Goal: Information Seeking & Learning: Learn about a topic

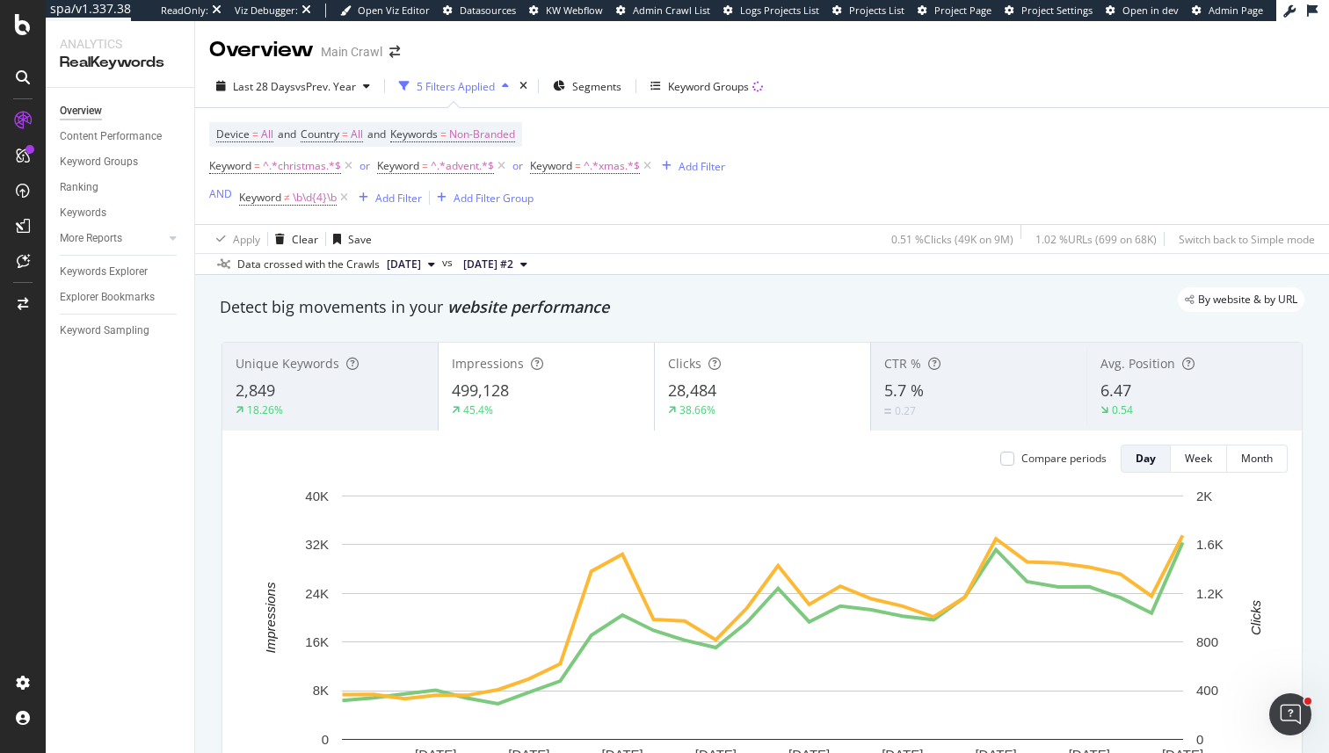
scroll to position [0, 443]
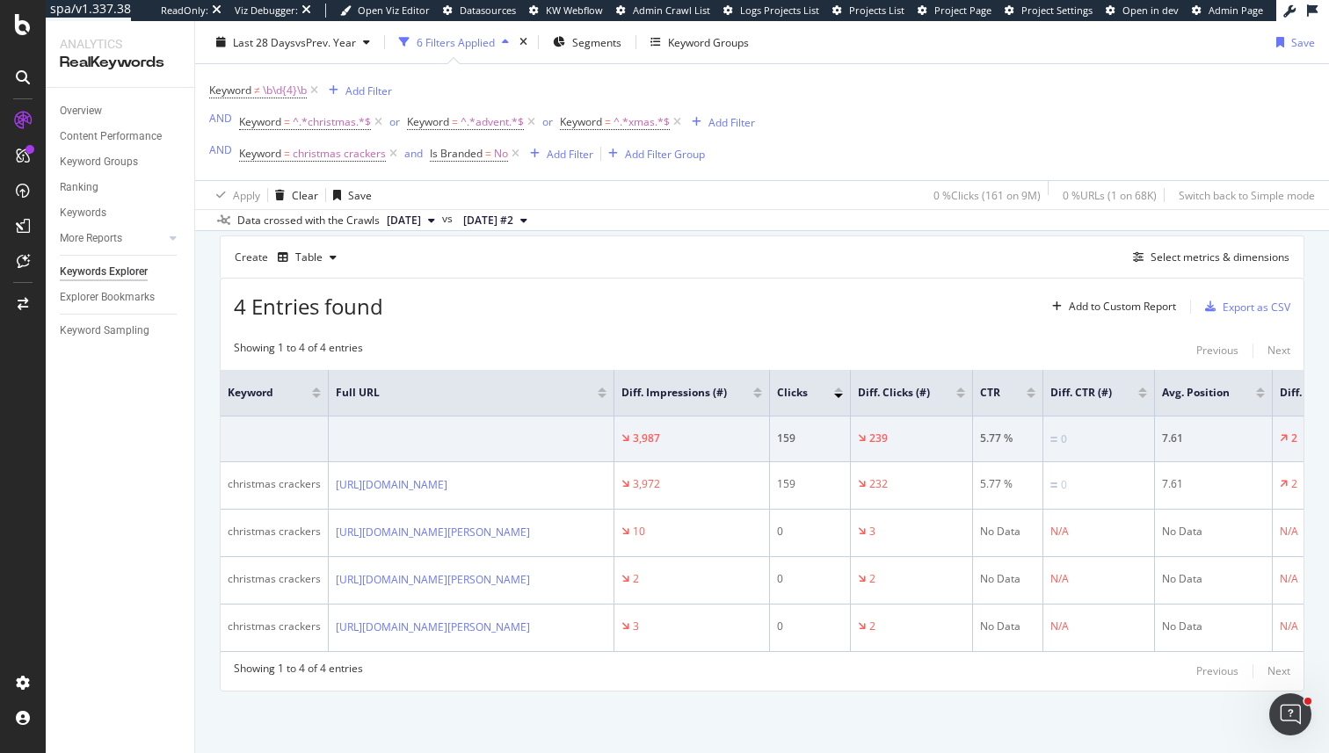
scroll to position [221, 0]
click at [291, 385] on icon at bounding box center [296, 391] width 13 height 13
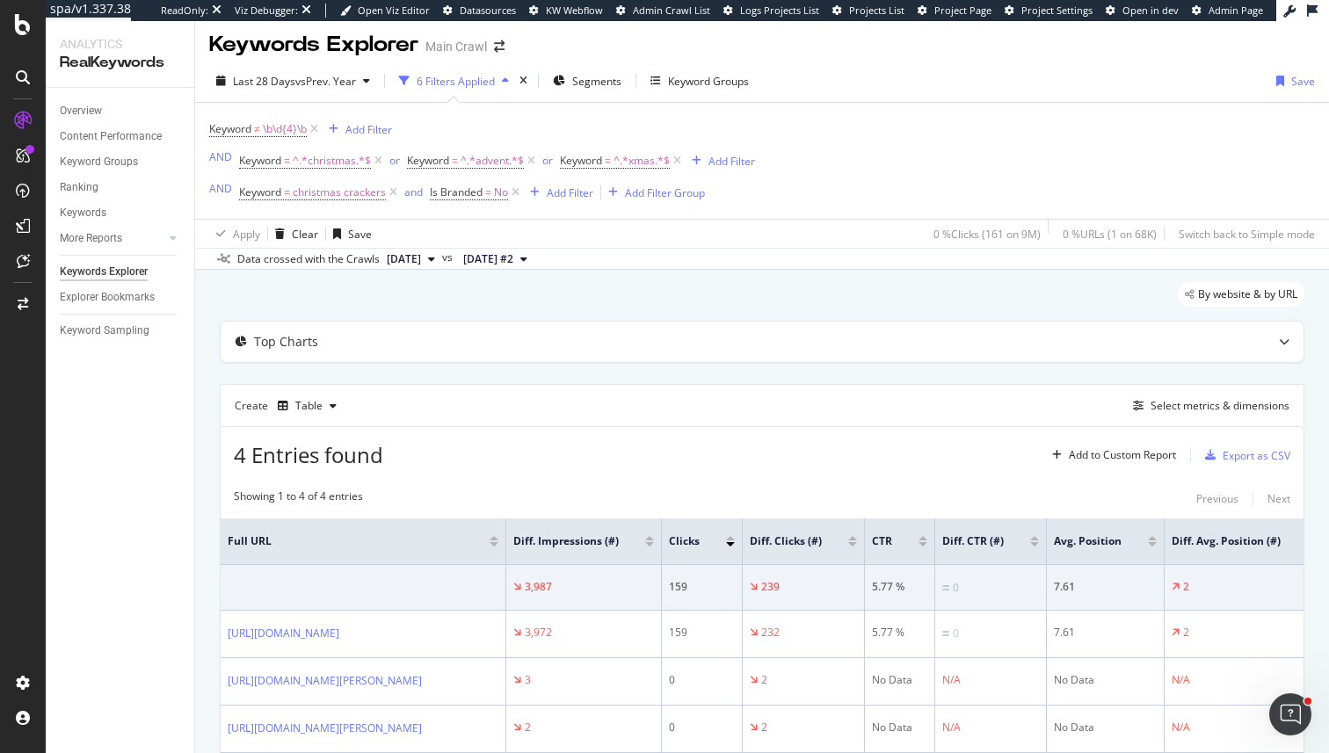
scroll to position [221, 0]
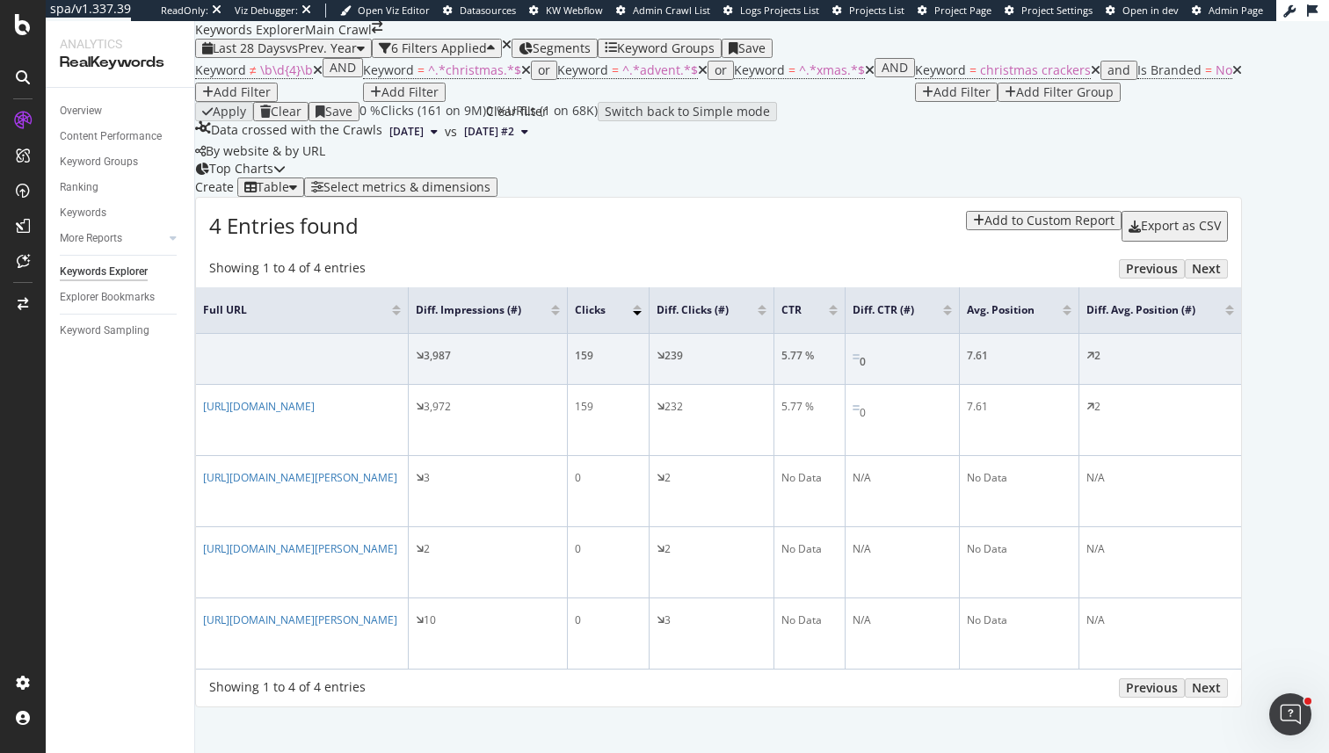
click at [512, 51] on icon "times" at bounding box center [507, 45] width 10 height 12
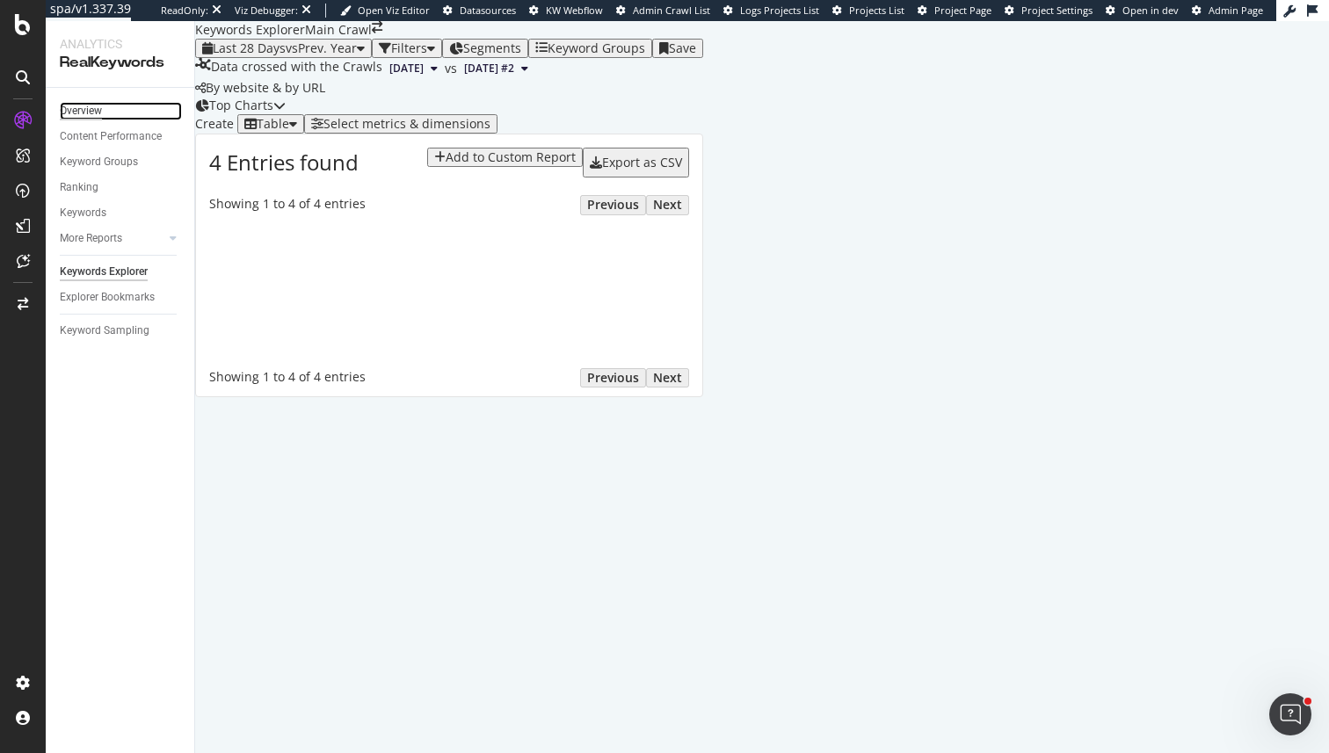
click at [91, 119] on div "Overview" at bounding box center [81, 111] width 42 height 18
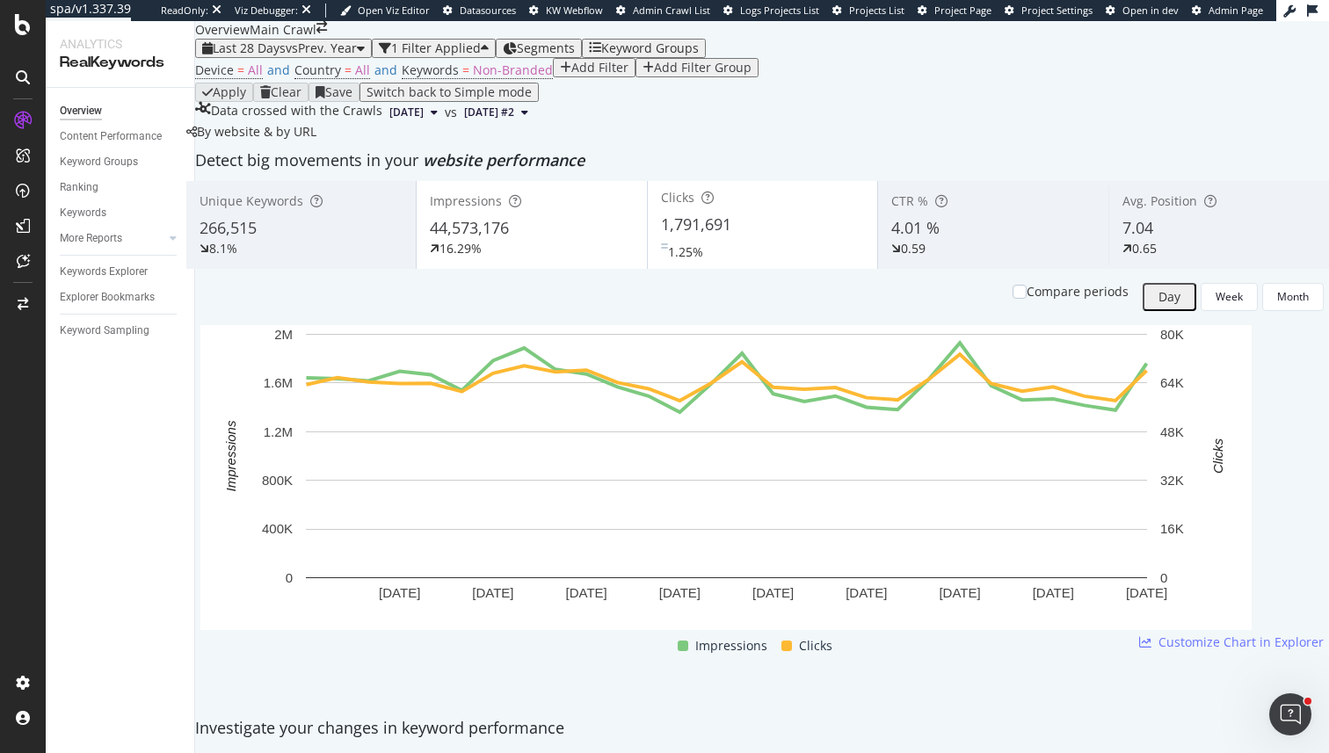
click at [587, 70] on div "Last 28 Days vs Prev. Year 1 Filter Applied Segments Keyword Groups Device = Al…" at bounding box center [762, 81] width 1134 height 84
click at [654, 55] on div "Keyword Groups" at bounding box center [644, 48] width 110 height 14
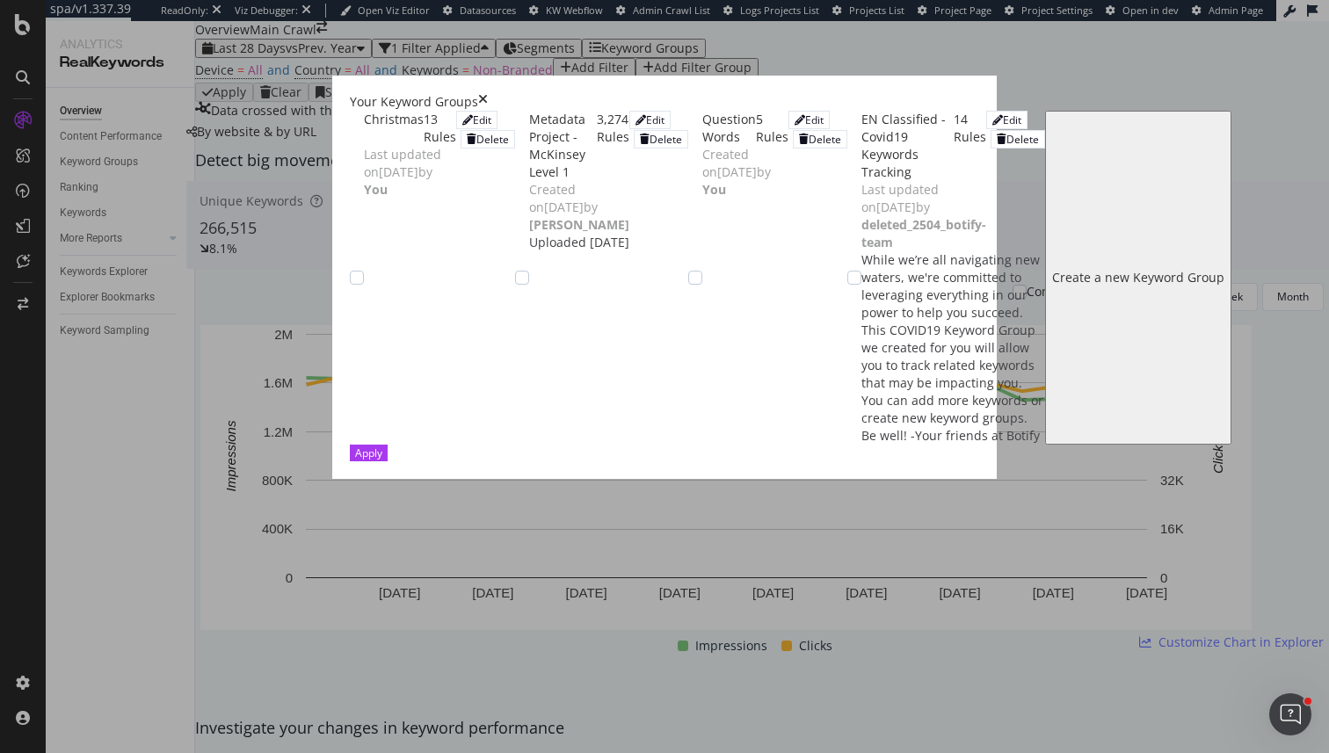
click at [364, 134] on div "Christmas 13 Rules" at bounding box center [410, 128] width 92 height 35
click at [382, 461] on div "Apply" at bounding box center [368, 453] width 27 height 15
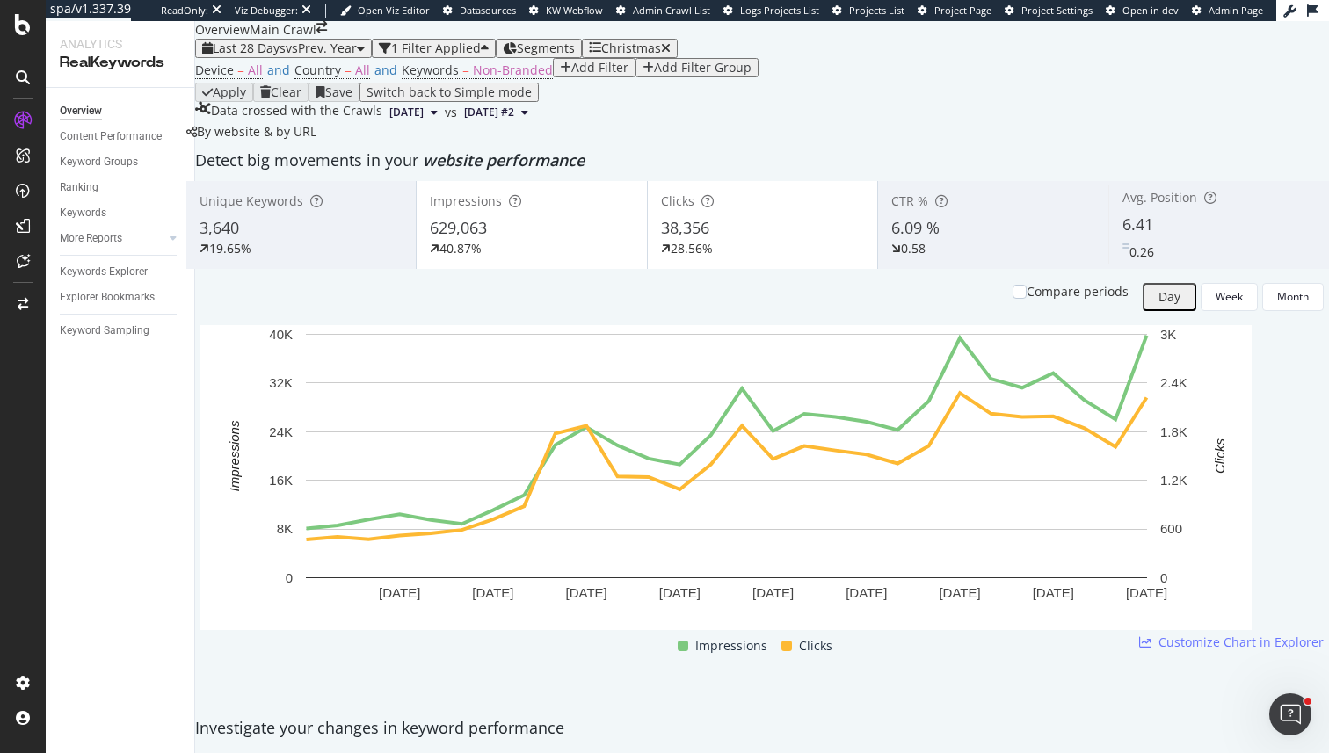
scroll to position [2076, 0]
click at [571, 75] on div "Add Filter" at bounding box center [599, 68] width 57 height 14
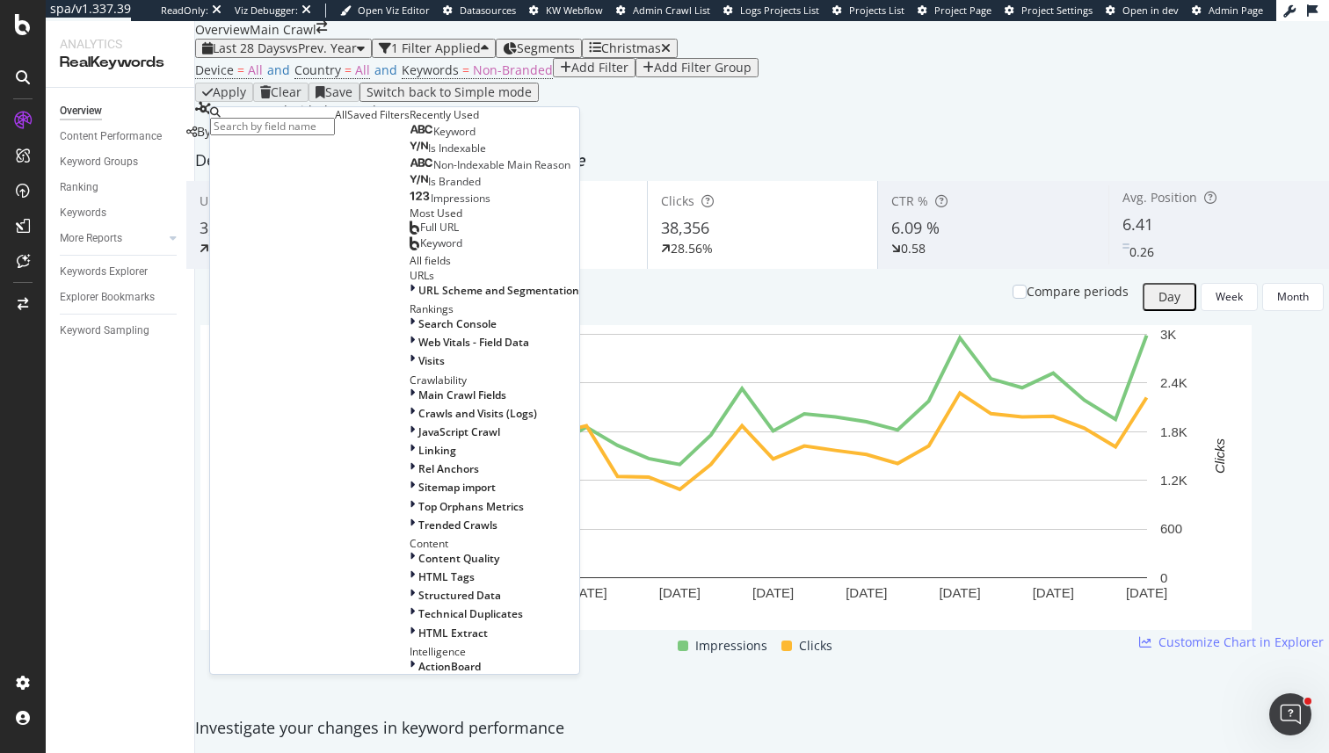
click at [410, 139] on div "Keyword" at bounding box center [443, 132] width 66 height 14
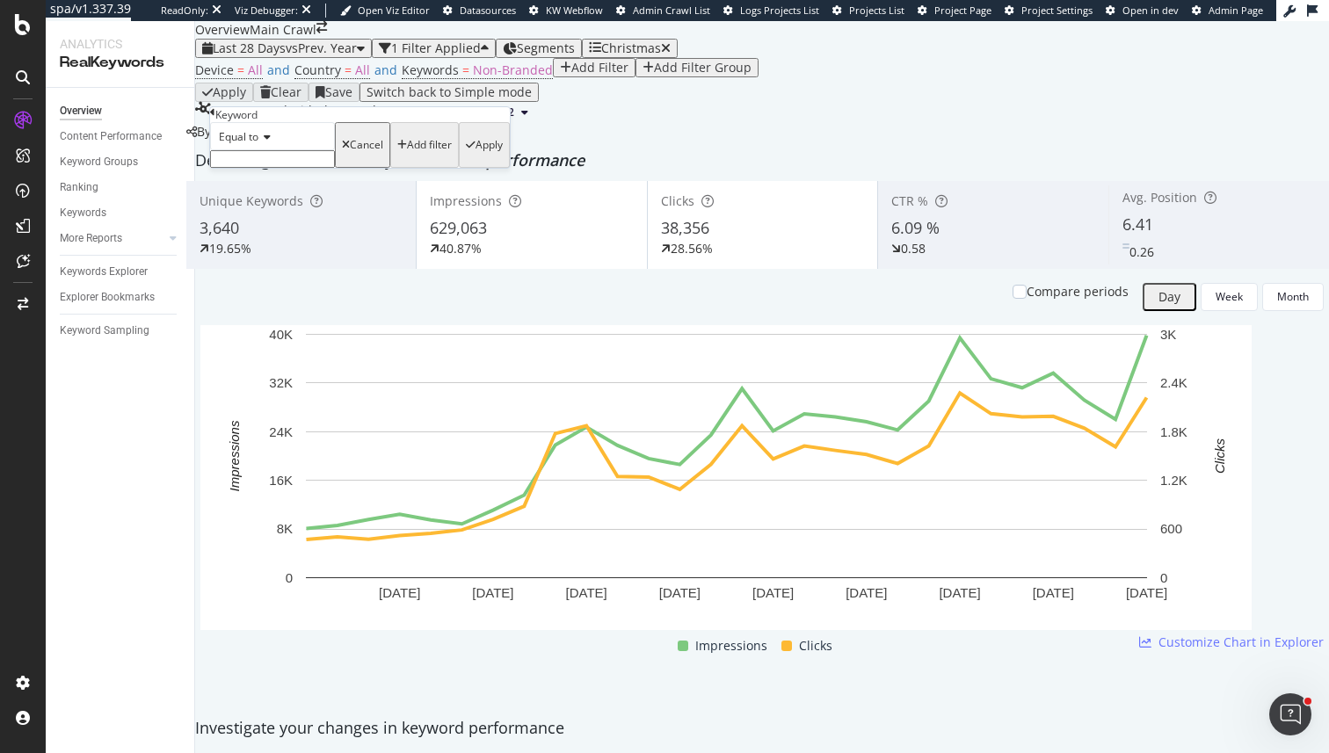
click at [249, 144] on span "Equal to" at bounding box center [239, 136] width 40 height 15
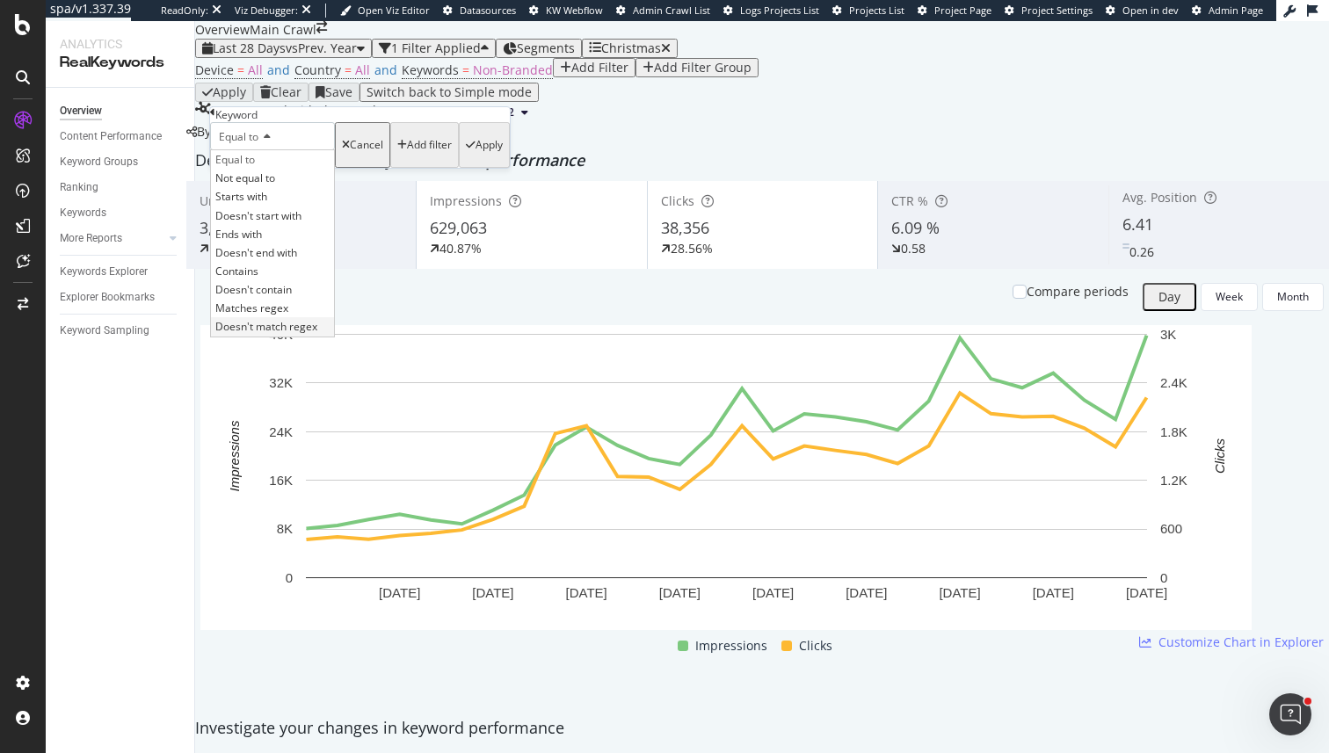
click at [287, 334] on span "Doesn't match regex" at bounding box center [266, 326] width 102 height 15
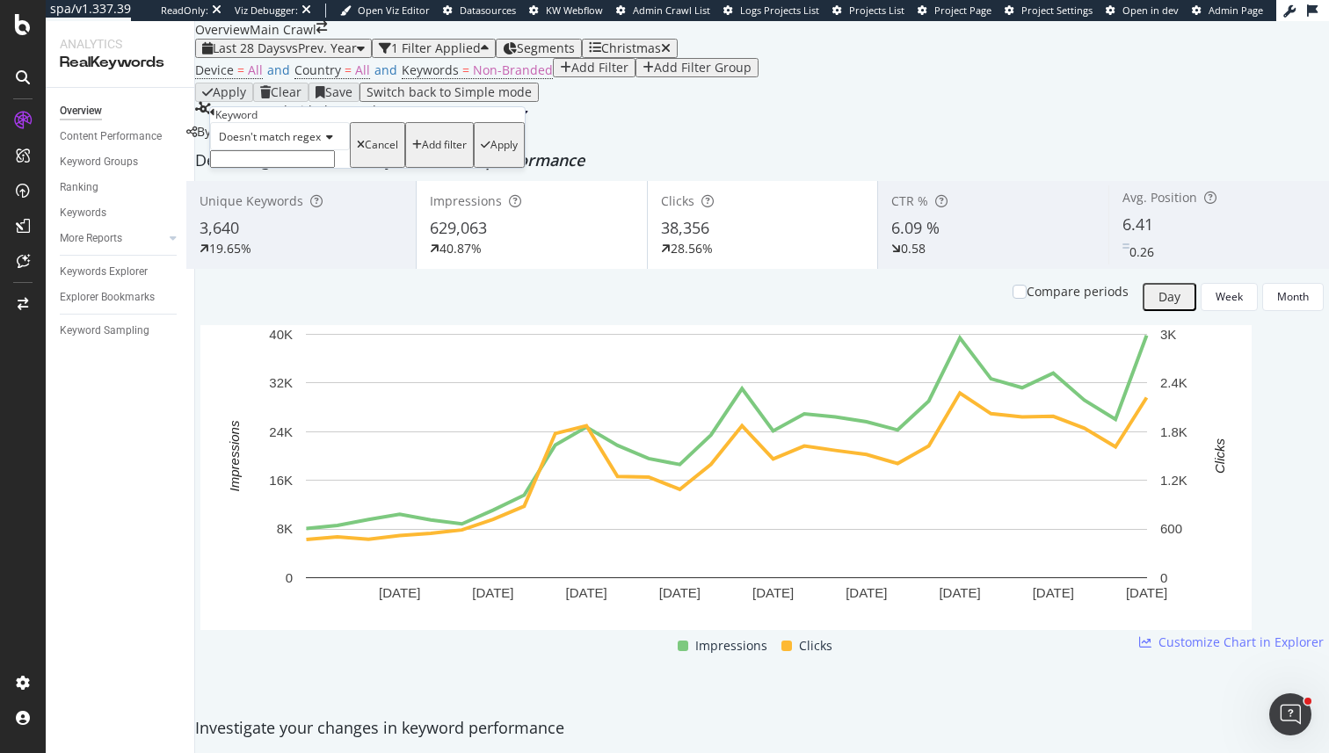
click at [236, 168] on input "text" at bounding box center [272, 159] width 125 height 18
type input "\b\d{4}\b"
click at [490, 156] on div "Apply" at bounding box center [503, 150] width 27 height 12
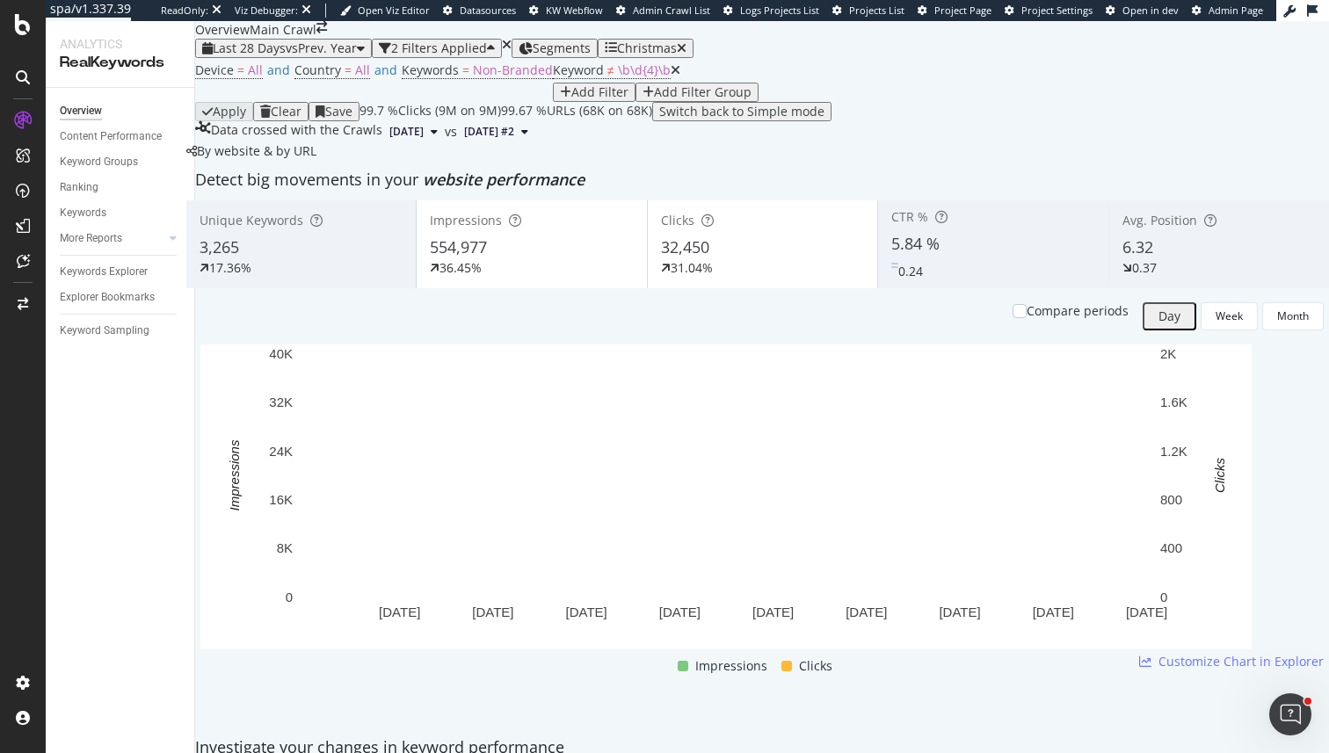
scroll to position [2009, 0]
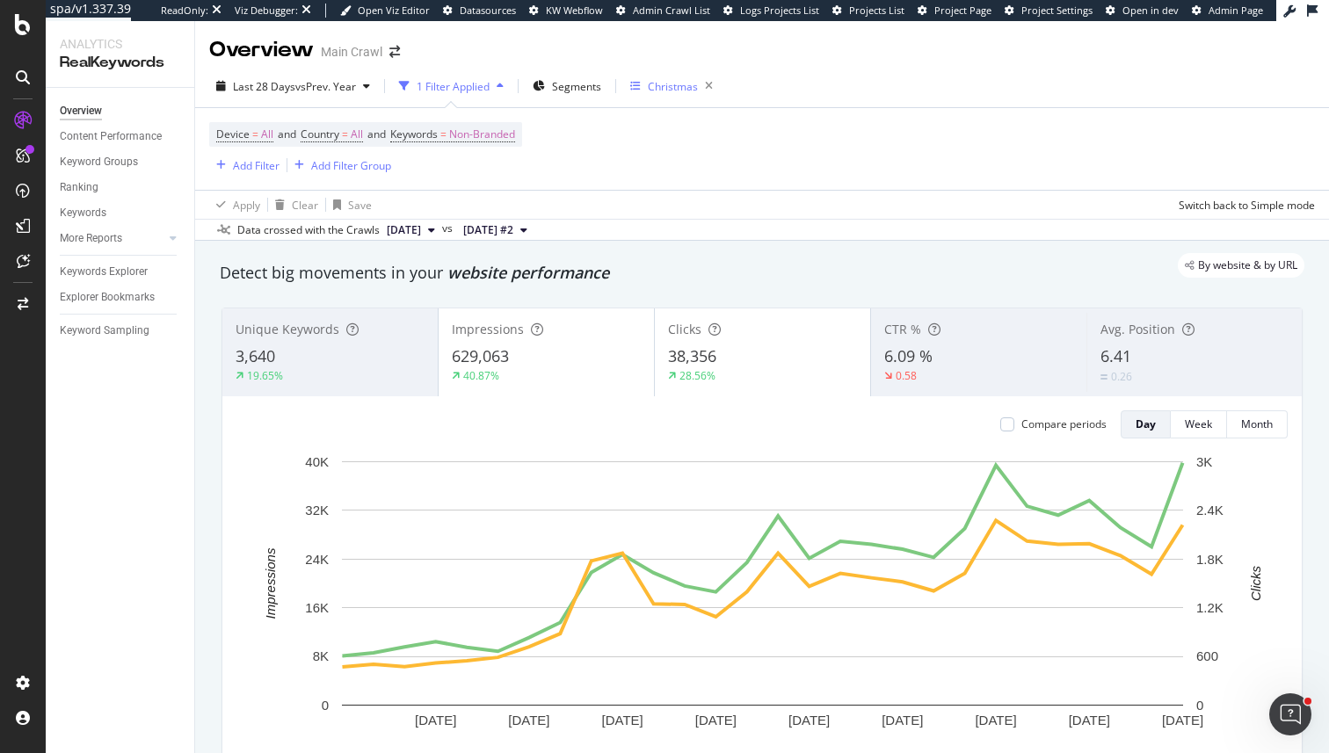
click at [648, 93] on div "Christmas" at bounding box center [664, 86] width 68 height 15
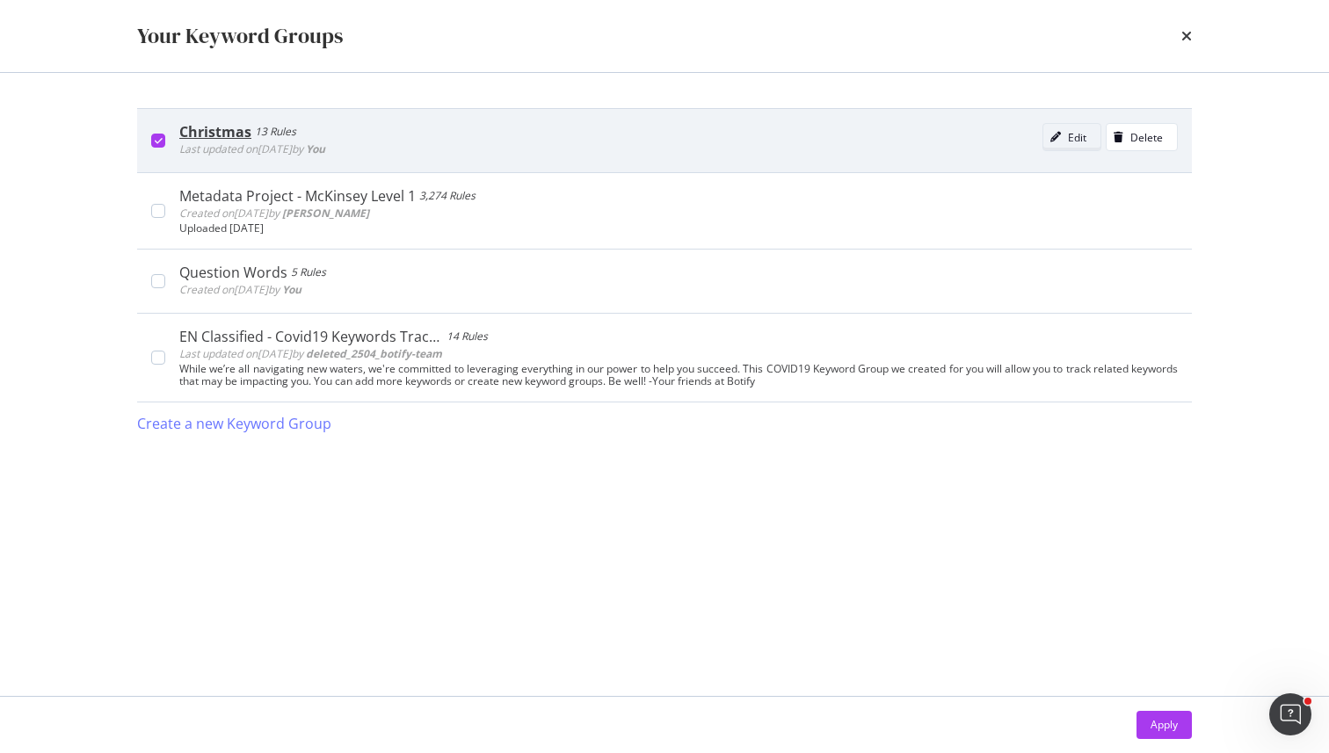
click at [1071, 151] on button "Edit" at bounding box center [1071, 137] width 59 height 28
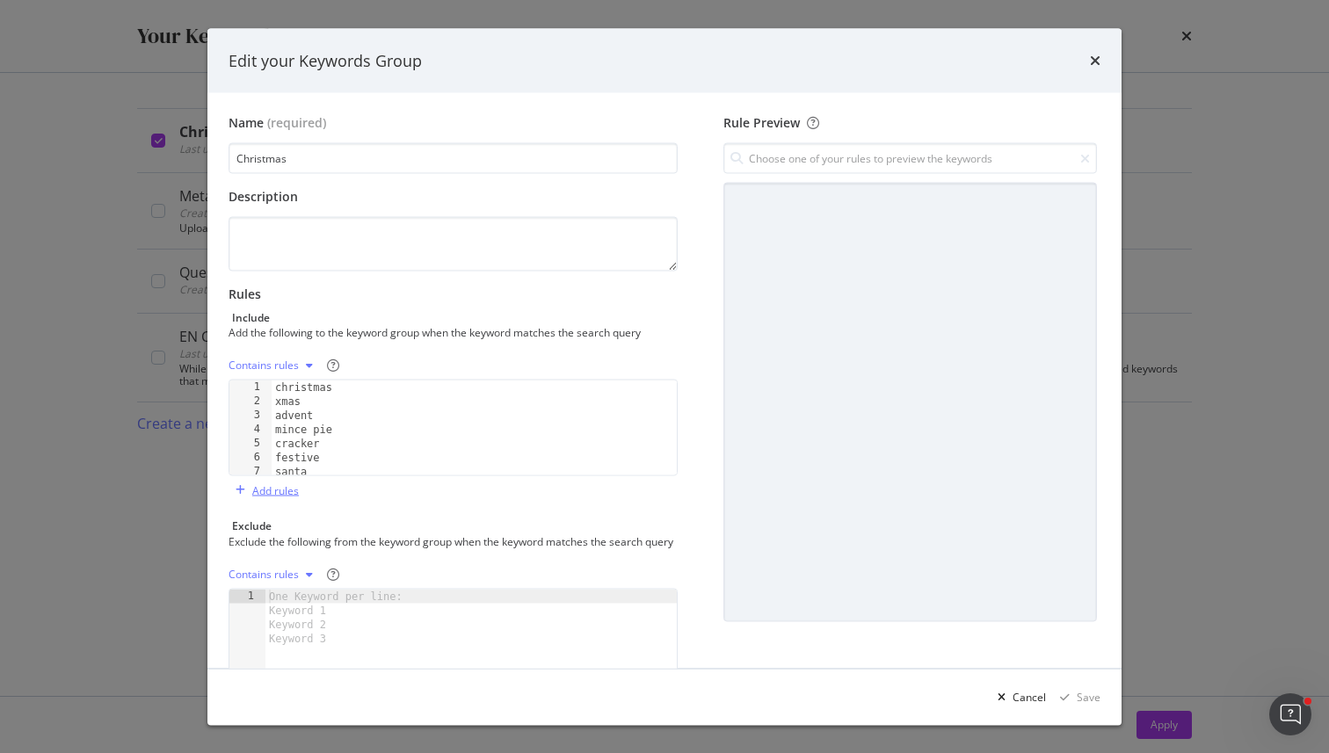
click at [268, 483] on div "Add rules" at bounding box center [275, 490] width 47 height 15
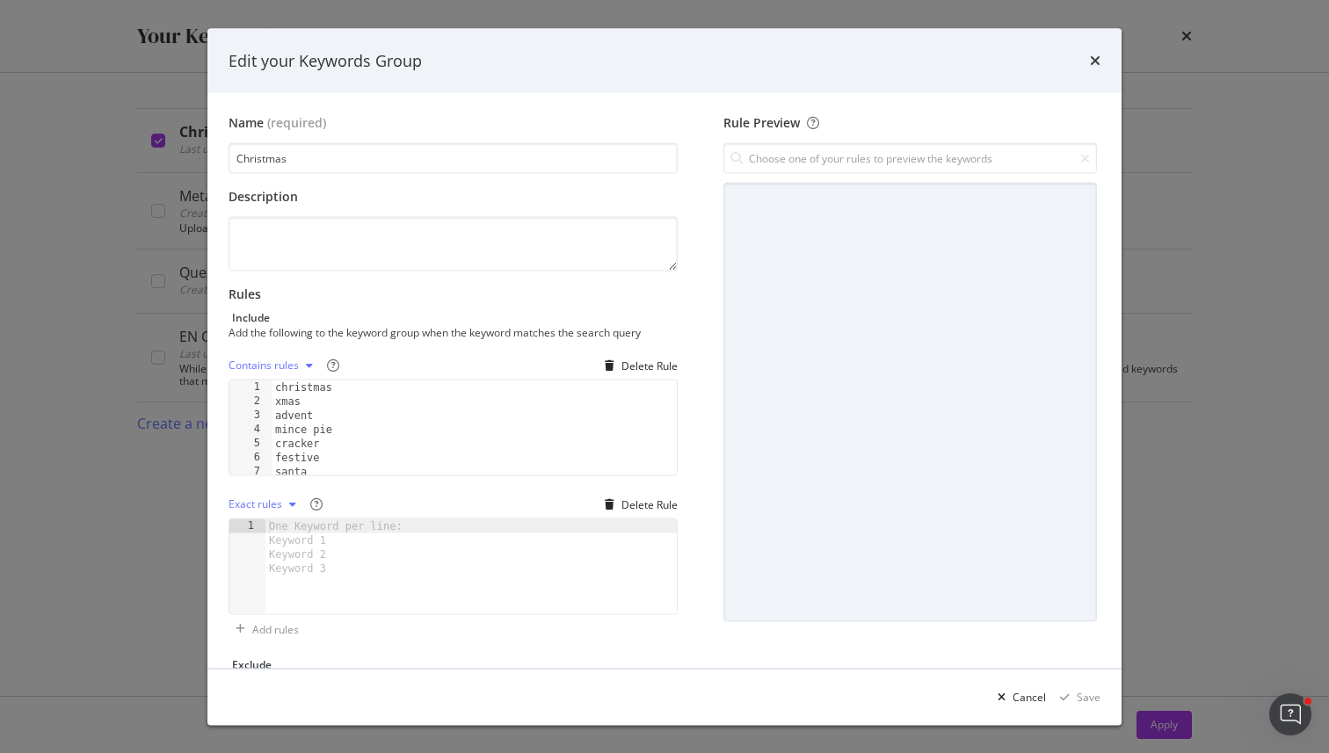
click at [330, 540] on div "One Keyword per line: Keyword 1 Keyword 2 Keyword 3" at bounding box center [338, 547] width 147 height 56
click at [301, 582] on div "modal" at bounding box center [470, 580] width 411 height 123
type textarea "s"
click at [650, 499] on div "Delete Rule" at bounding box center [649, 504] width 56 height 15
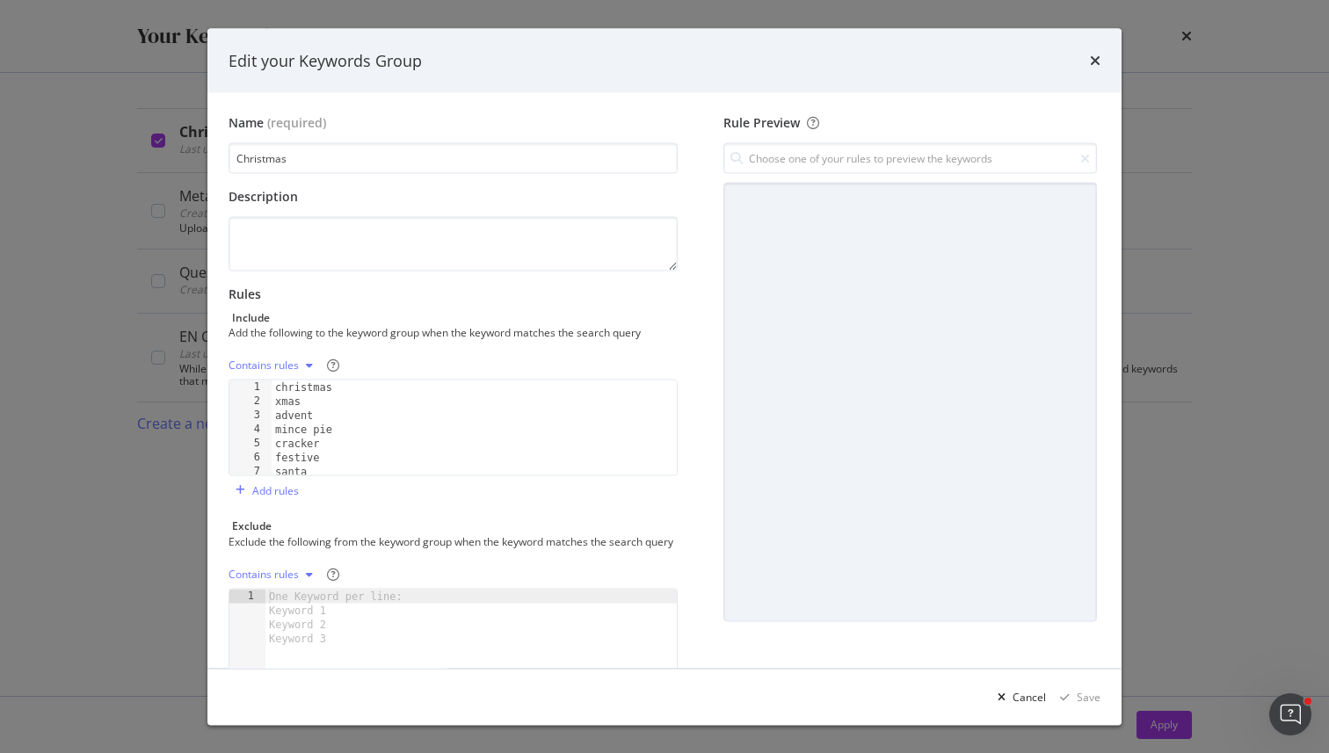
click at [390, 613] on div "One Keyword per line: Keyword 1 Keyword 2 Keyword 3" at bounding box center [338, 617] width 147 height 56
type textarea "santal"
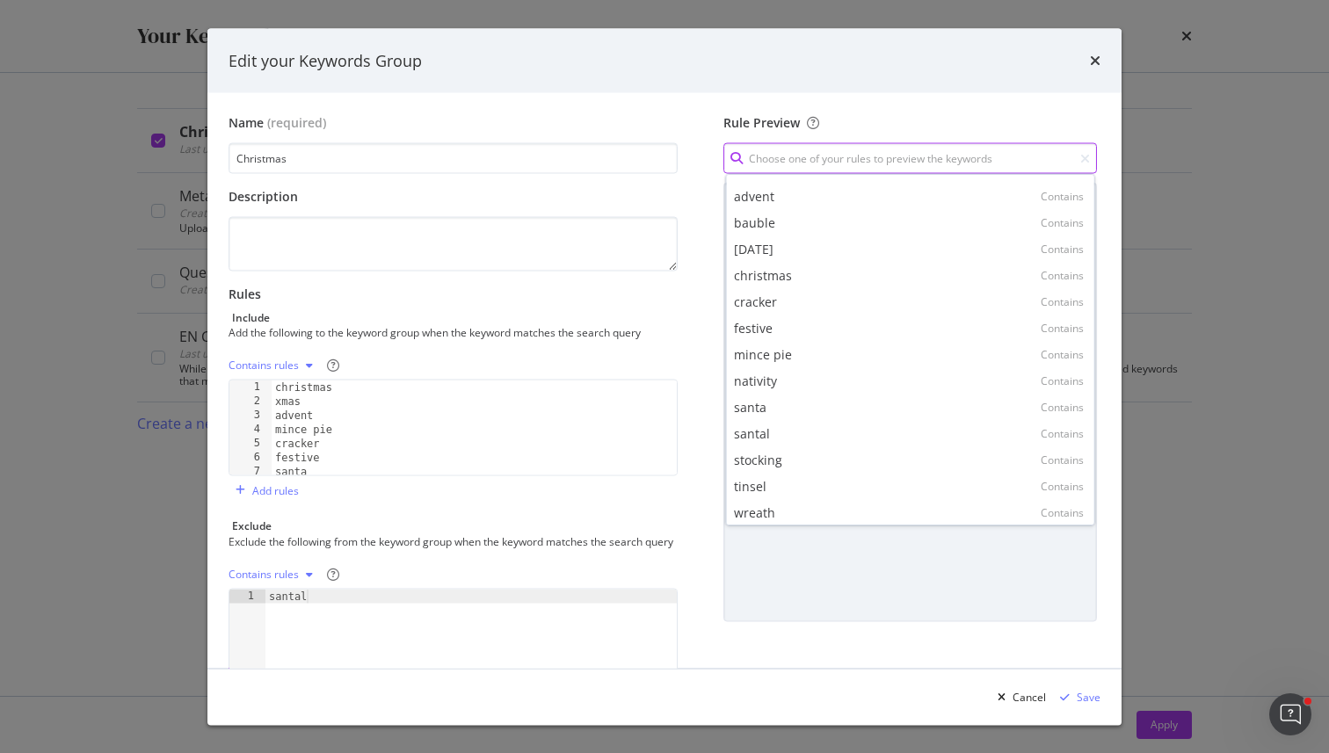
click at [789, 162] on input "modal" at bounding box center [910, 158] width 374 height 31
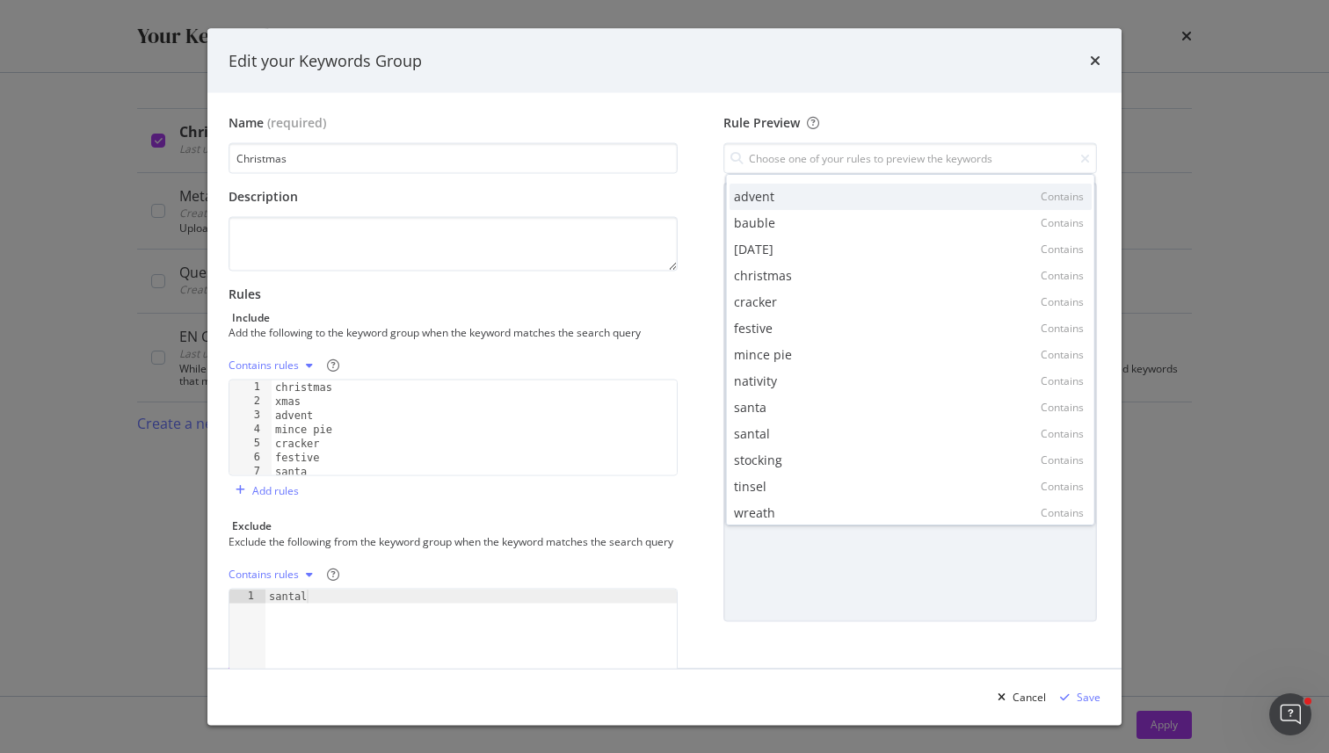
click at [780, 189] on div "advent Contains" at bounding box center [911, 197] width 362 height 26
type input "advent"
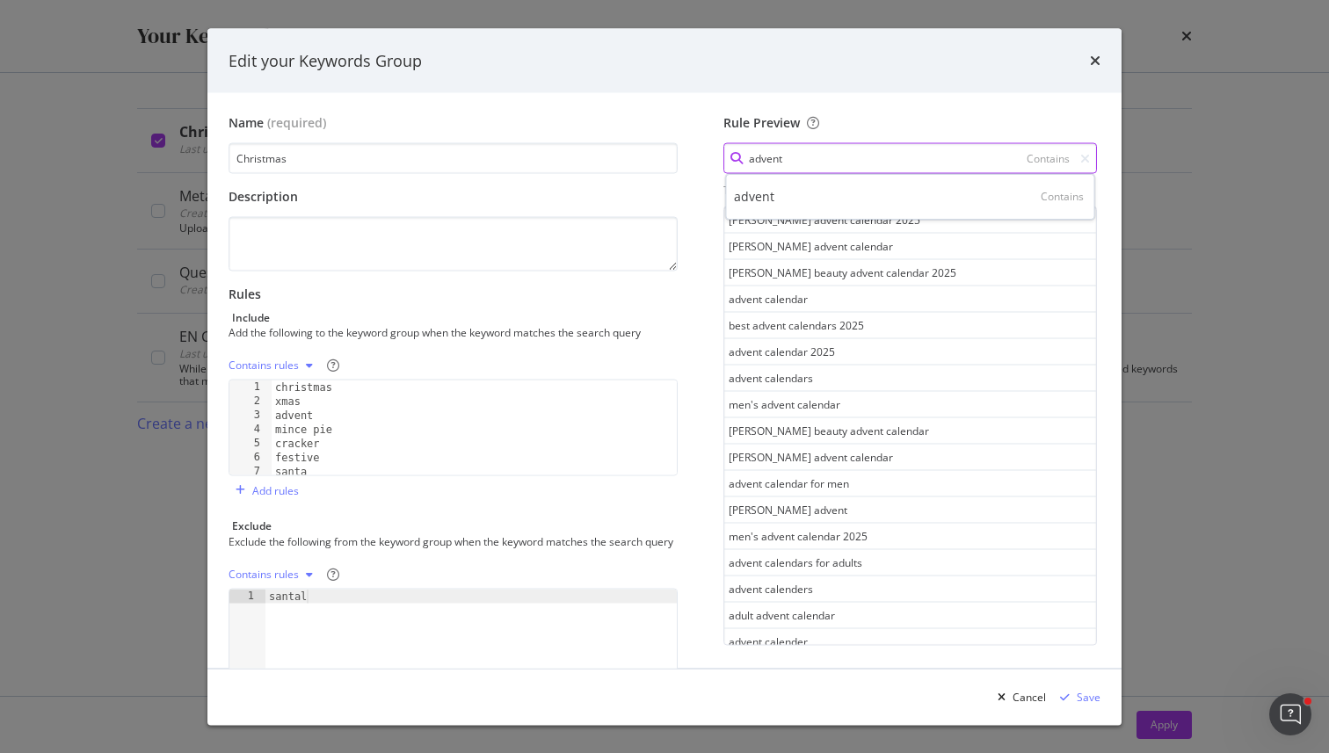
click at [789, 153] on input "advent" at bounding box center [910, 158] width 374 height 31
click at [1082, 161] on icon "modal" at bounding box center [1085, 158] width 10 height 12
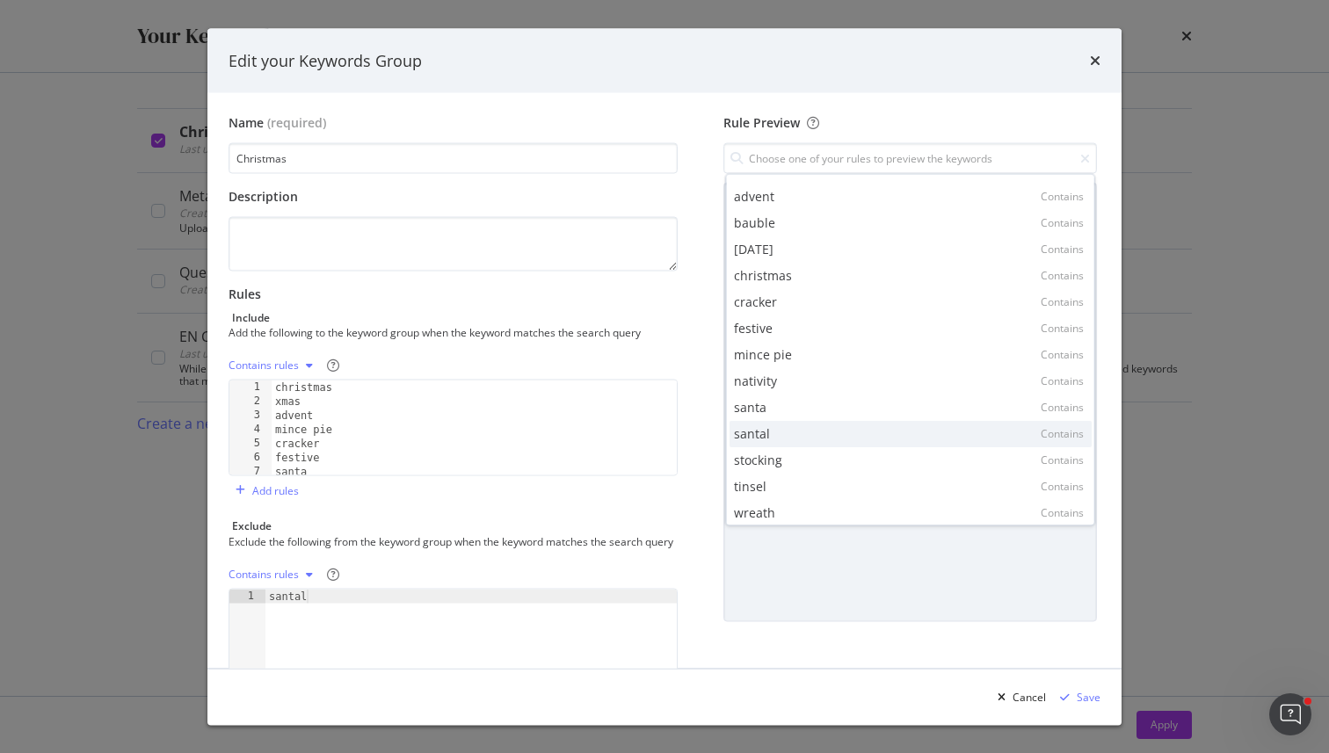
click at [778, 442] on div "santal Contains" at bounding box center [911, 434] width 362 height 26
type input "santal"
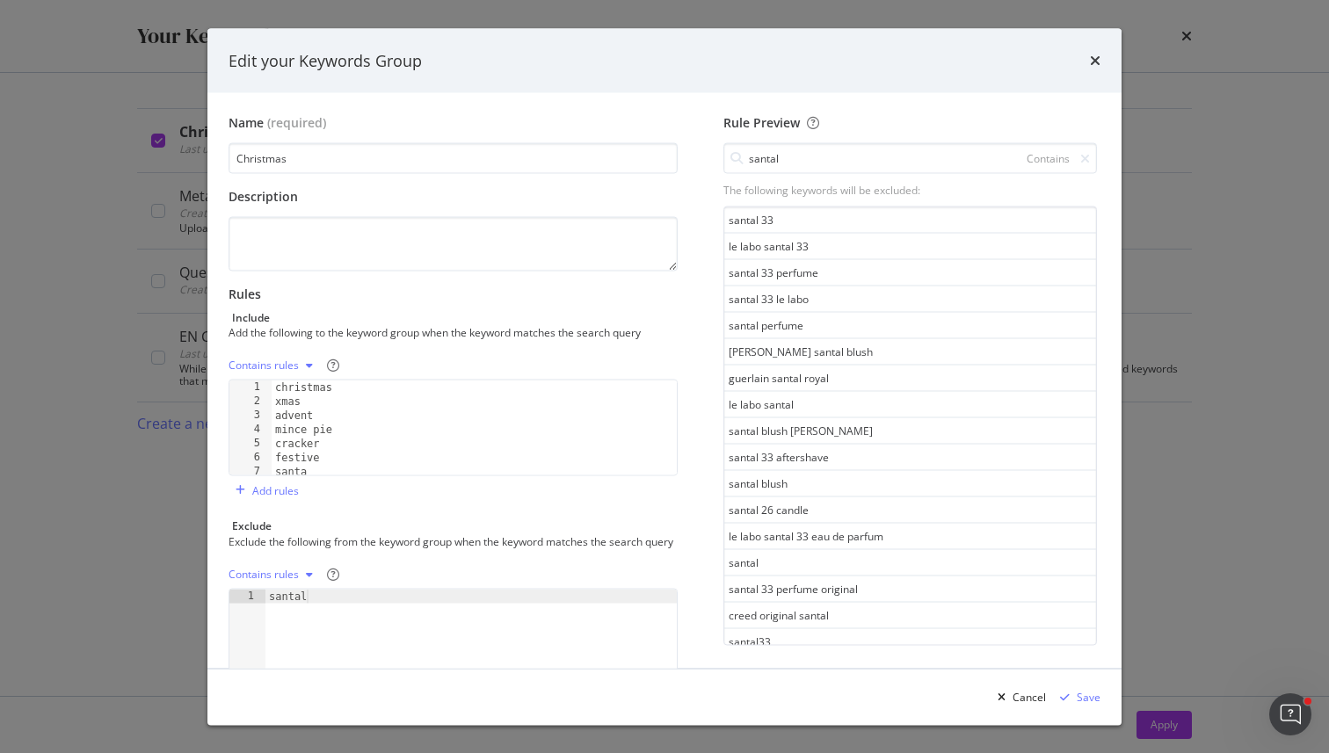
click at [788, 184] on div "The following keywords will be excluded:" at bounding box center [910, 190] width 374 height 15
click at [788, 170] on input "santal" at bounding box center [910, 158] width 374 height 31
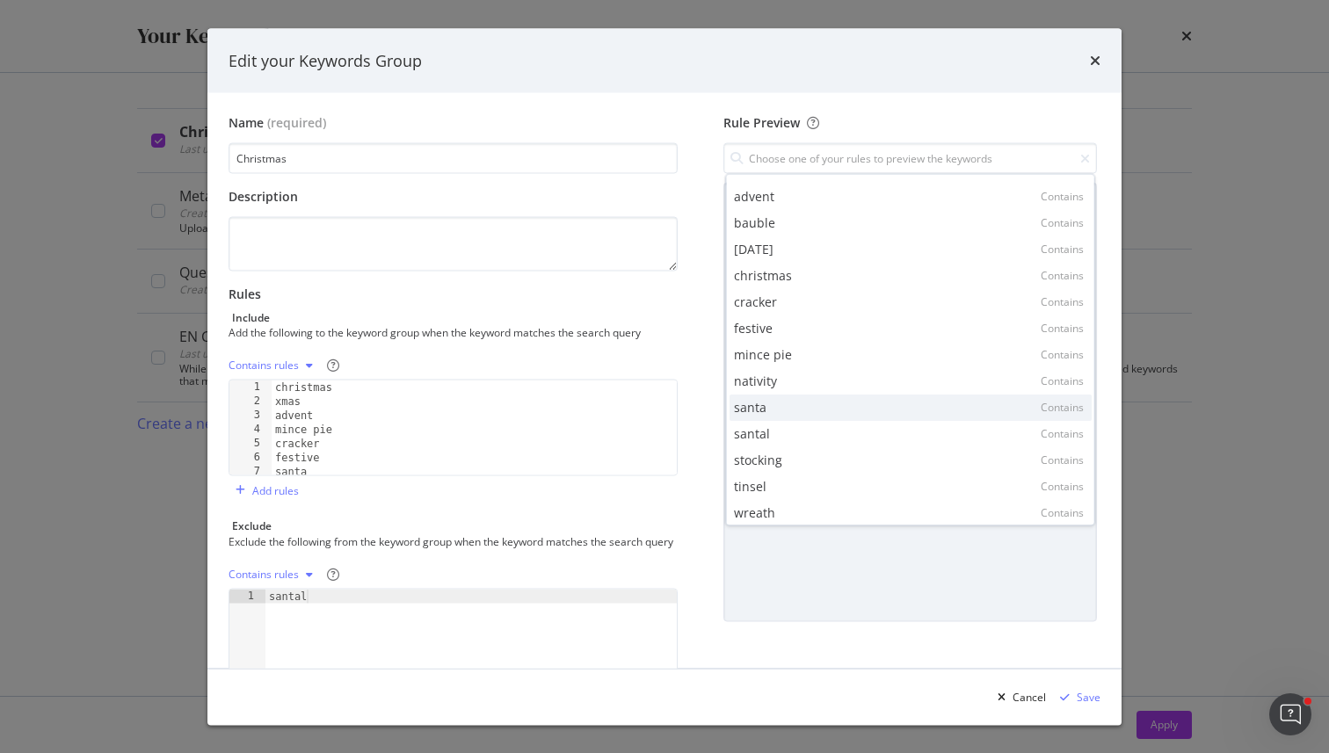
click at [854, 409] on div "santa Contains" at bounding box center [911, 408] width 362 height 26
type input "santa"
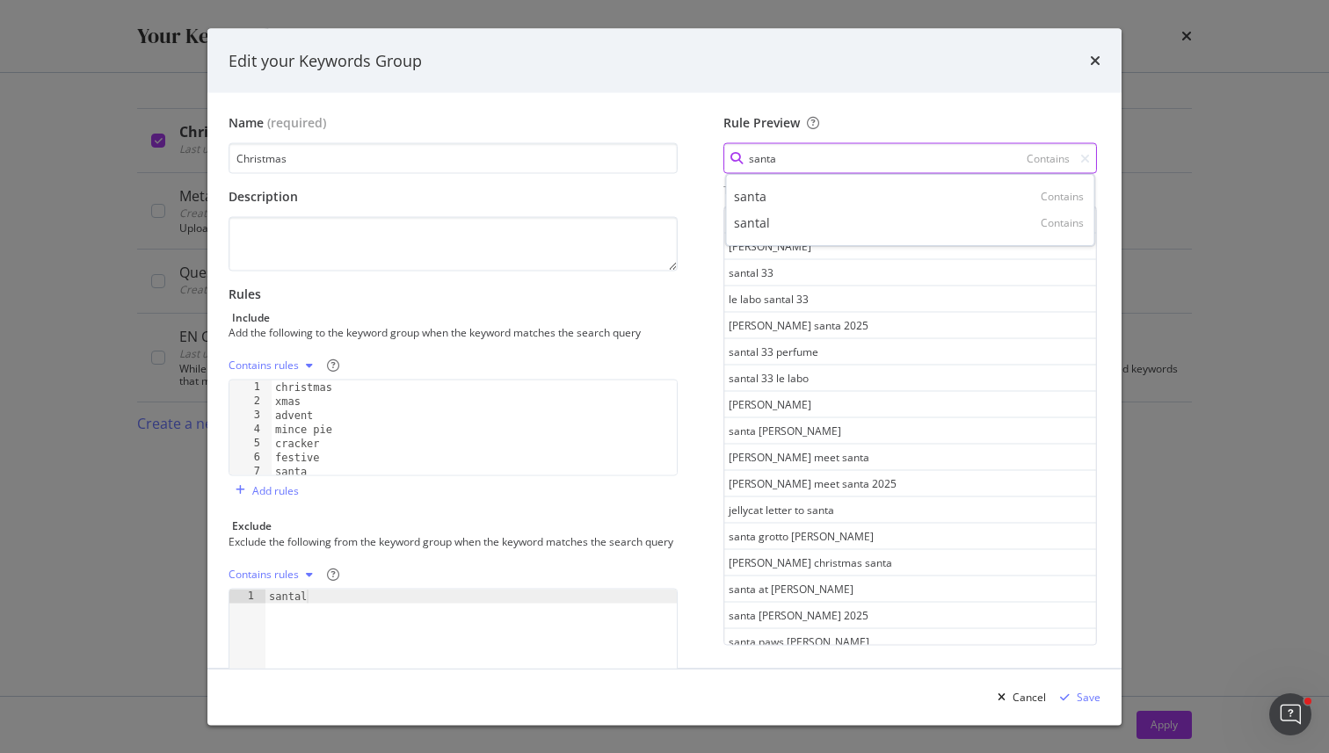
click at [791, 169] on input "santa" at bounding box center [910, 158] width 374 height 31
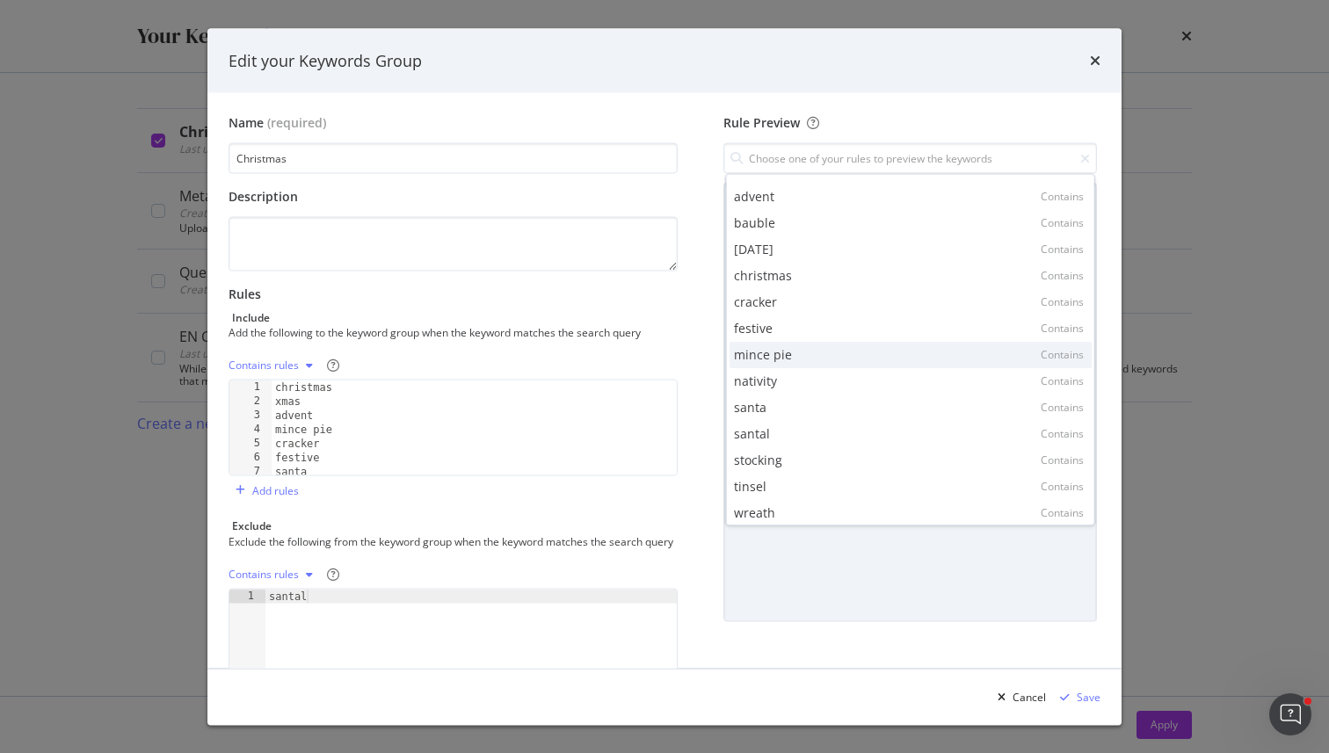
click at [846, 361] on div "mince pie Contains" at bounding box center [911, 355] width 362 height 26
type input "mince pie"
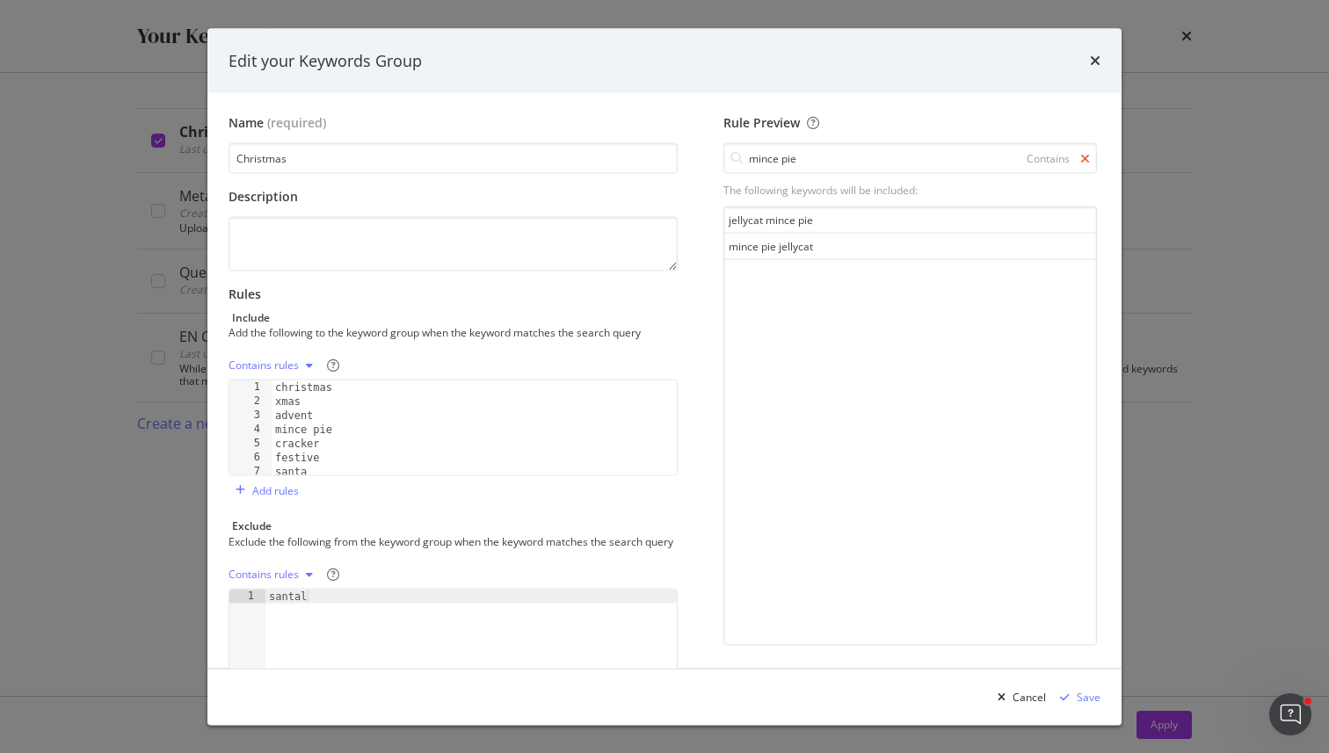
click at [1084, 163] on icon "modal" at bounding box center [1085, 158] width 10 height 12
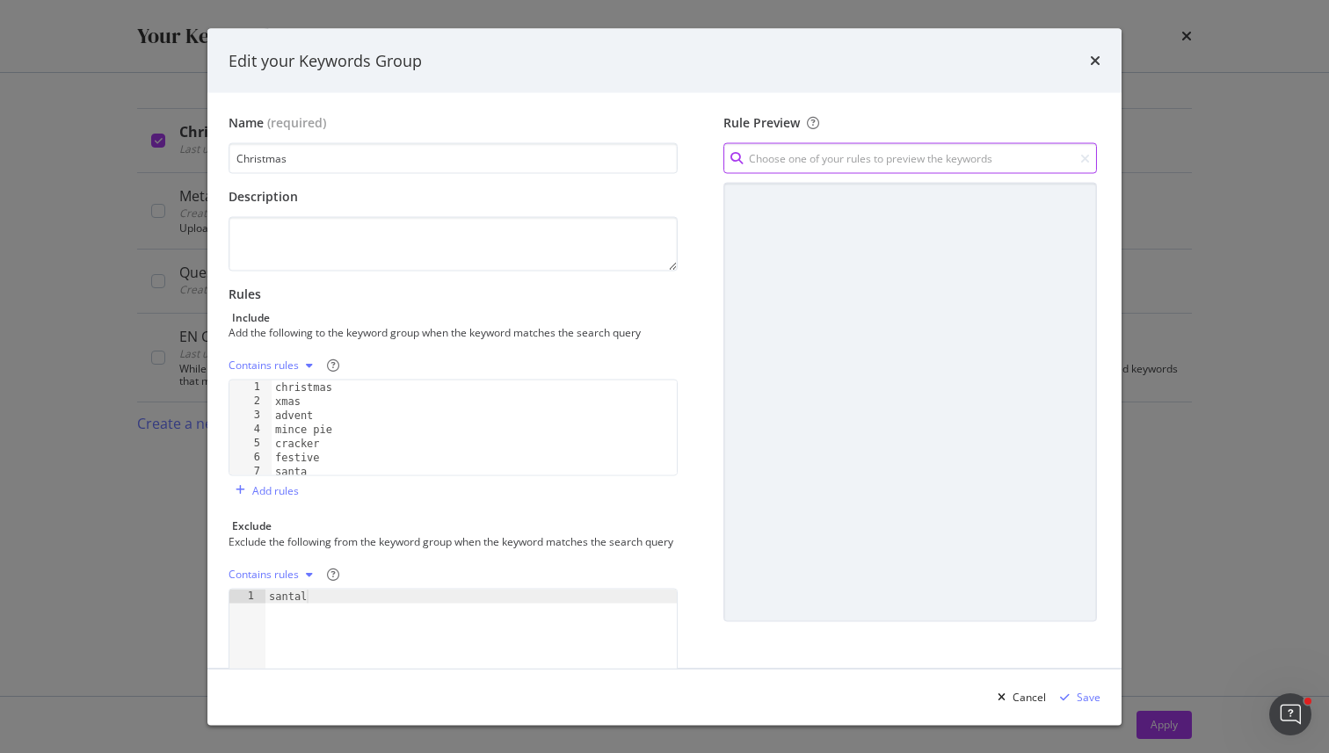
click at [851, 163] on input "modal" at bounding box center [910, 158] width 374 height 31
type input "cracker"
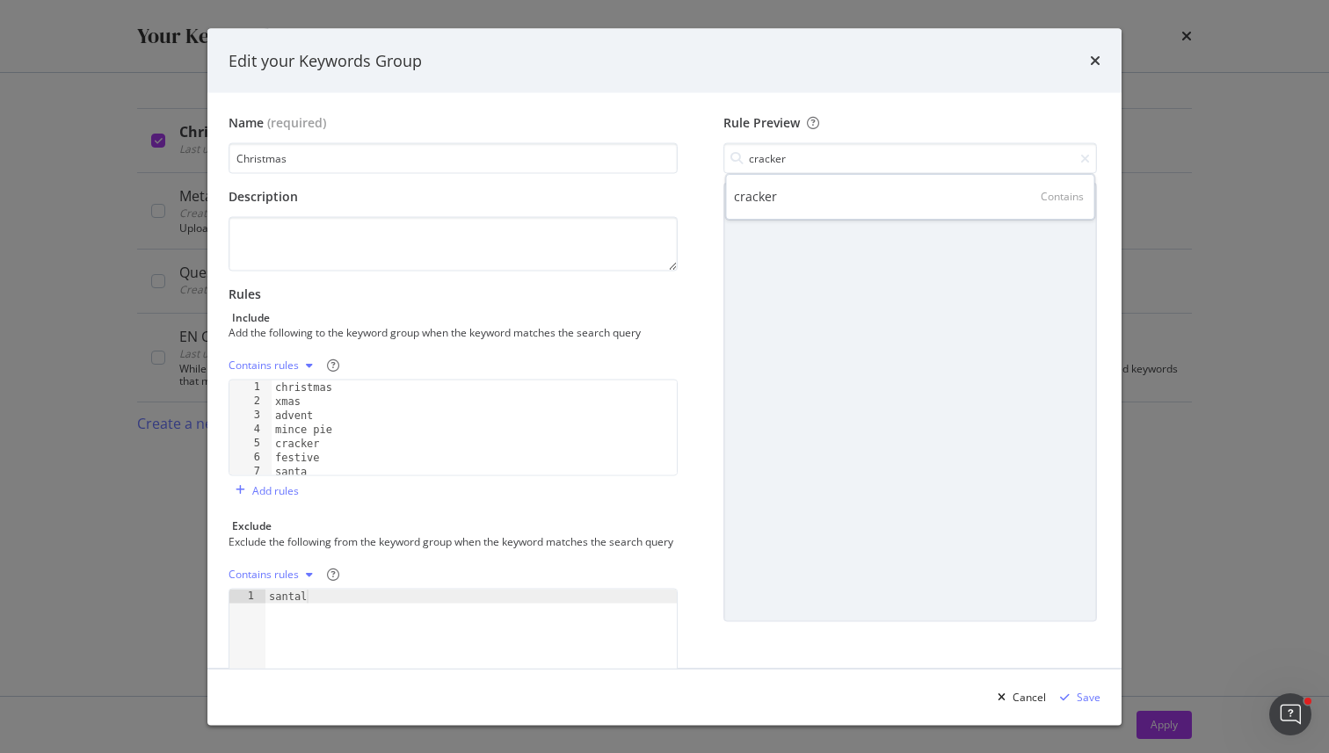
click at [759, 209] on div "cracker Contains" at bounding box center [910, 197] width 369 height 46
click at [784, 197] on div "cracker Contains" at bounding box center [911, 197] width 362 height 26
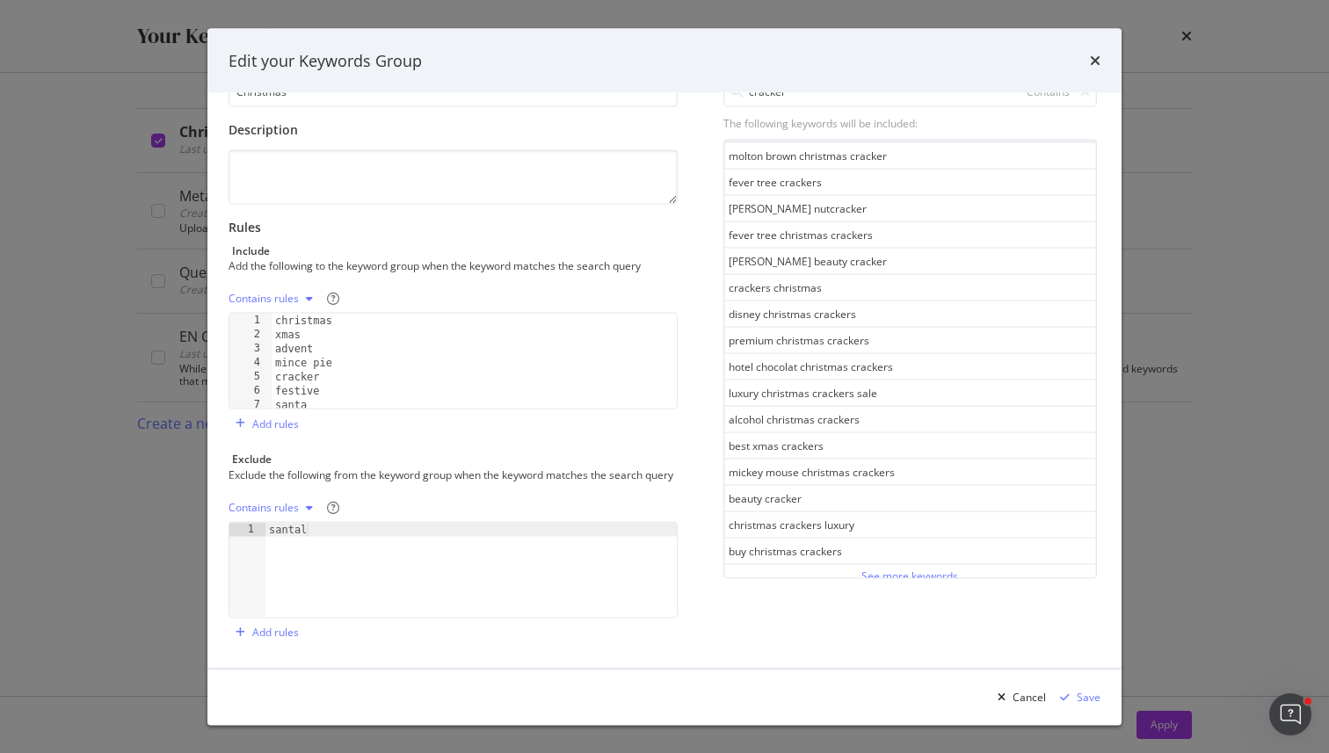
scroll to position [902, 0]
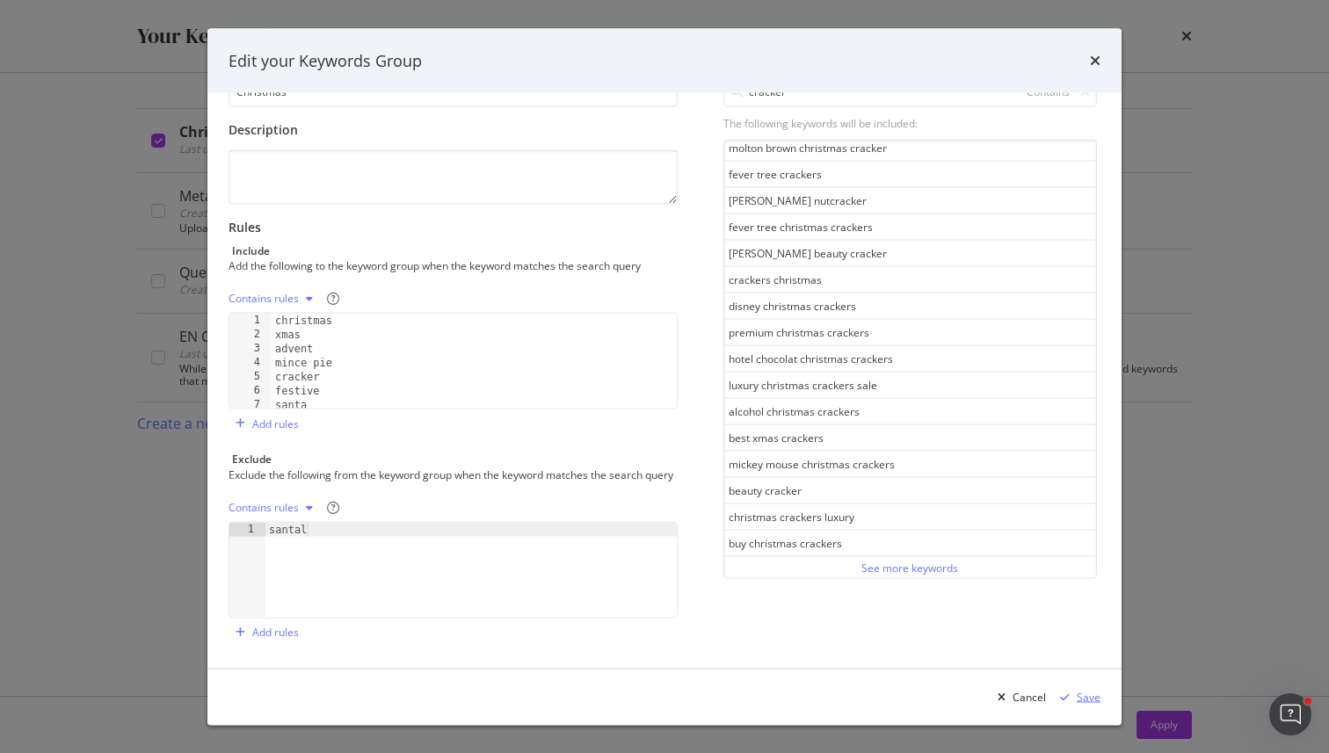
click at [1082, 694] on div "Save" at bounding box center [1089, 696] width 24 height 15
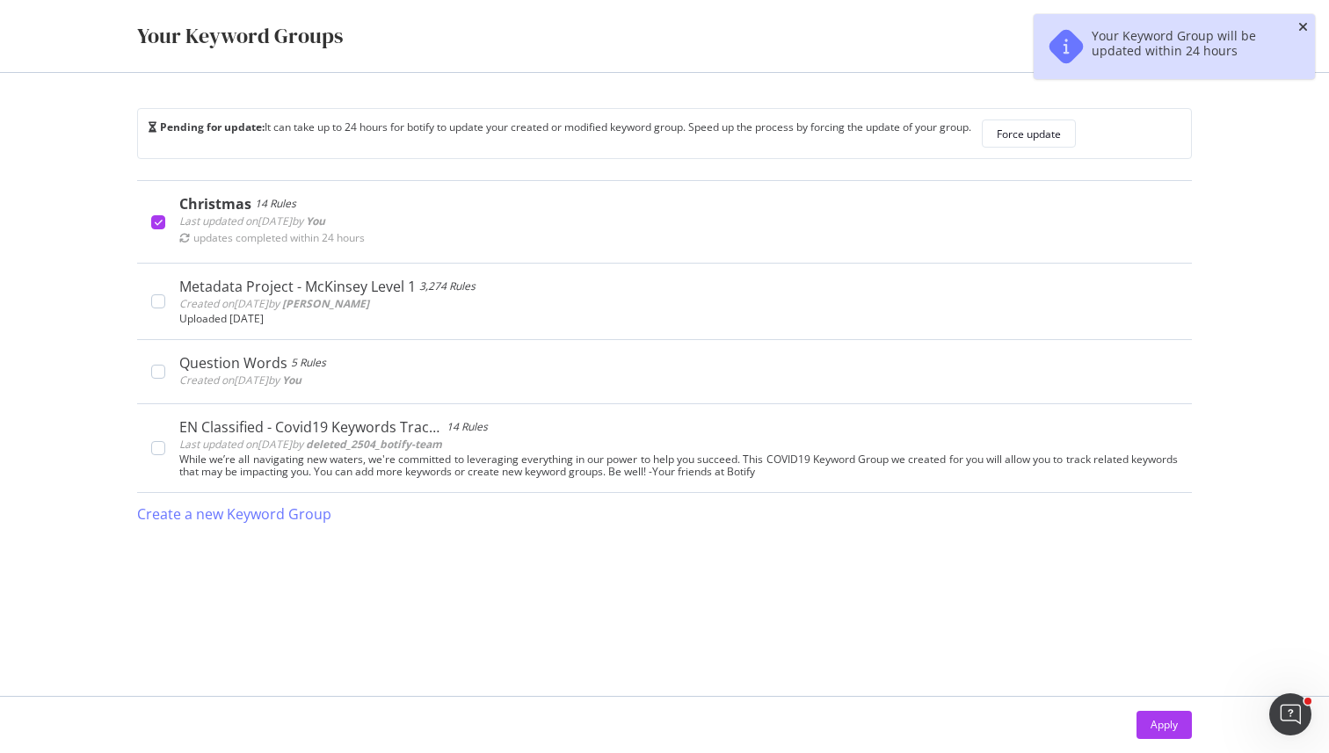
click at [1304, 30] on icon "close toast" at bounding box center [1303, 27] width 10 height 12
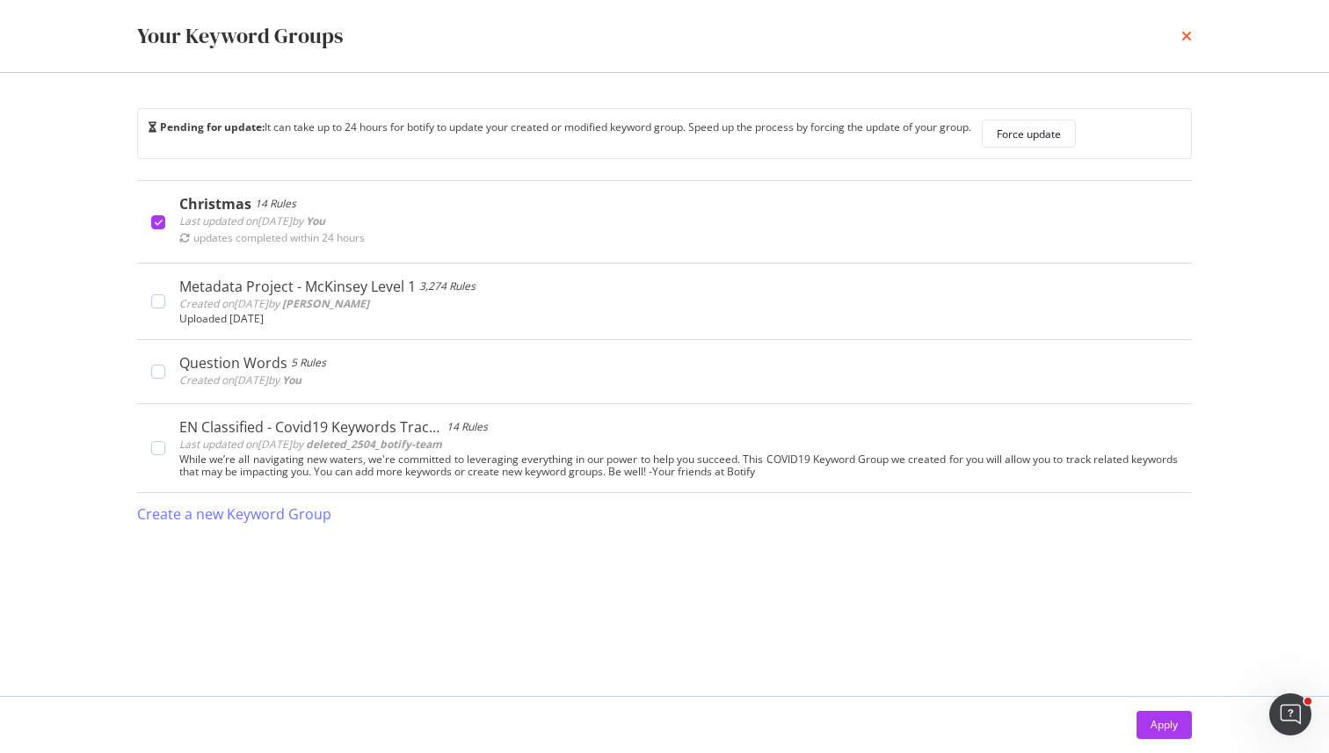
click at [1191, 36] on icon "times" at bounding box center [1186, 36] width 11 height 14
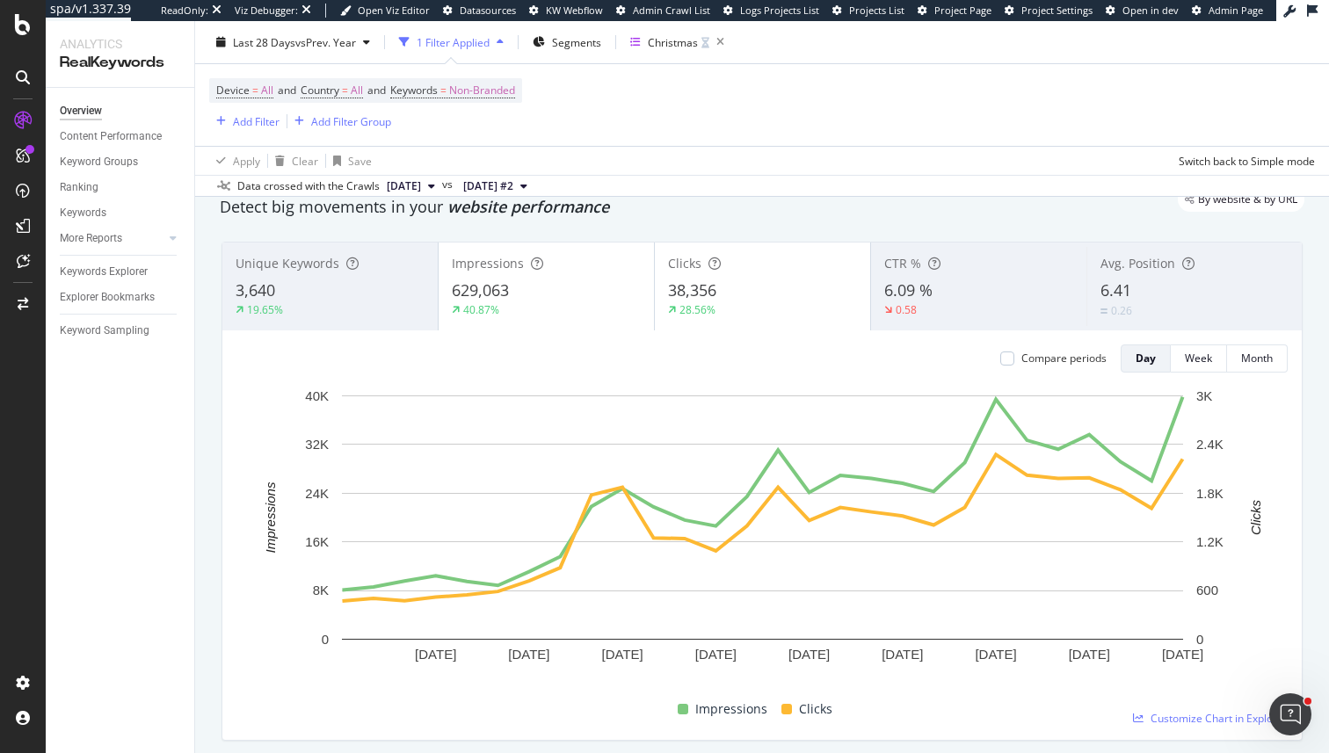
scroll to position [69, 0]
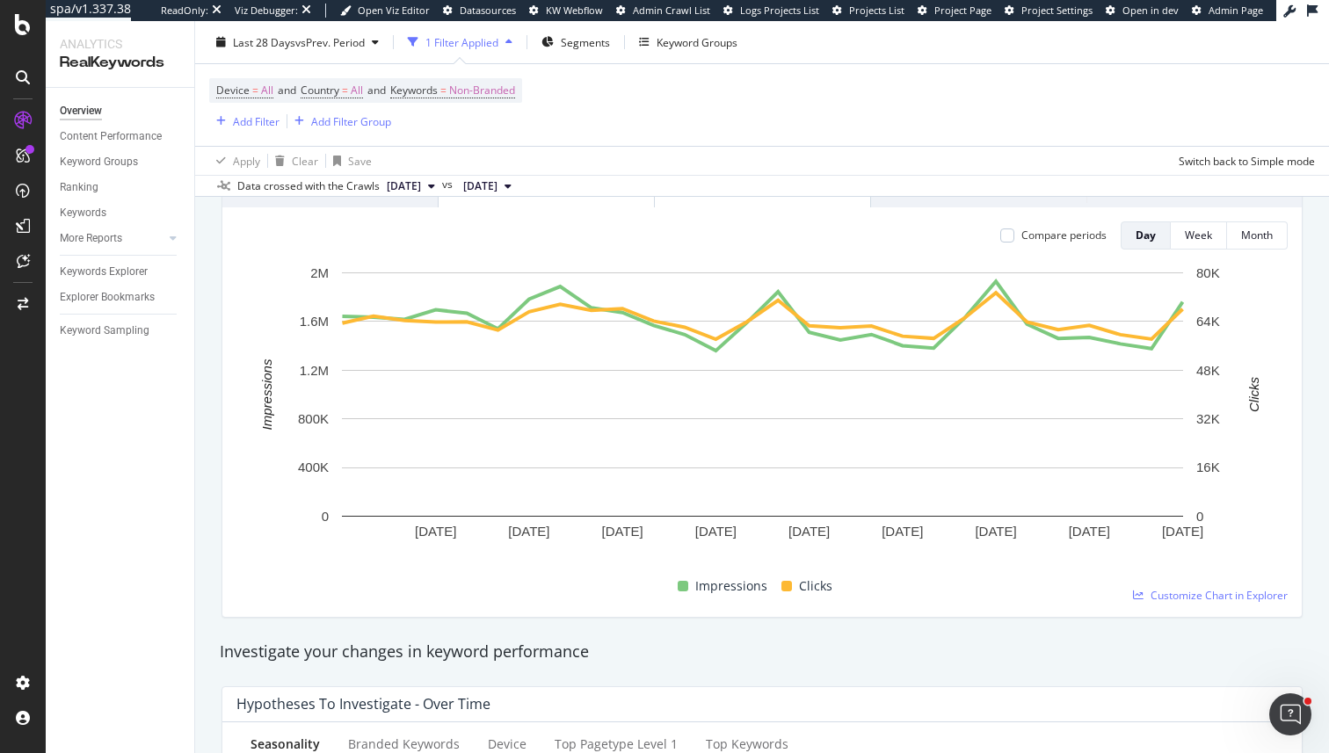
scroll to position [146, 0]
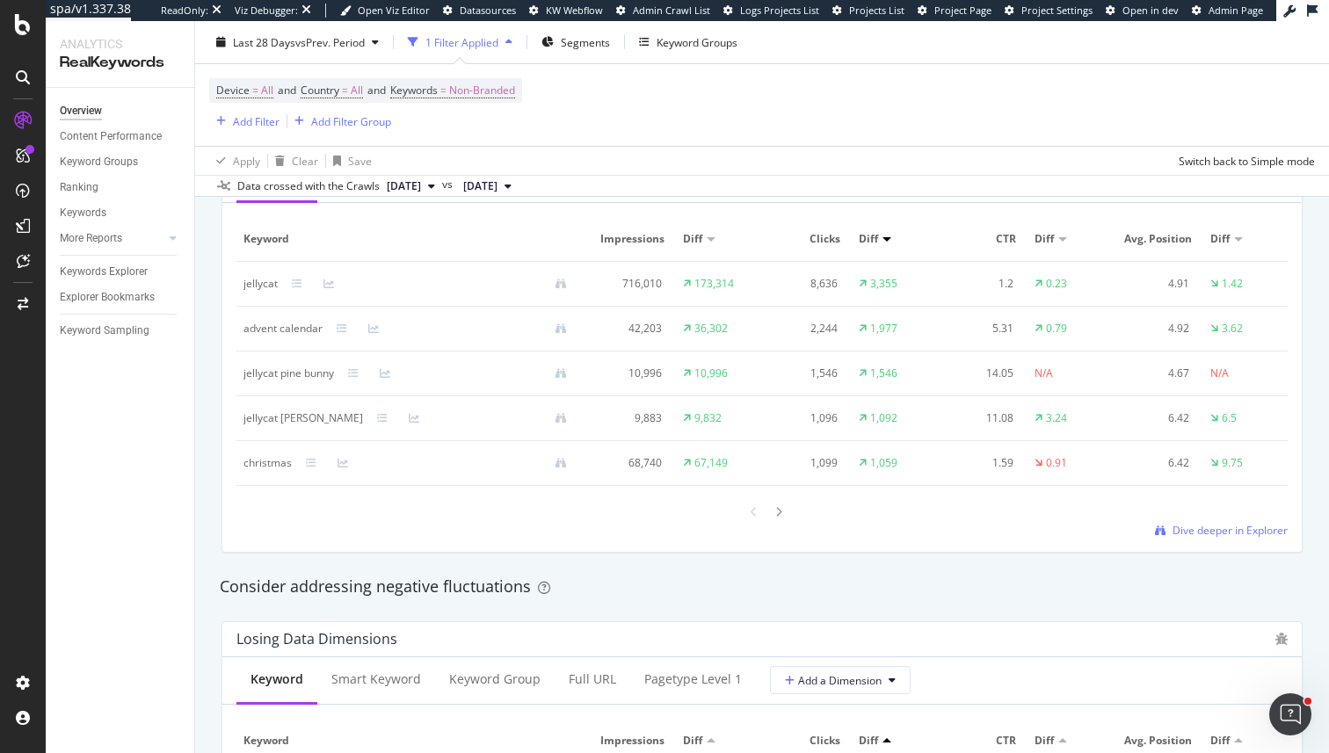
scroll to position [1666, 0]
drag, startPoint x: 237, startPoint y: 467, endPoint x: 279, endPoint y: 466, distance: 41.3
click at [279, 466] on td "christmas" at bounding box center [412, 465] width 352 height 45
click at [252, 337] on div "advent calendar" at bounding box center [282, 331] width 79 height 16
drag, startPoint x: 252, startPoint y: 337, endPoint x: 299, endPoint y: 337, distance: 46.6
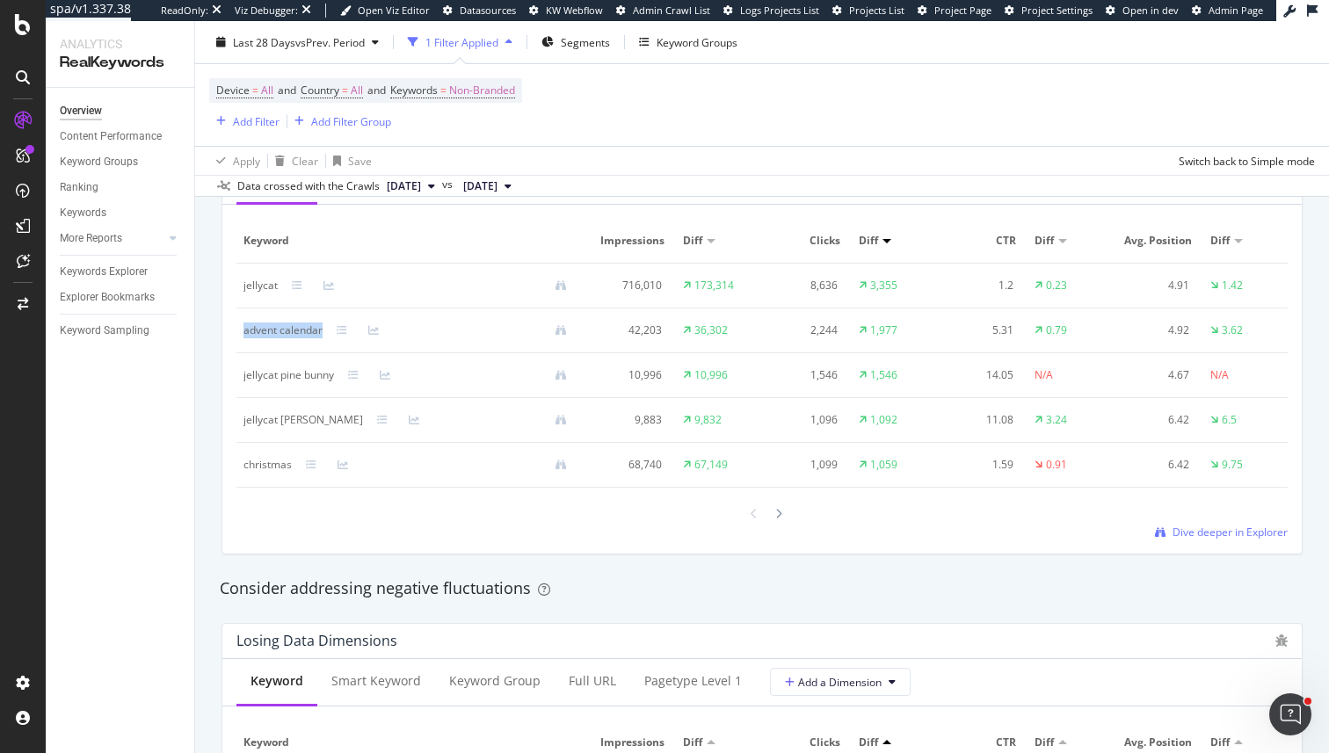
click at [299, 337] on div "advent calendar" at bounding box center [282, 331] width 79 height 16
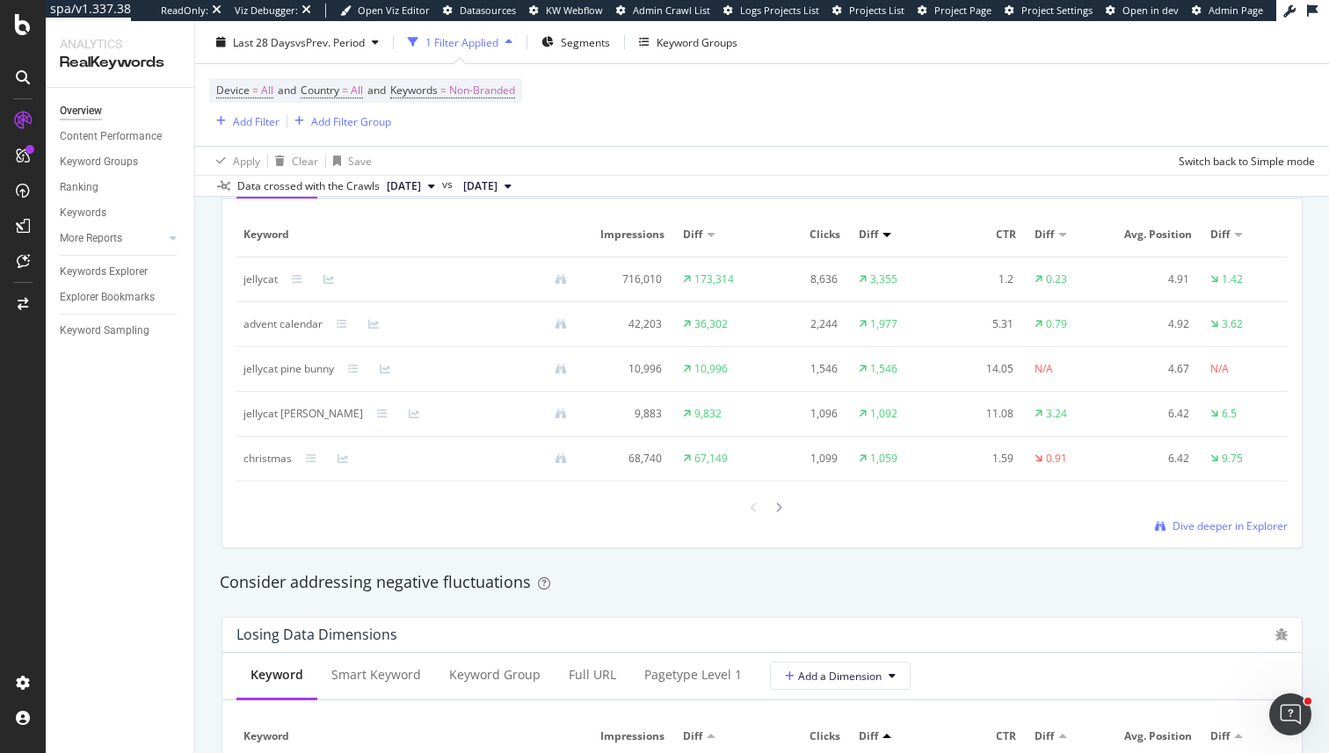
click at [397, 541] on div "Keyword Smart Keyword Keyword Group Full URL pagetype Level 1 Add a Dimension K…" at bounding box center [761, 349] width 1079 height 396
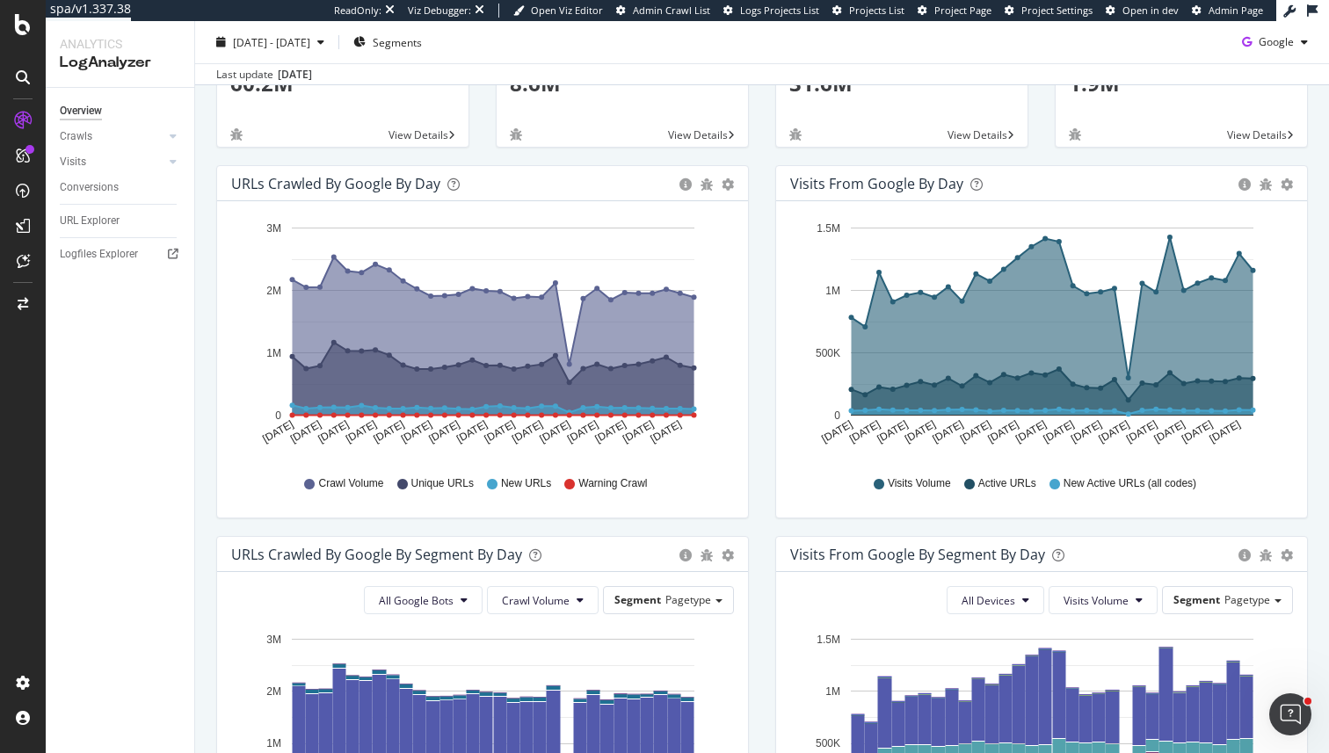
scroll to position [111, 0]
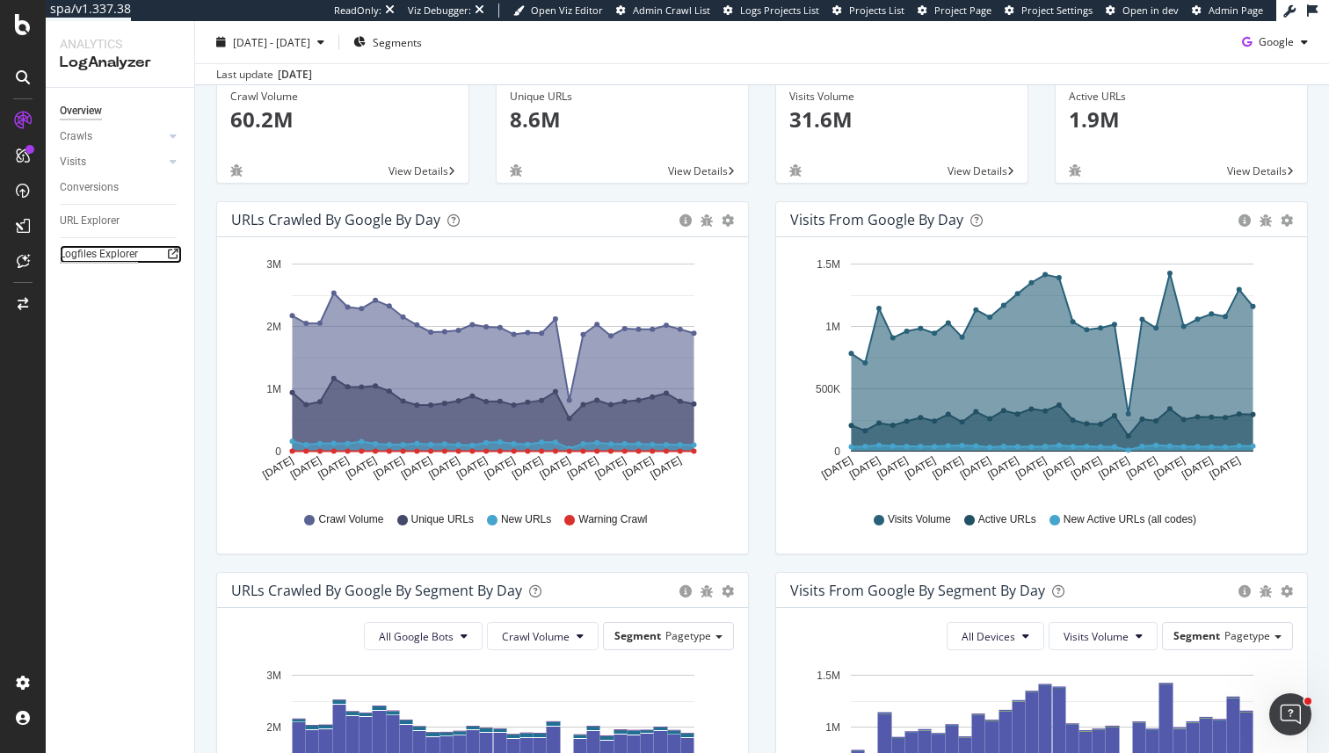
click at [129, 245] on div "Logfiles Explorer" at bounding box center [99, 254] width 78 height 18
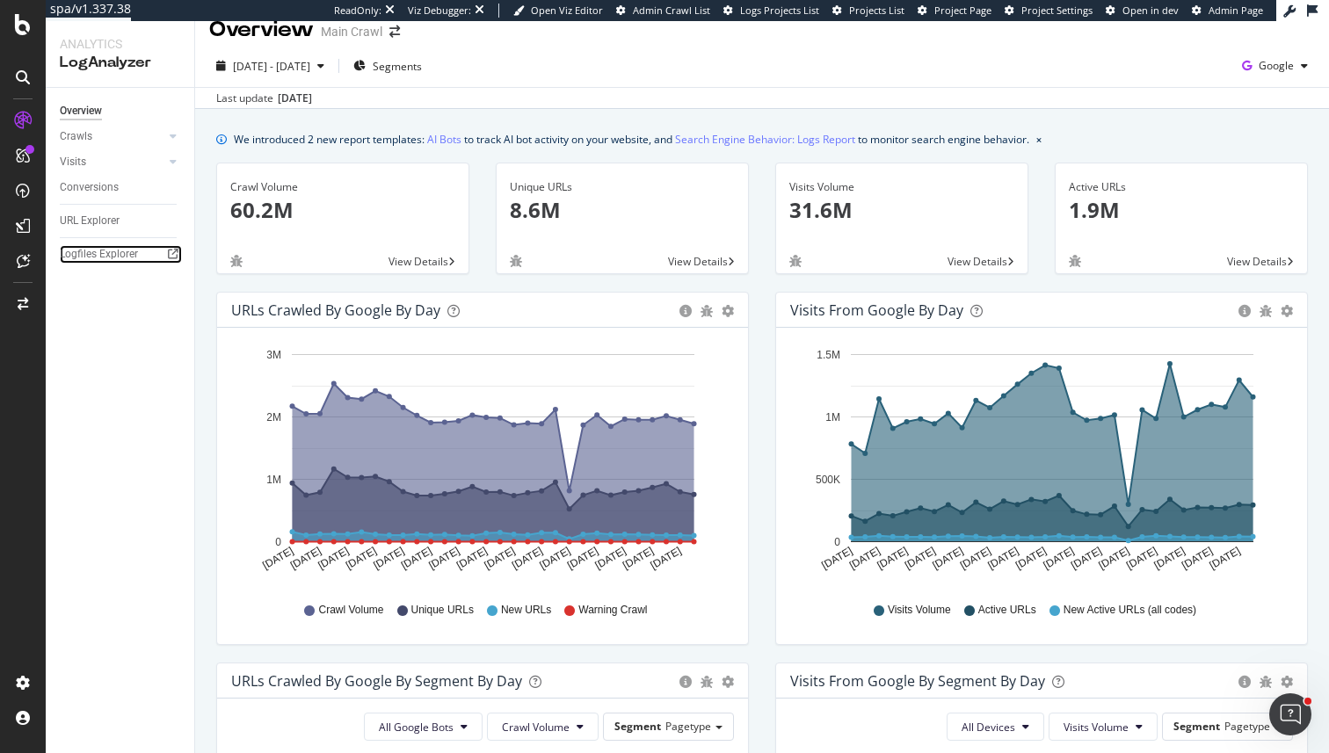
scroll to position [0, 0]
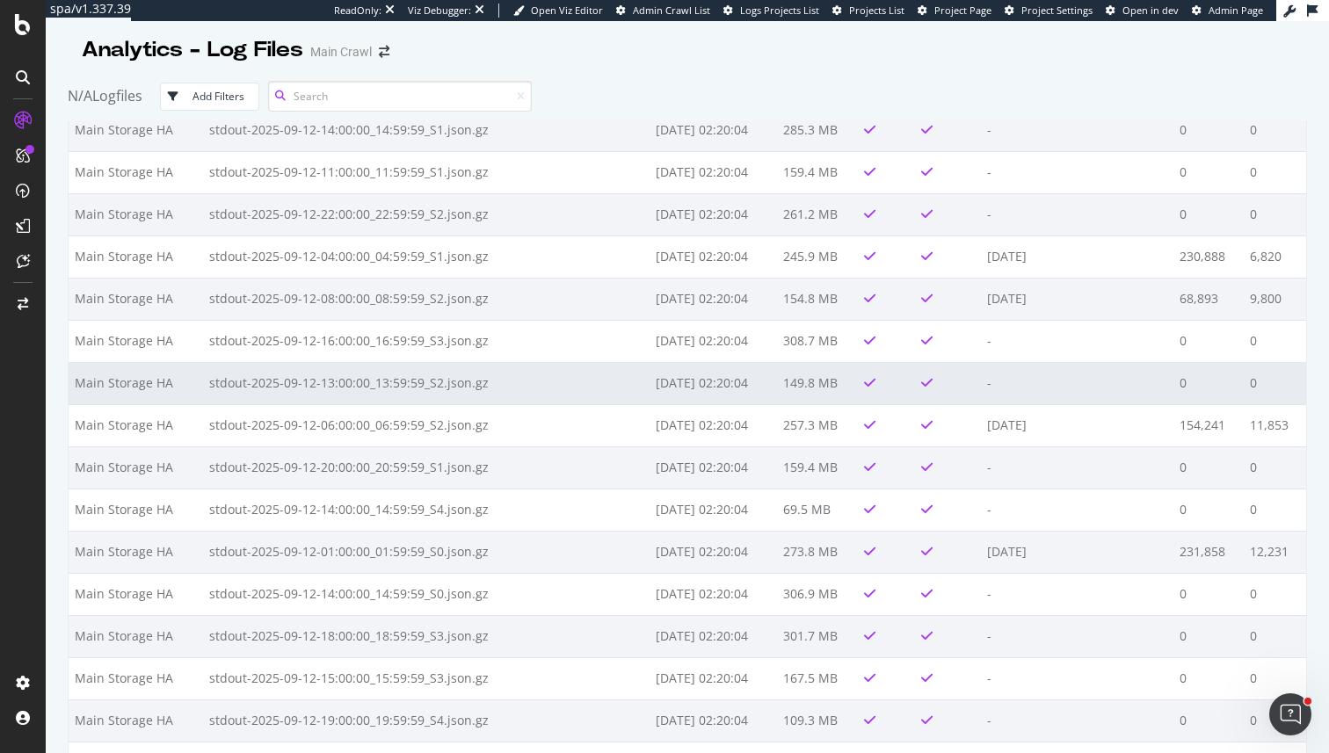
scroll to position [32102, 0]
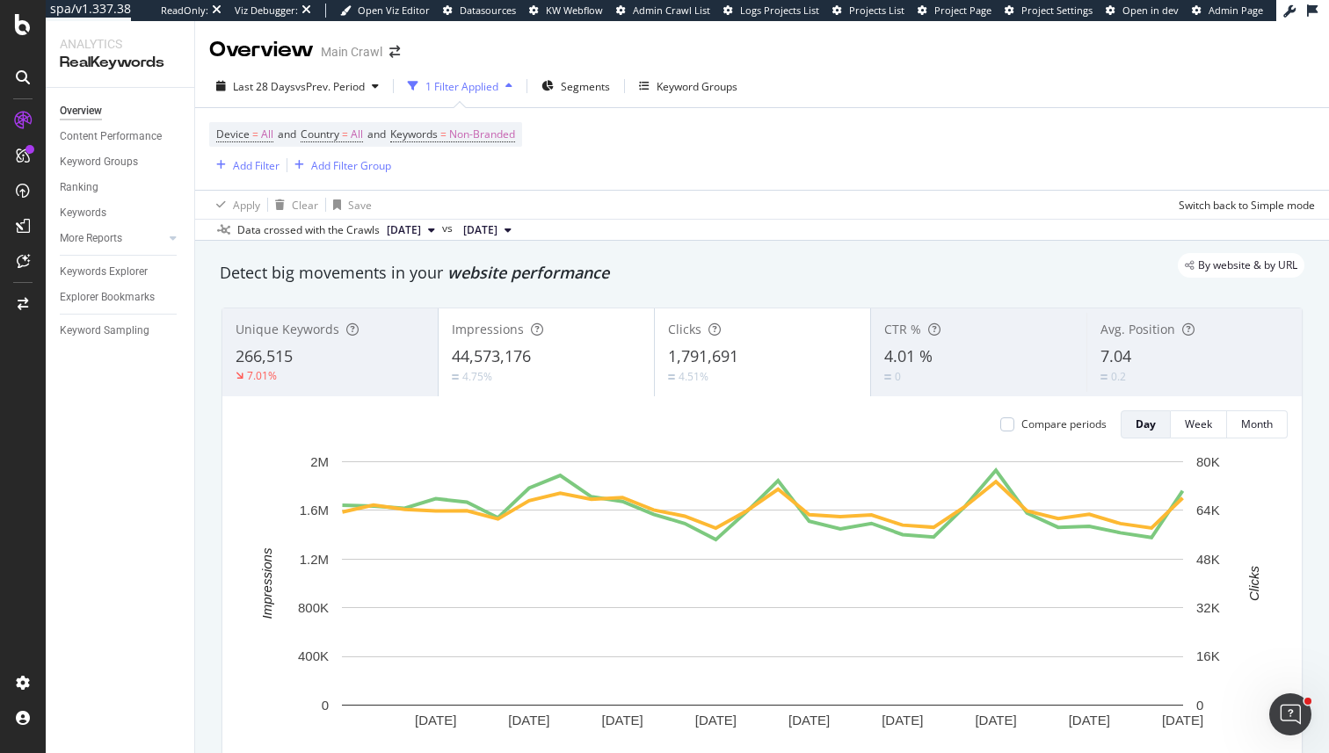
scroll to position [1587, 0]
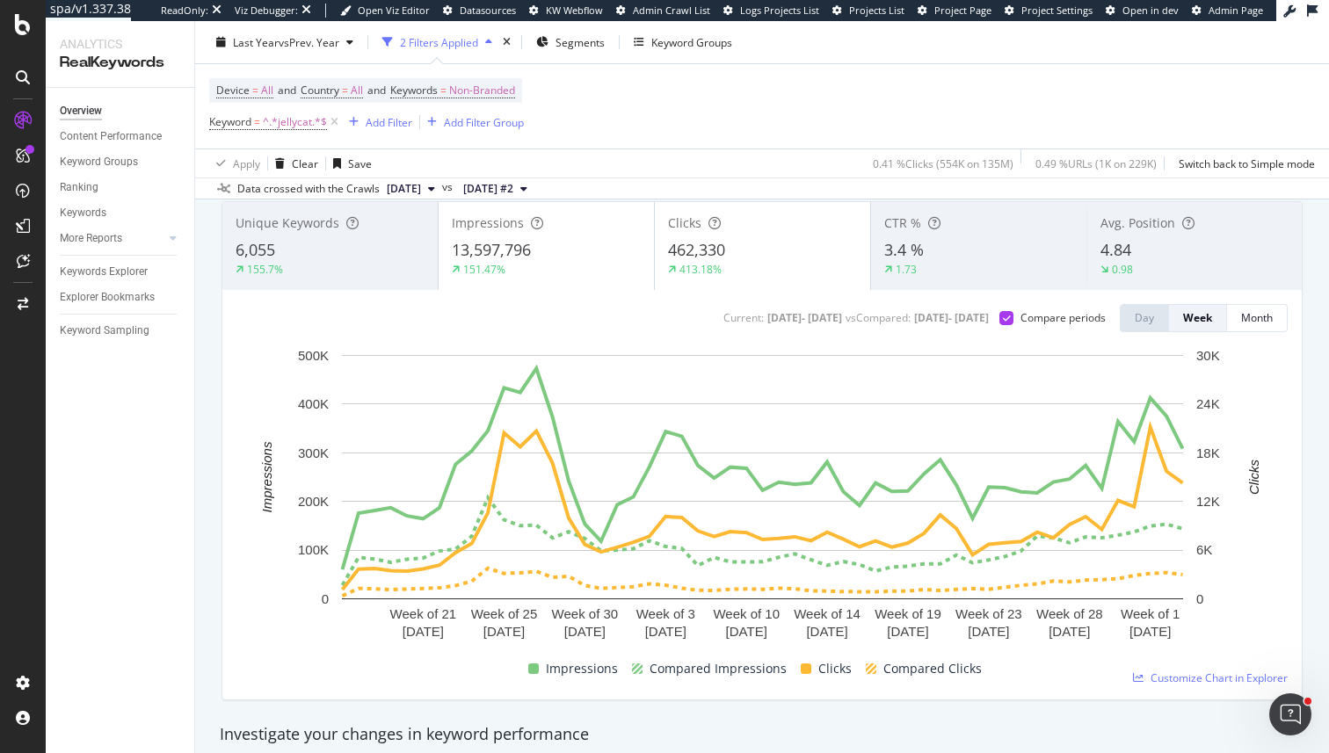
scroll to position [81, 0]
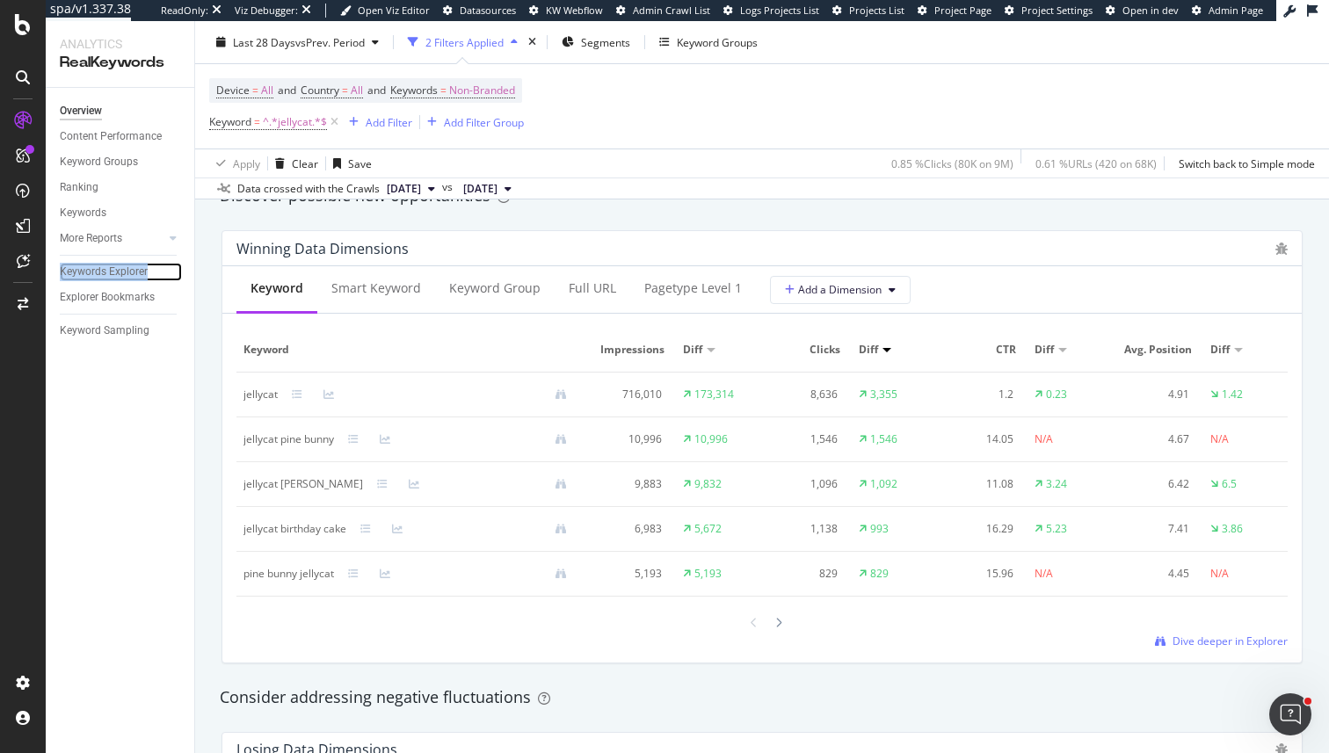
scroll to position [1614, 0]
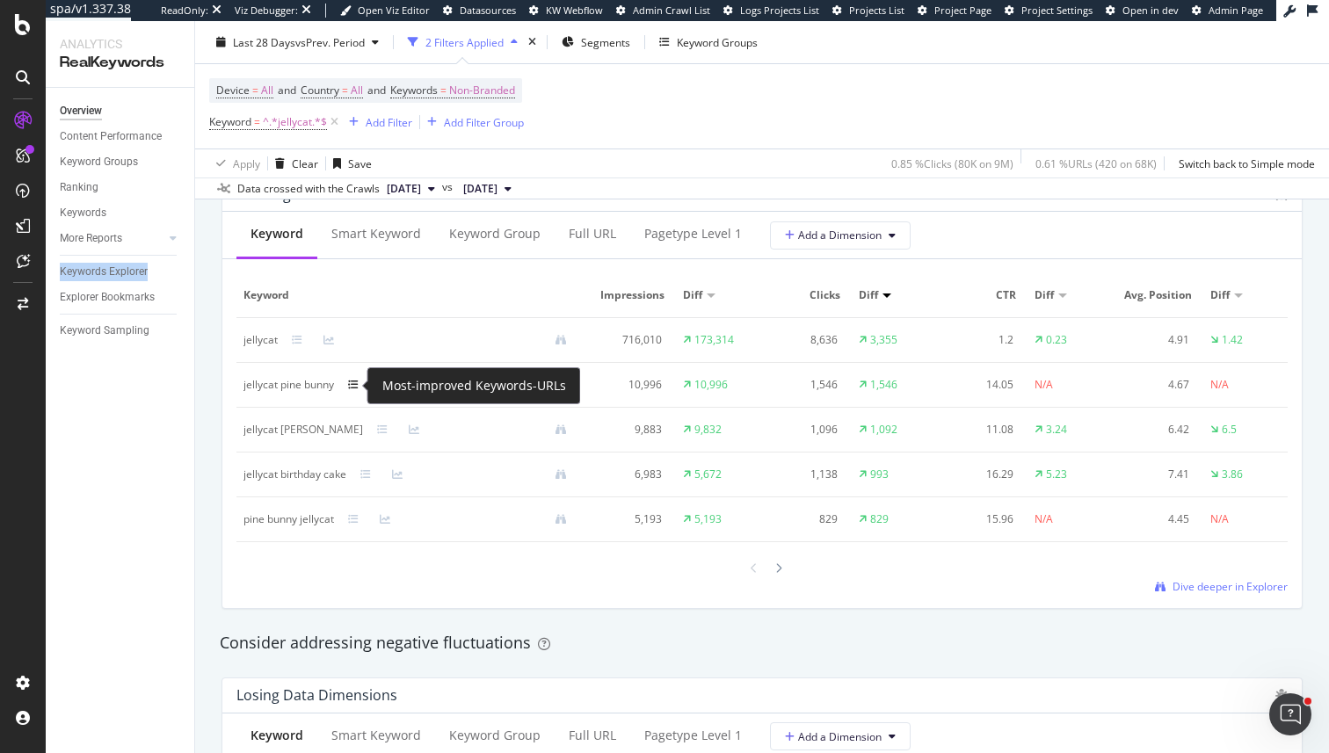
click at [359, 387] on icon at bounding box center [353, 385] width 11 height 11
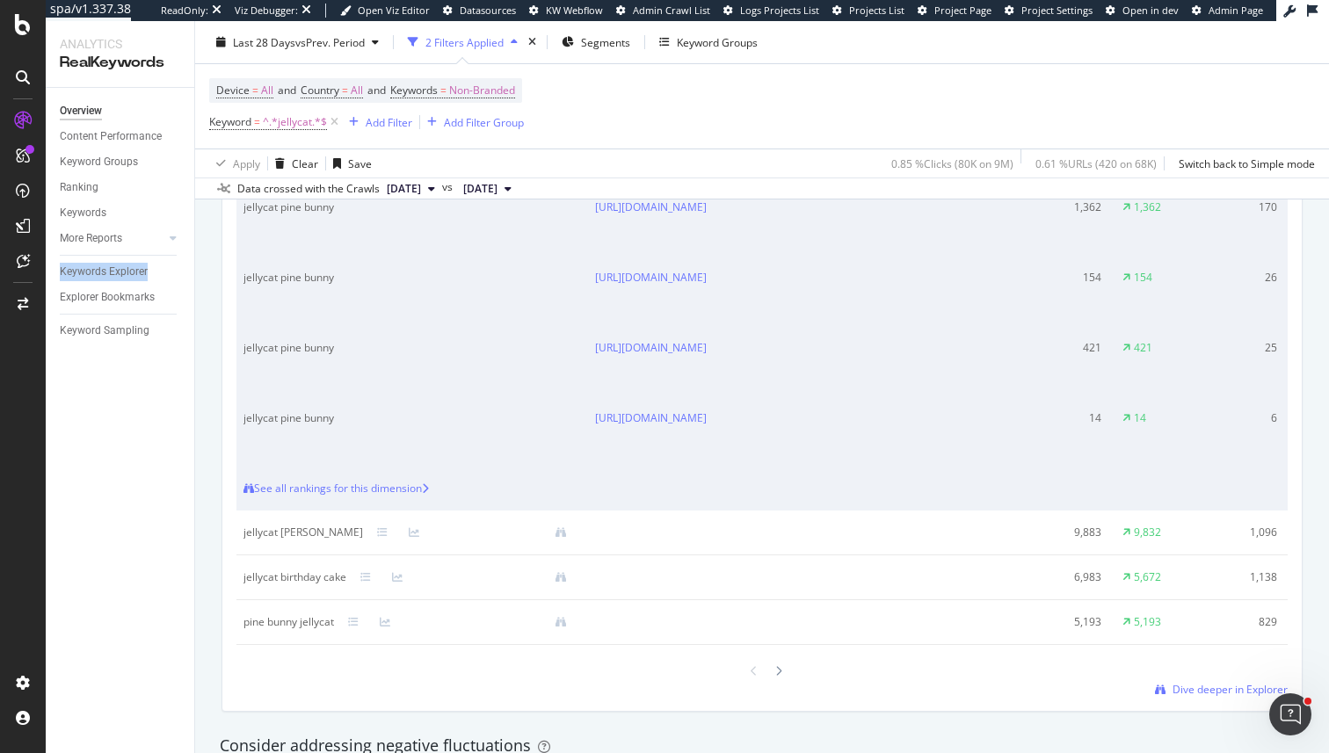
scroll to position [1920, 0]
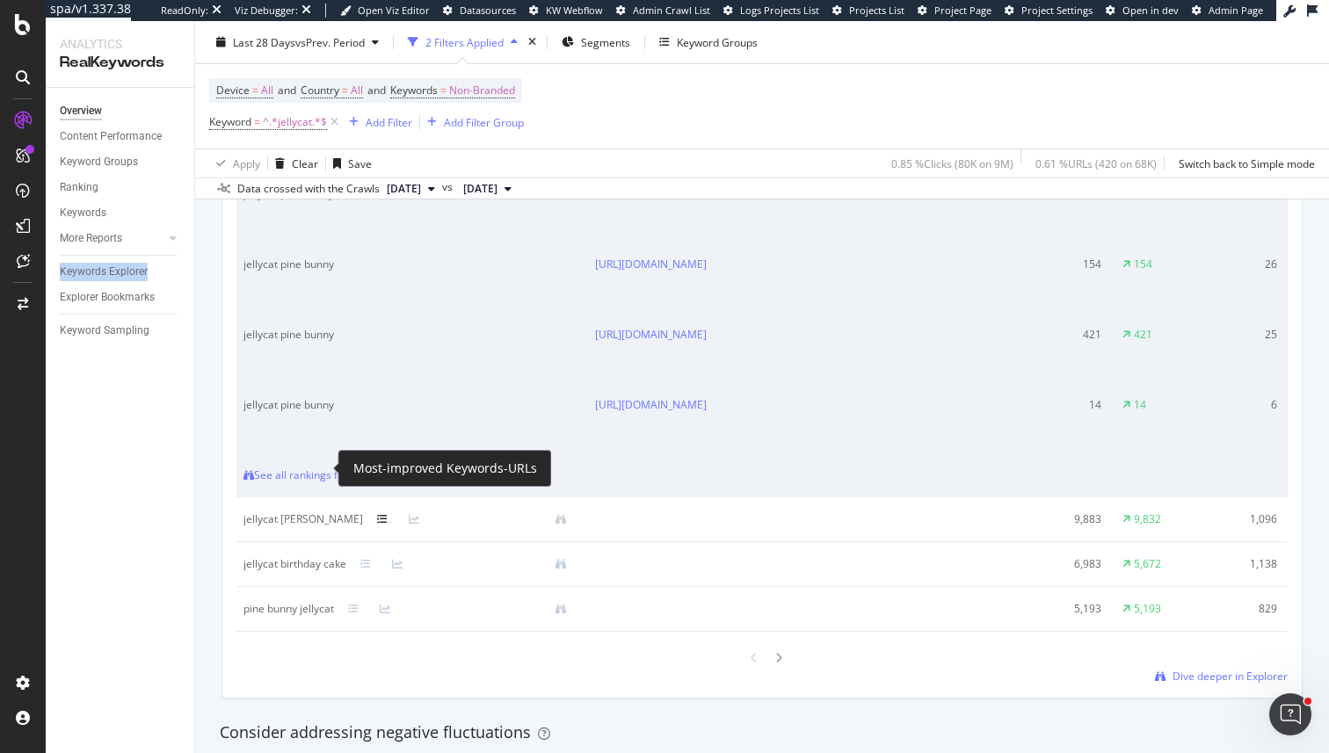
click at [377, 514] on icon at bounding box center [382, 519] width 11 height 11
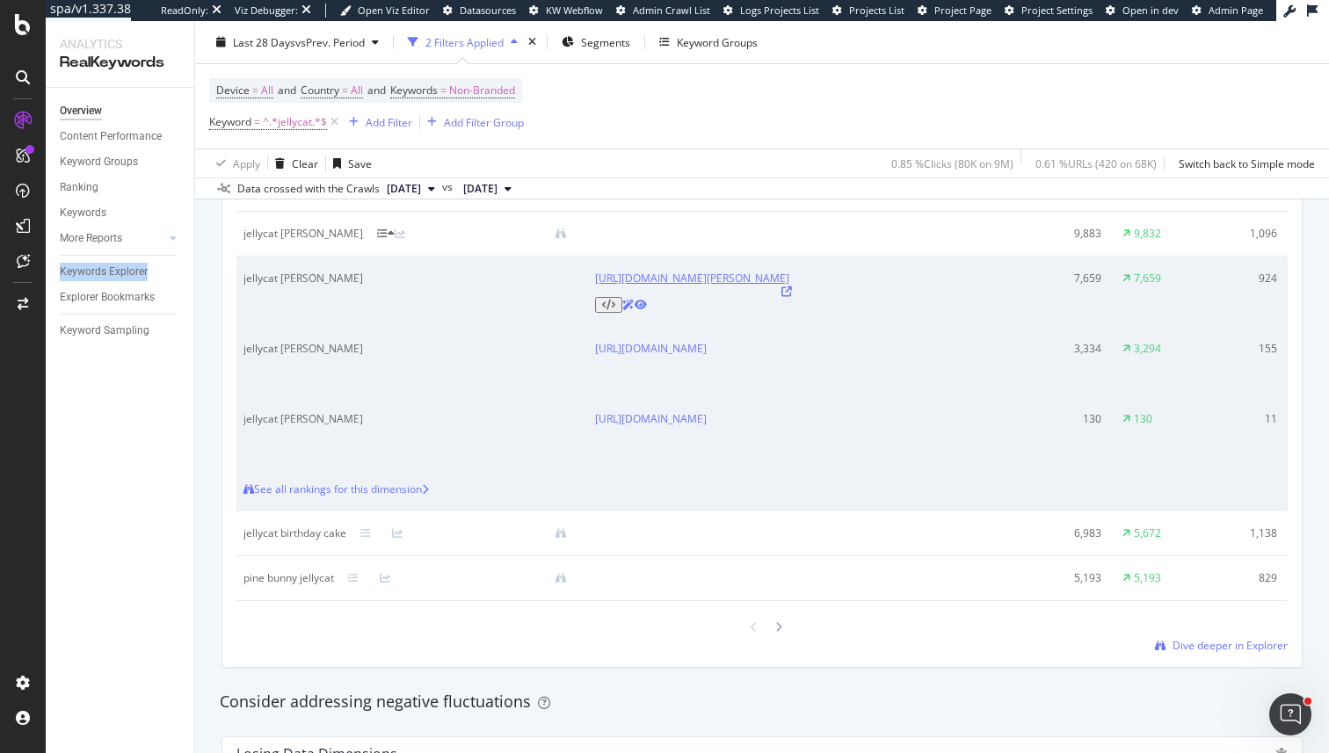
scroll to position [1811, 0]
click at [369, 527] on icon at bounding box center [365, 532] width 11 height 11
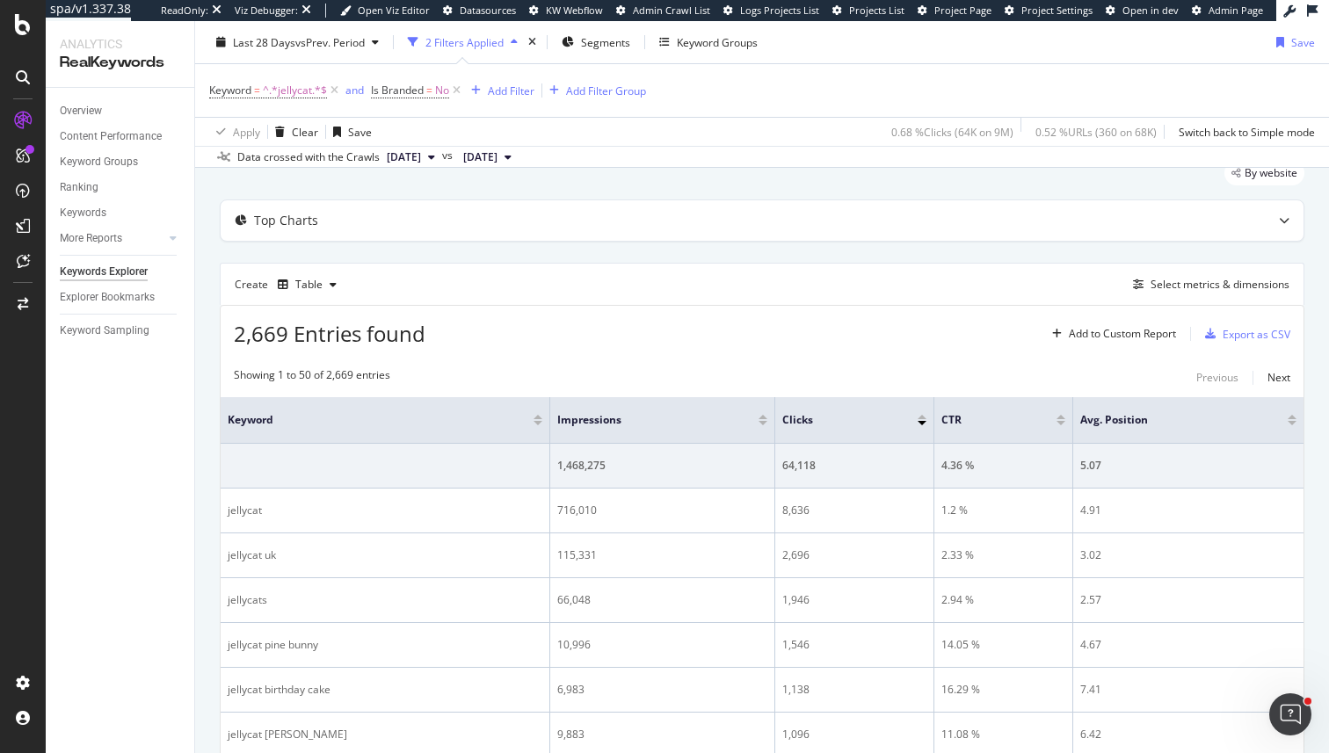
scroll to position [73, 0]
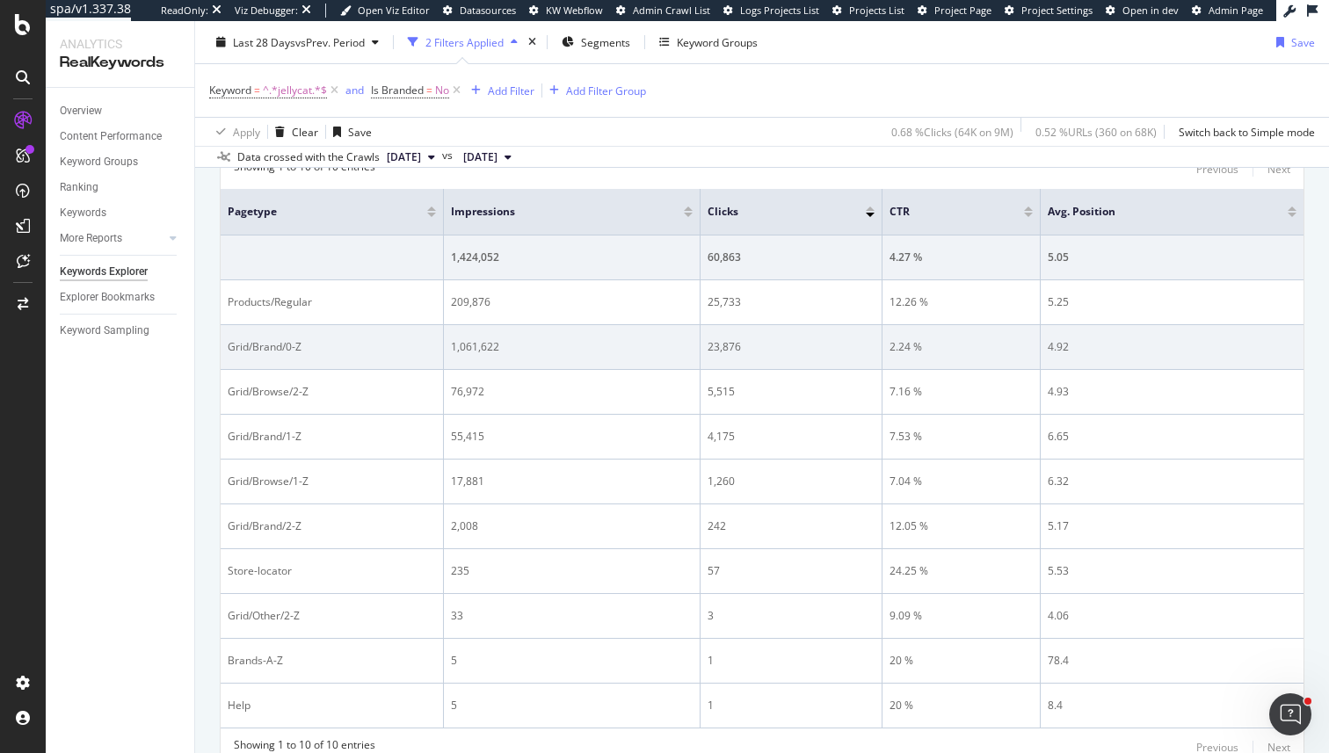
scroll to position [272, 0]
click at [930, 349] on div "2.24 %" at bounding box center [960, 346] width 143 height 16
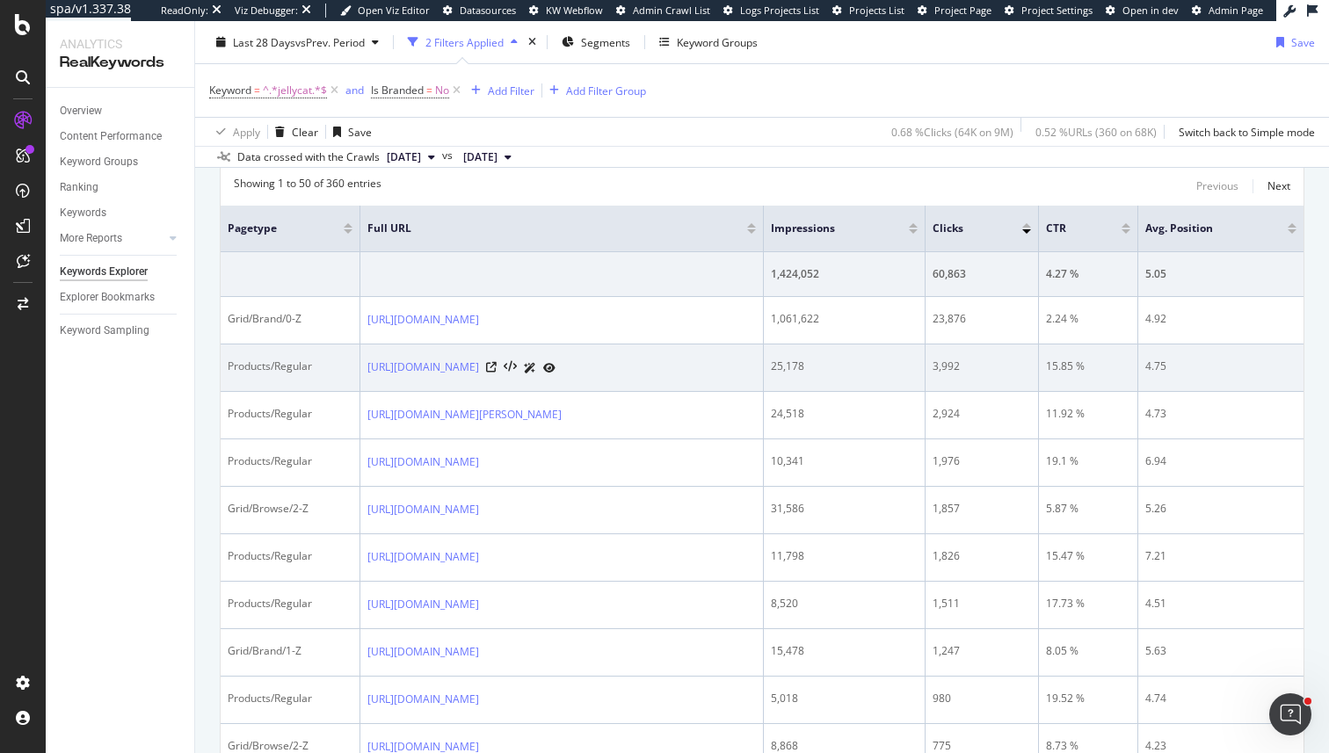
scroll to position [260, 0]
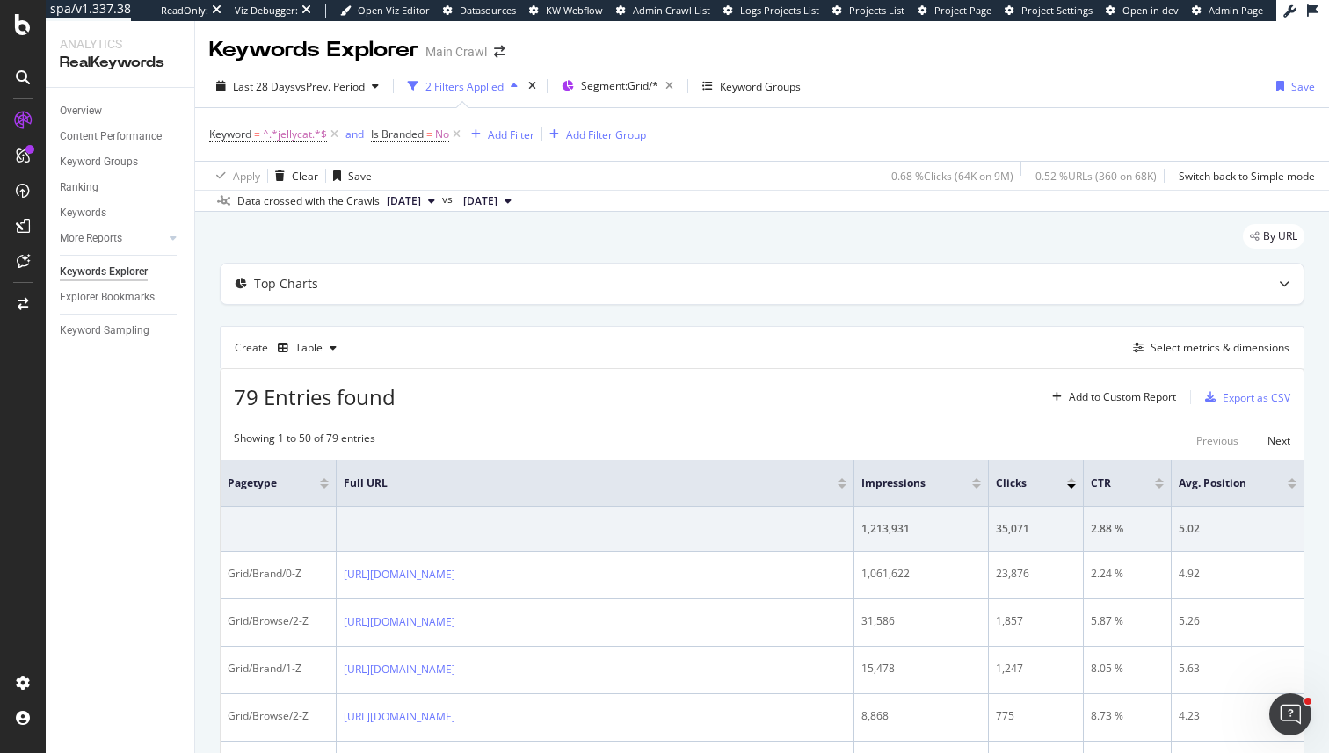
scroll to position [905, 0]
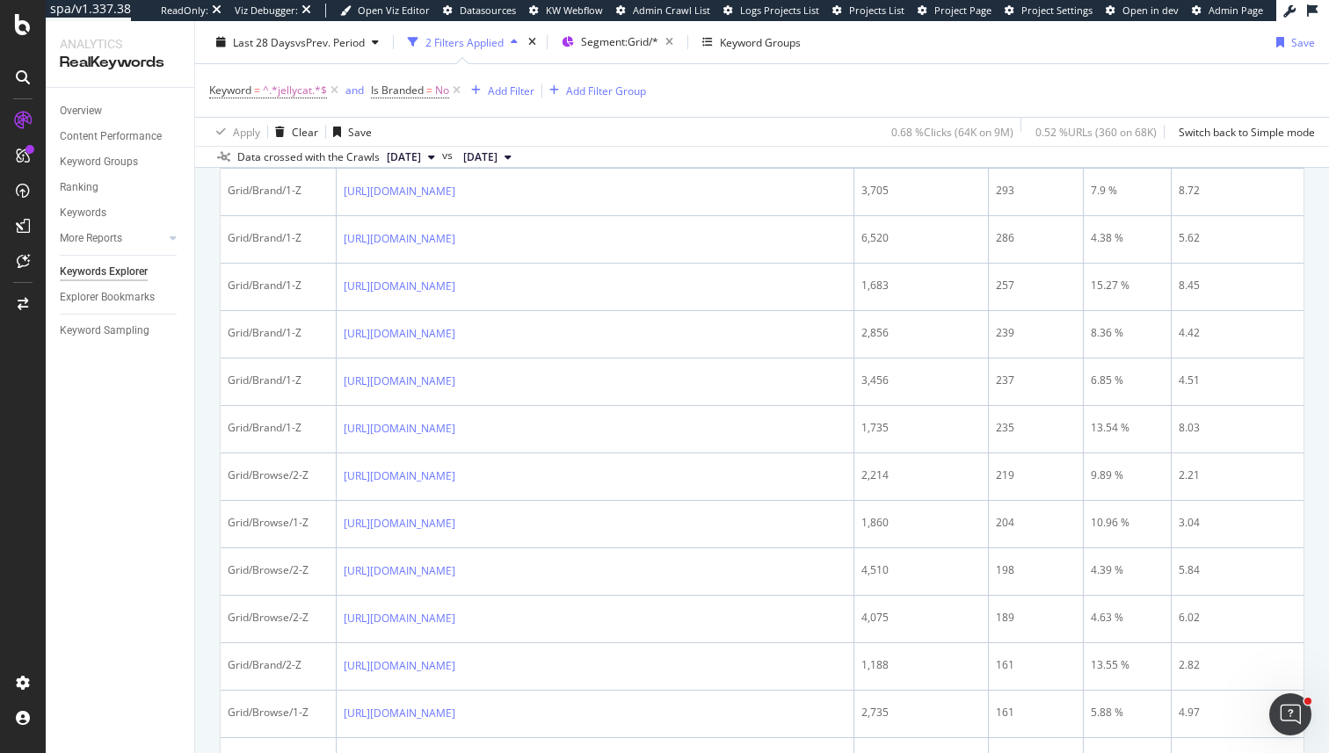
click at [160, 532] on div "Overview Content Performance Keyword Groups Ranking Keywords More Reports Count…" at bounding box center [120, 420] width 149 height 665
click at [781, 145] on div "Apply Clear Save 0.68 % Clicks ( 64K on 9M ) 0.52 % URLs ( 360 on 68K ) Switch …" at bounding box center [762, 131] width 1134 height 29
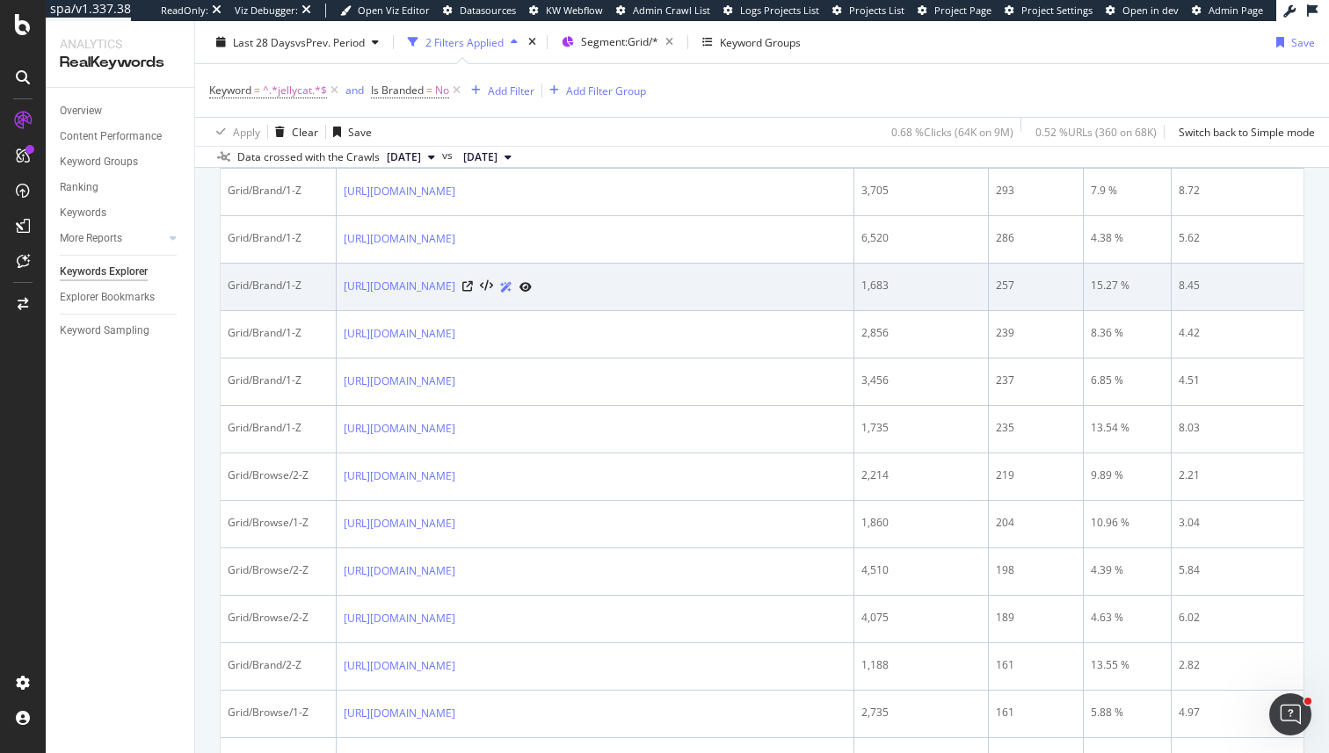
scroll to position [865, 0]
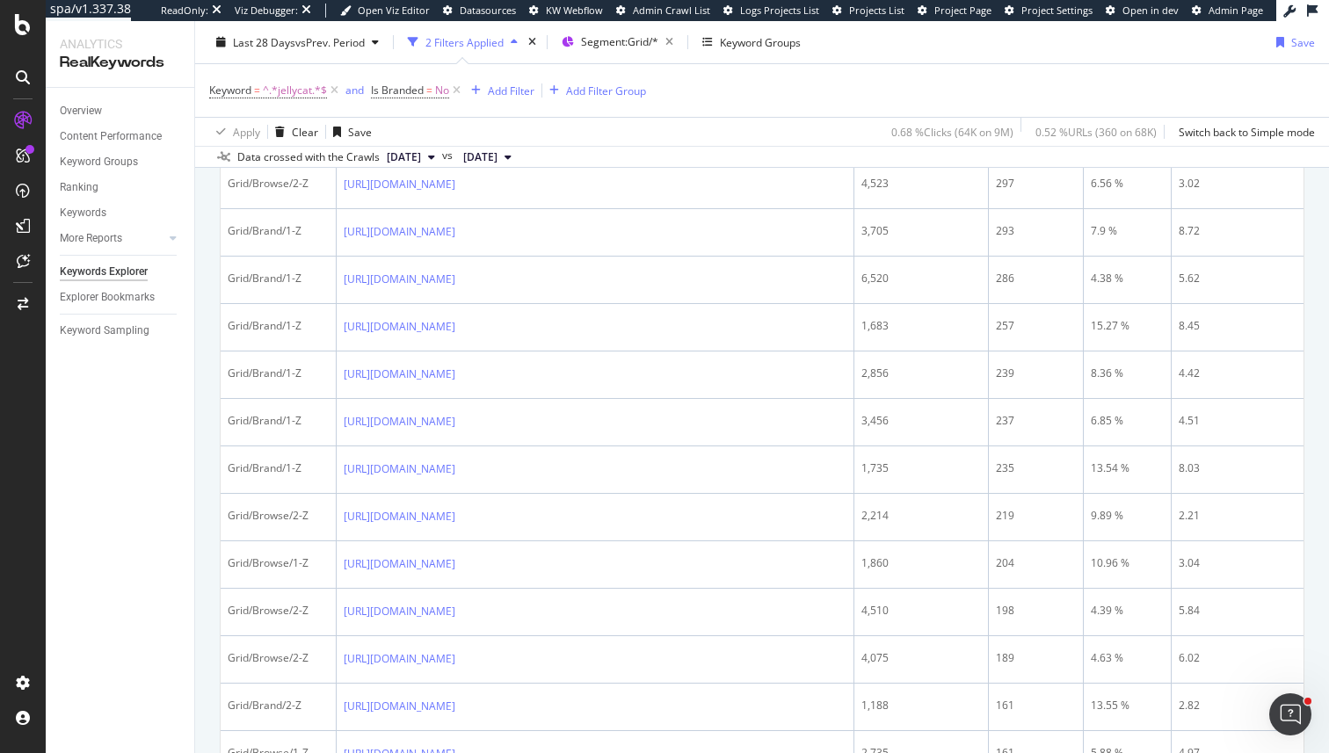
click at [786, 147] on div "[URL][DOMAIN_NAME]" at bounding box center [595, 137] width 503 height 18
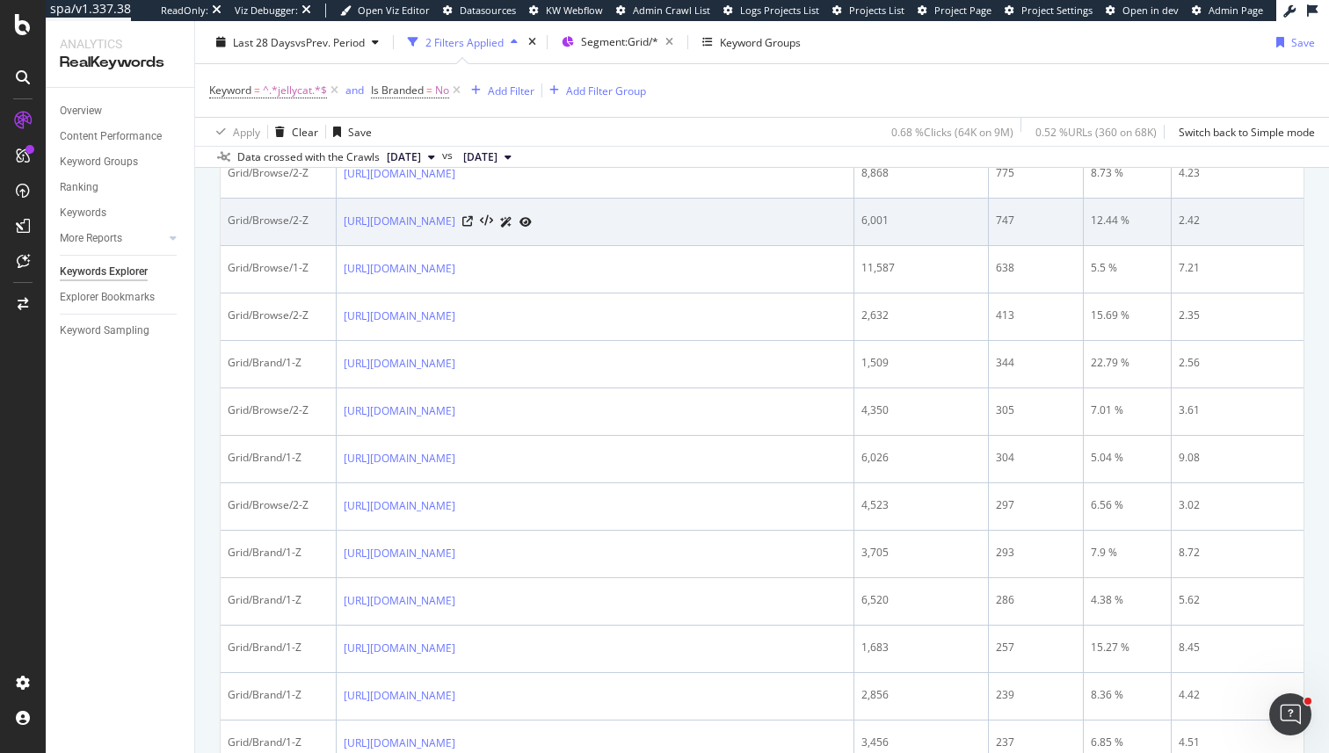
scroll to position [1048, 0]
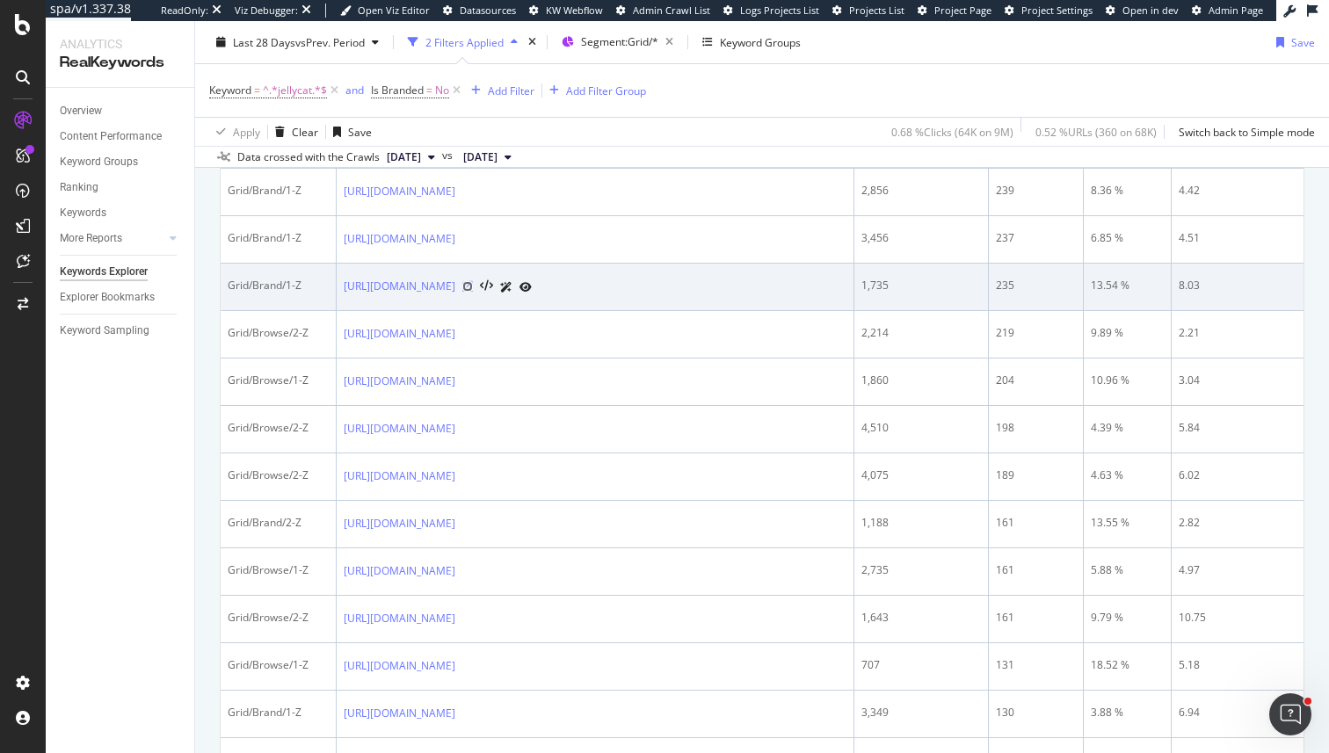
click at [473, 292] on icon at bounding box center [467, 286] width 11 height 11
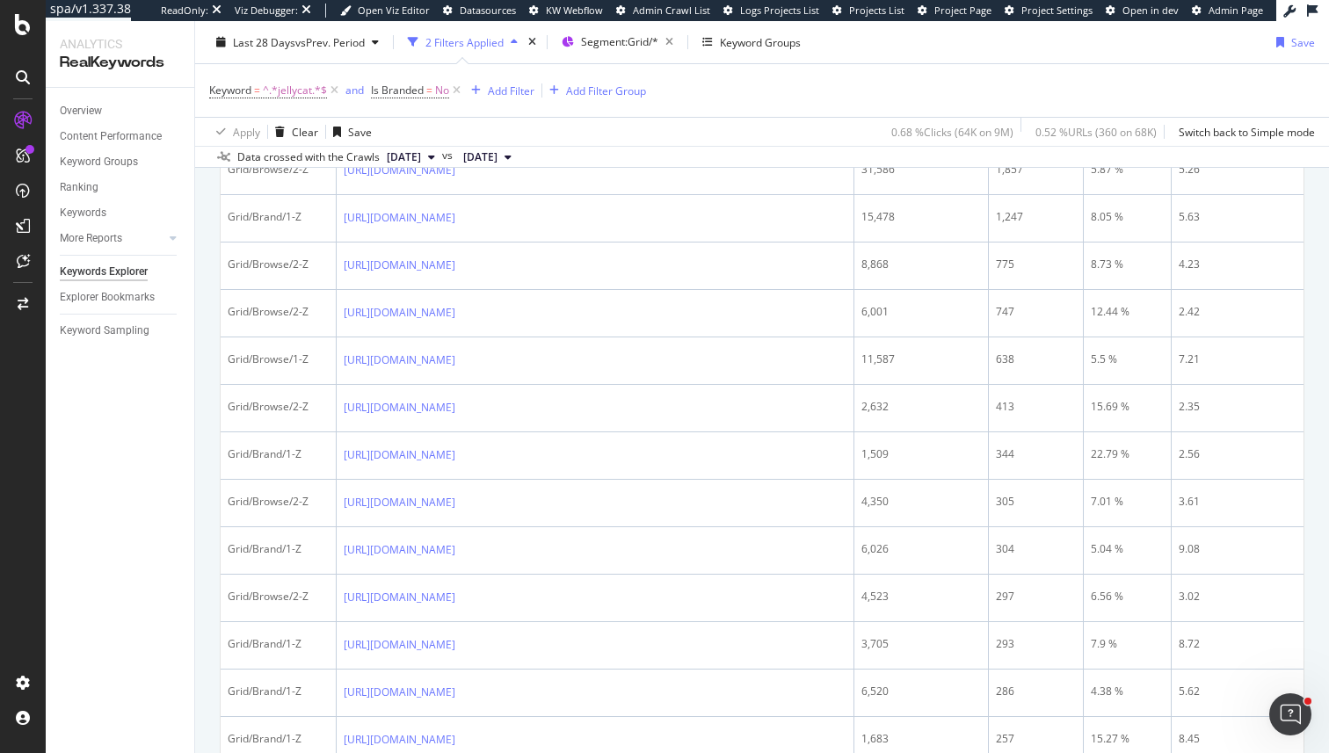
scroll to position [298, 0]
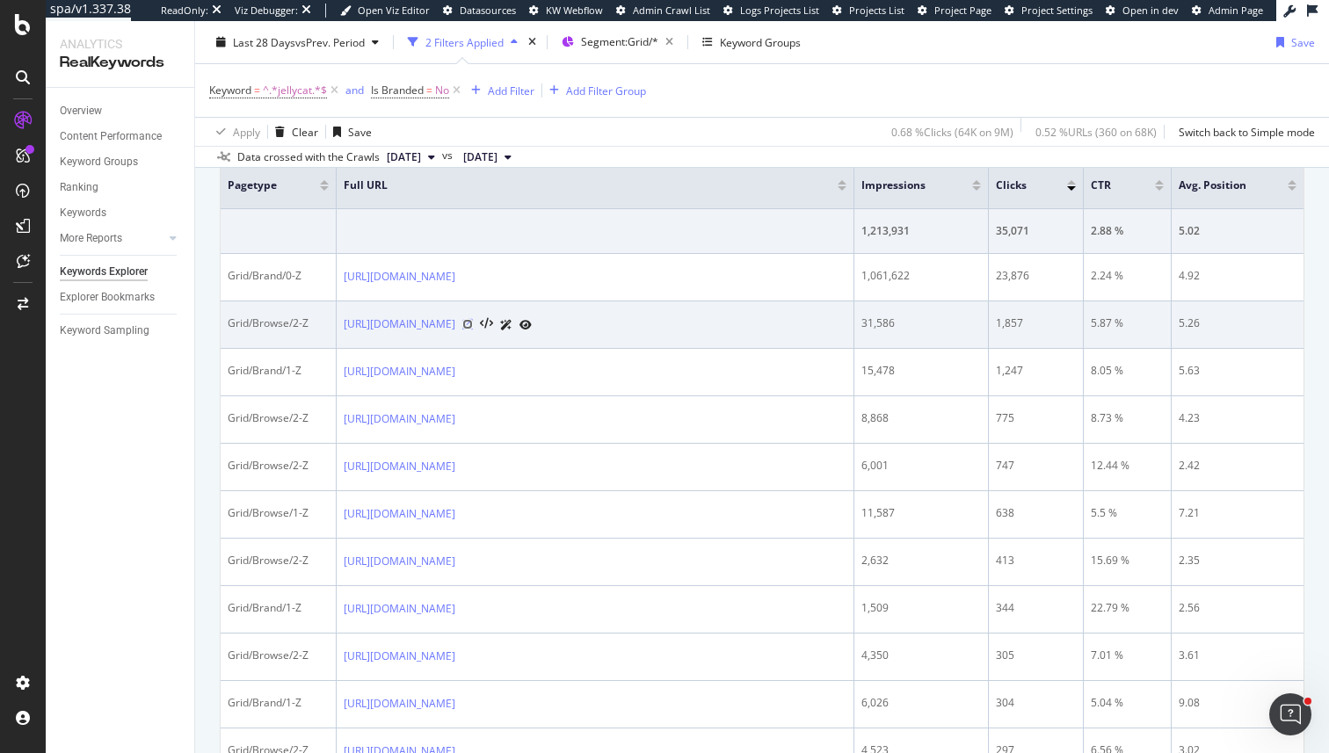
click at [473, 330] on icon at bounding box center [467, 324] width 11 height 11
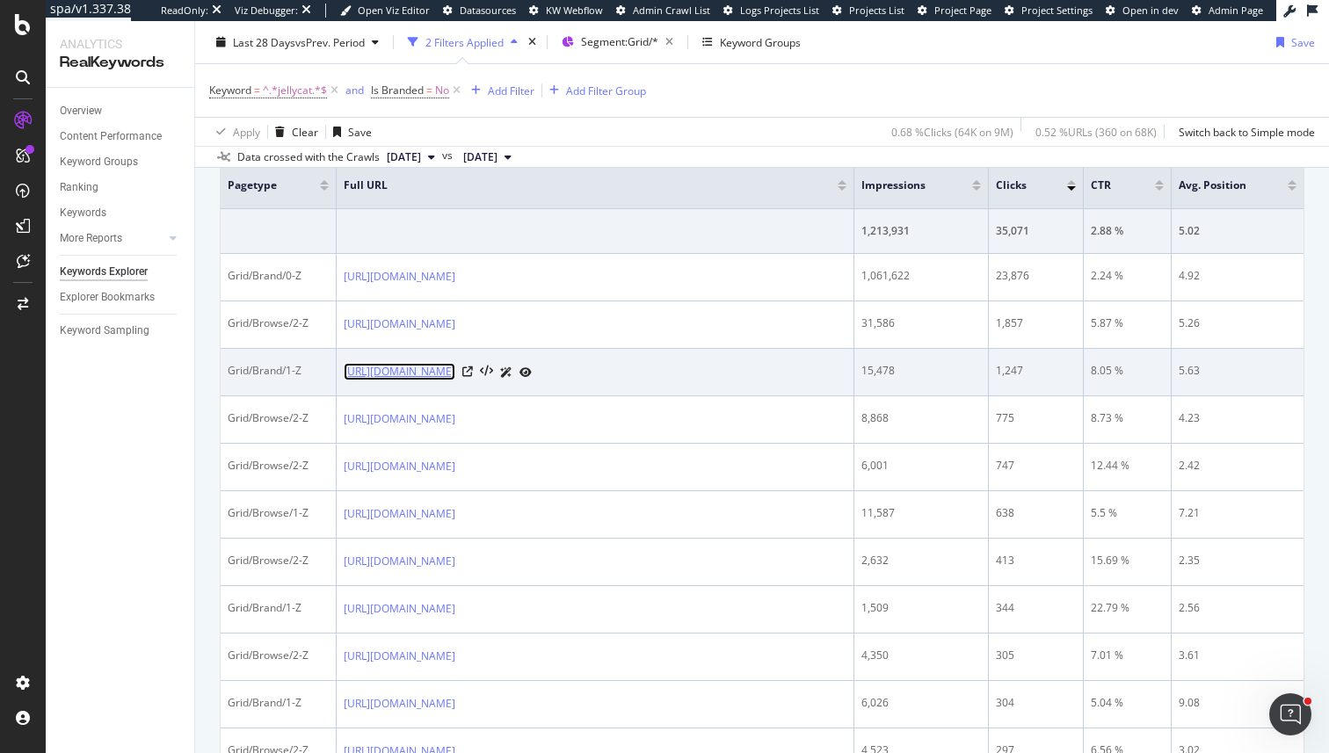
click at [455, 381] on link "https://www.johnlewis.com/brand/christmas/jellycat/_/N-7cn4Z1z13zwu" at bounding box center [400, 372] width 112 height 18
click at [838, 376] on td "https://www.johnlewis.com/brand/christmas/jellycat/_/N-7cn4Z1z13zwu" at bounding box center [596, 372] width 518 height 47
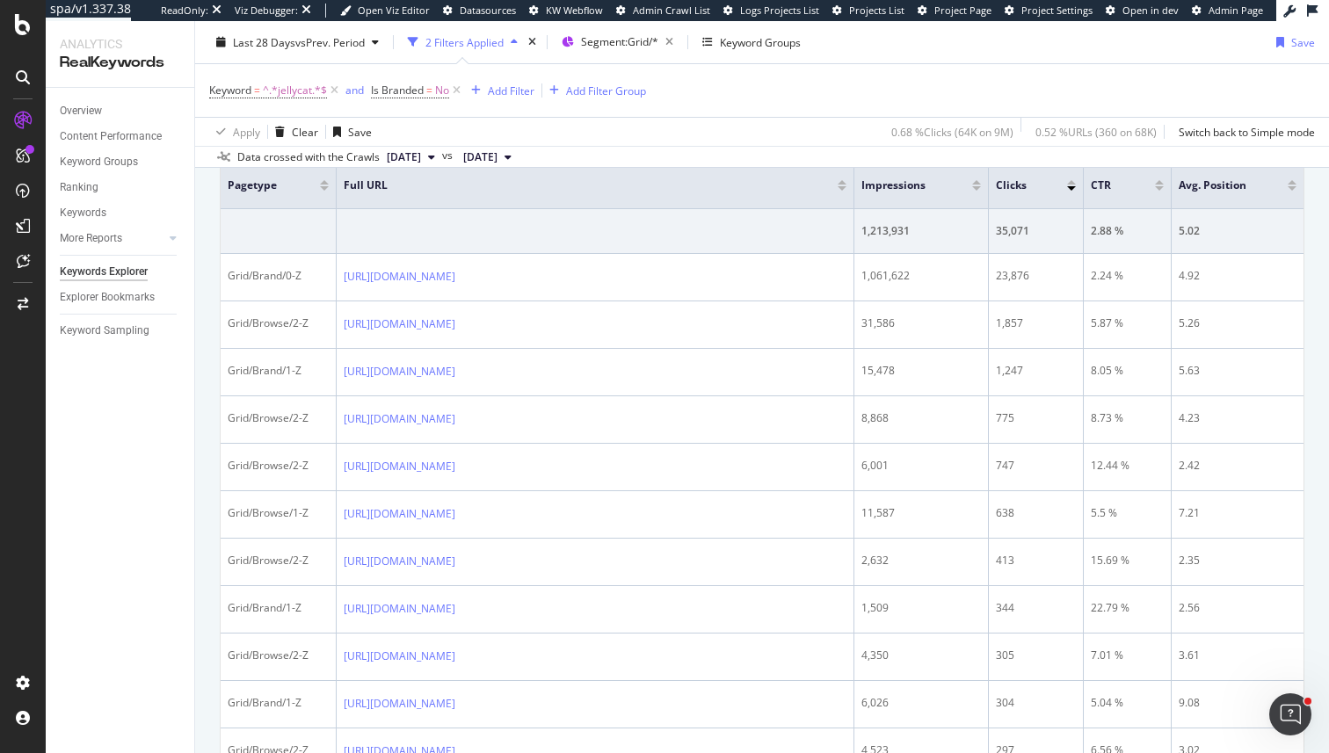
click at [792, 155] on div "Data crossed with the Crawls 2025 Sep. 18th vs 2025 Aug. 14th" at bounding box center [762, 156] width 1134 height 21
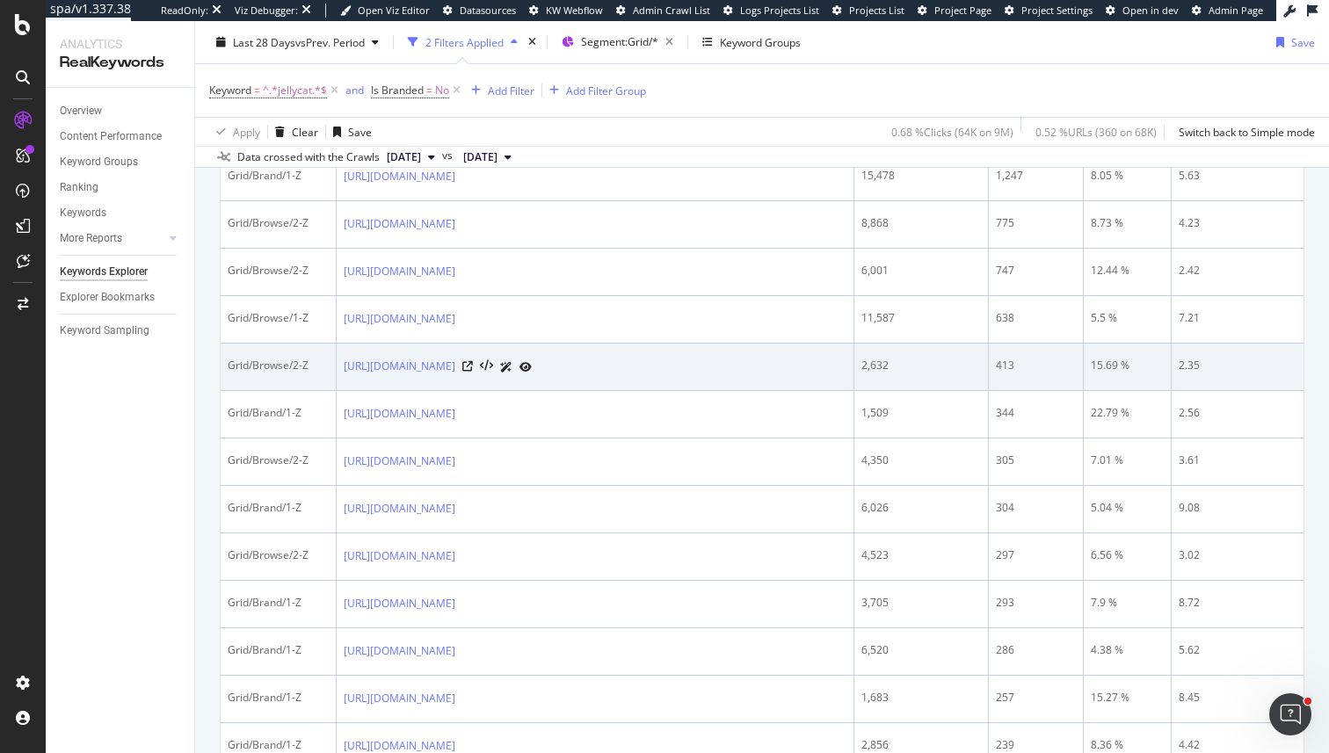
scroll to position [371, 0]
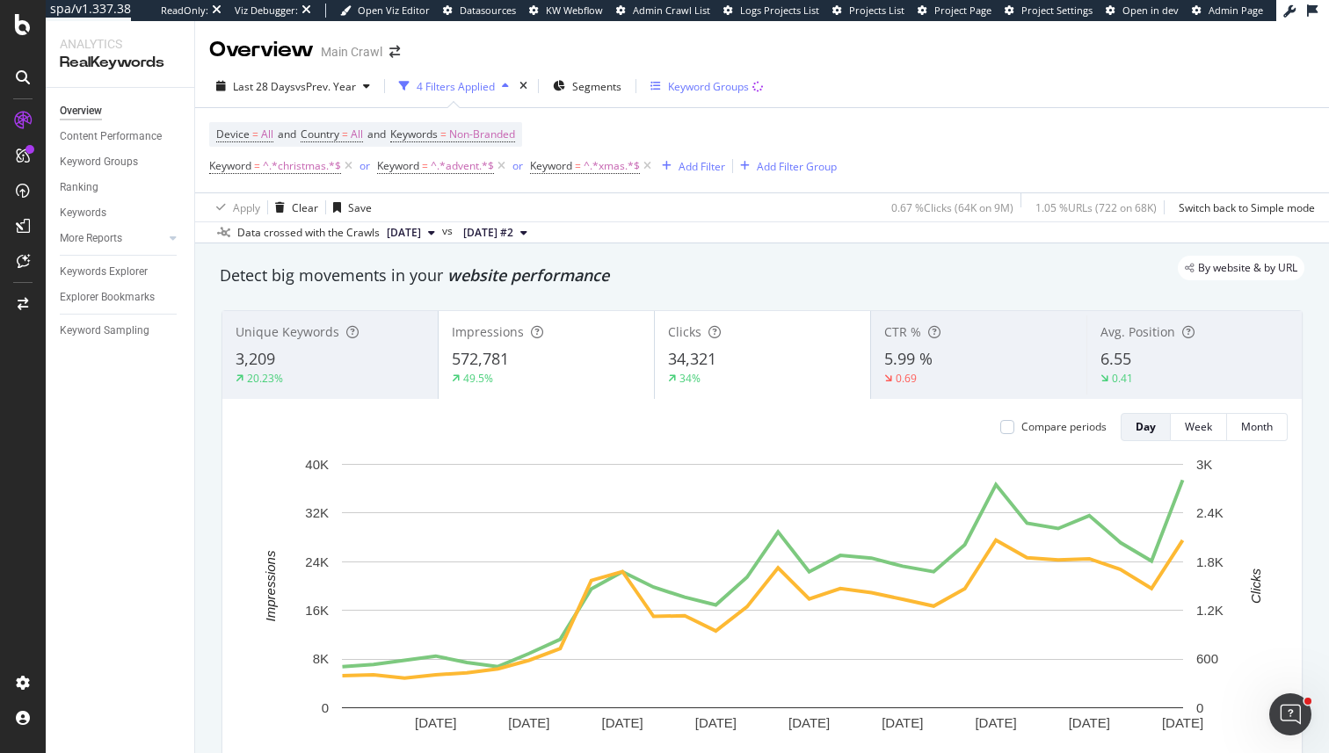
click at [686, 86] on div "Keyword Groups" at bounding box center [708, 86] width 81 height 15
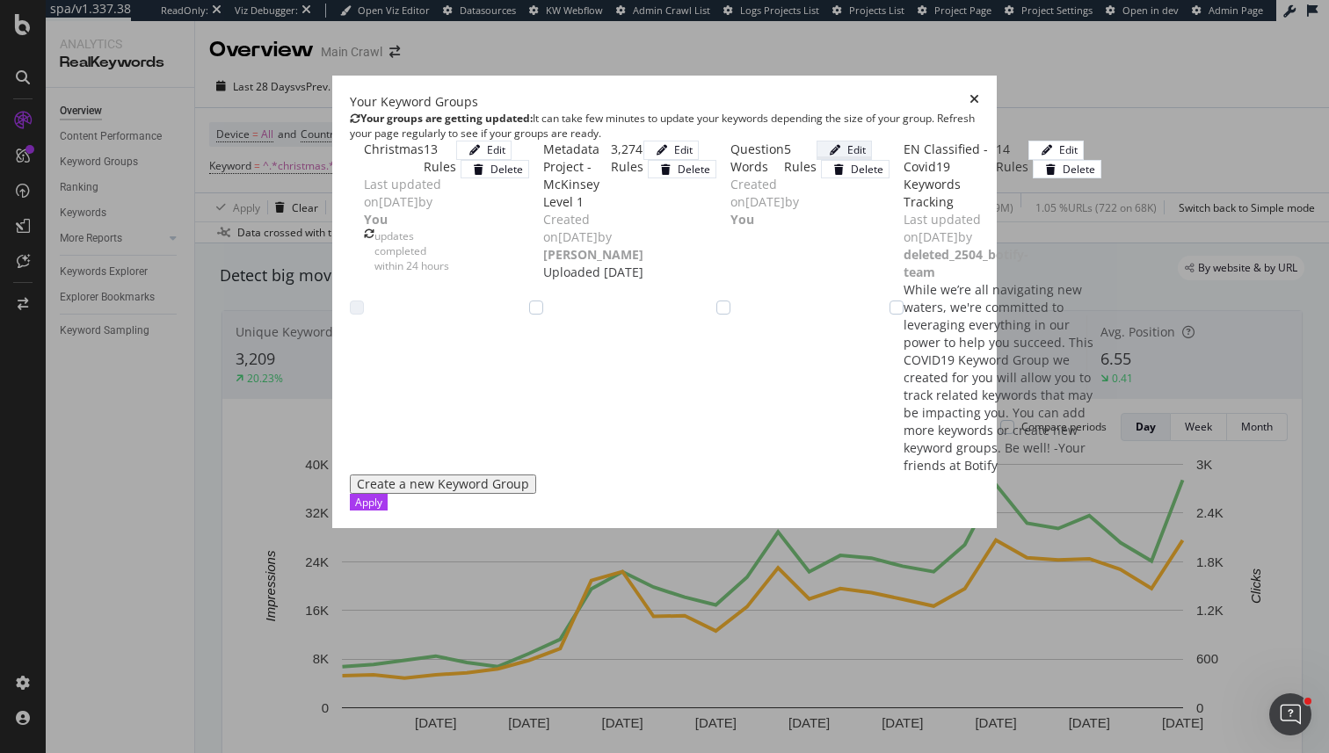
click at [866, 157] on div "Edit" at bounding box center [844, 149] width 43 height 15
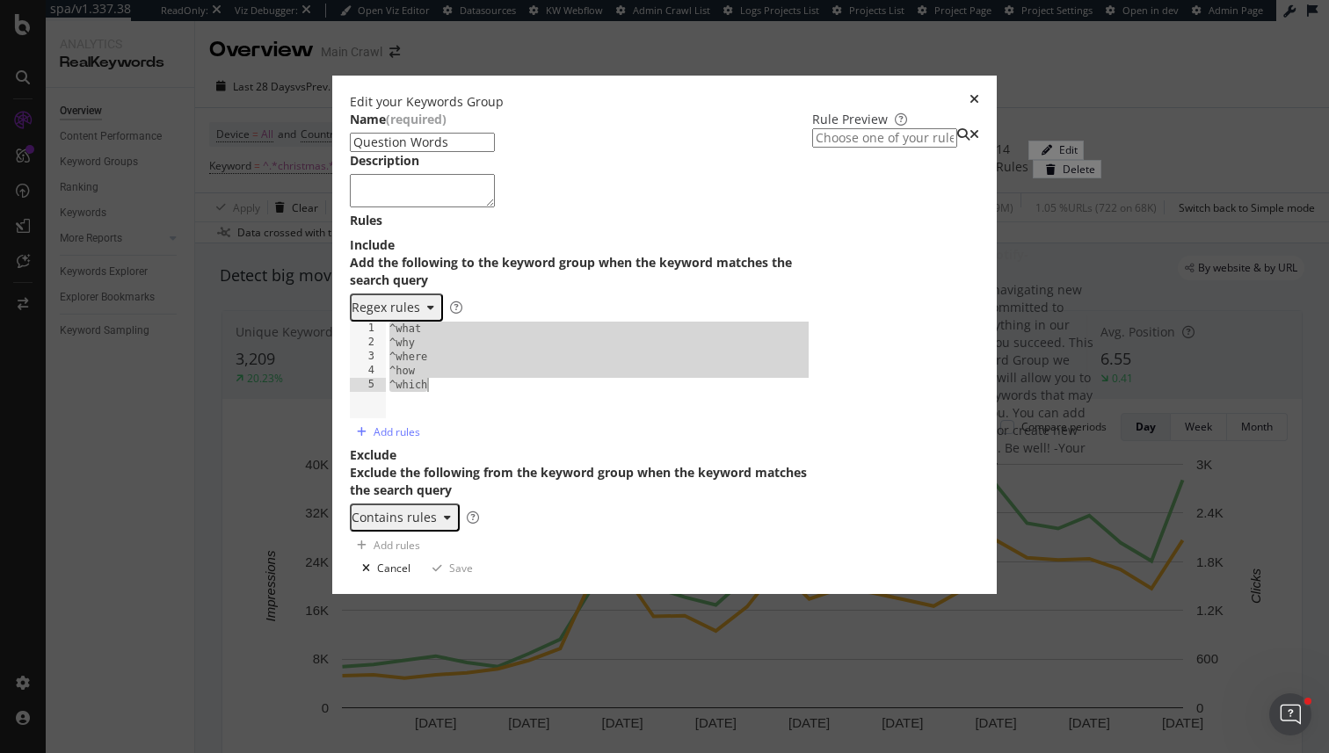
drag, startPoint x: 271, startPoint y: 388, endPoint x: 410, endPoint y: 475, distance: 165.1
click at [410, 418] on div "^what 1 2 3 4 5 ^what ^why ^where ^how ^which XXXXXXXXXXXXXXXXXXXXXXXXXXXXXXXXX…" at bounding box center [581, 370] width 462 height 97
click at [410, 418] on div "^how ^which 1 2 3 4 5 ^what ^why ^where ^how ^which XXXXXXXXXXXXXXXXXXXXXXXXXXX…" at bounding box center [581, 370] width 462 height 97
click at [439, 445] on div "^what ^why ^where ^how ^which" at bounding box center [599, 383] width 426 height 123
type textarea "^which"
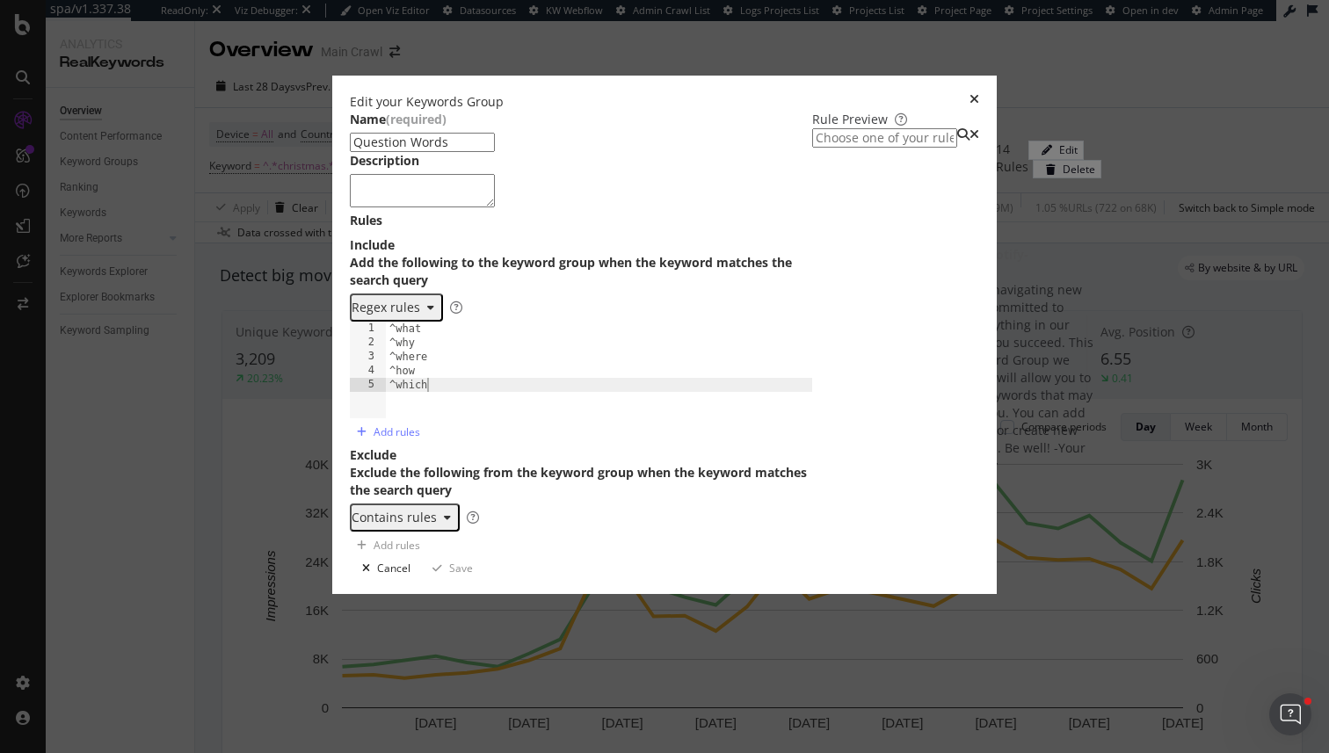
click at [1233, 519] on div "Edit your Keywords Group Name (required) Question Words Description Rules Inclu…" at bounding box center [664, 376] width 1329 height 753
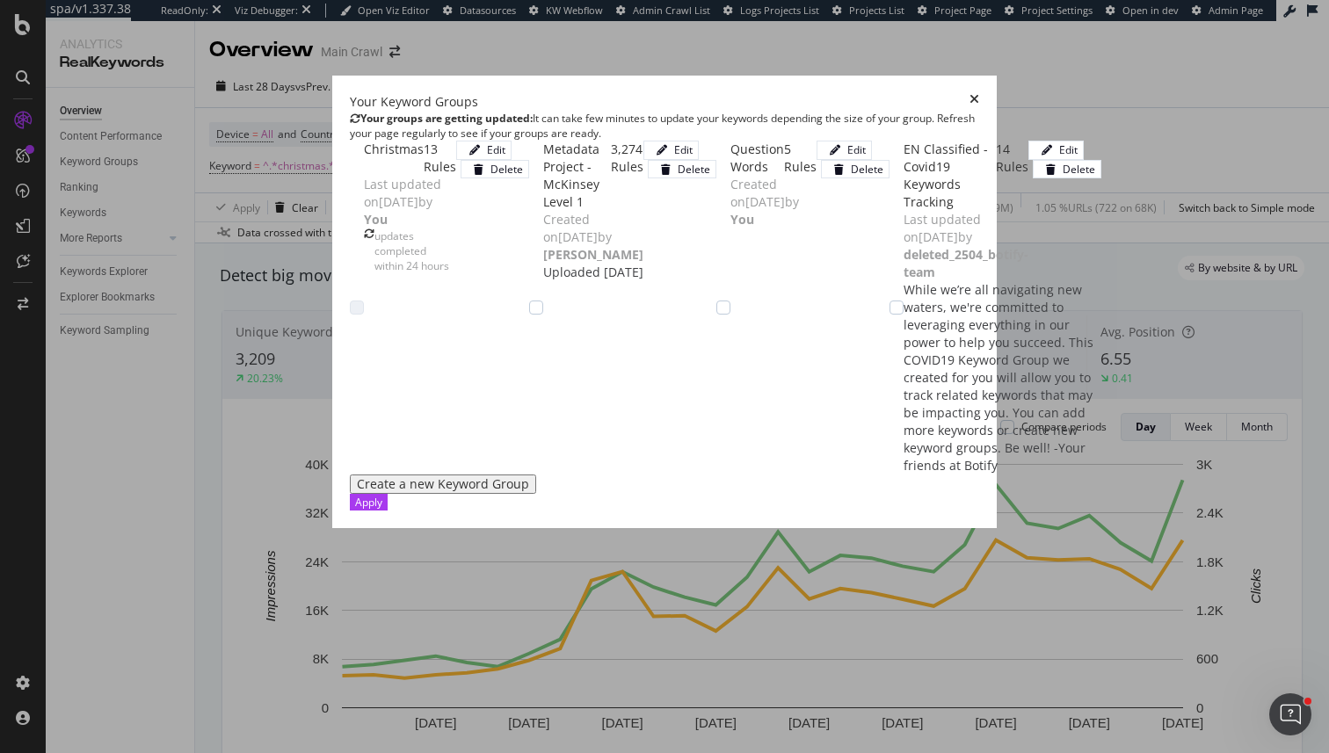
click at [979, 93] on icon "times" at bounding box center [974, 102] width 10 height 18
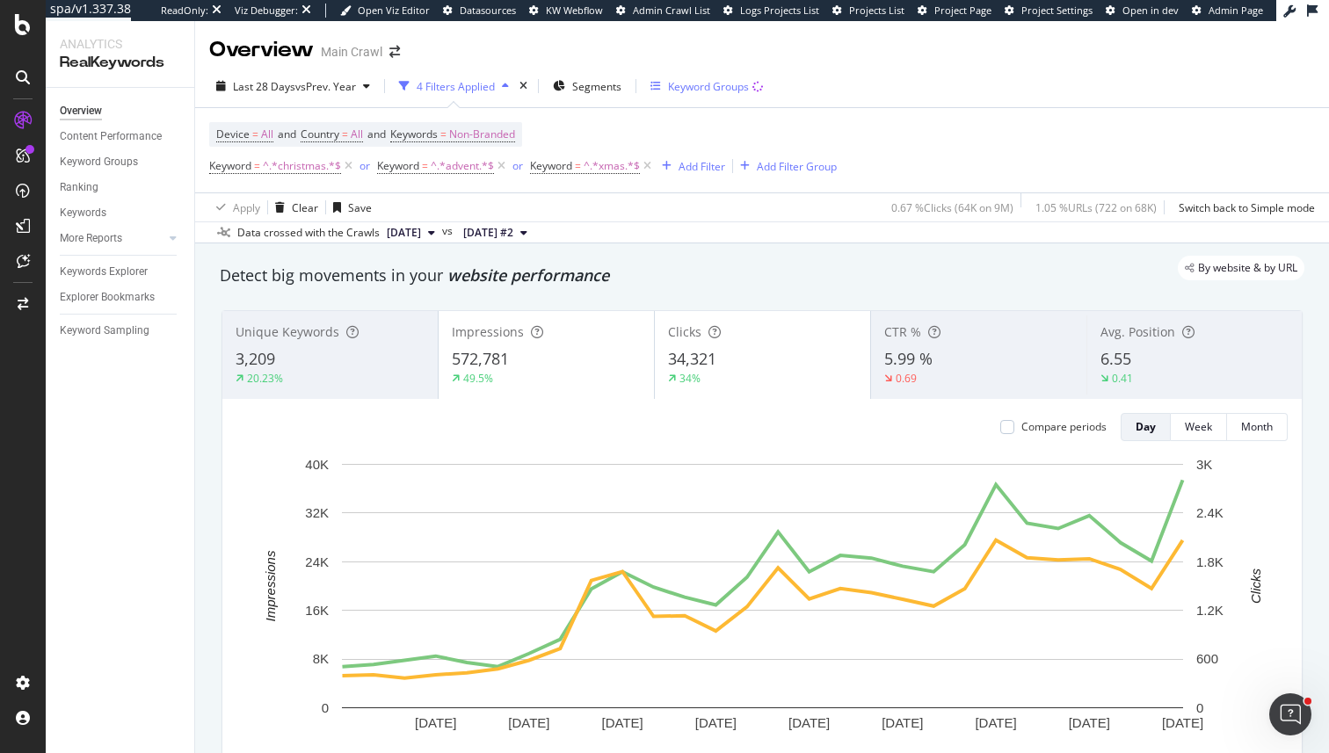
click at [704, 87] on div "Keyword Groups" at bounding box center [708, 86] width 81 height 15
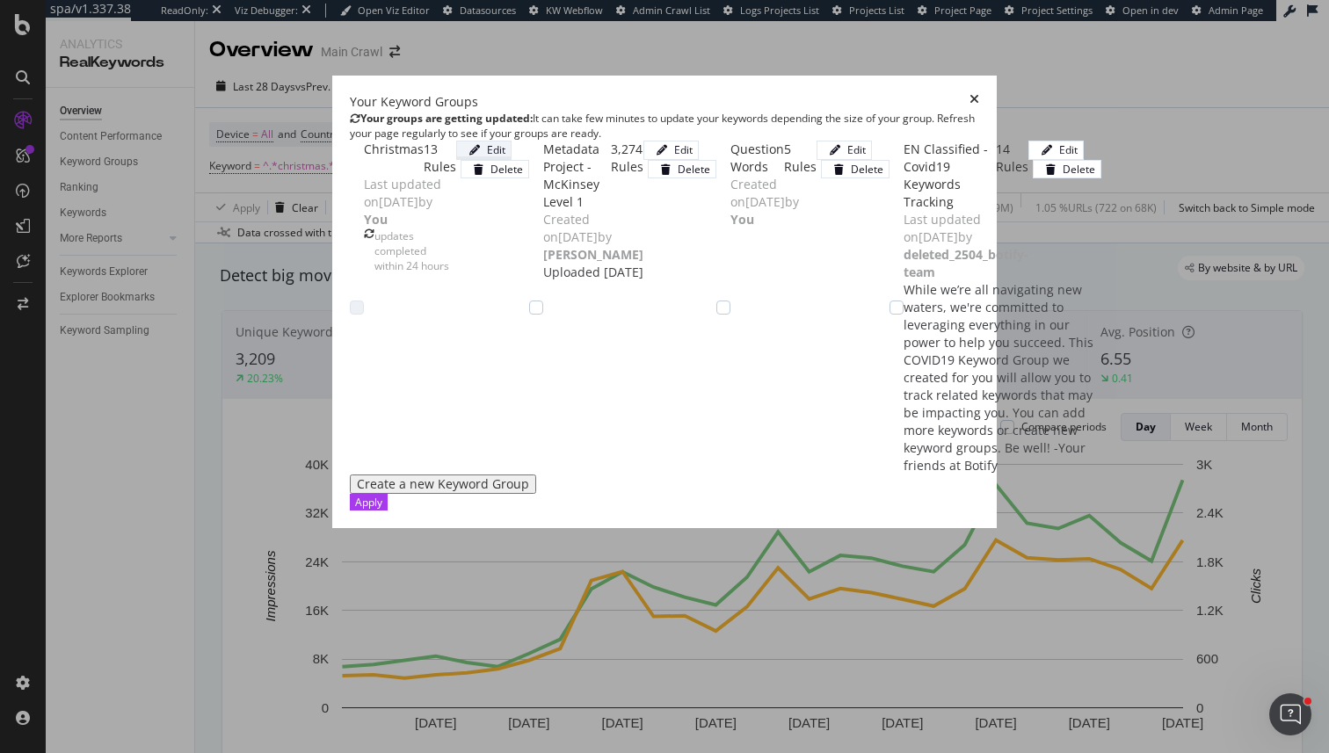
click at [505, 157] on div "Edit" at bounding box center [483, 149] width 43 height 15
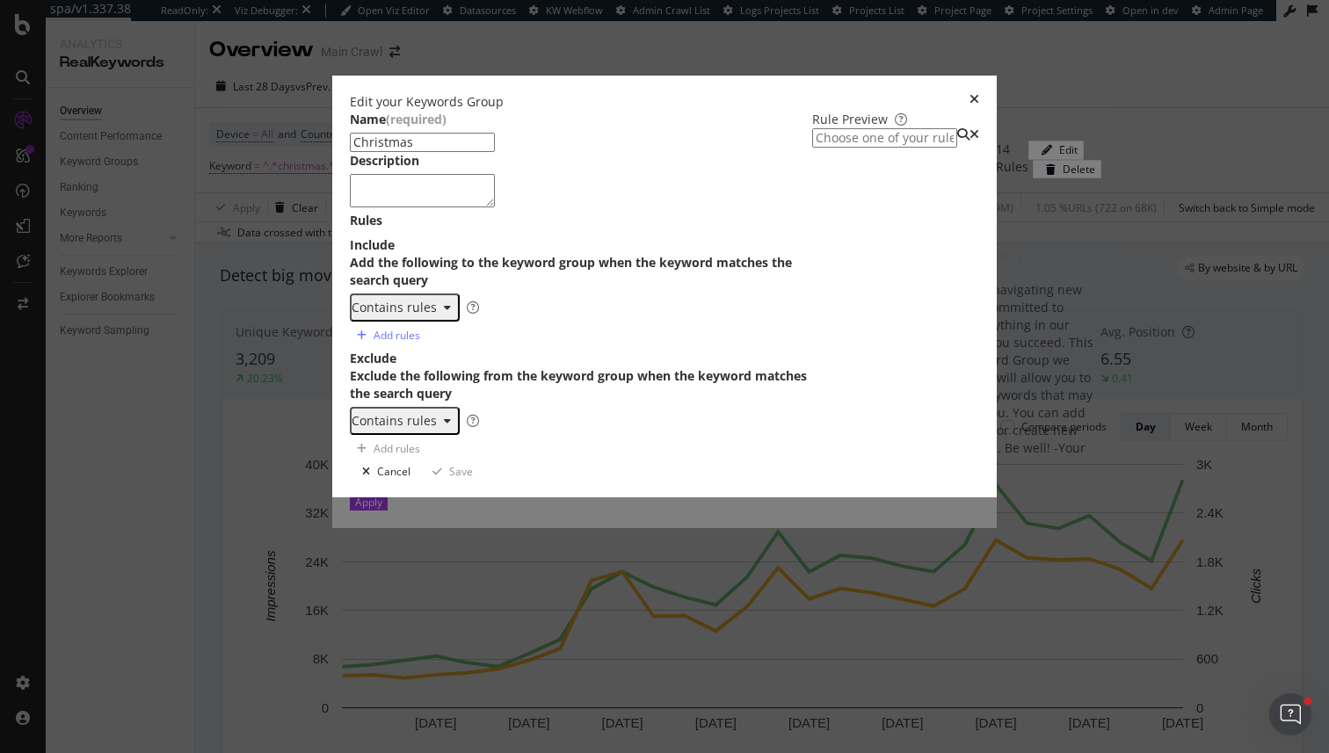
click at [979, 93] on div "Edit your Keywords Group" at bounding box center [664, 102] width 629 height 18
click at [979, 93] on icon "times" at bounding box center [974, 102] width 10 height 18
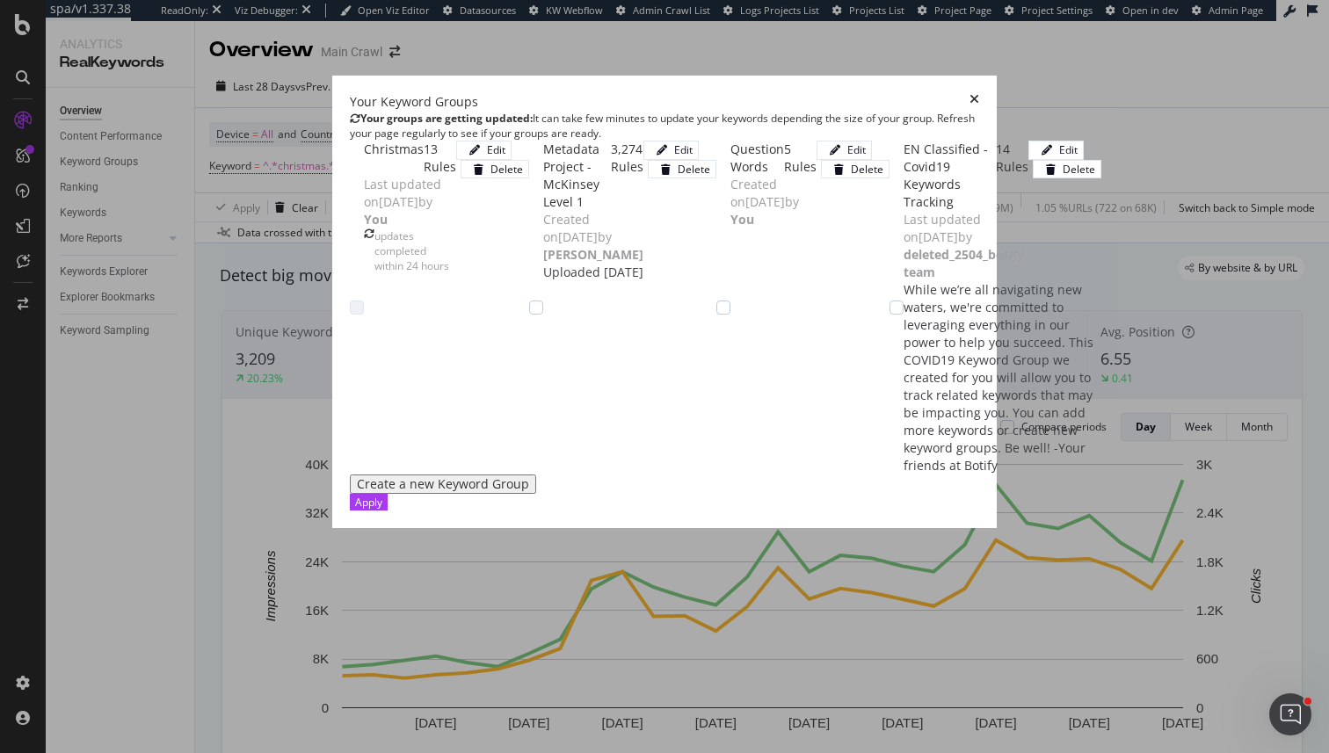
click at [979, 93] on icon "times" at bounding box center [974, 102] width 10 height 18
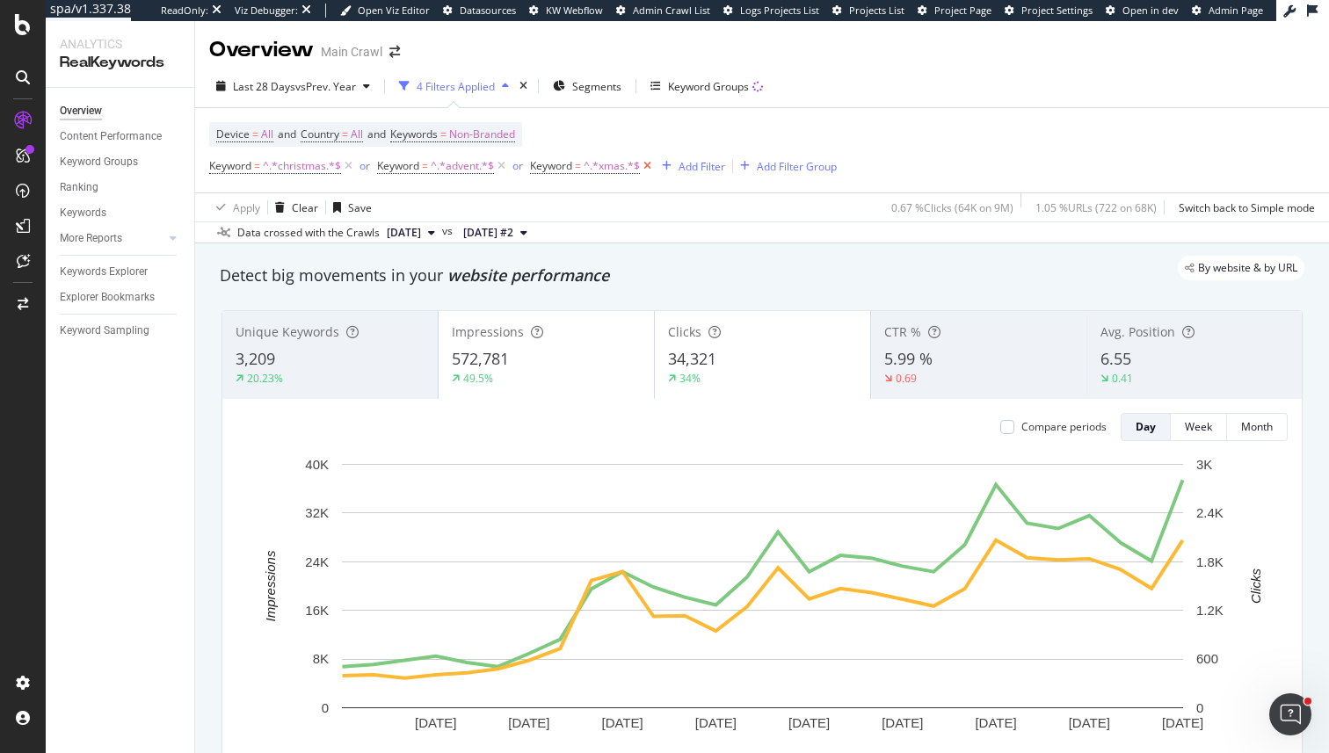
click at [649, 170] on icon at bounding box center [647, 166] width 15 height 18
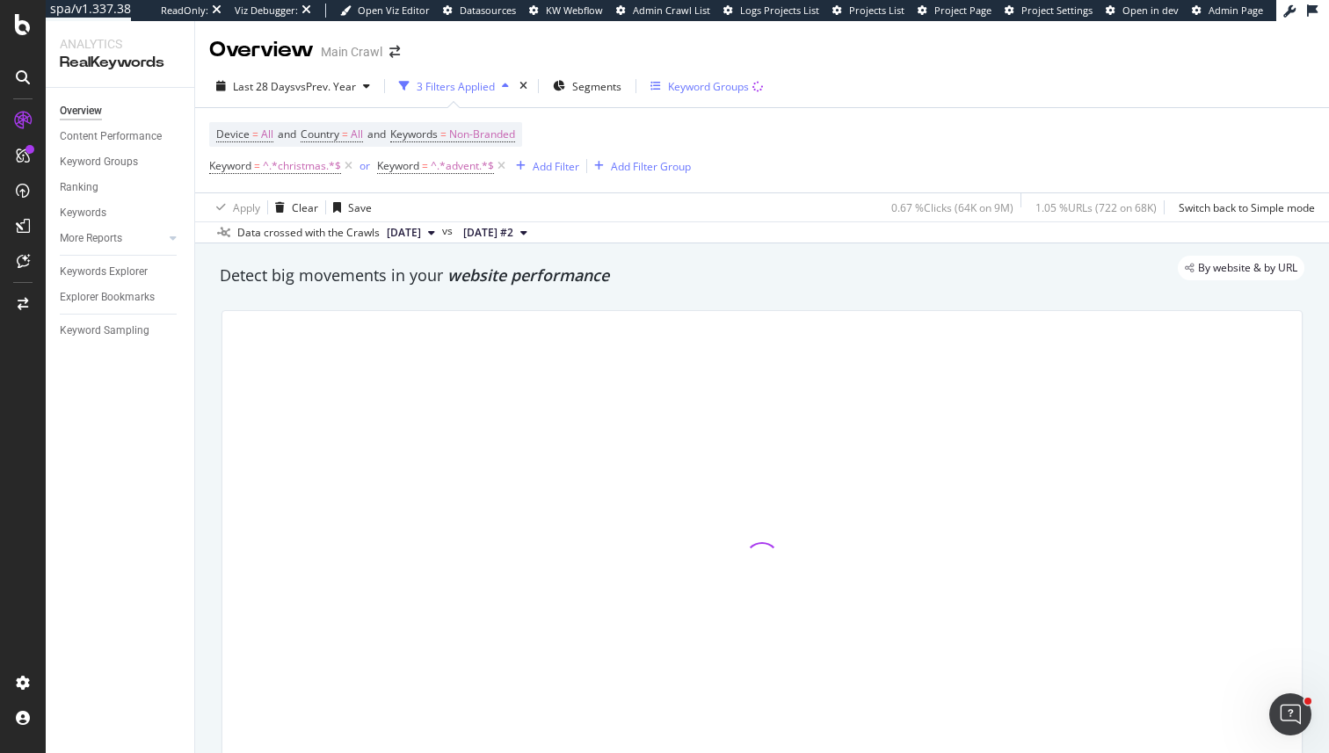
click at [679, 82] on div "Keyword Groups" at bounding box center [708, 86] width 81 height 15
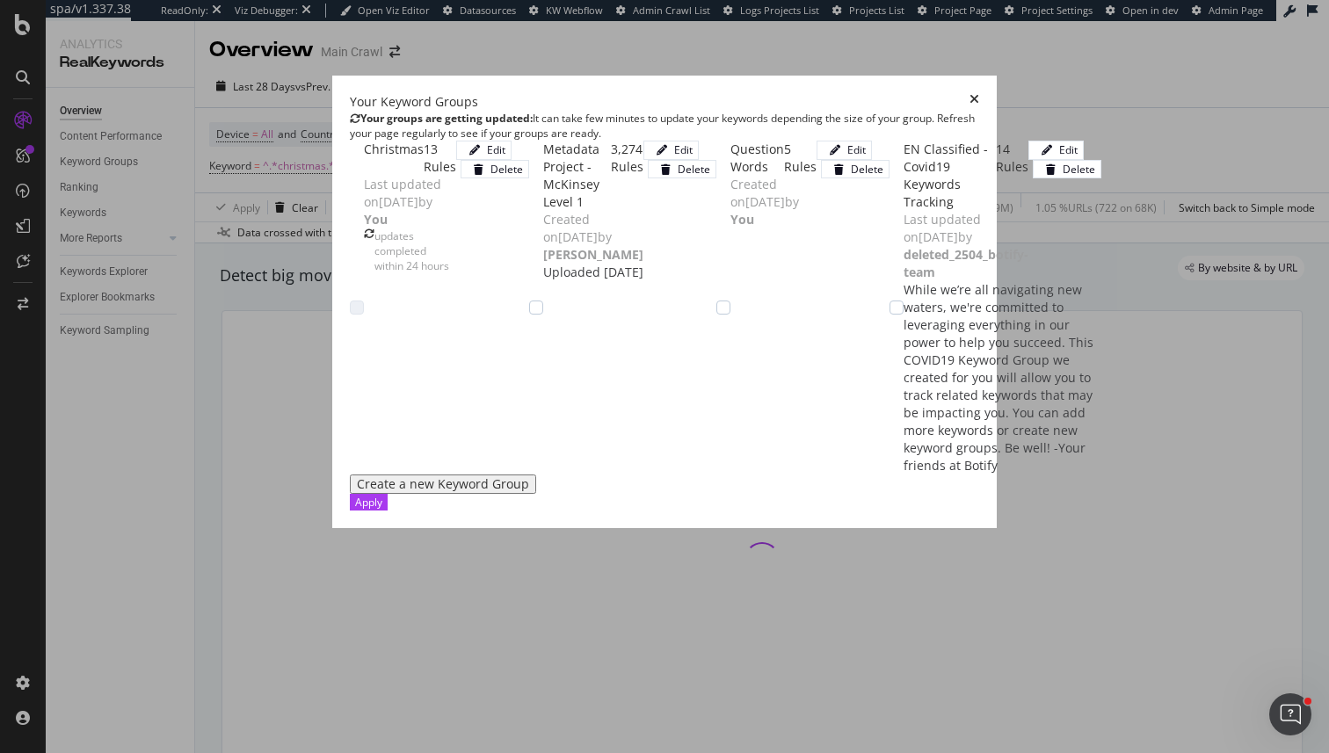
click at [350, 301] on div "modal" at bounding box center [357, 308] width 14 height 14
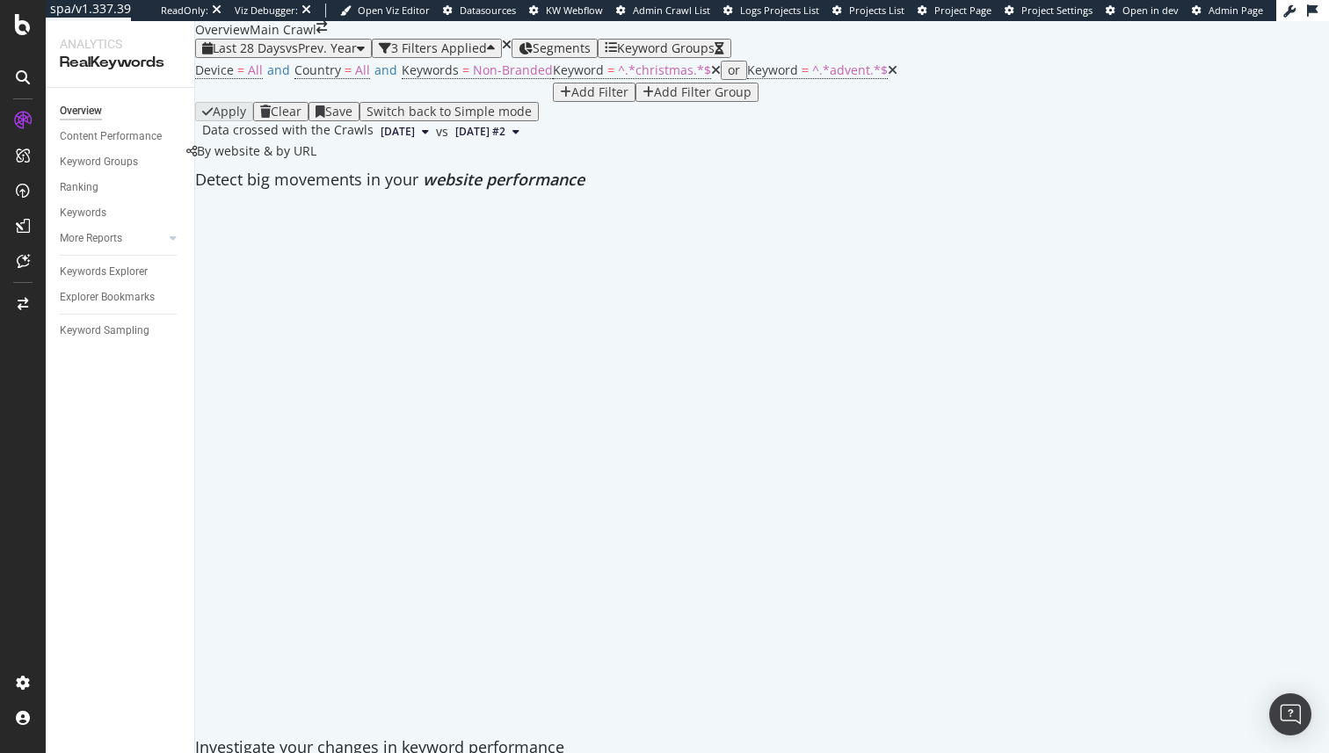
click at [693, 55] on div "Keyword Groups" at bounding box center [666, 48] width 98 height 14
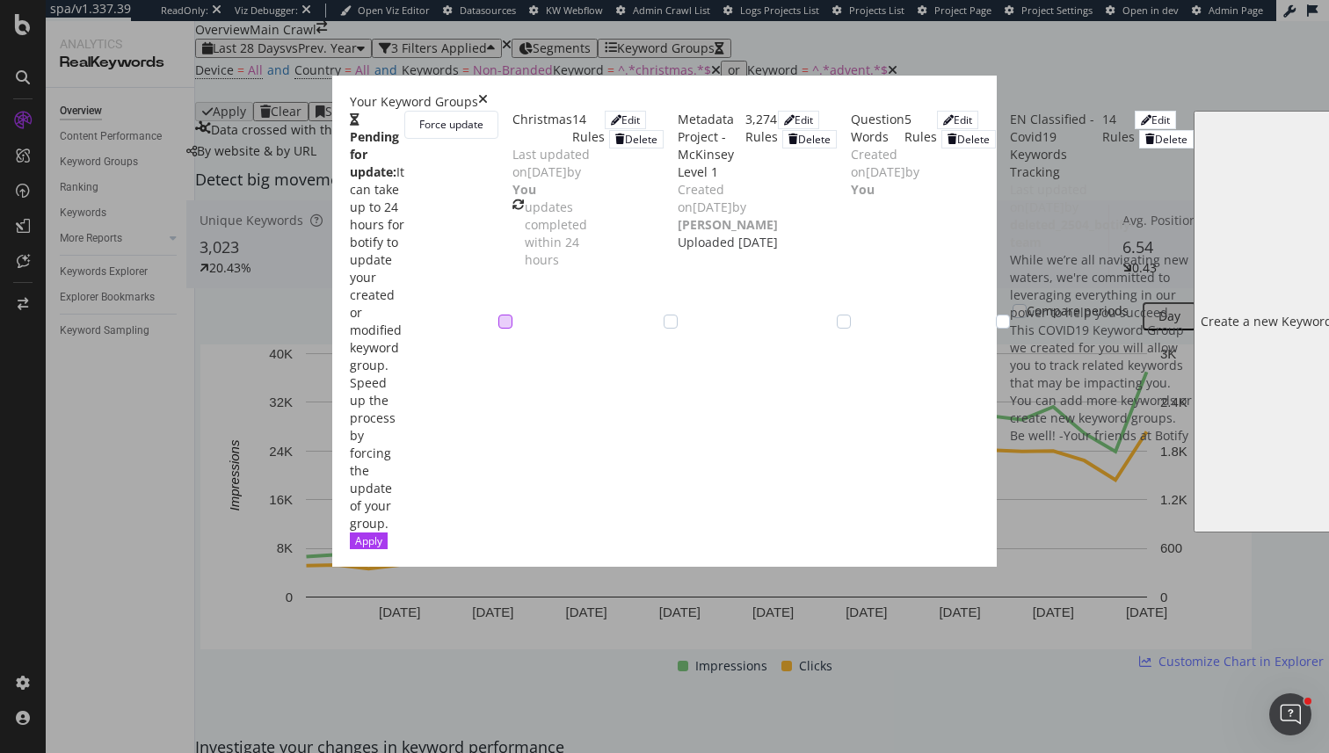
click at [498, 315] on div "modal" at bounding box center [505, 322] width 14 height 14
click at [388, 549] on button "Apply" at bounding box center [369, 541] width 38 height 17
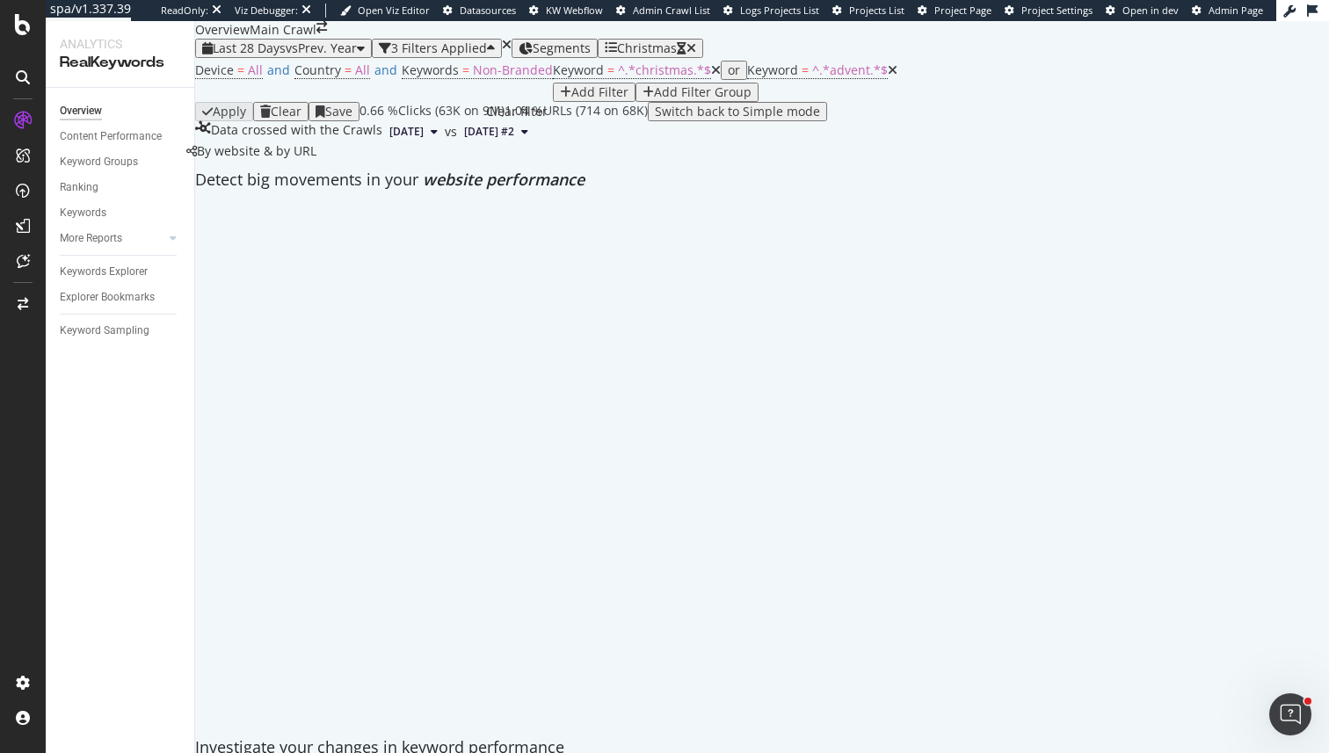
click at [512, 51] on icon "times" at bounding box center [507, 45] width 10 height 12
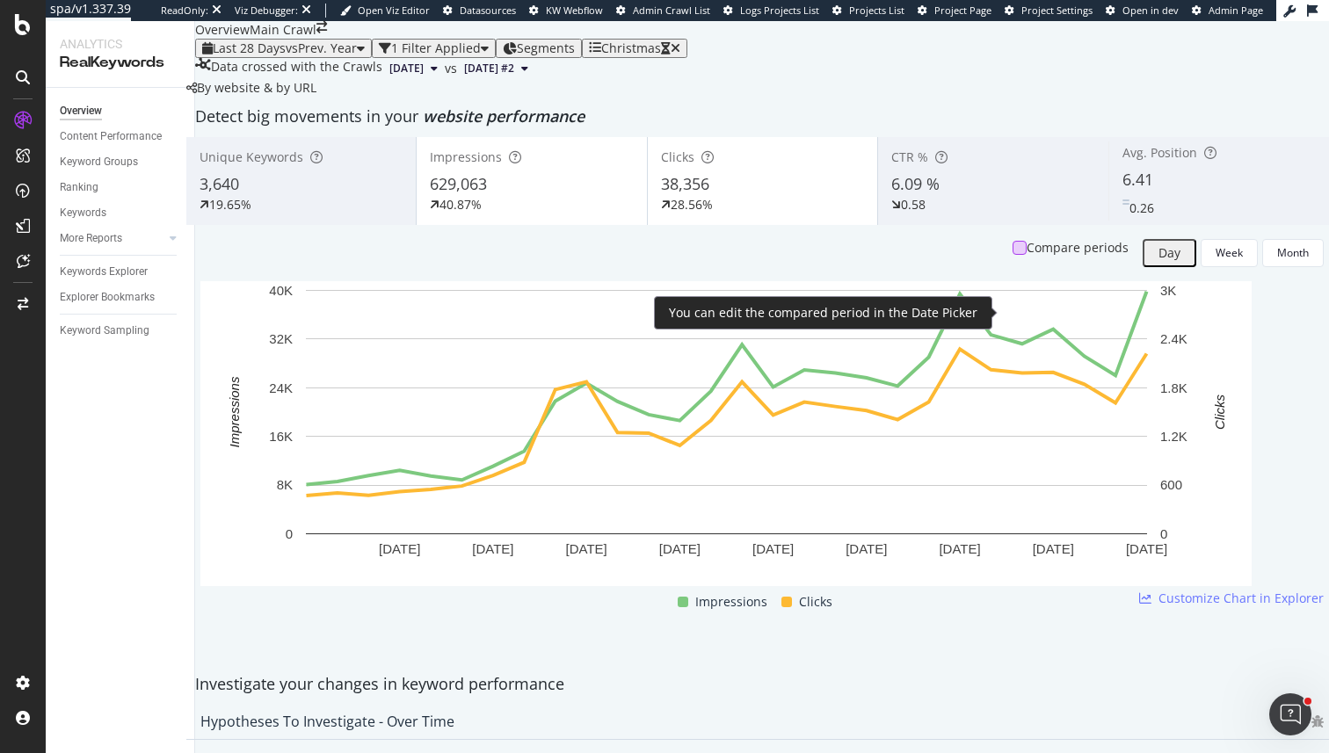
click at [1013, 255] on div at bounding box center [1020, 248] width 14 height 14
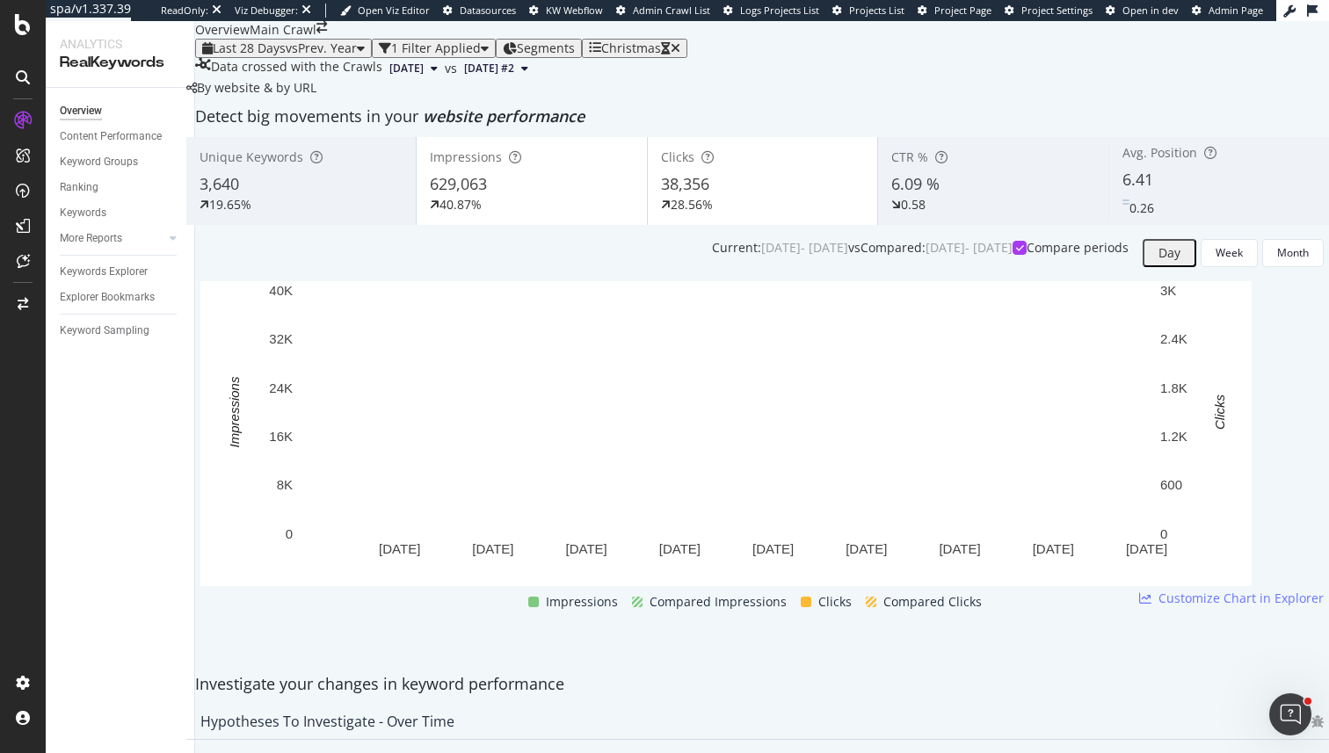
scroll to position [1439, 0]
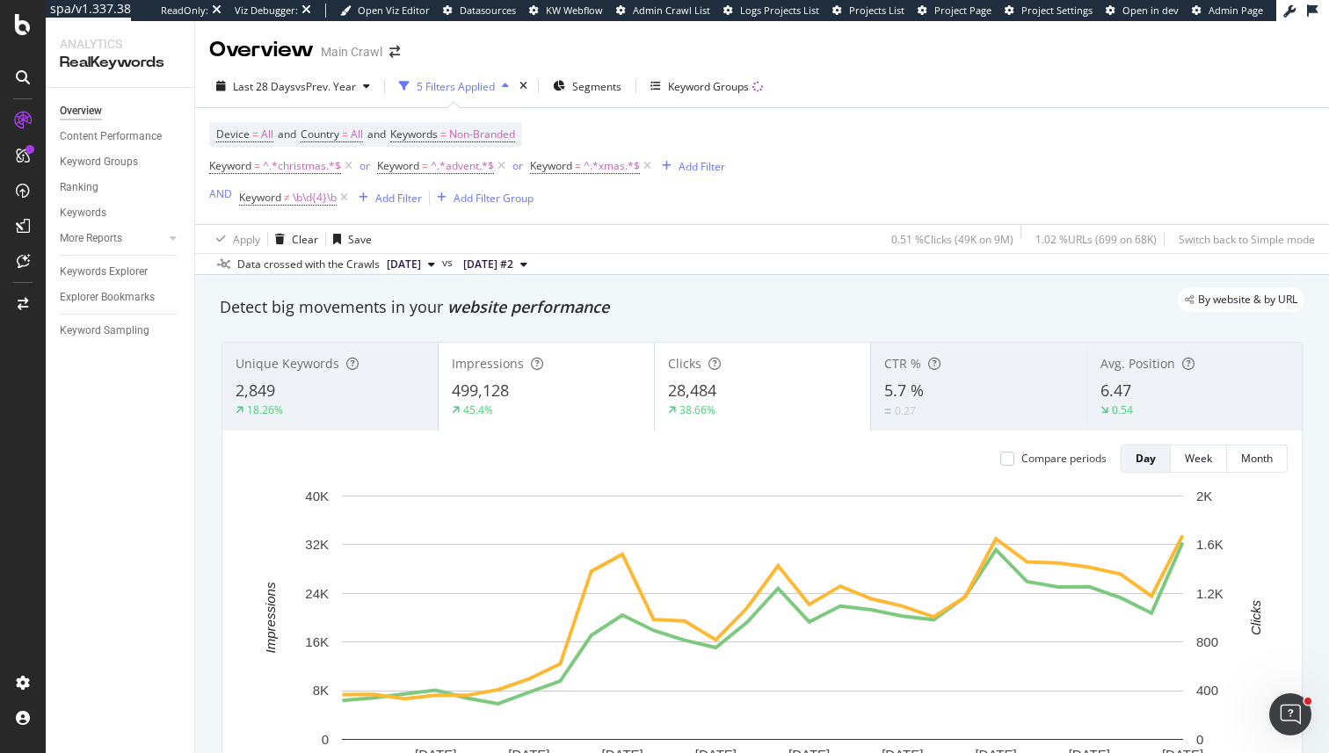
scroll to position [0, 443]
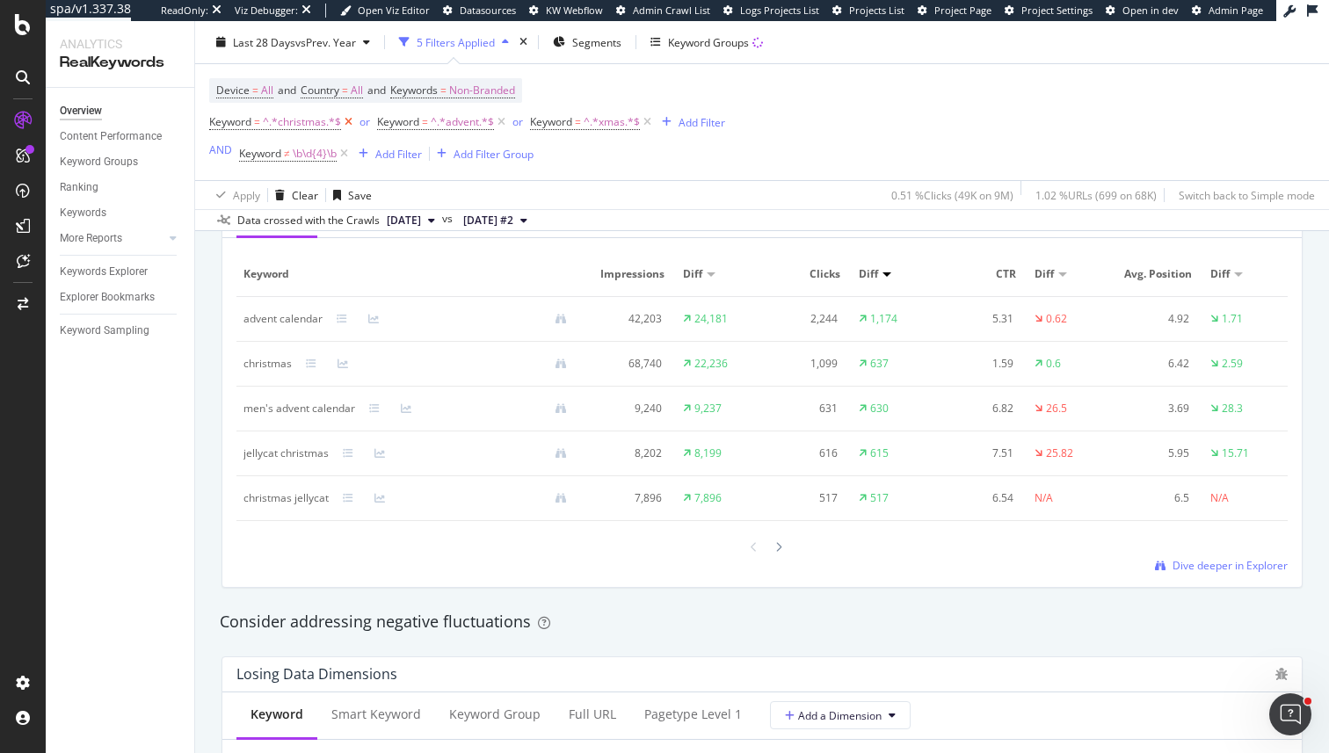
click at [346, 120] on icon at bounding box center [348, 122] width 15 height 18
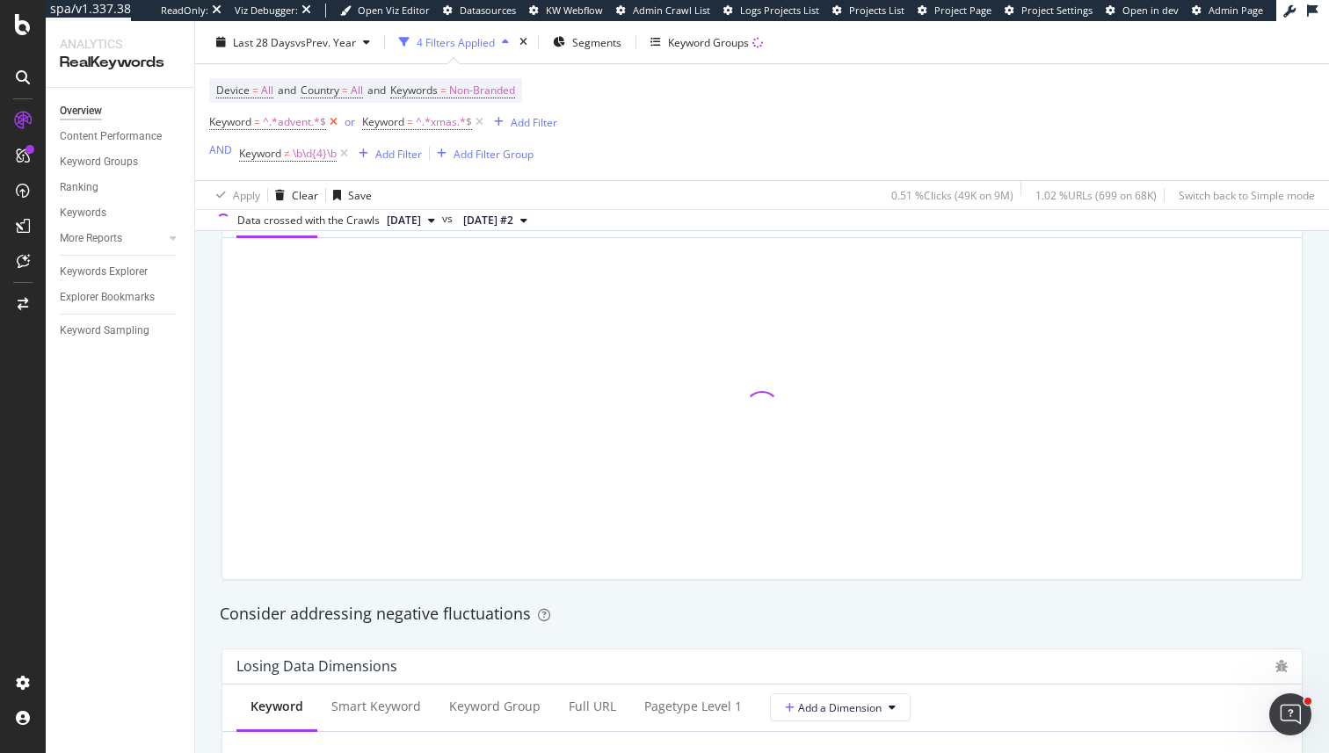
click at [336, 120] on icon at bounding box center [333, 122] width 15 height 18
click at [326, 120] on icon at bounding box center [326, 122] width 15 height 18
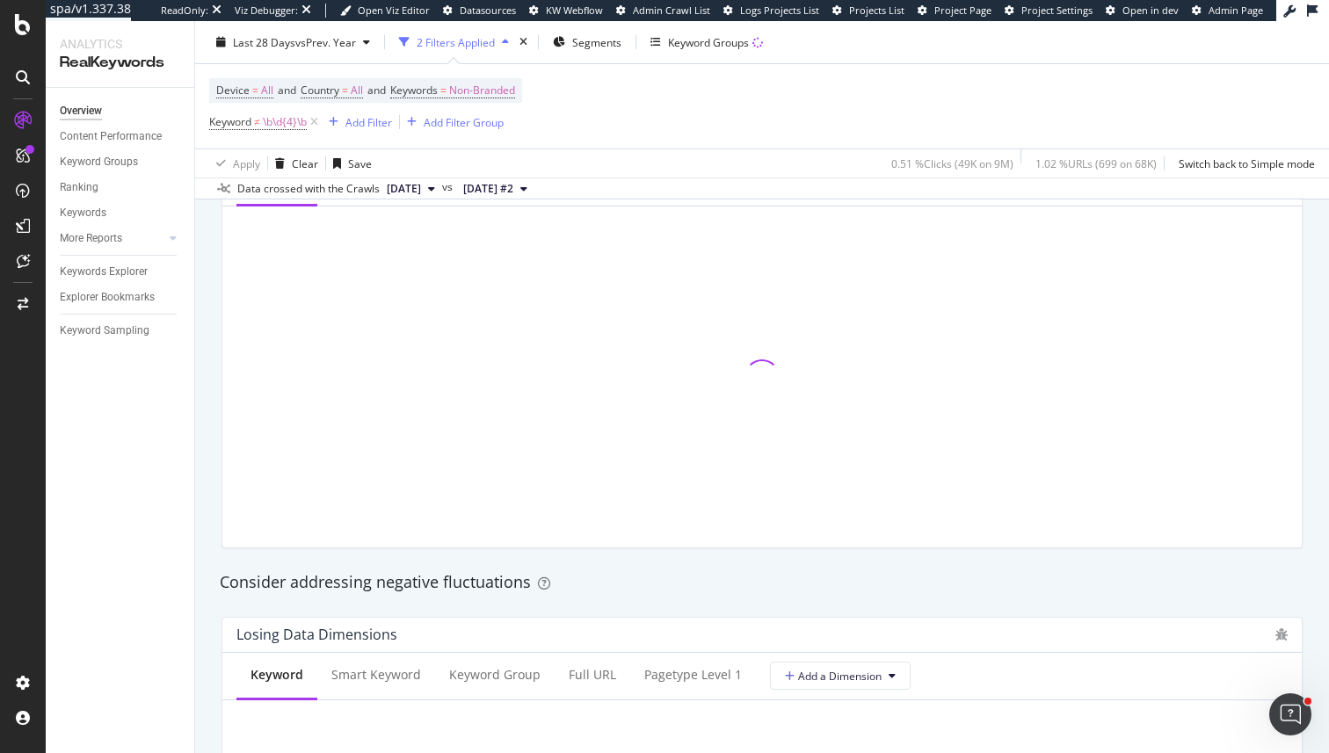
scroll to position [1634, 0]
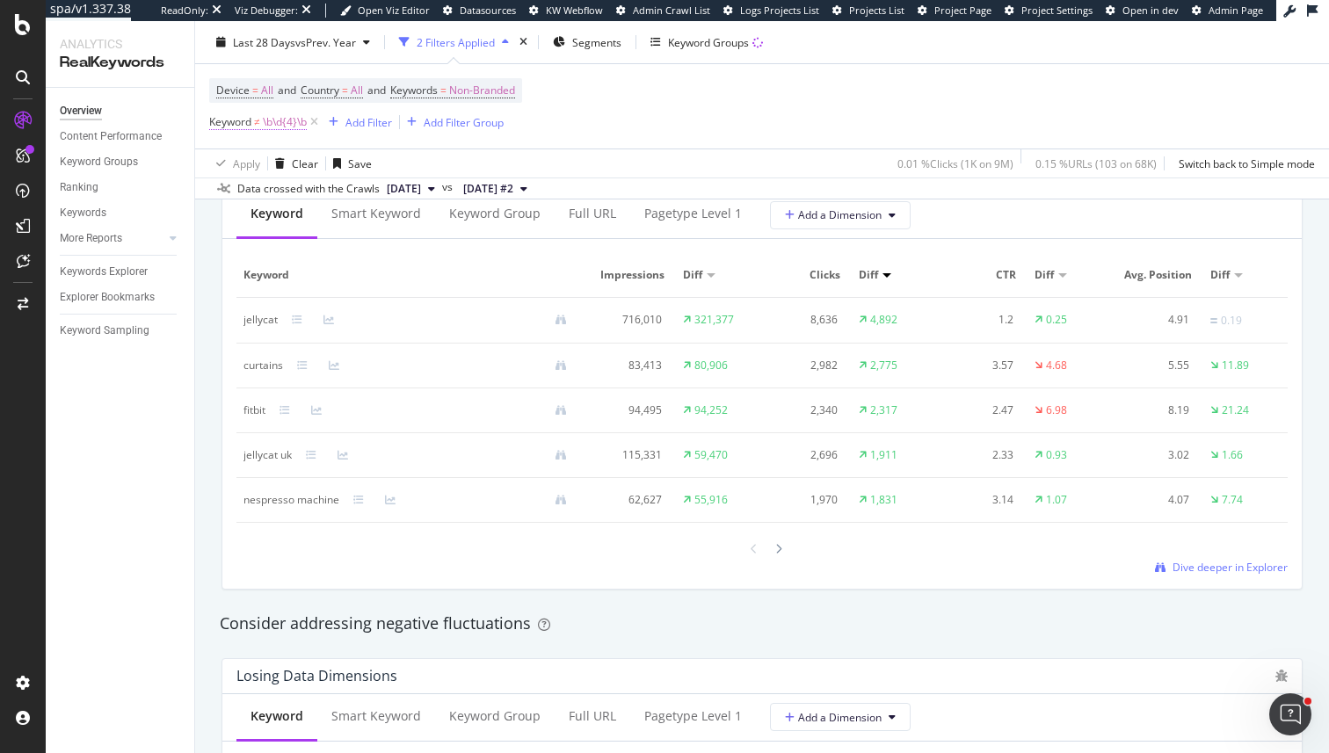
click at [268, 125] on span "\b\d{4}\b" at bounding box center [285, 122] width 44 height 25
drag, startPoint x: 296, startPoint y: 201, endPoint x: 357, endPoint y: 202, distance: 60.7
click at [357, 201] on input "\b\d{4}\b" at bounding box center [308, 196] width 166 height 28
click at [499, 163] on div "Apply Clear Save 0.01 % Clicks ( 1K on 9M ) 0.15 % URLs ( 103 on 68K ) Switch b…" at bounding box center [762, 163] width 1134 height 29
click at [656, 40] on icon "button" at bounding box center [655, 42] width 11 height 11
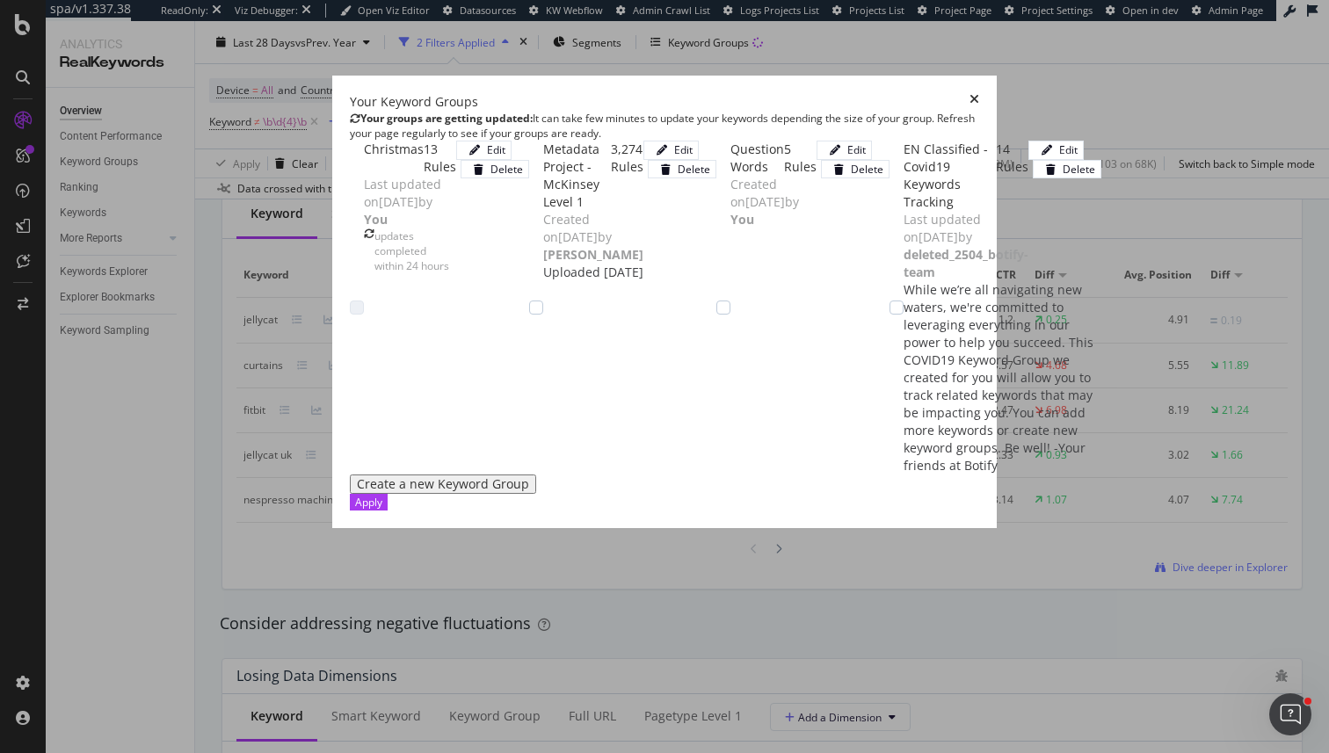
click at [350, 301] on div "modal" at bounding box center [357, 308] width 14 height 14
click at [979, 93] on icon "times" at bounding box center [974, 102] width 10 height 18
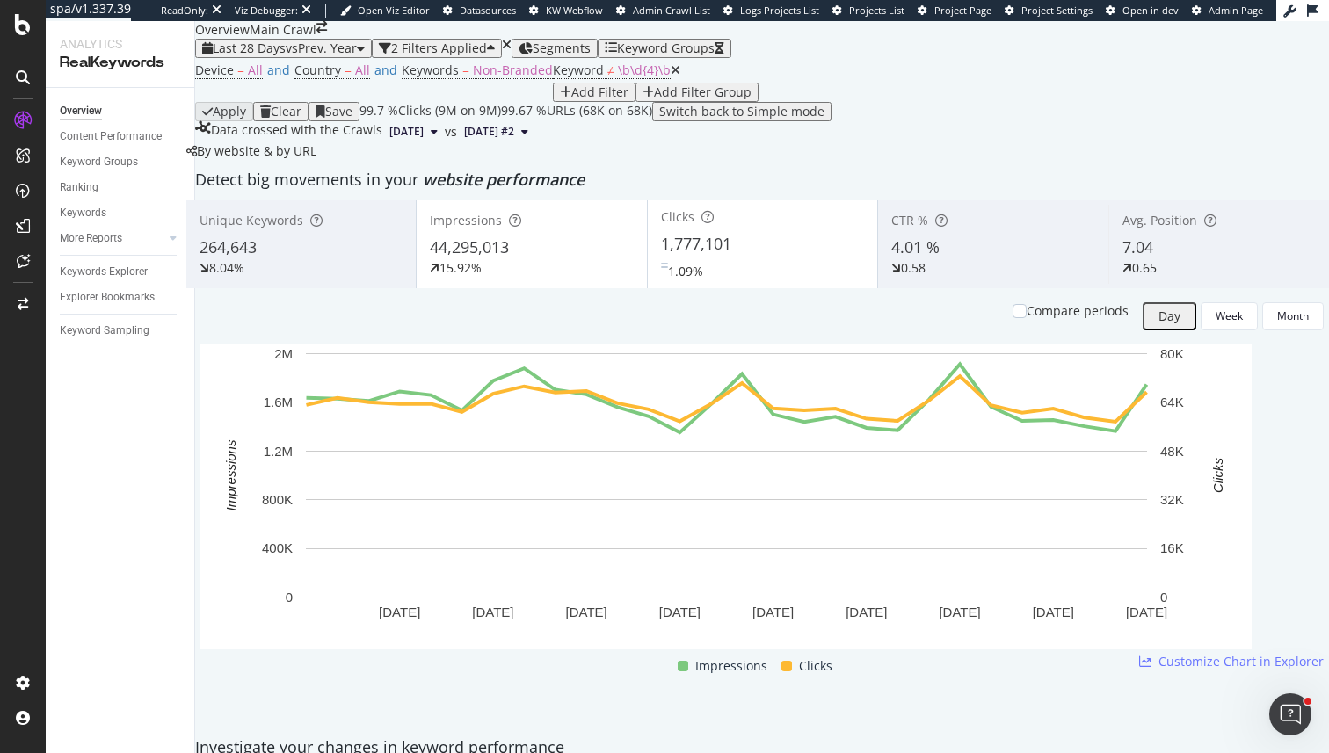
click at [654, 55] on div "Keyword Groups" at bounding box center [665, 48] width 120 height 14
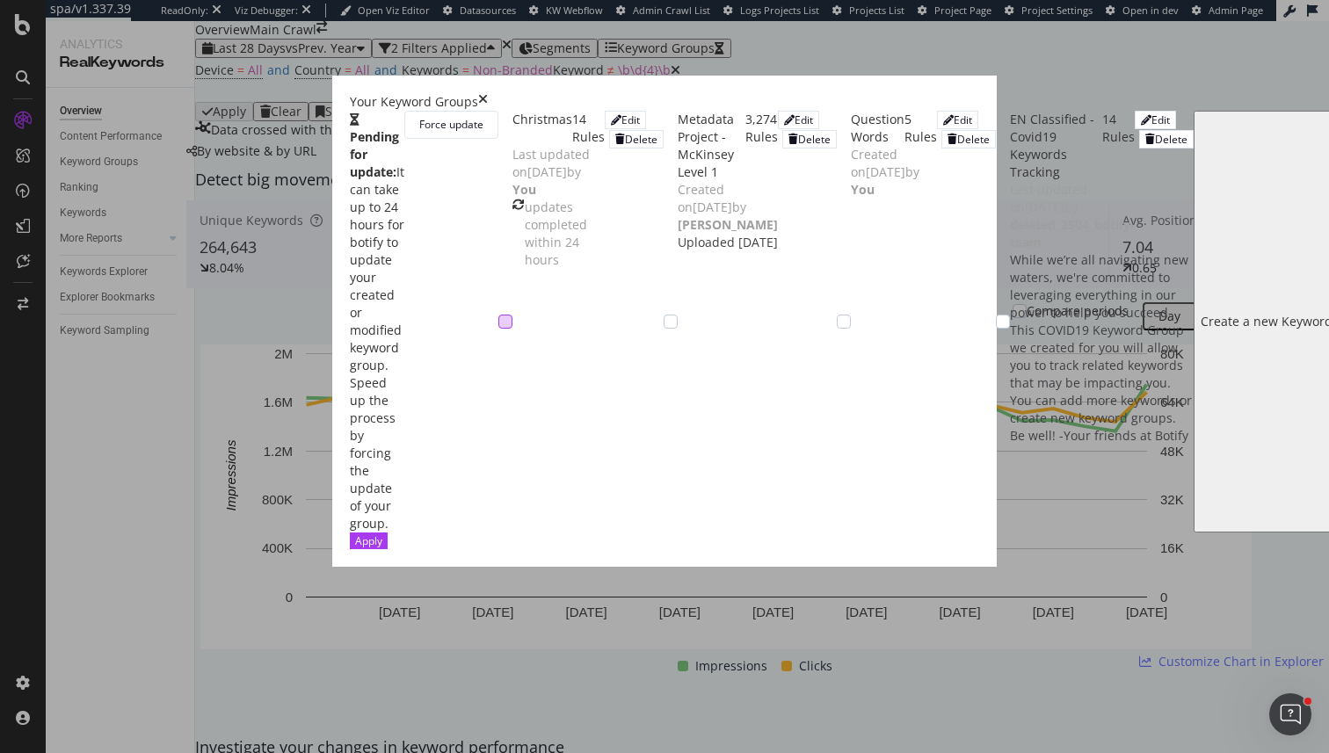
click at [498, 315] on div "modal" at bounding box center [505, 322] width 14 height 14
click at [979, 549] on div "Apply" at bounding box center [664, 541] width 629 height 17
click at [382, 548] on div "Apply" at bounding box center [368, 541] width 27 height 15
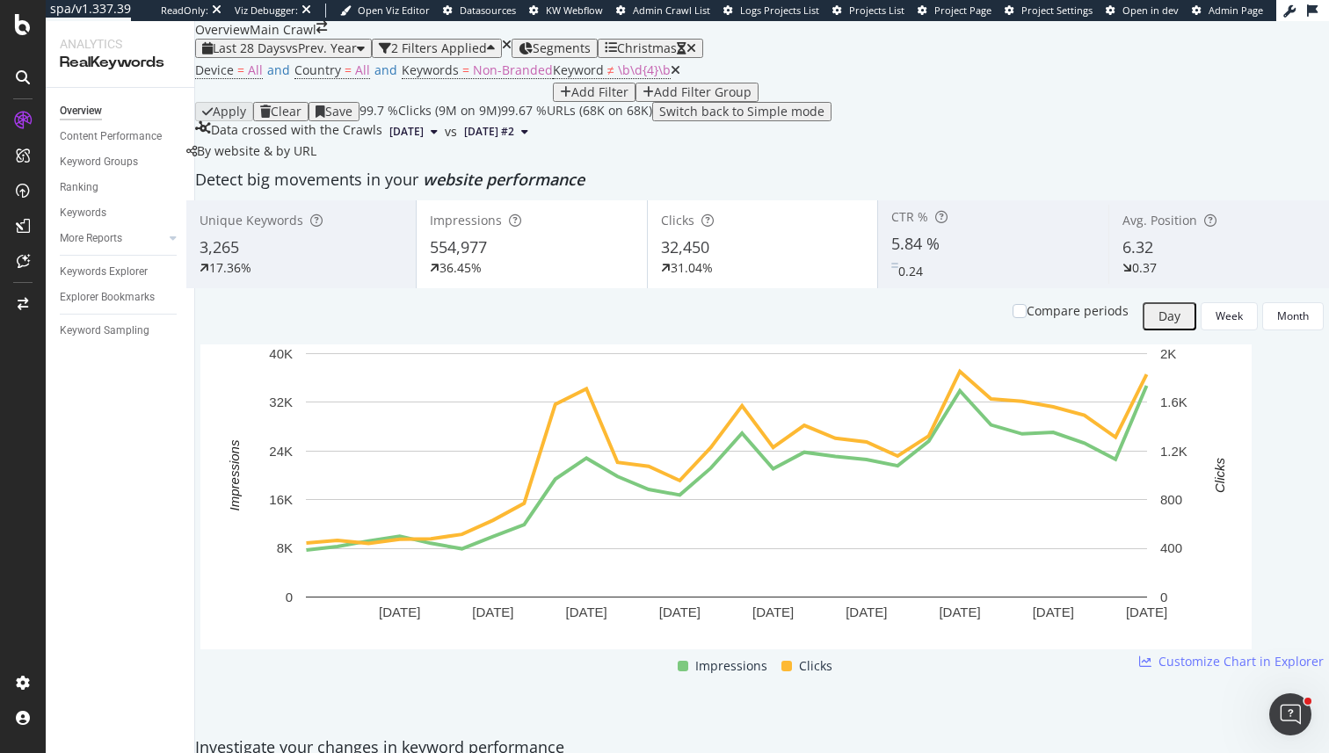
scroll to position [2013, 0]
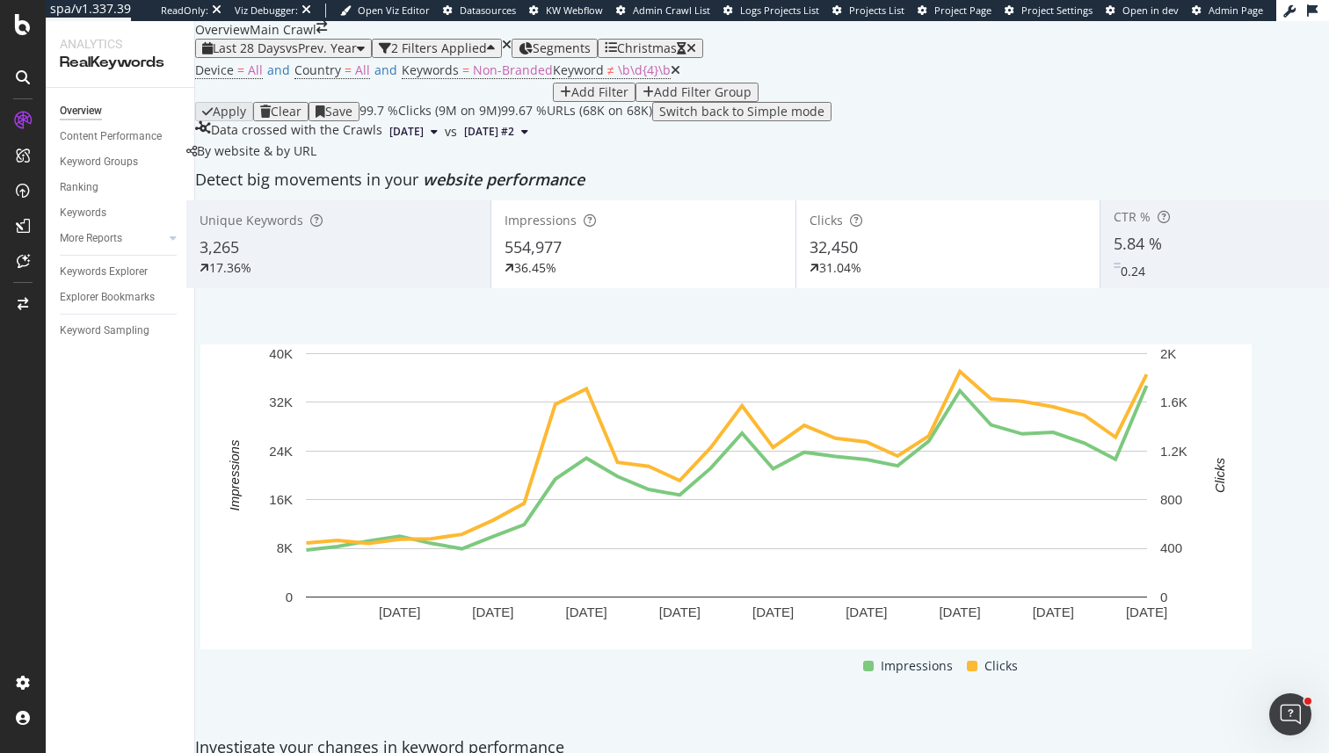
click at [364, 528] on div at bounding box center [367, 527] width 7 height 7
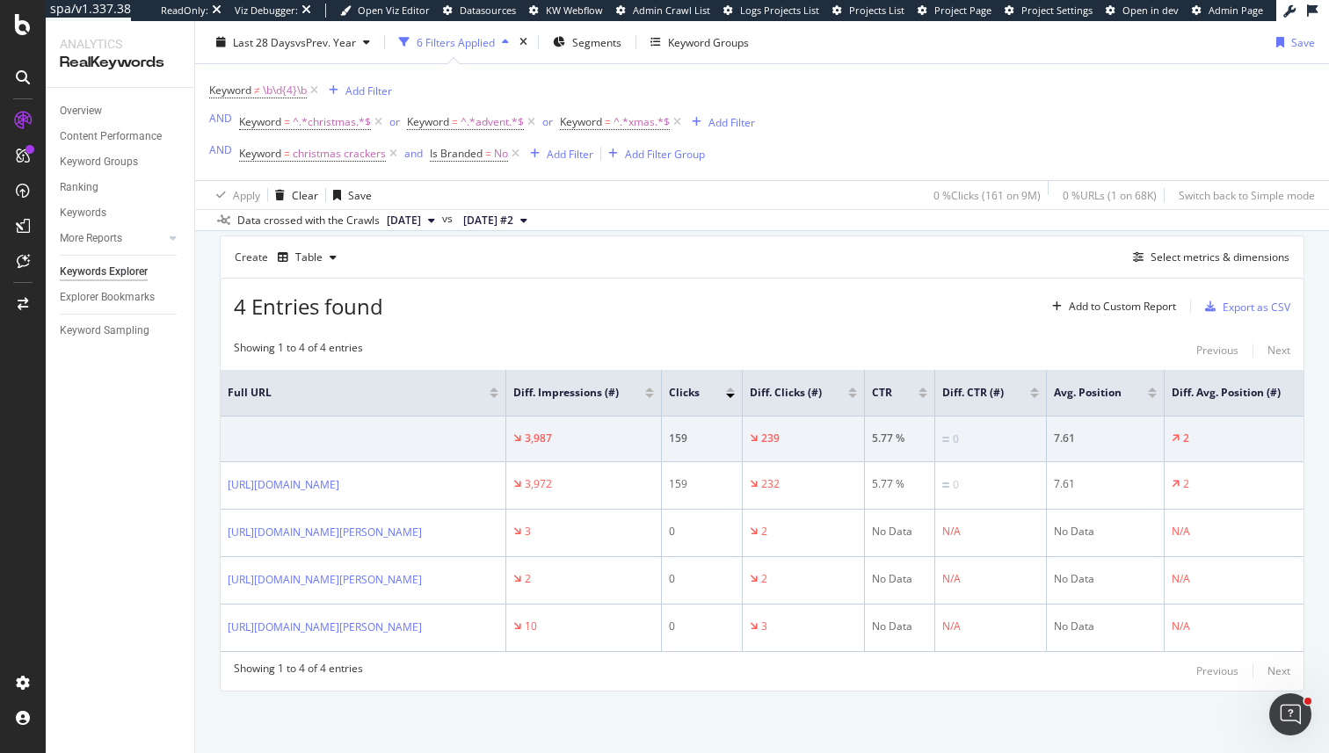
scroll to position [156, 0]
click at [372, 121] on icon at bounding box center [378, 122] width 15 height 18
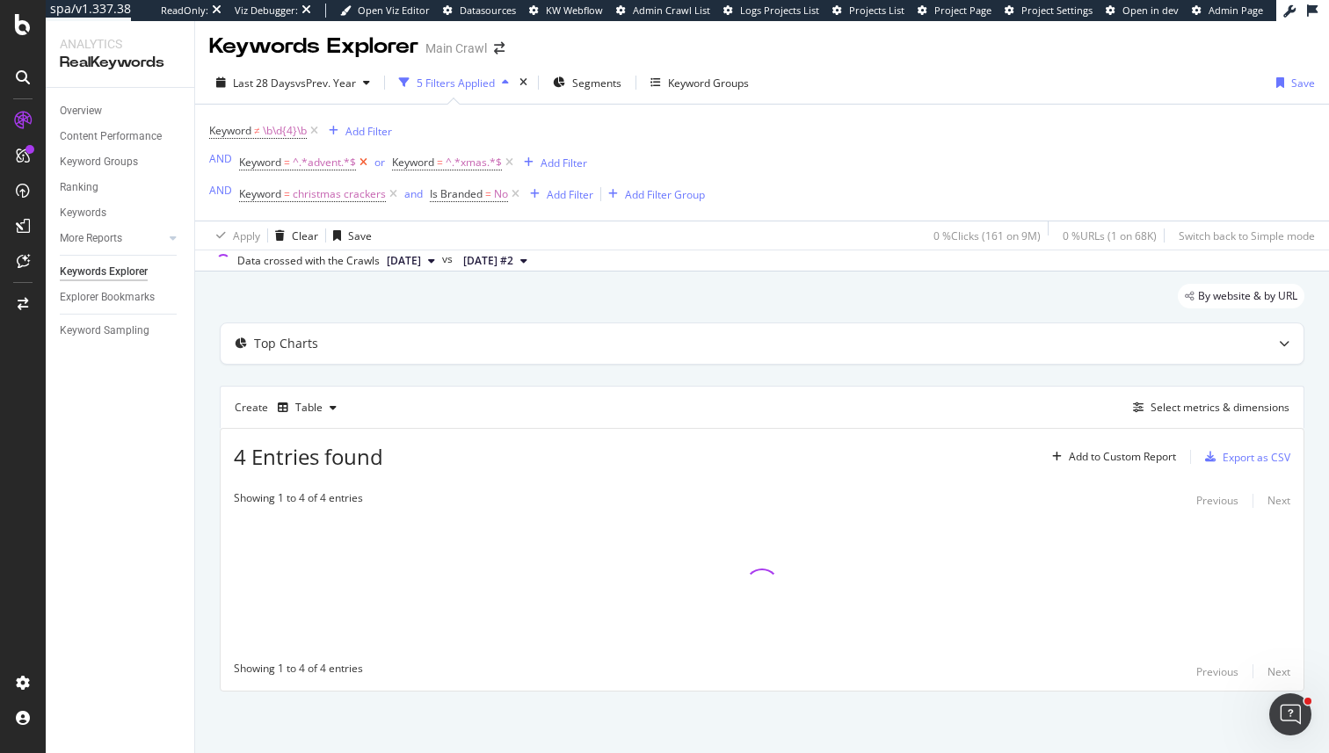
scroll to position [5, 0]
click at [363, 161] on icon at bounding box center [363, 163] width 15 height 18
click at [352, 161] on icon at bounding box center [356, 163] width 15 height 18
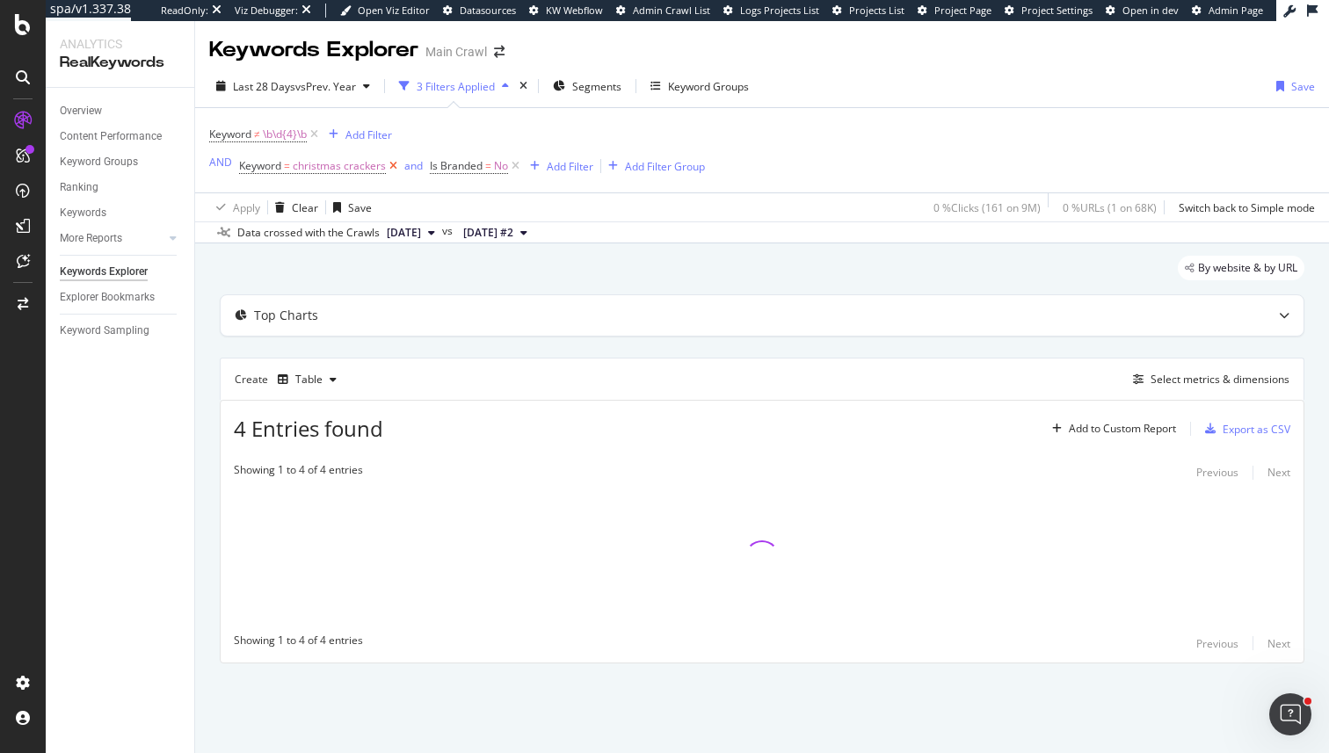
click at [393, 170] on icon at bounding box center [393, 166] width 15 height 18
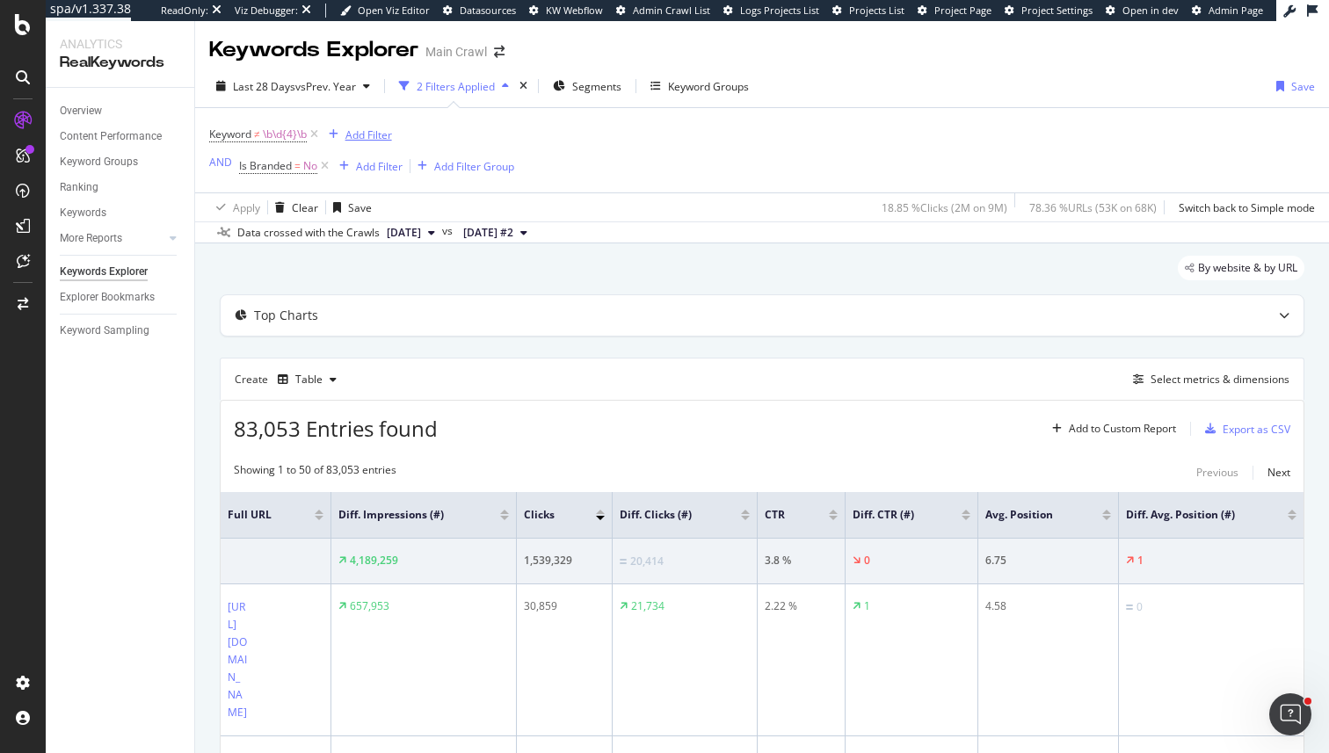
click at [368, 139] on div "Add Filter" at bounding box center [368, 134] width 47 height 15
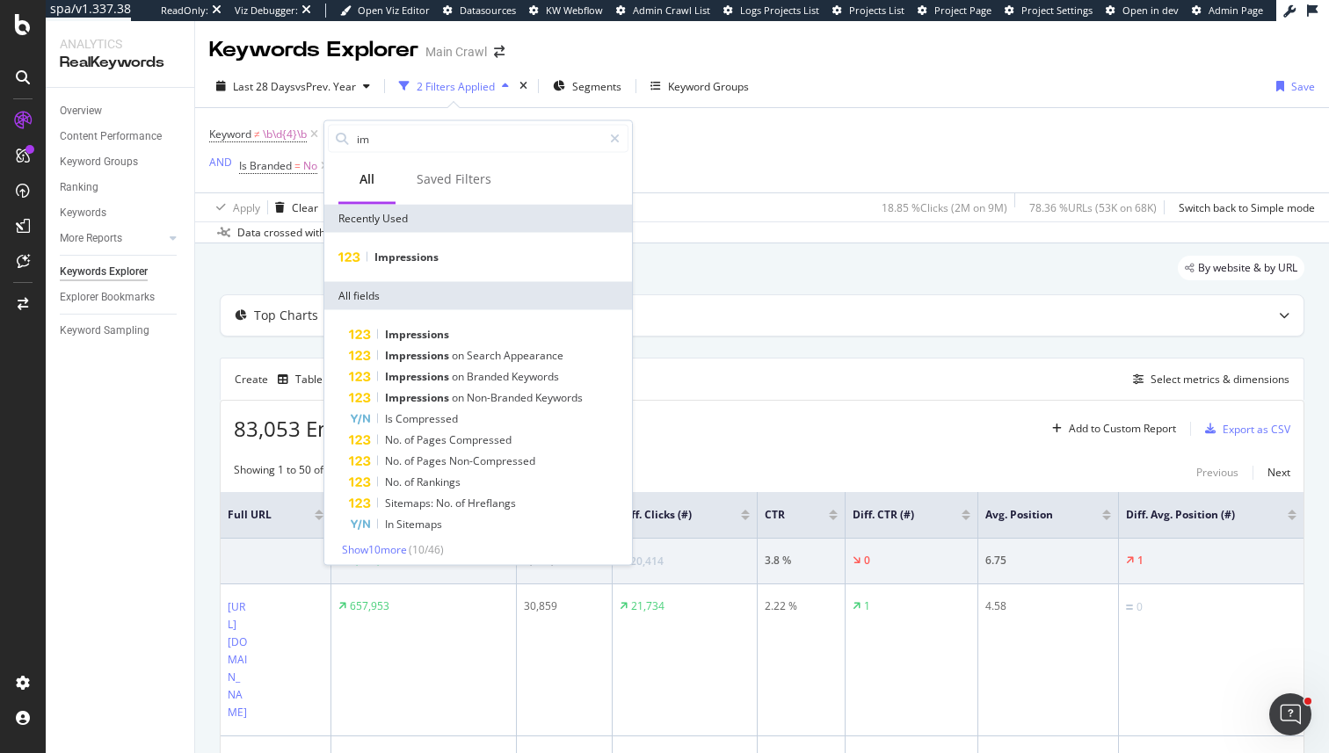
type input "i"
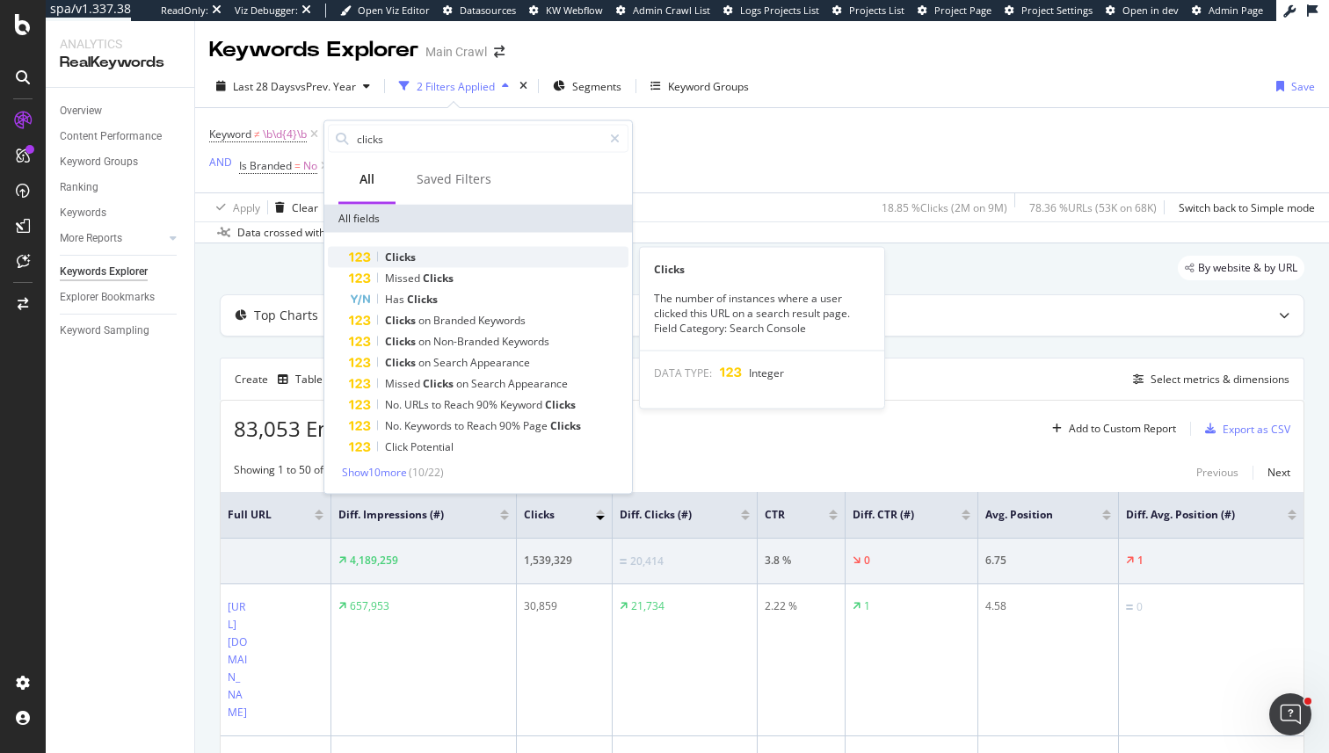
type input "clicks"
click at [410, 249] on div "Clicks" at bounding box center [488, 257] width 279 height 21
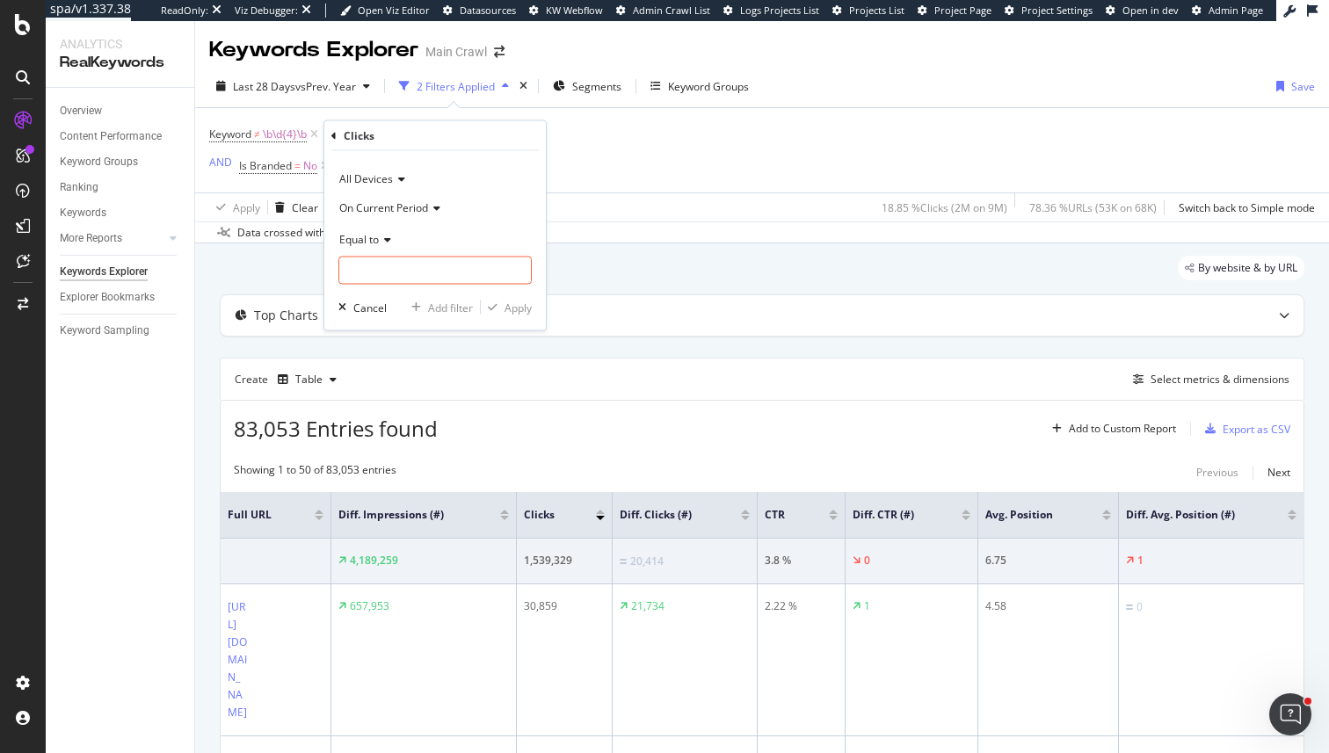
click at [370, 171] on span "All Devices" at bounding box center [366, 178] width 54 height 15
click at [484, 170] on div "All Devices" at bounding box center [434, 179] width 193 height 28
click at [427, 201] on span "On Current Period" at bounding box center [383, 207] width 89 height 15
click at [417, 308] on span "Diff. Between Period - value" at bounding box center [414, 311] width 135 height 15
click at [377, 250] on div "Equal to" at bounding box center [434, 239] width 193 height 28
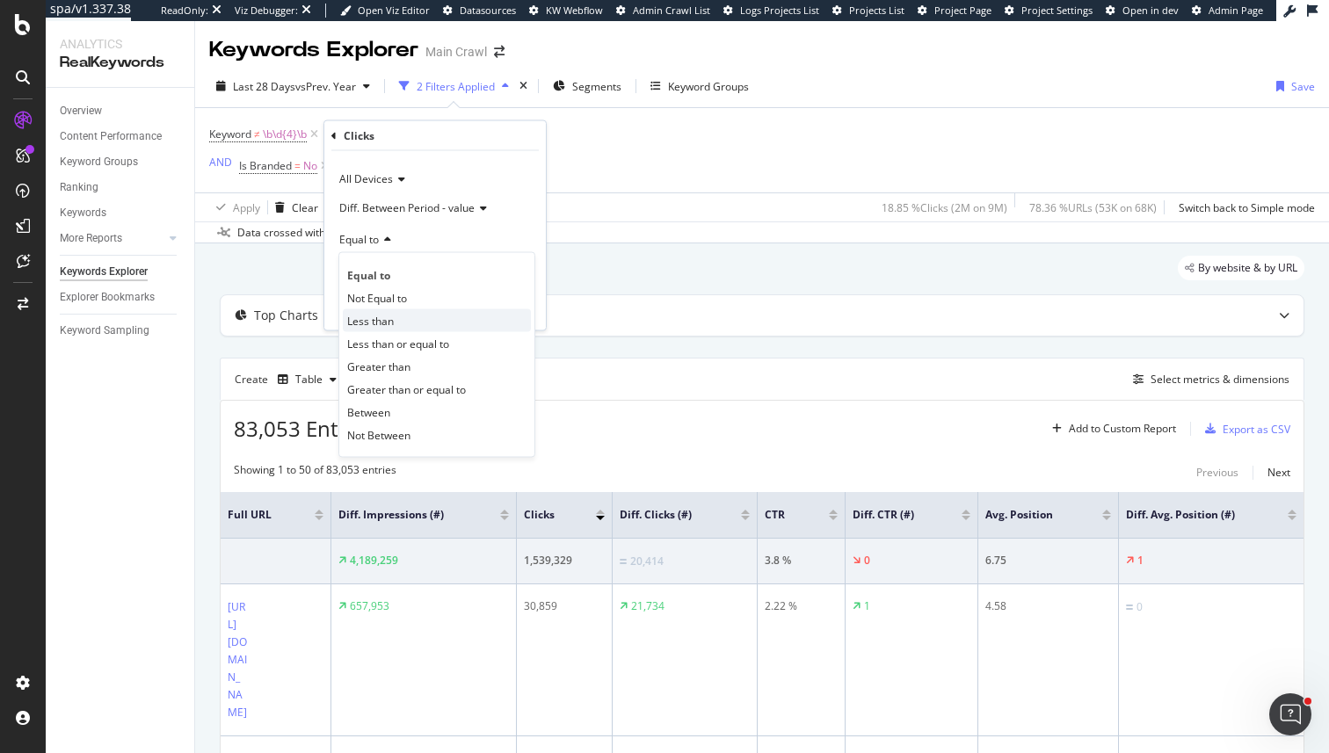
click at [386, 328] on div "Less than" at bounding box center [437, 320] width 188 height 23
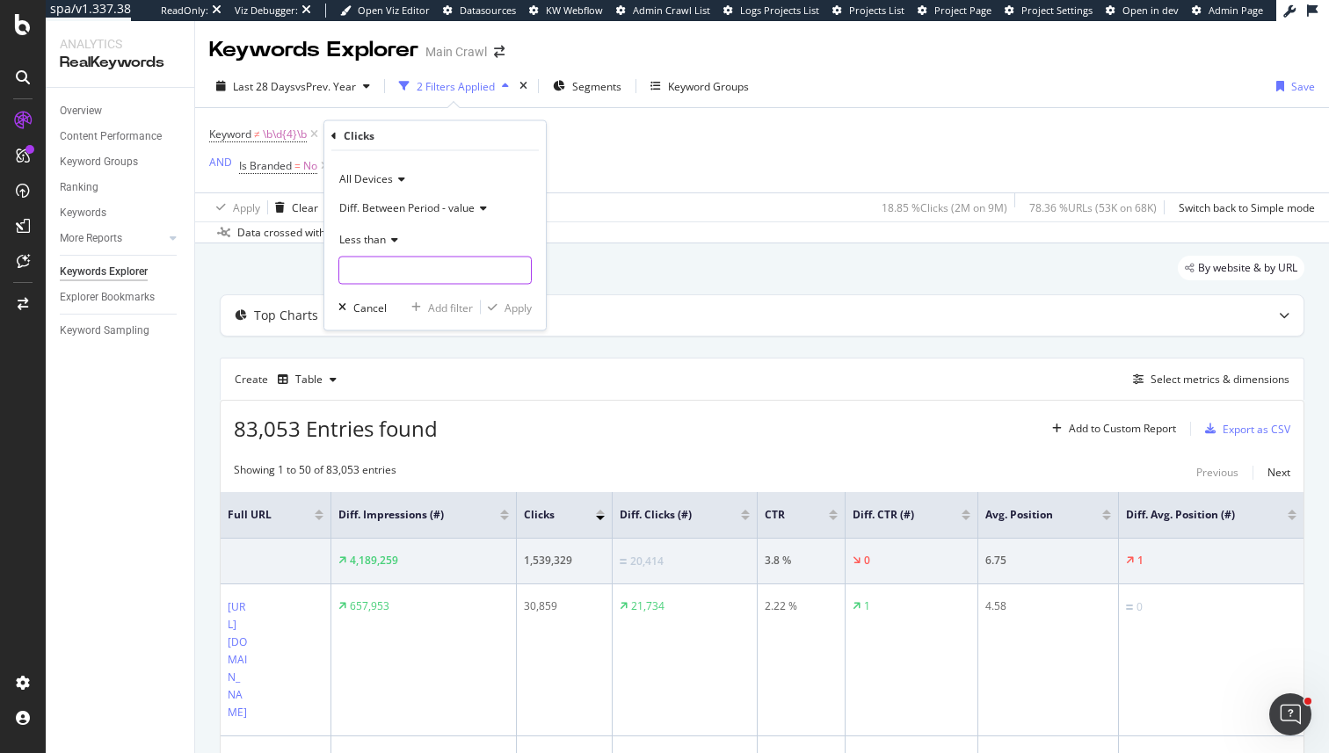
click at [386, 283] on input "number" at bounding box center [434, 271] width 193 height 28
type input "0"
click at [507, 309] on div "Apply" at bounding box center [517, 307] width 27 height 15
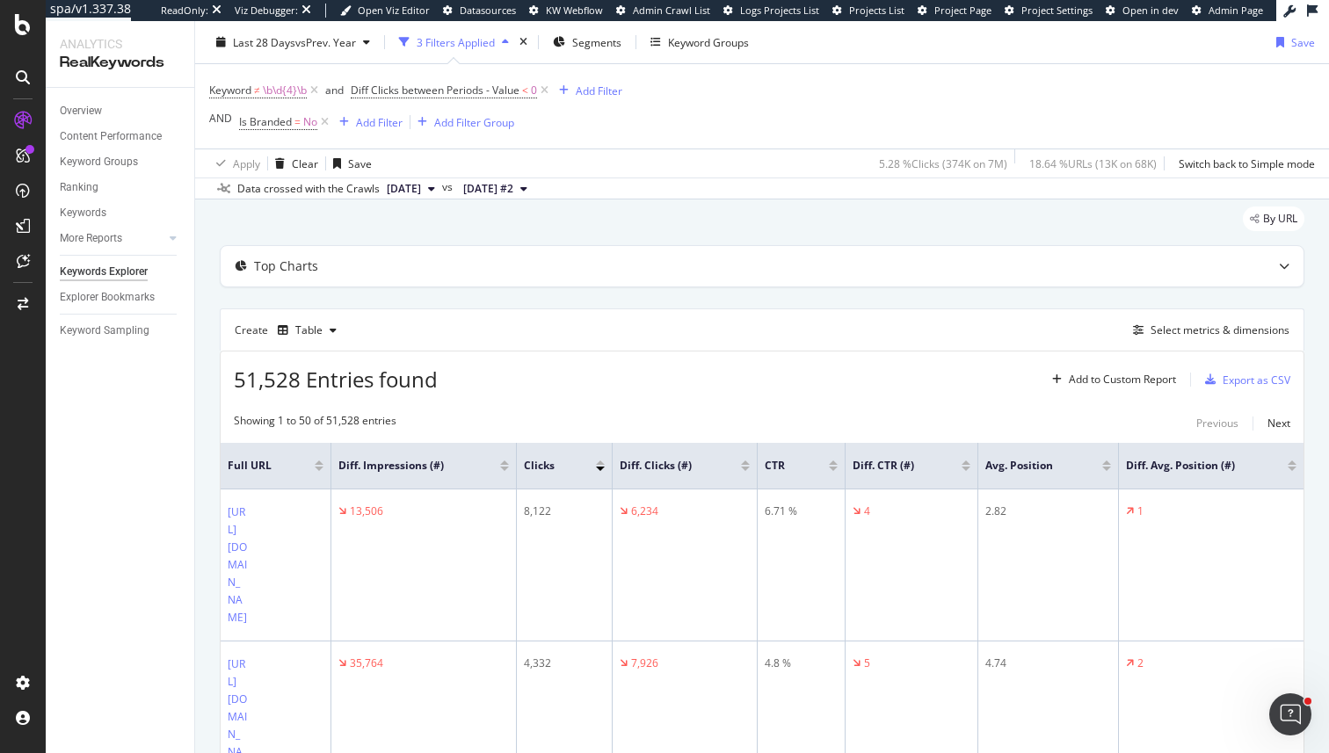
scroll to position [50, 0]
click at [745, 461] on div at bounding box center [745, 462] width 9 height 4
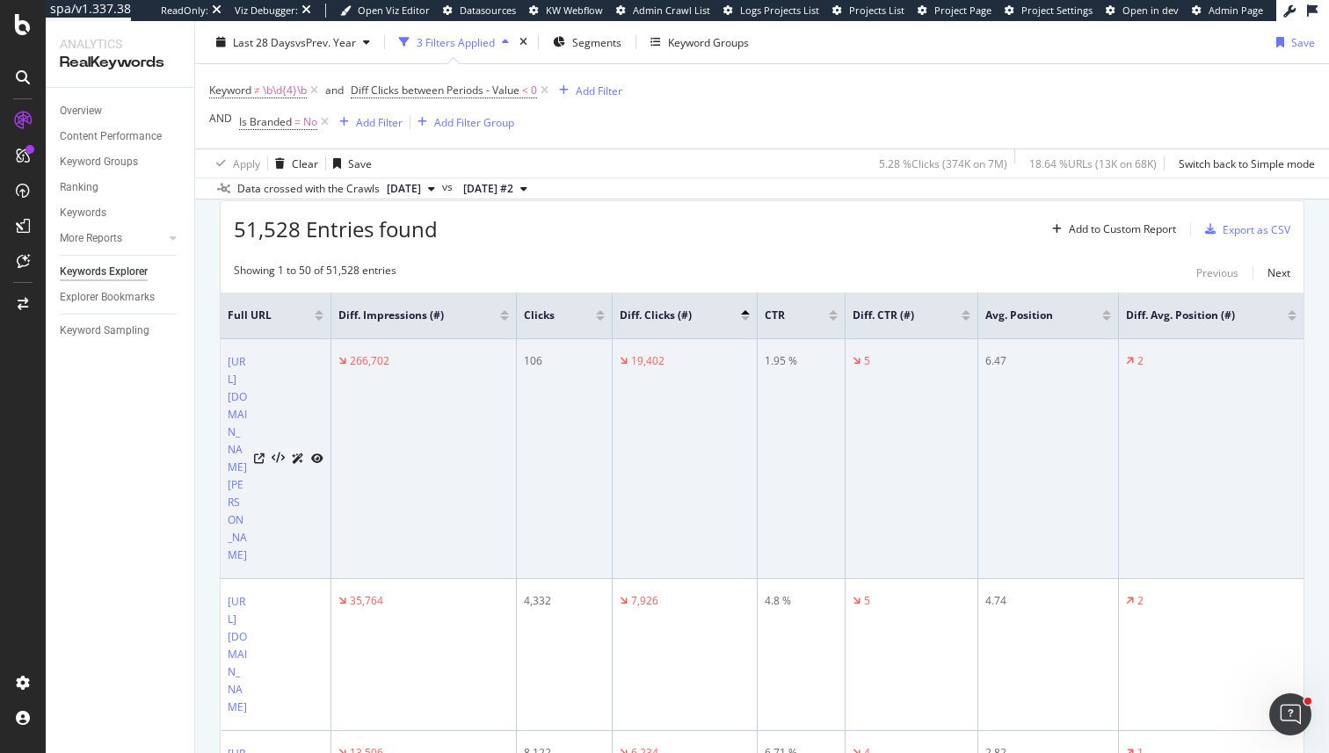
scroll to position [215, 0]
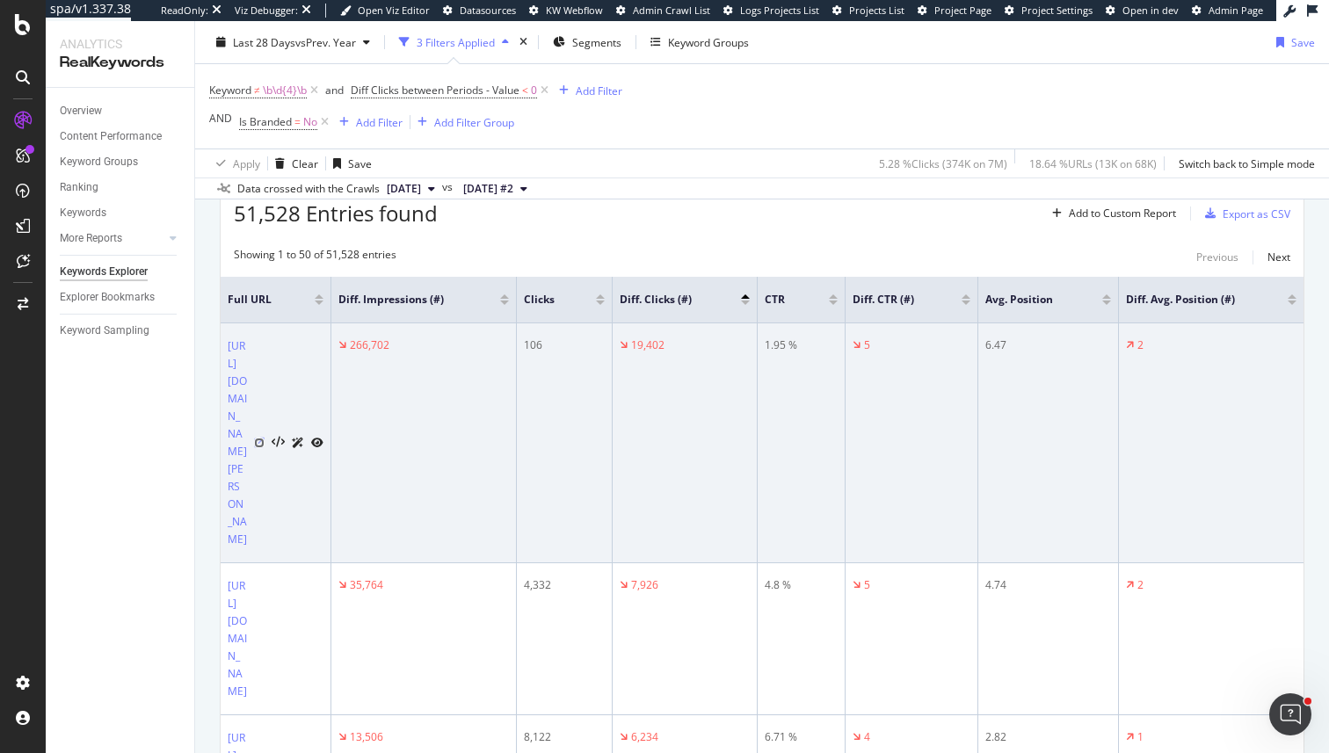
click at [257, 448] on icon at bounding box center [259, 443] width 11 height 11
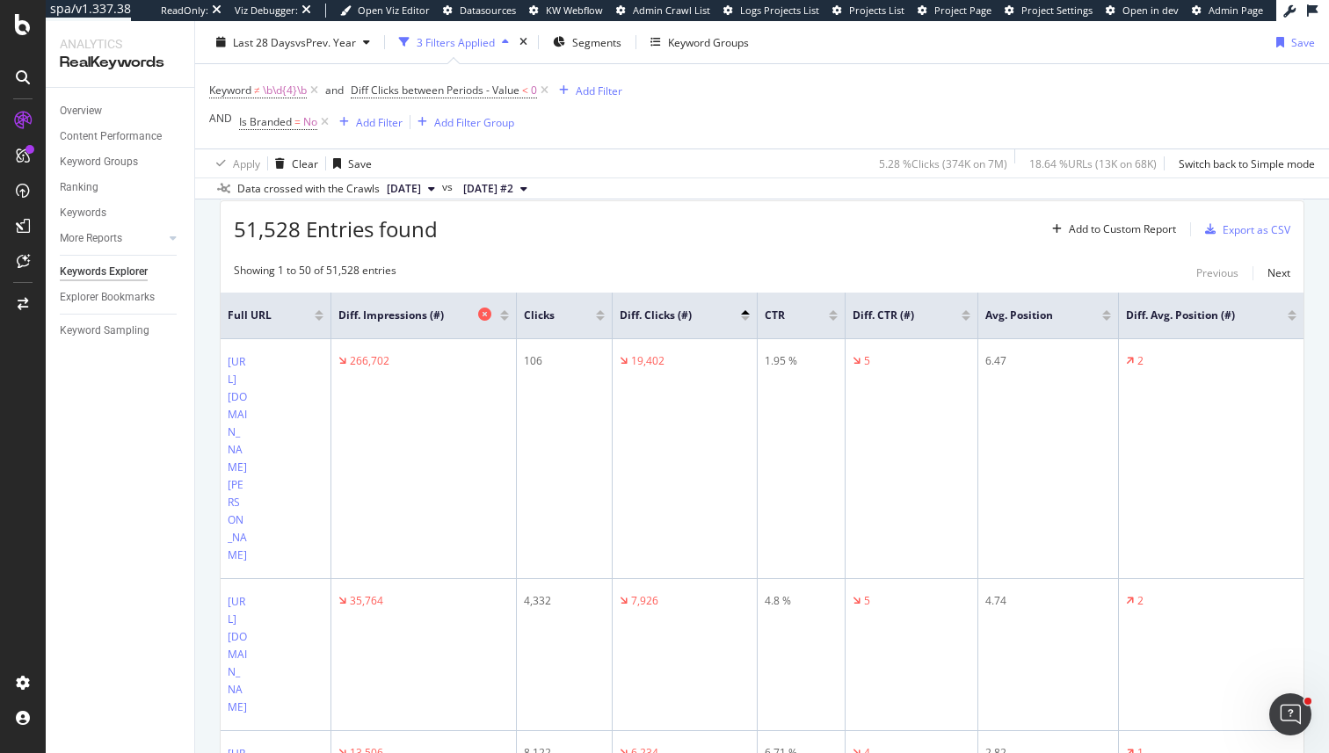
scroll to position [198, 0]
click at [669, 28] on button "Keyword Groups" at bounding box center [699, 42] width 113 height 28
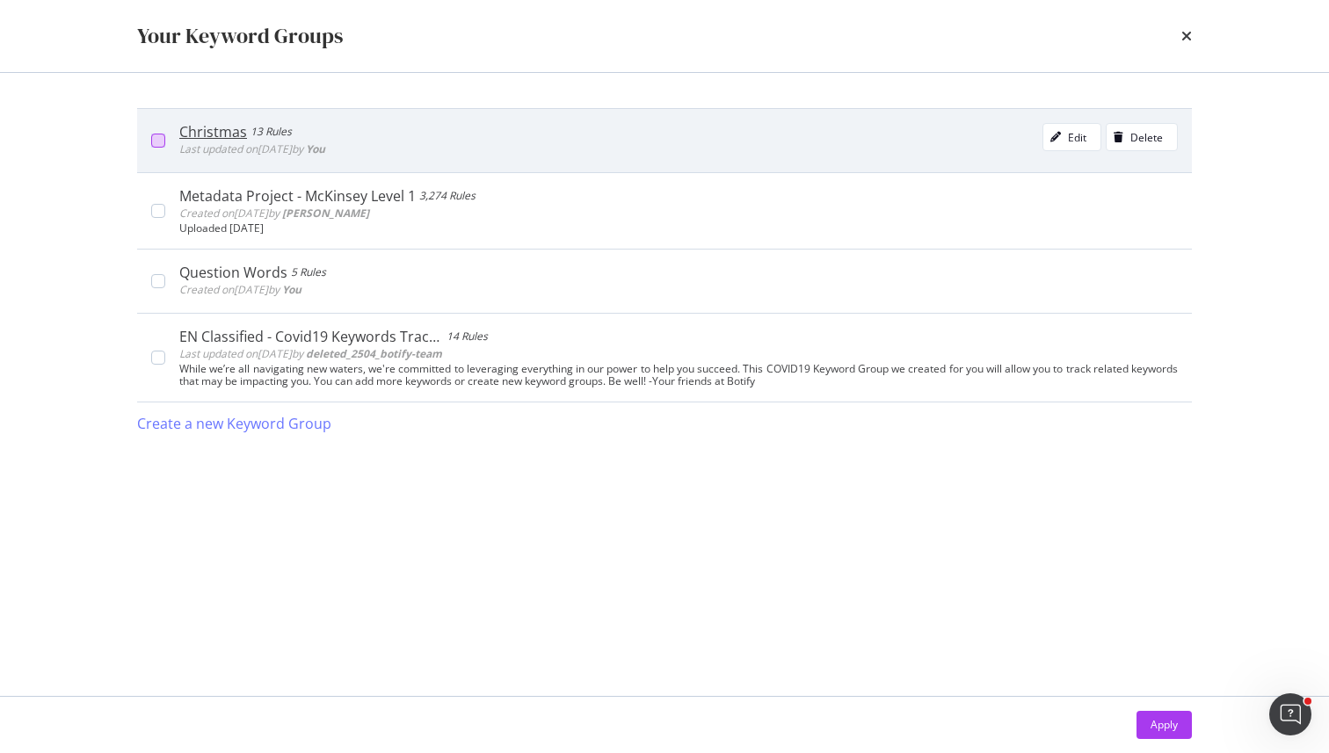
click at [157, 147] on div "modal" at bounding box center [158, 141] width 14 height 14
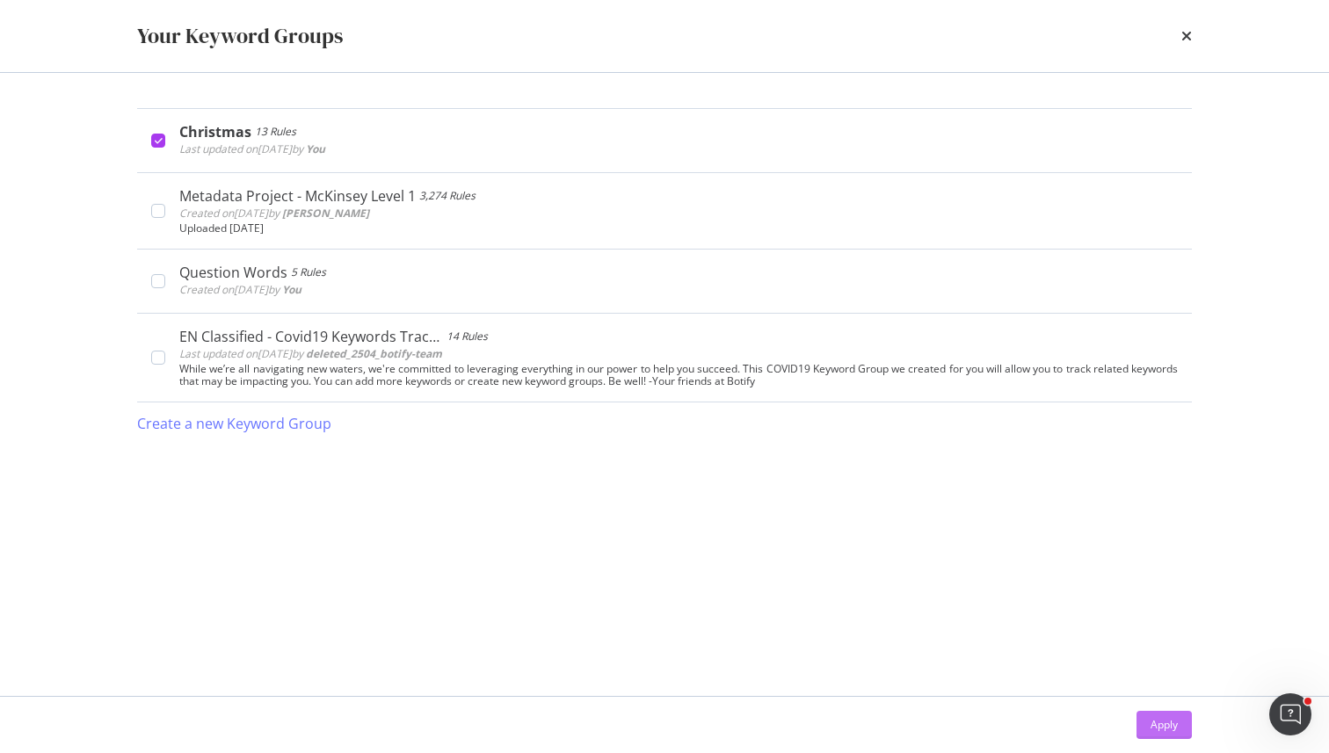
click at [1180, 730] on button "Apply" at bounding box center [1163, 725] width 55 height 28
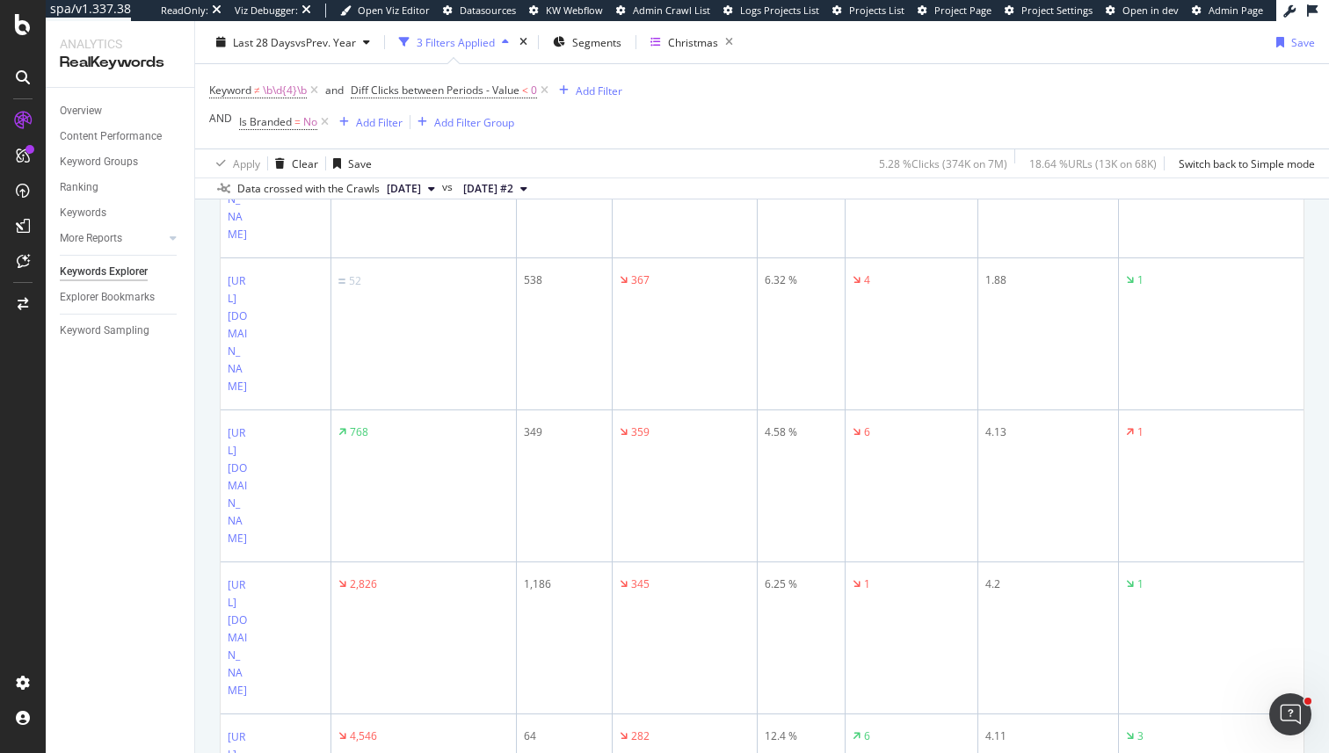
scroll to position [705, 0]
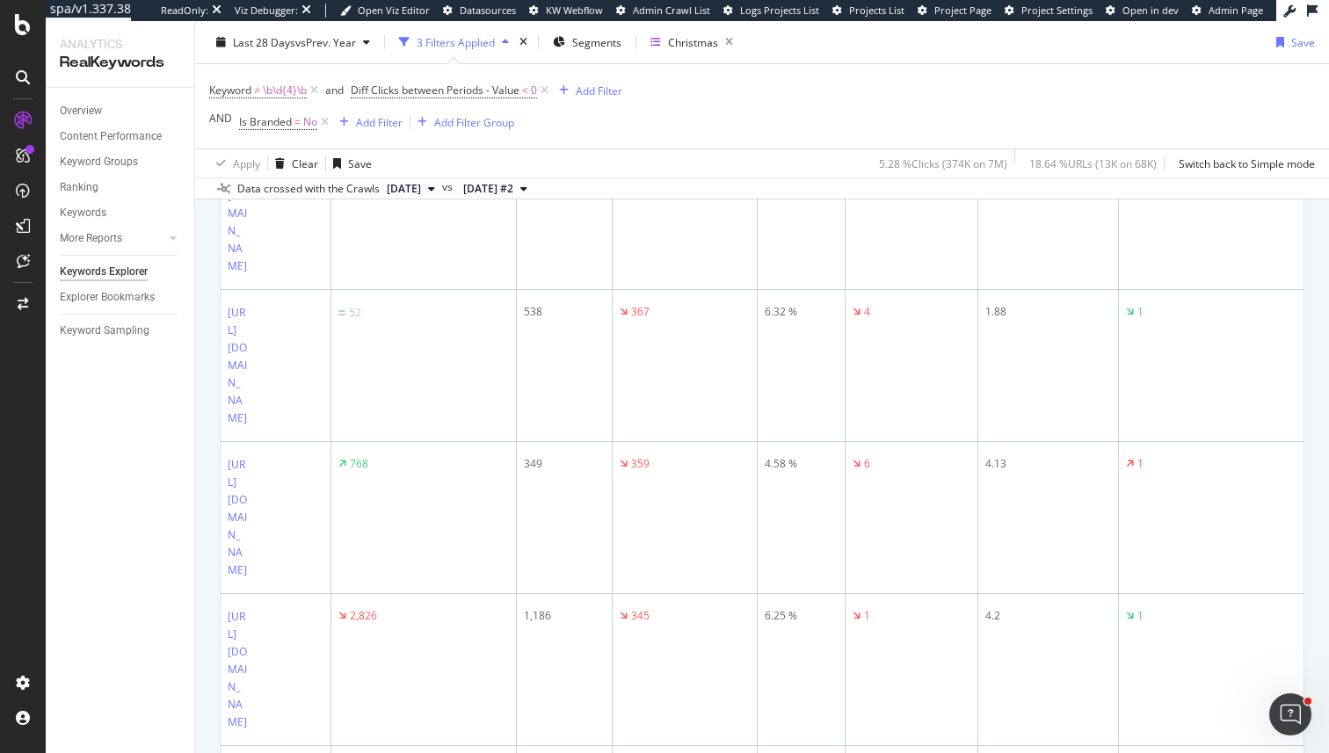
click at [257, 67] on icon at bounding box center [259, 61] width 11 height 11
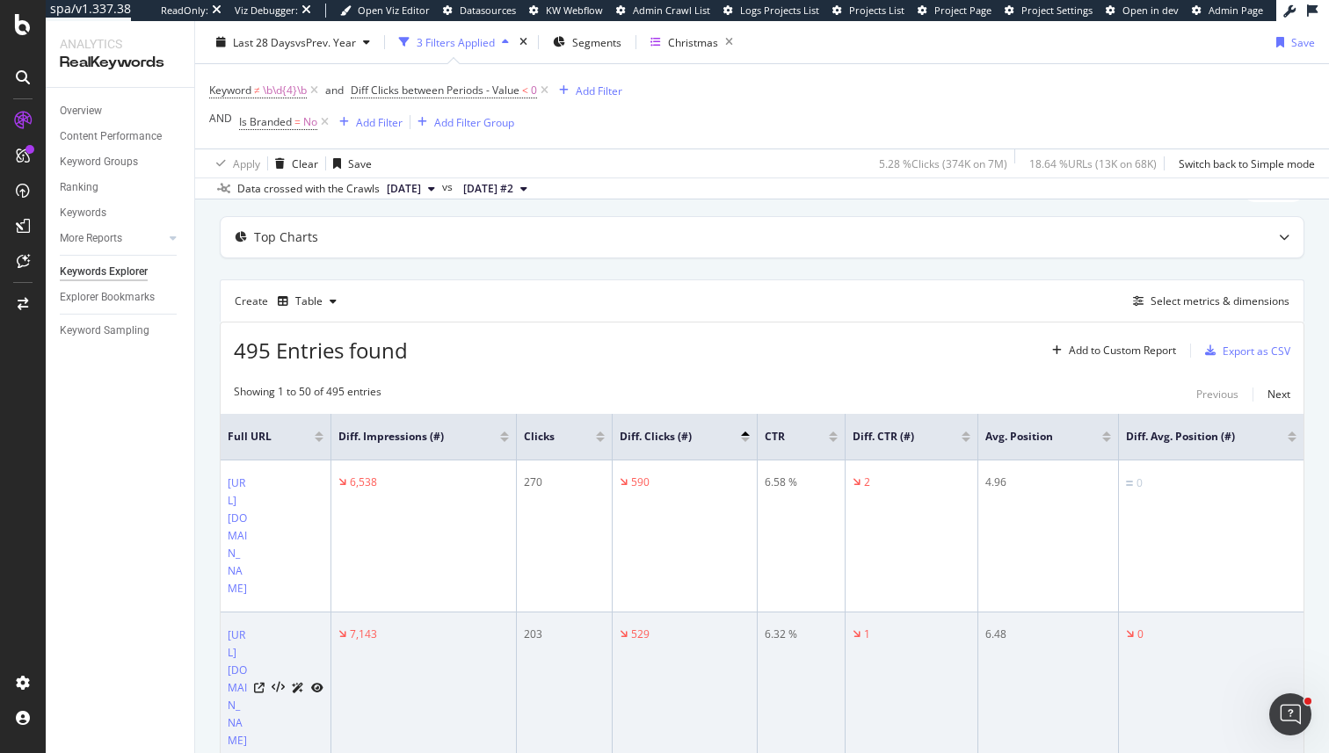
scroll to position [77, 0]
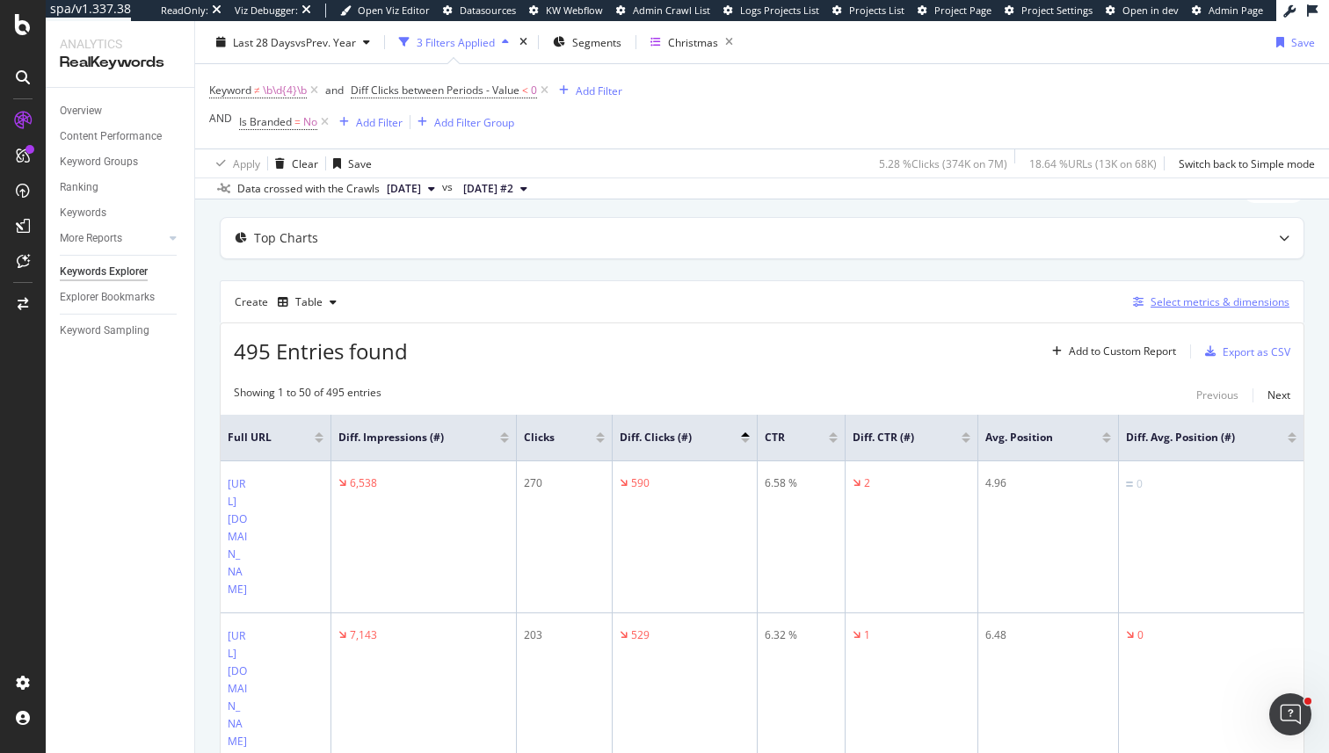
click at [1187, 307] on div "Select metrics & dimensions" at bounding box center [1220, 301] width 139 height 15
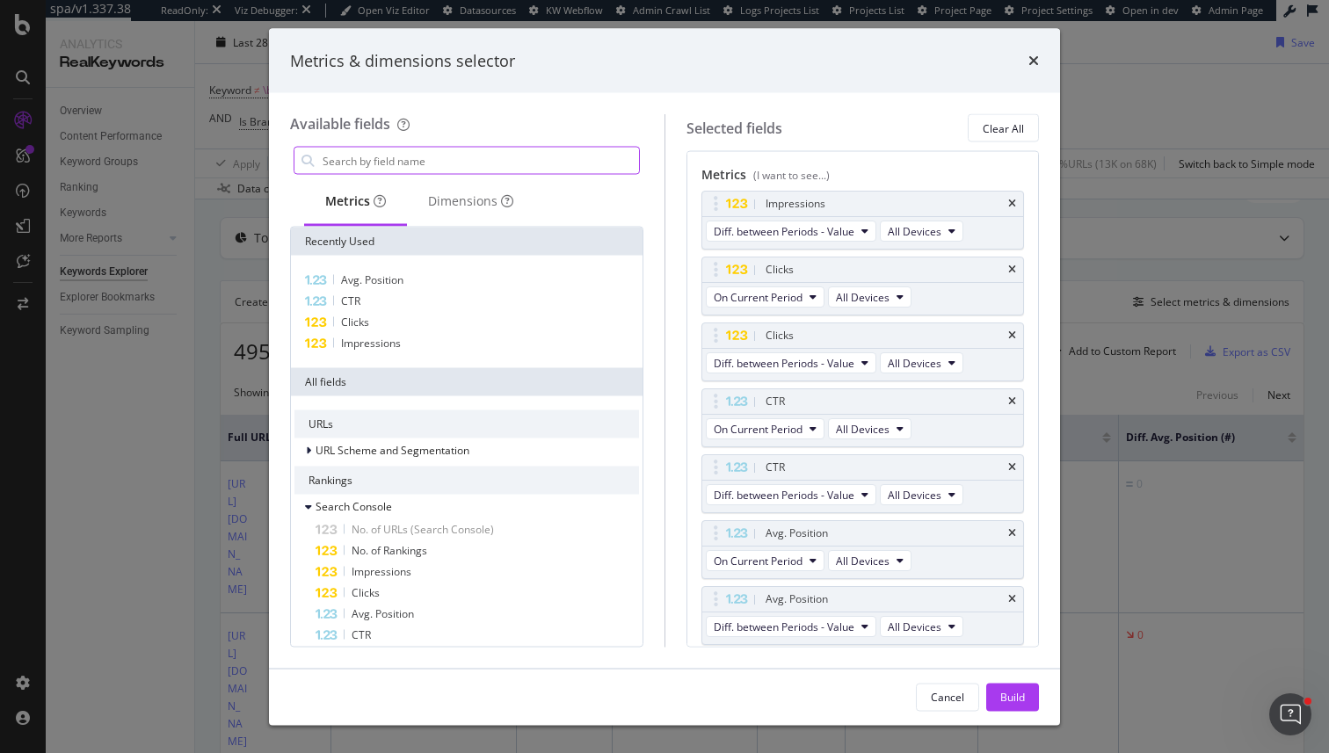
click at [512, 156] on input "modal" at bounding box center [480, 161] width 318 height 26
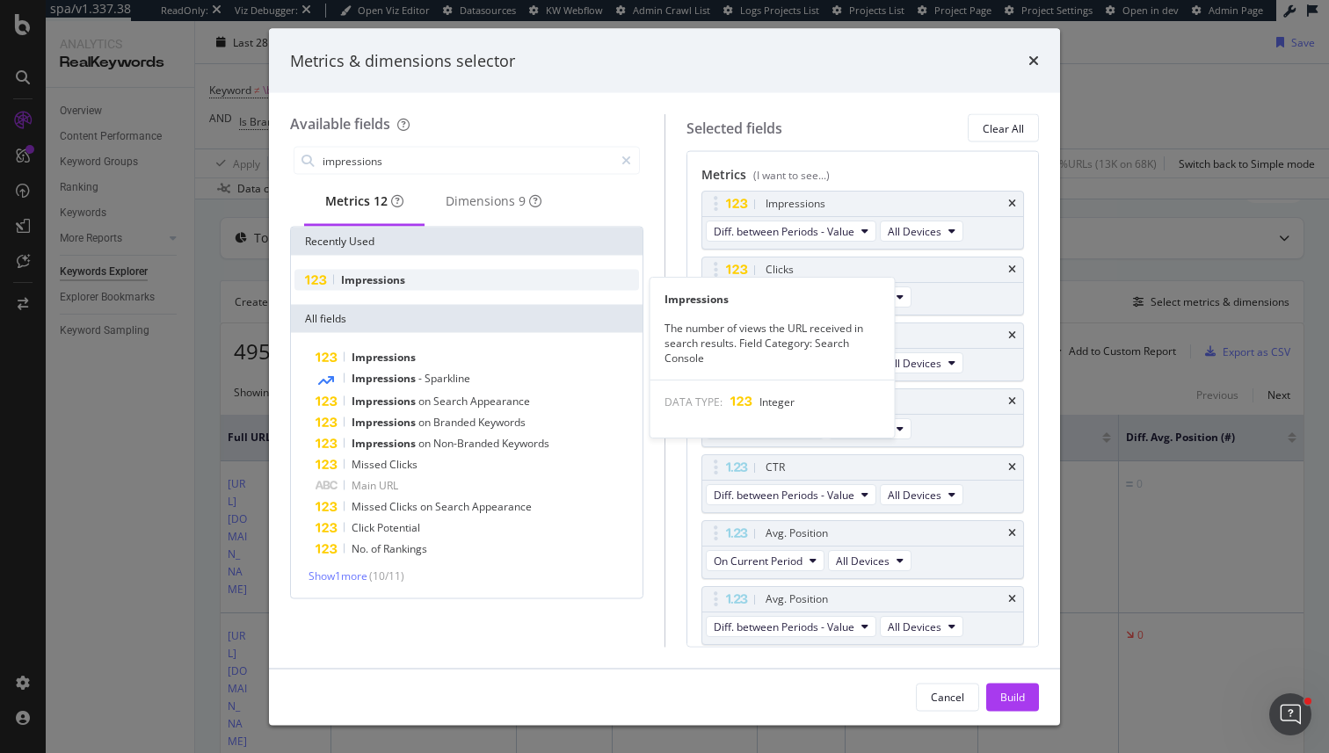
type input "impressions"
click at [415, 290] on div "Impressions" at bounding box center [466, 280] width 345 height 21
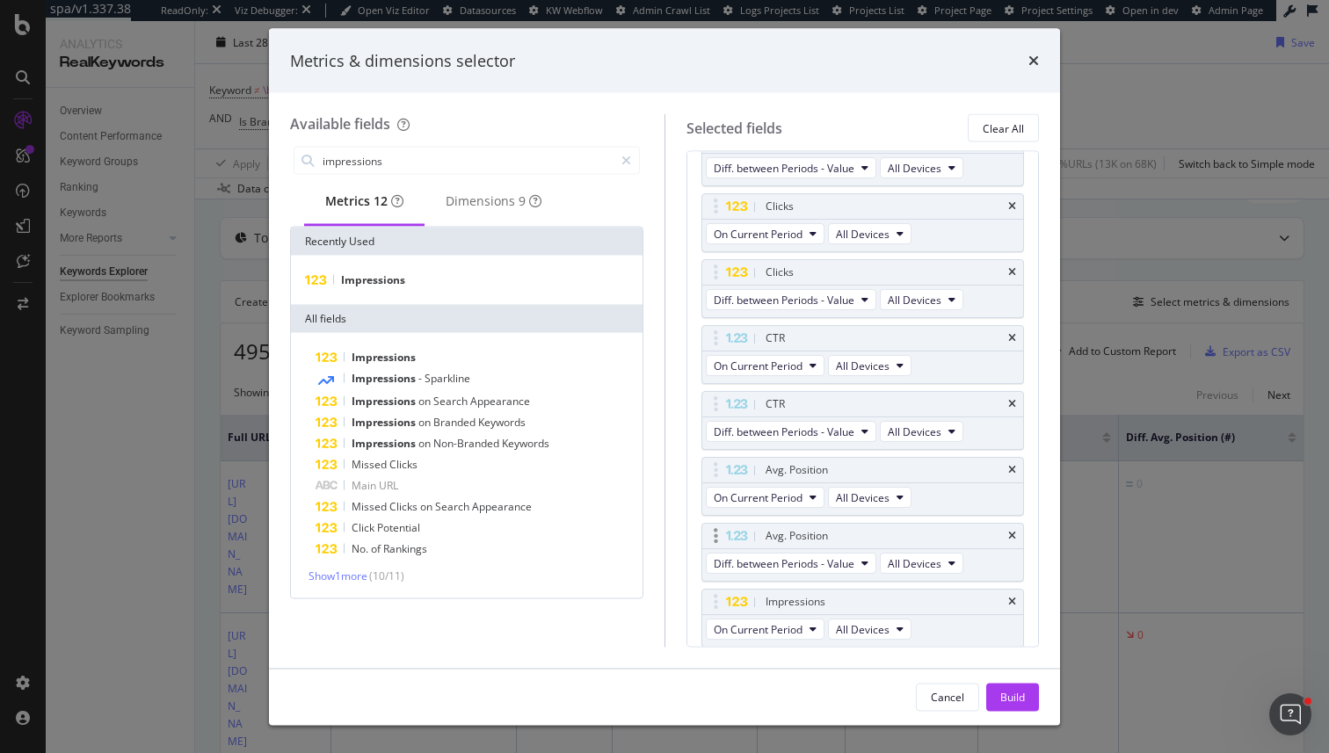
scroll to position [64, 0]
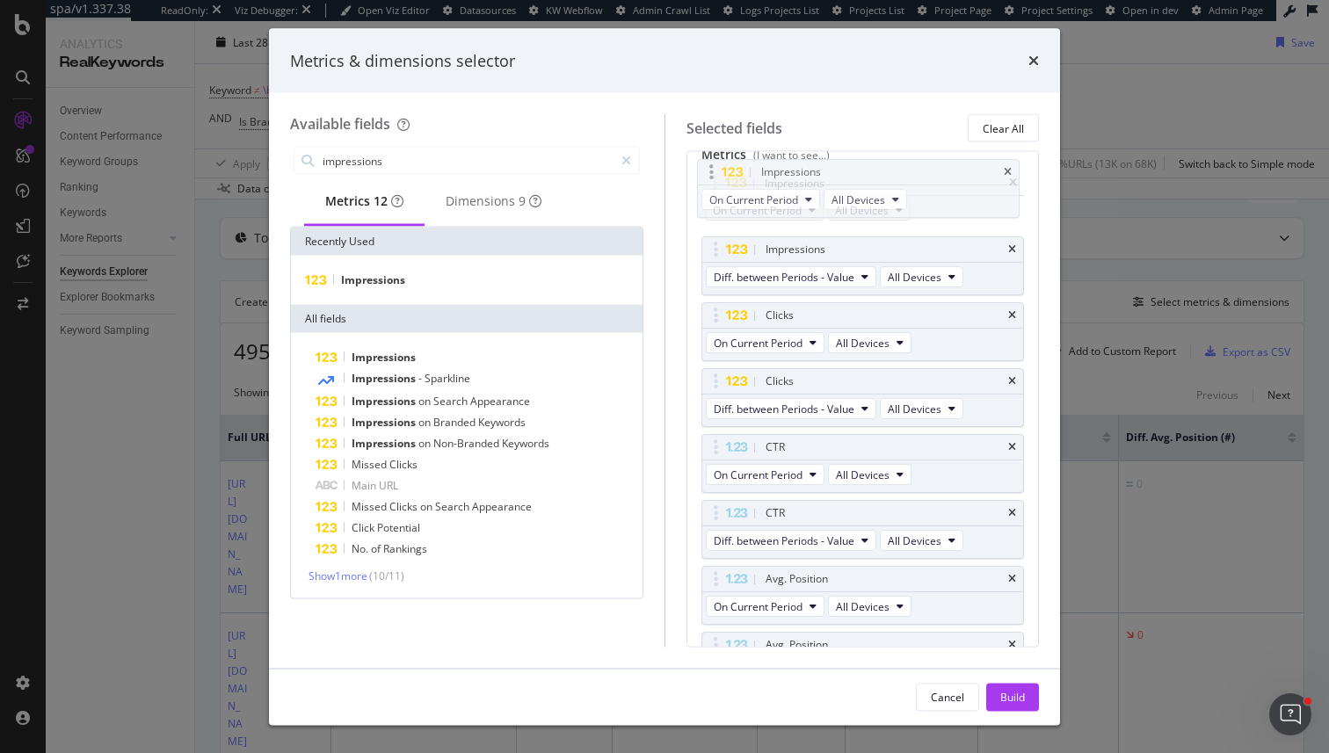
drag, startPoint x: 716, startPoint y: 600, endPoint x: 712, endPoint y: 178, distance: 421.9
click at [712, 178] on body "spa/v1.337.38 ReadOnly: Viz Debugger: Open Viz Editor Datasources KW Webflow Ad…" at bounding box center [664, 376] width 1329 height 753
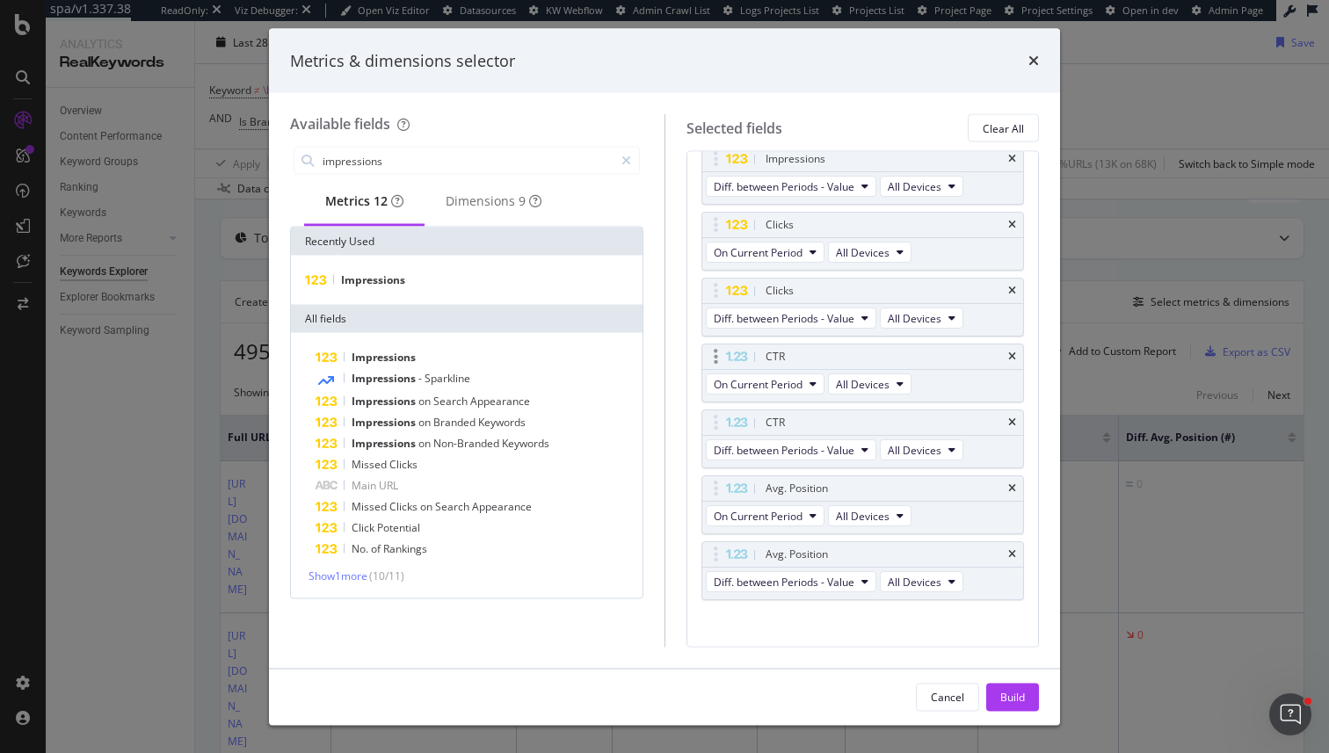
scroll to position [220, 0]
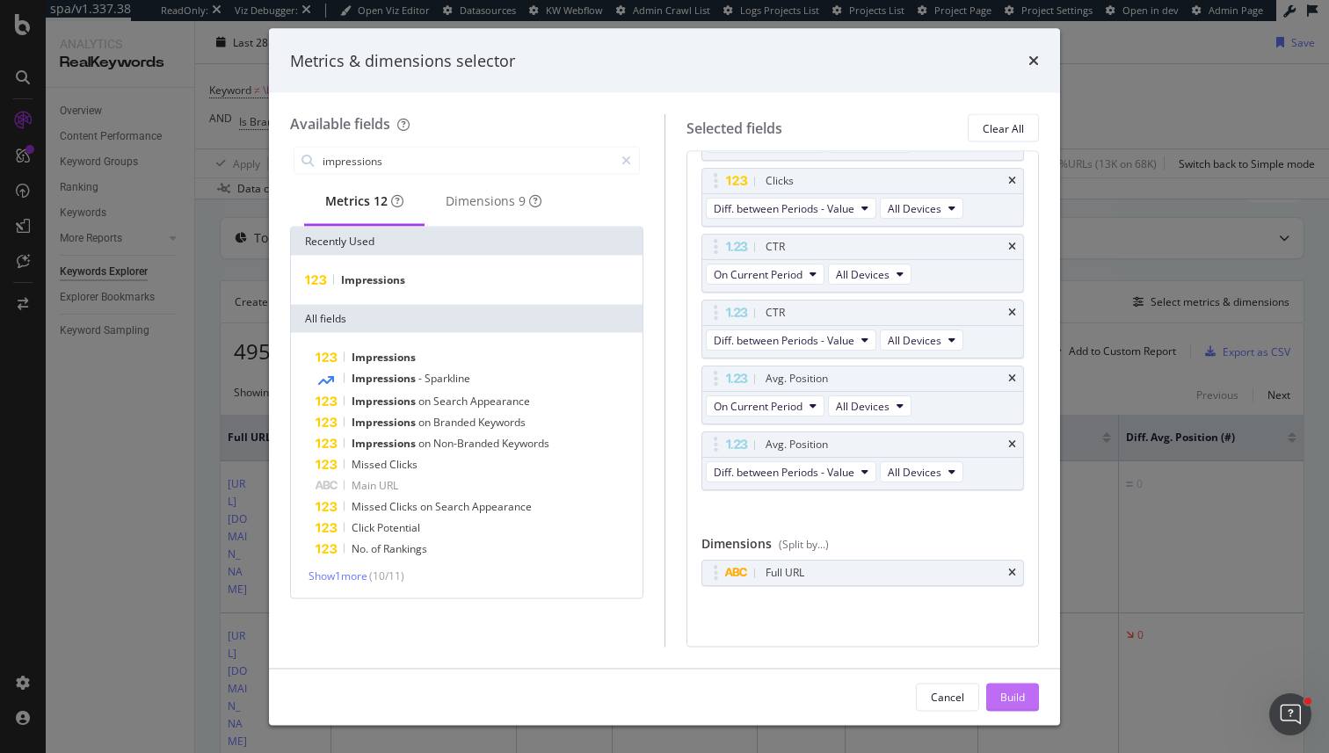
click at [994, 690] on button "Build" at bounding box center [1012, 697] width 53 height 28
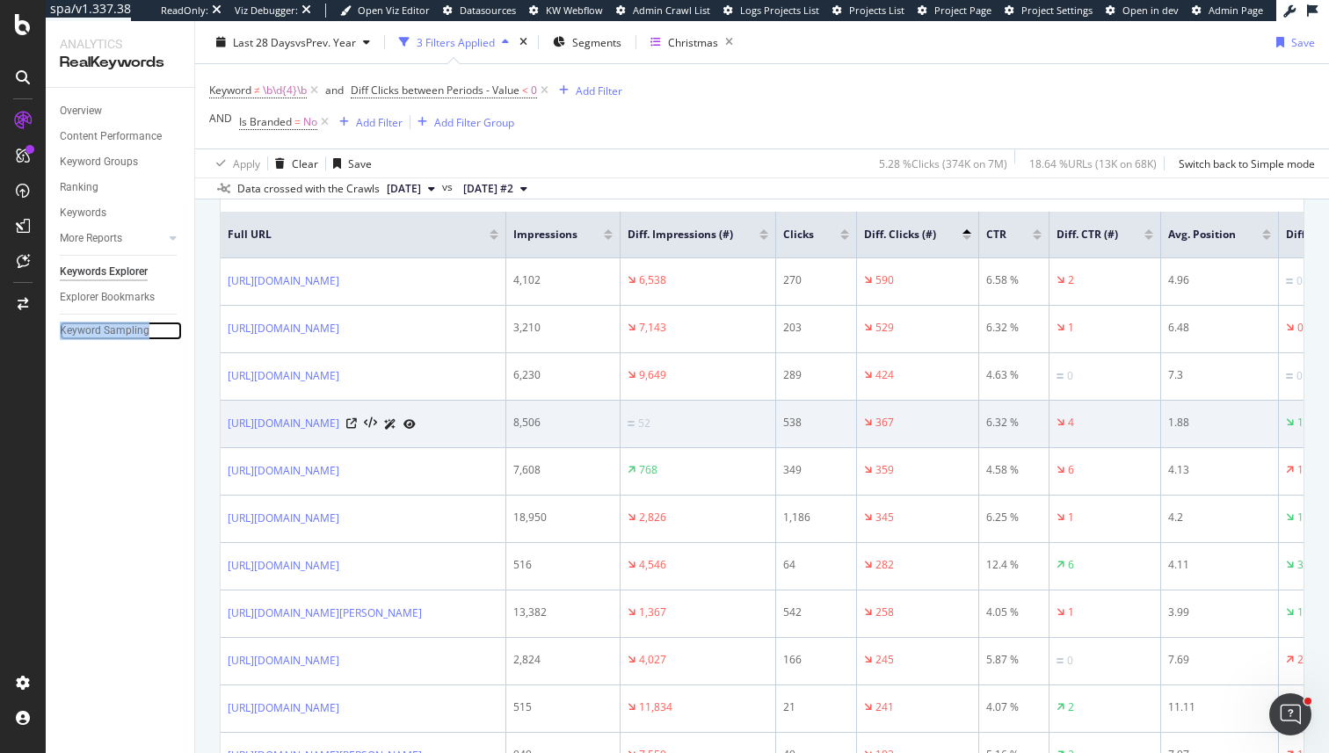
scroll to position [297, 0]
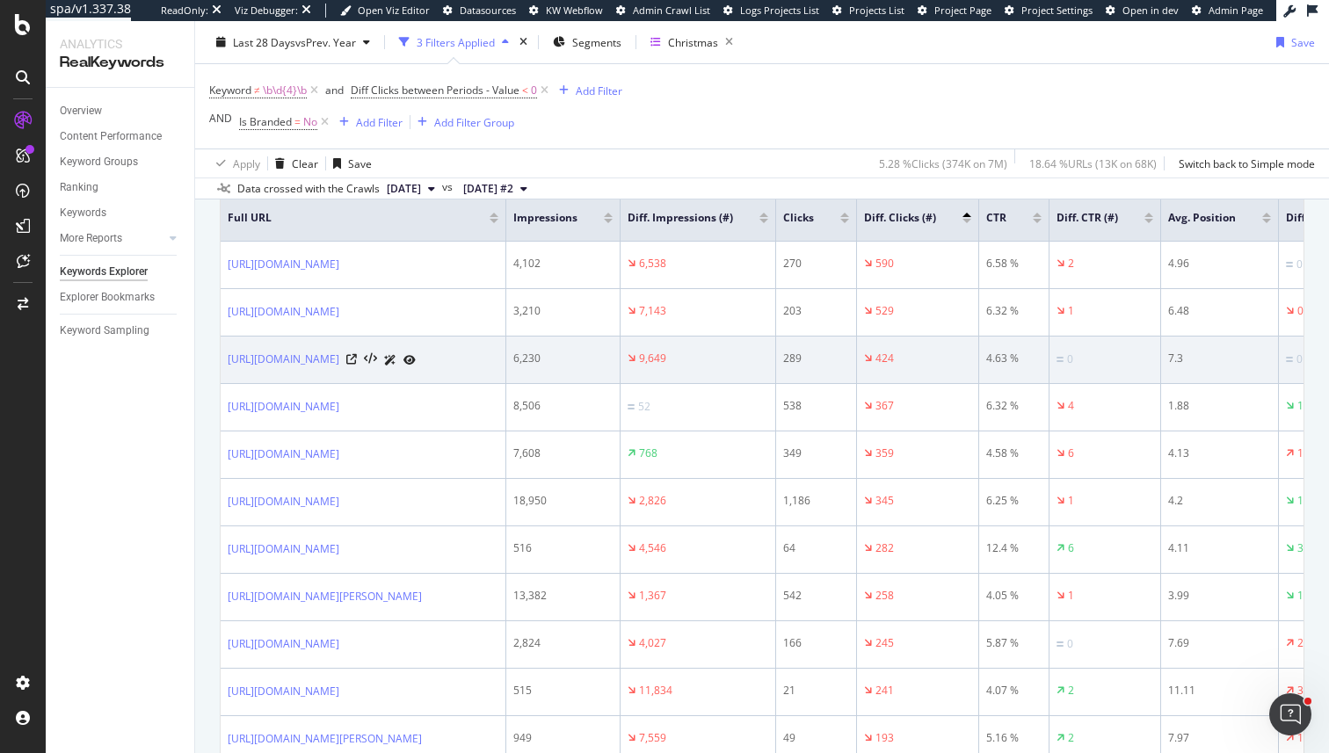
click at [776, 359] on td "9,649" at bounding box center [699, 360] width 156 height 47
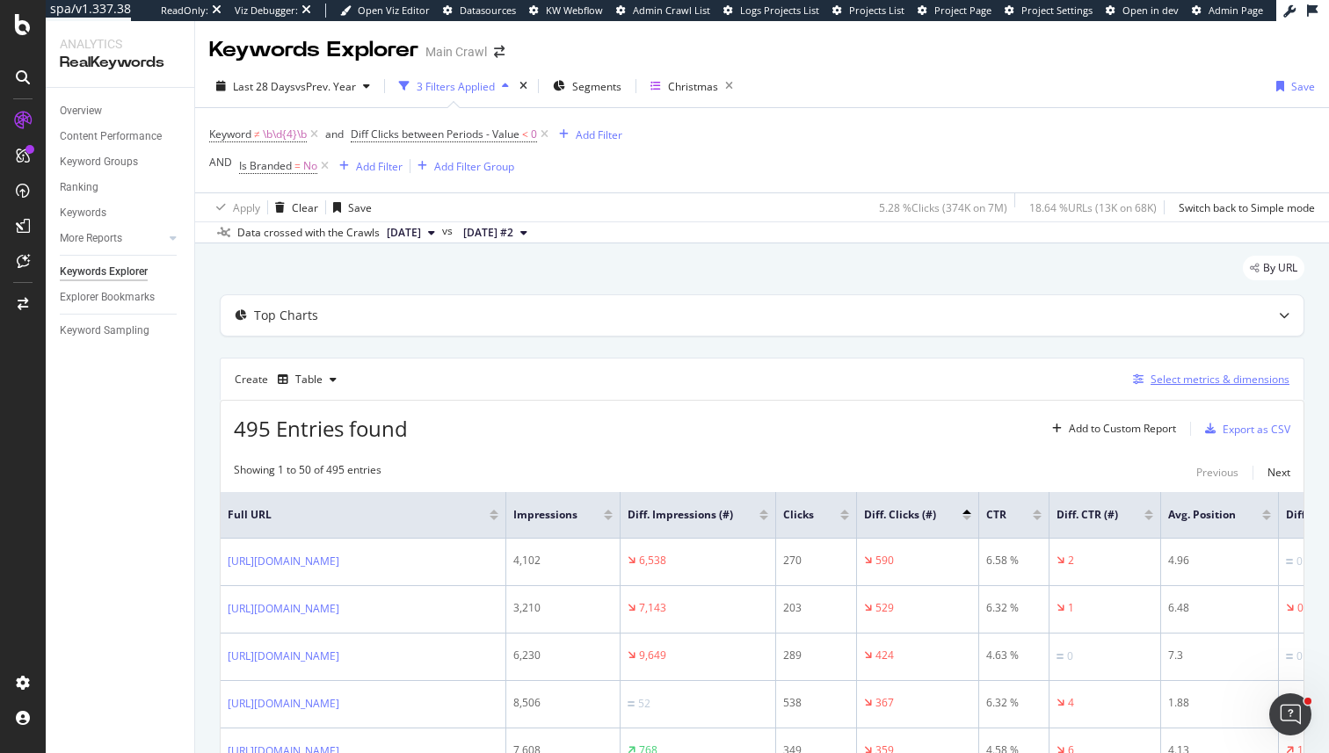
click at [1155, 386] on div "Select metrics & dimensions" at bounding box center [1220, 379] width 139 height 15
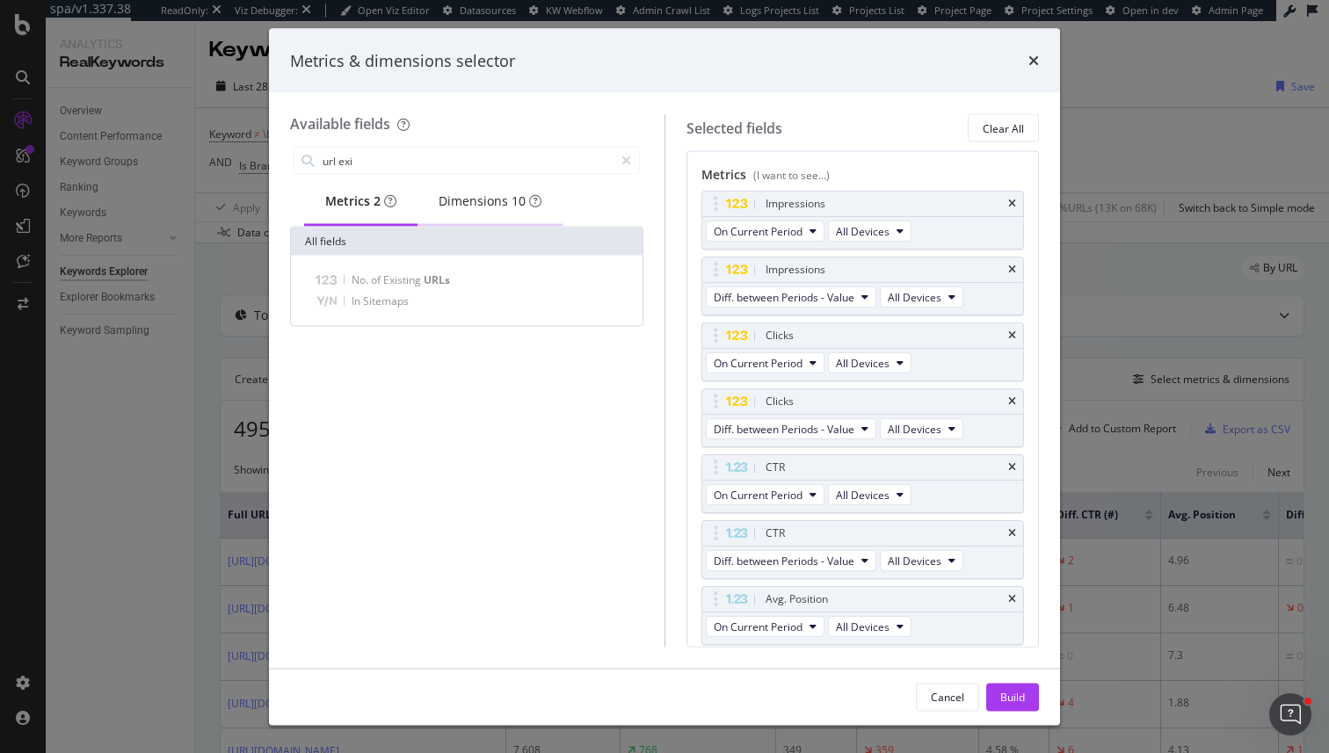
type input "url exi"
click at [471, 210] on div "Dimensions 10" at bounding box center [490, 201] width 103 height 18
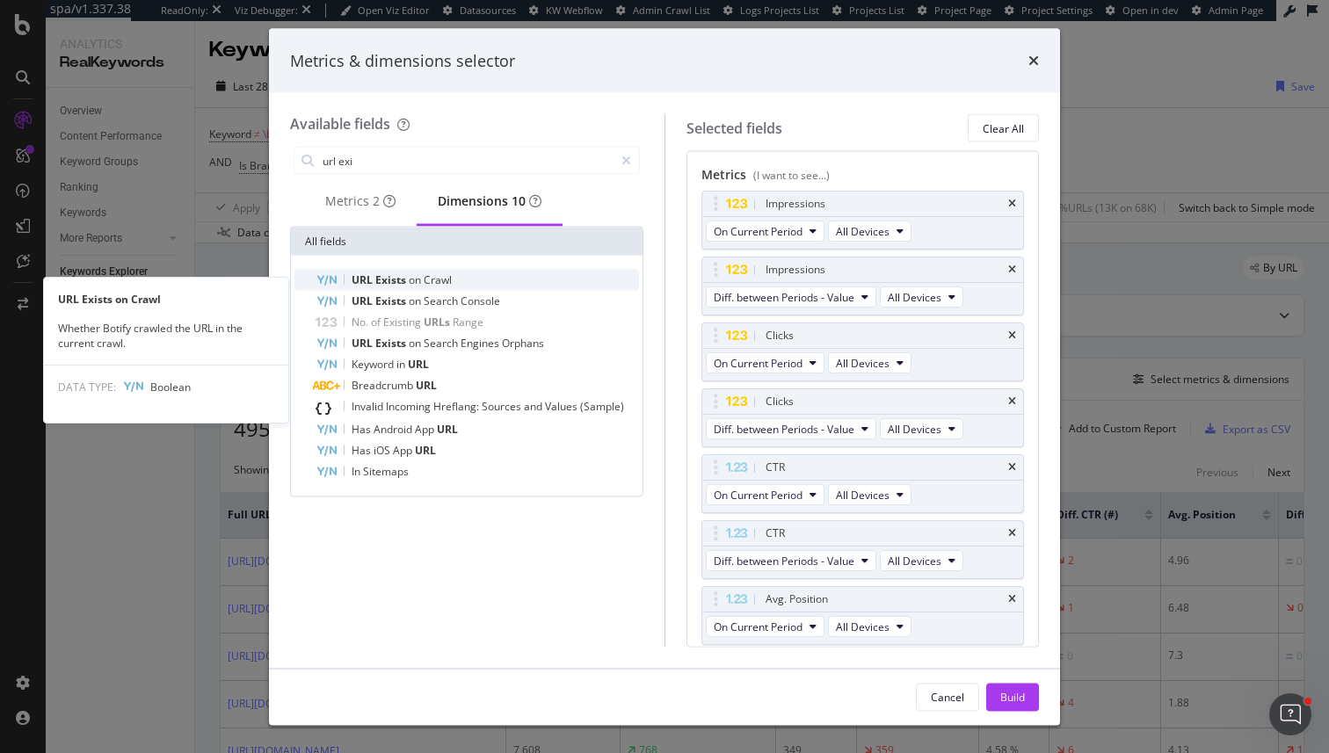
click at [438, 287] on span "Crawl" at bounding box center [438, 279] width 28 height 15
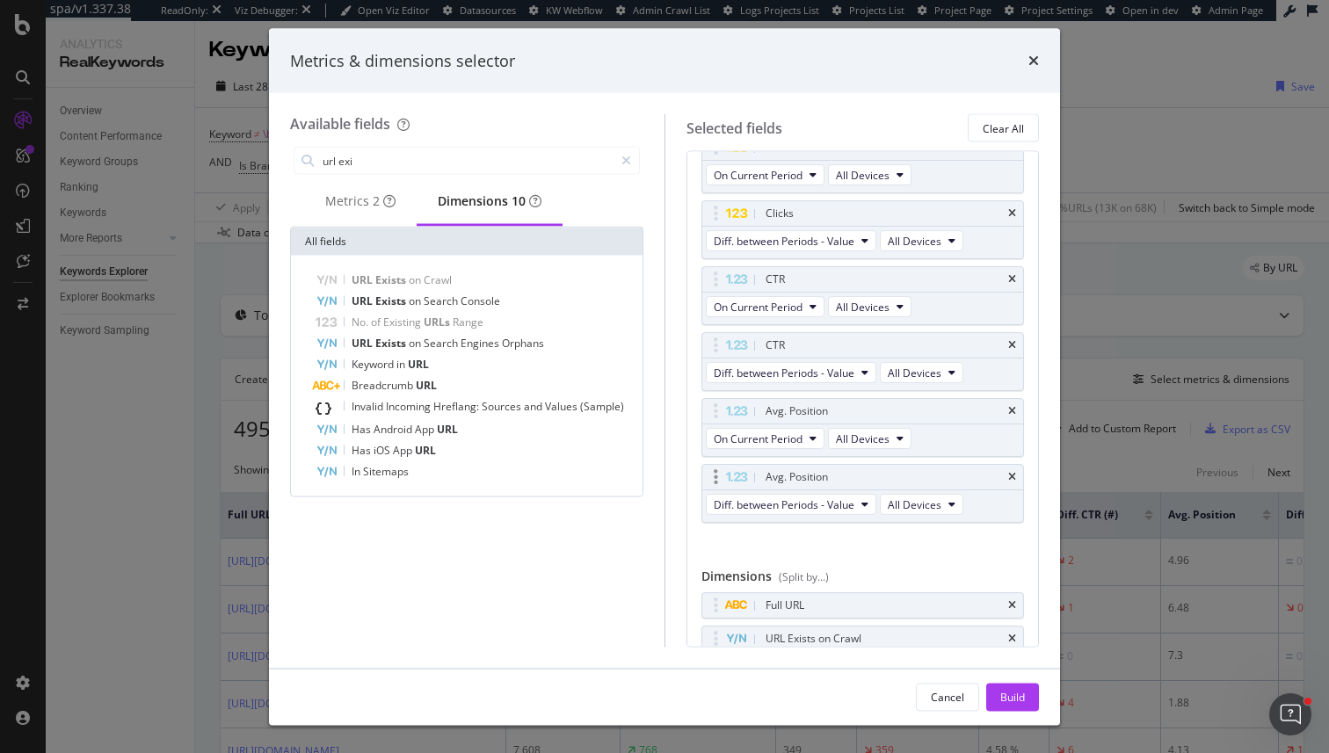
scroll to position [194, 0]
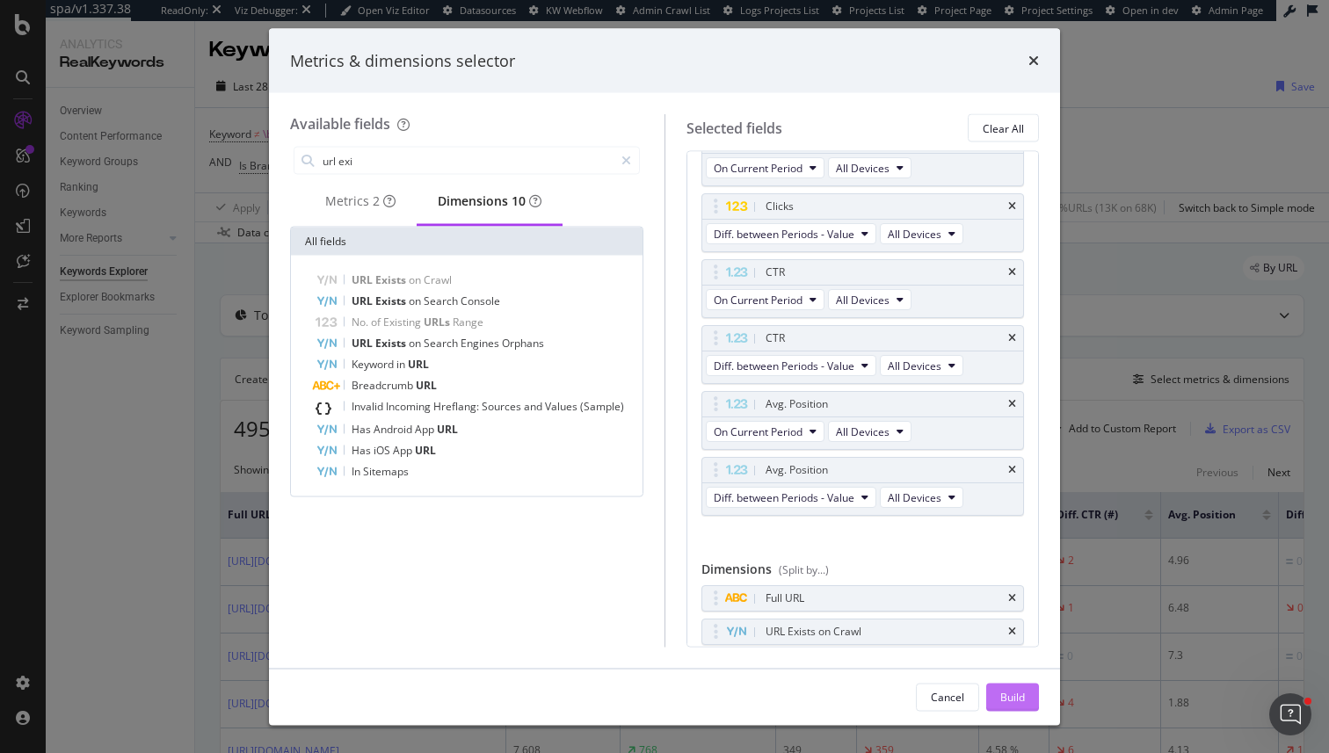
click at [1015, 703] on div "Build" at bounding box center [1012, 696] width 25 height 15
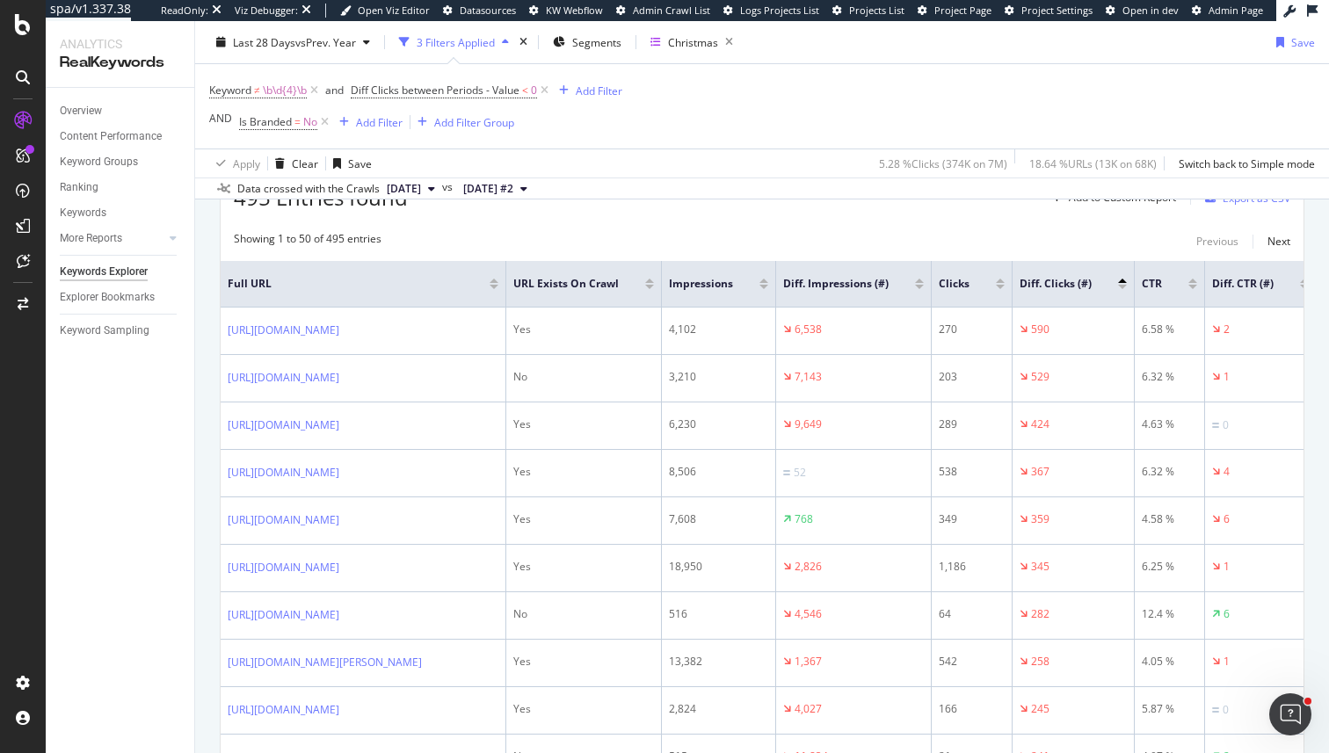
scroll to position [229, 0]
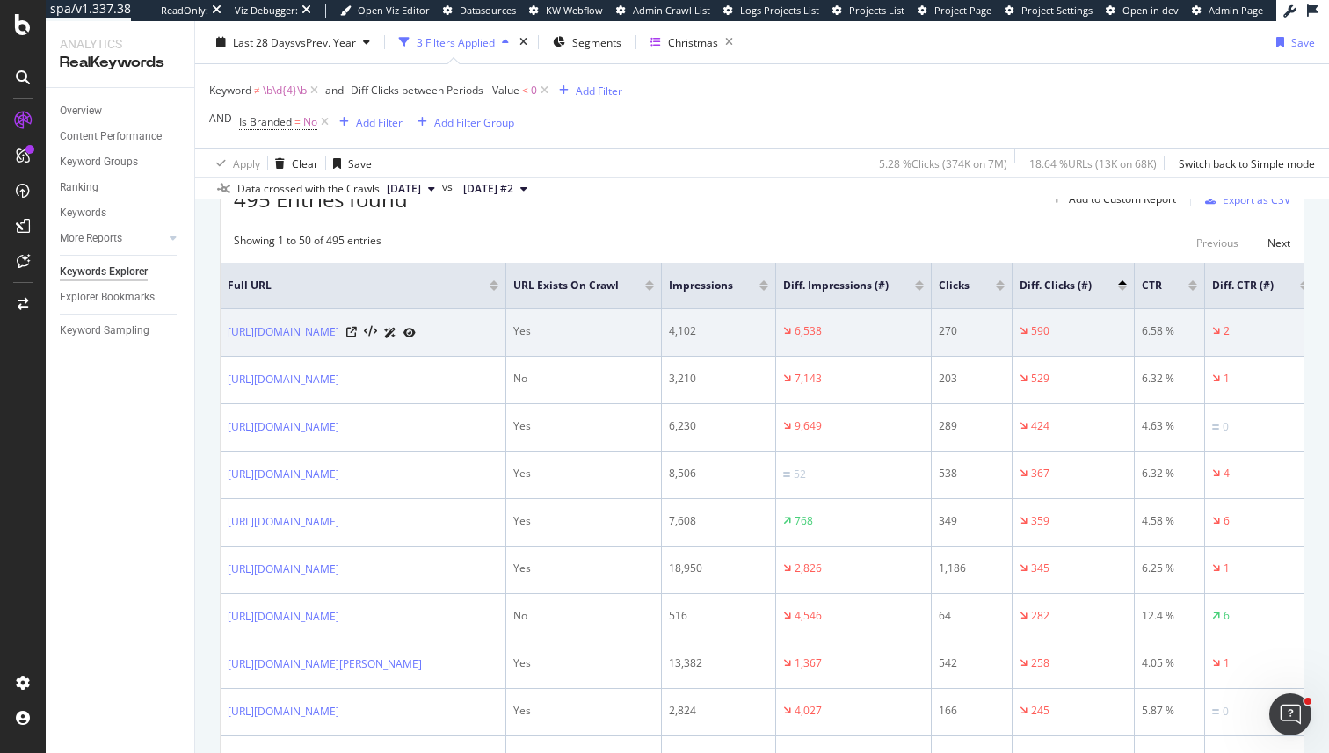
click at [654, 327] on div "Yes" at bounding box center [583, 331] width 141 height 16
drag, startPoint x: 666, startPoint y: 327, endPoint x: 744, endPoint y: 327, distance: 78.2
click at [654, 327] on div "Yes" at bounding box center [583, 331] width 141 height 16
click at [662, 345] on td "Yes" at bounding box center [584, 332] width 156 height 47
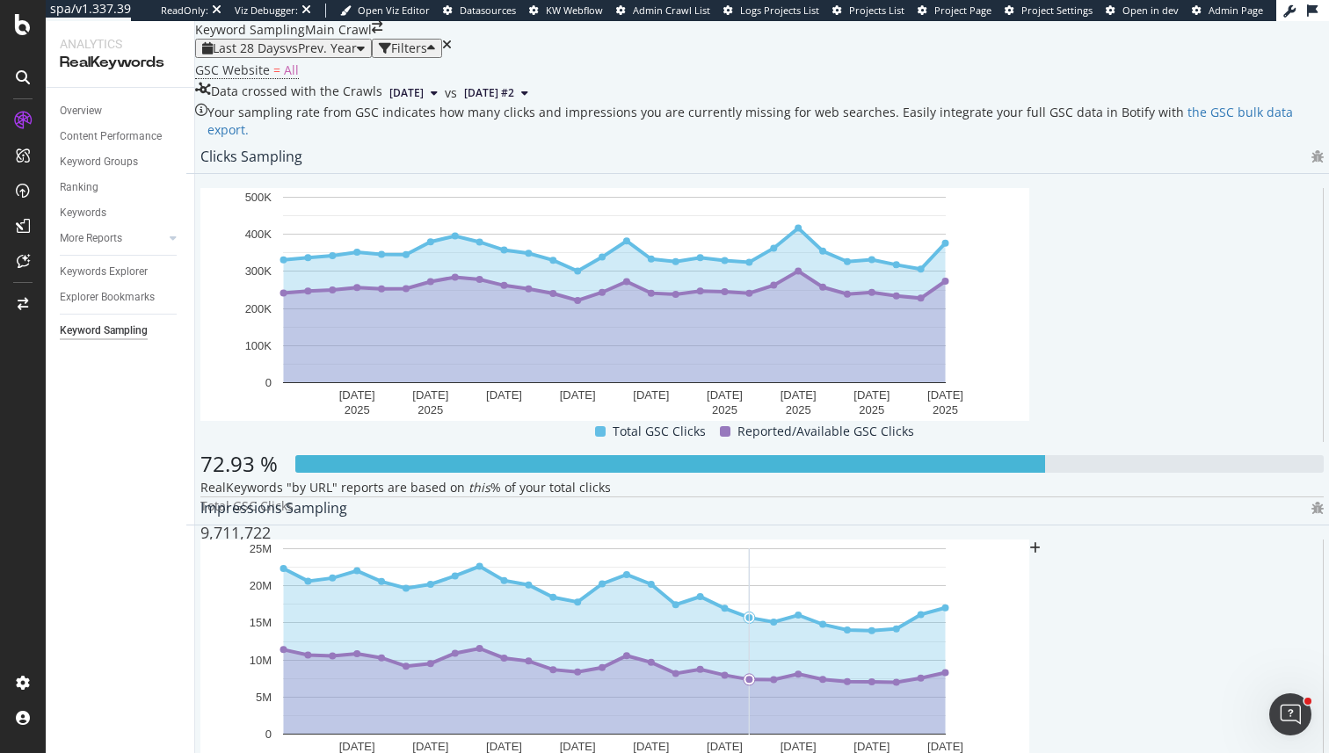
scroll to position [72, 0]
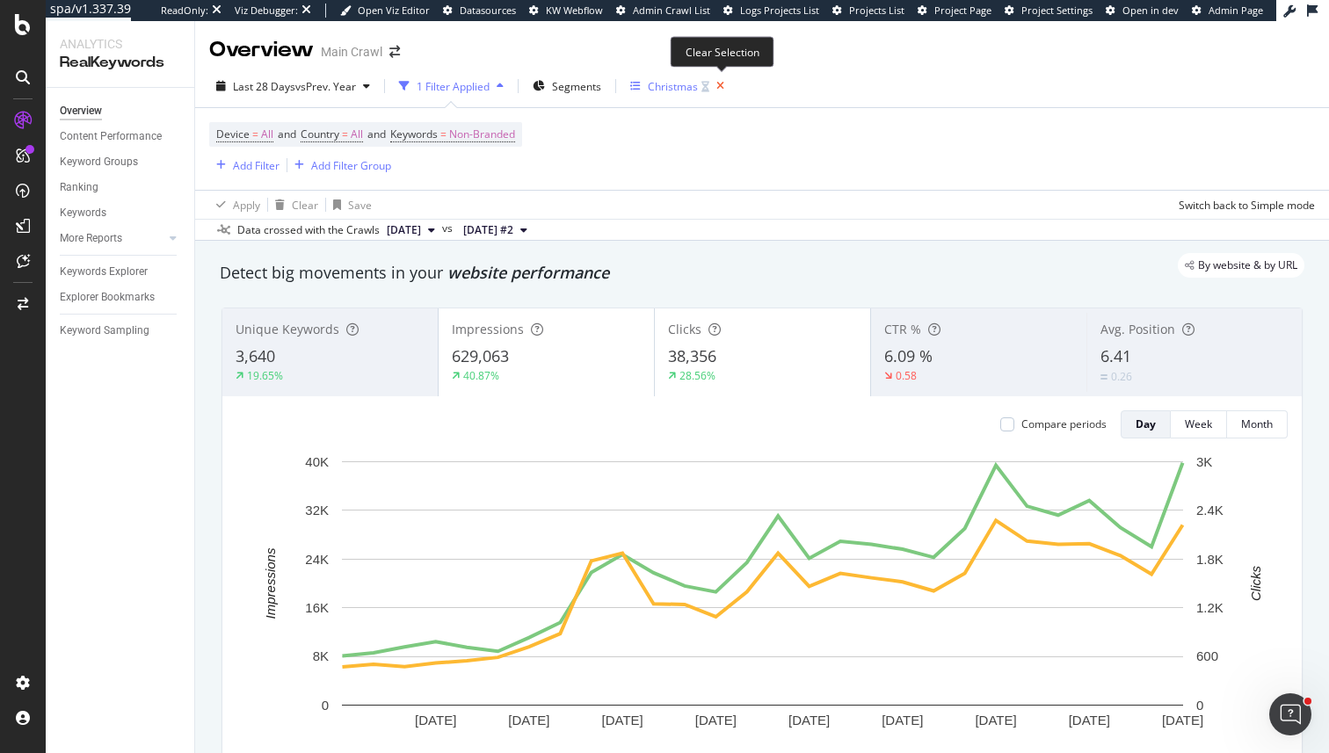
click at [720, 90] on icon "button" at bounding box center [720, 86] width 22 height 25
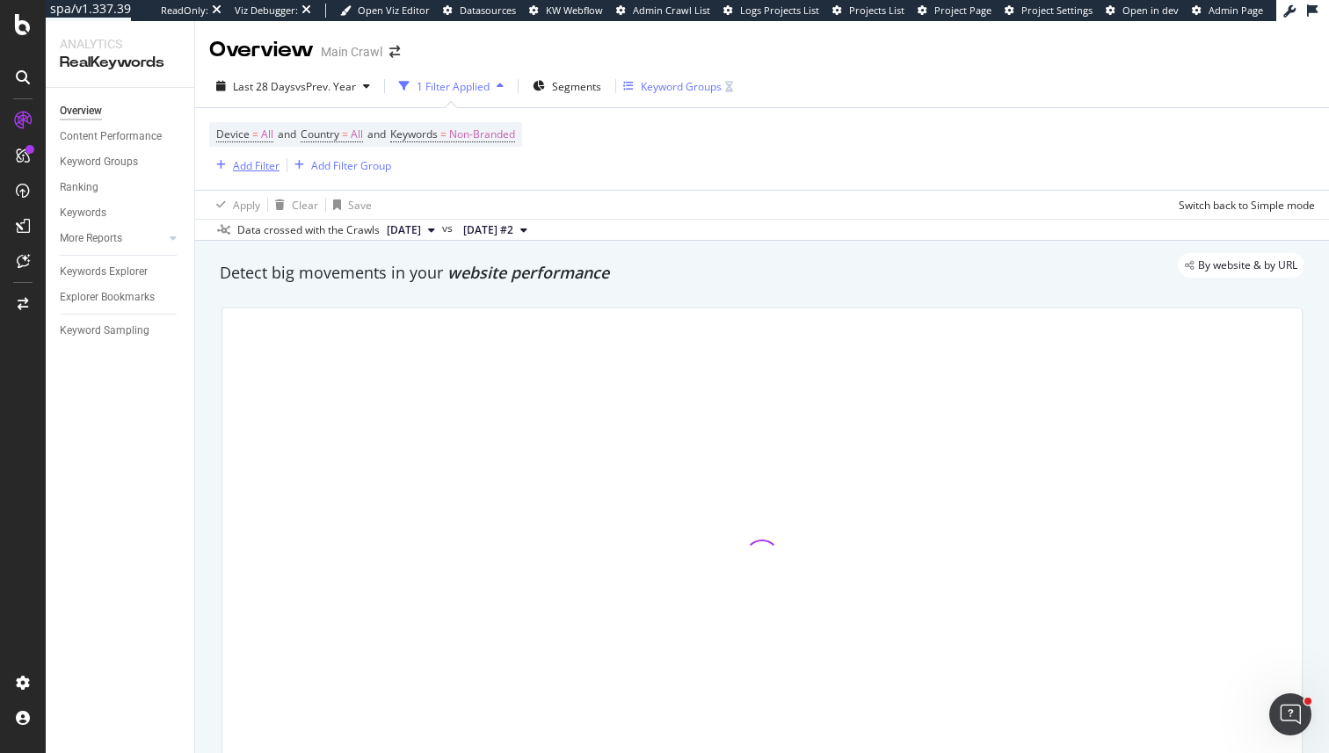
click at [249, 169] on div "Add Filter" at bounding box center [256, 165] width 47 height 15
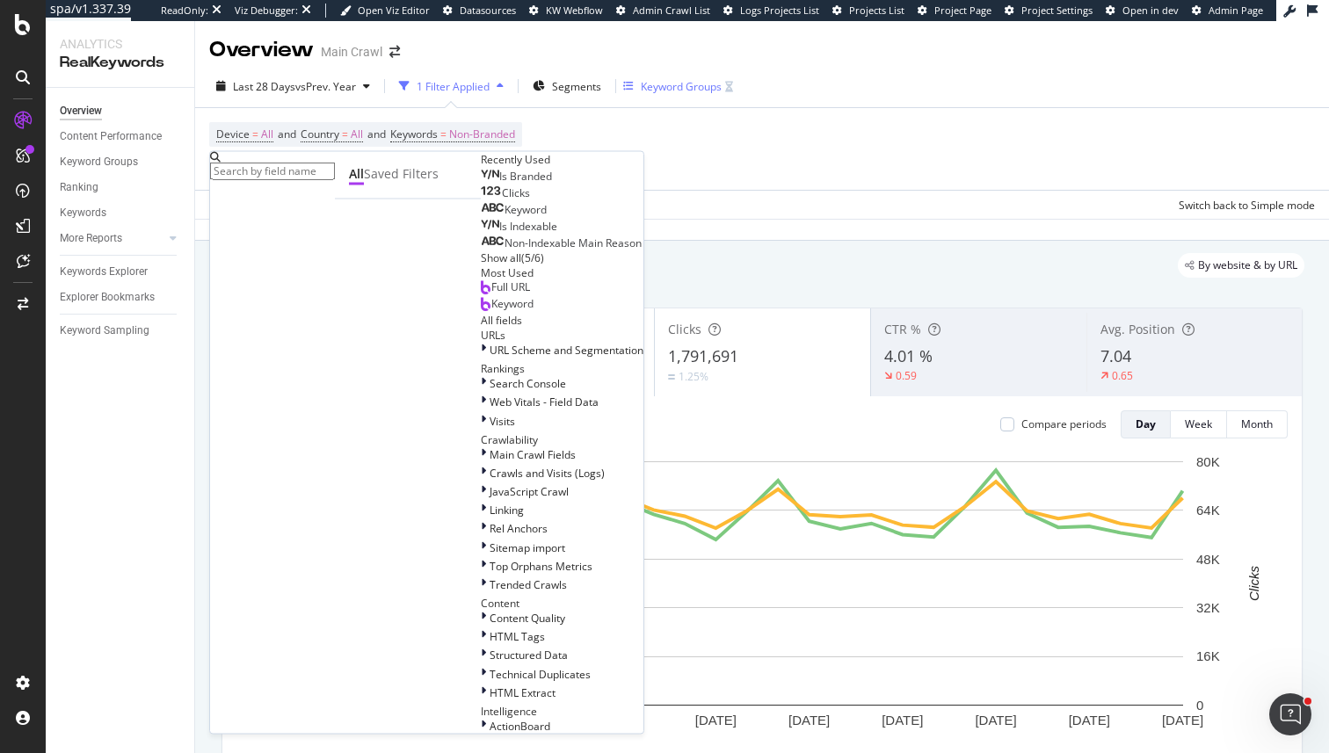
click at [481, 294] on div "Full URL" at bounding box center [505, 287] width 49 height 14
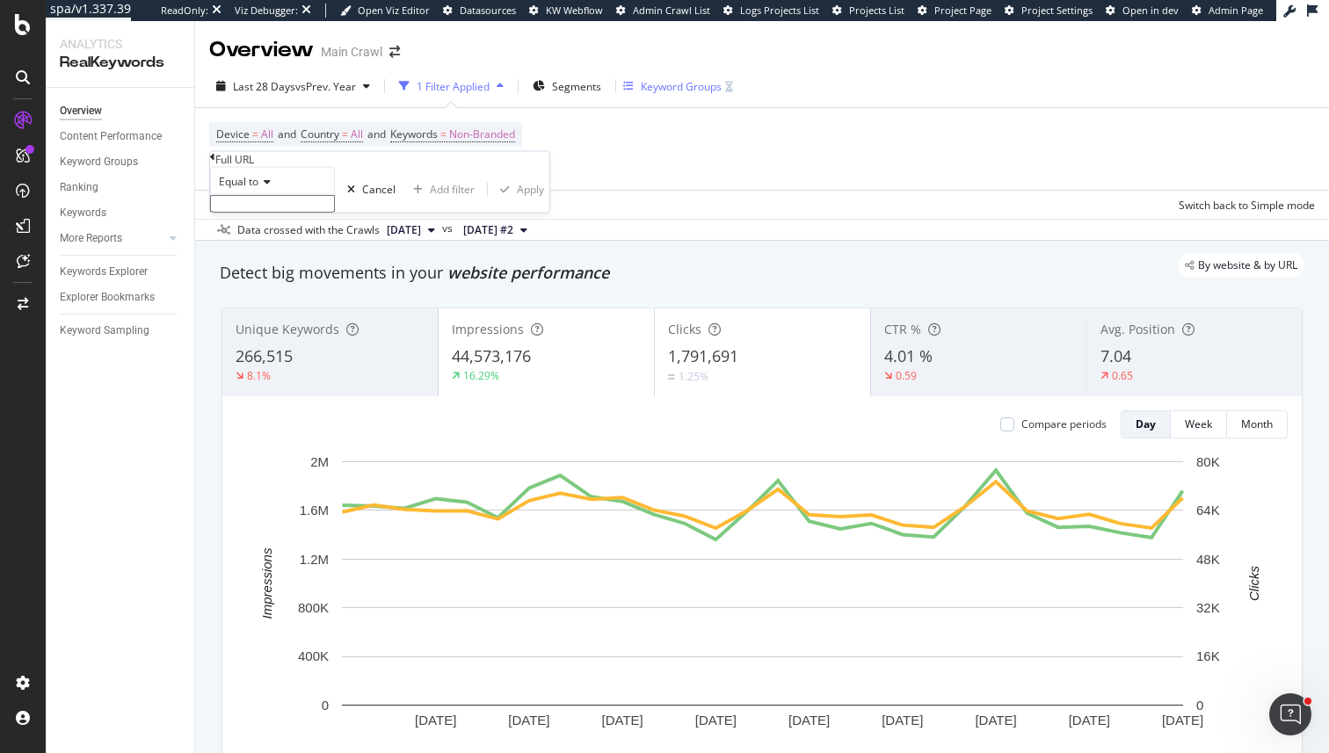
click at [335, 213] on input "text" at bounding box center [272, 204] width 125 height 18
paste input "N-flz"
type input "N-flz"
click at [268, 195] on div "Equal to" at bounding box center [272, 181] width 125 height 28
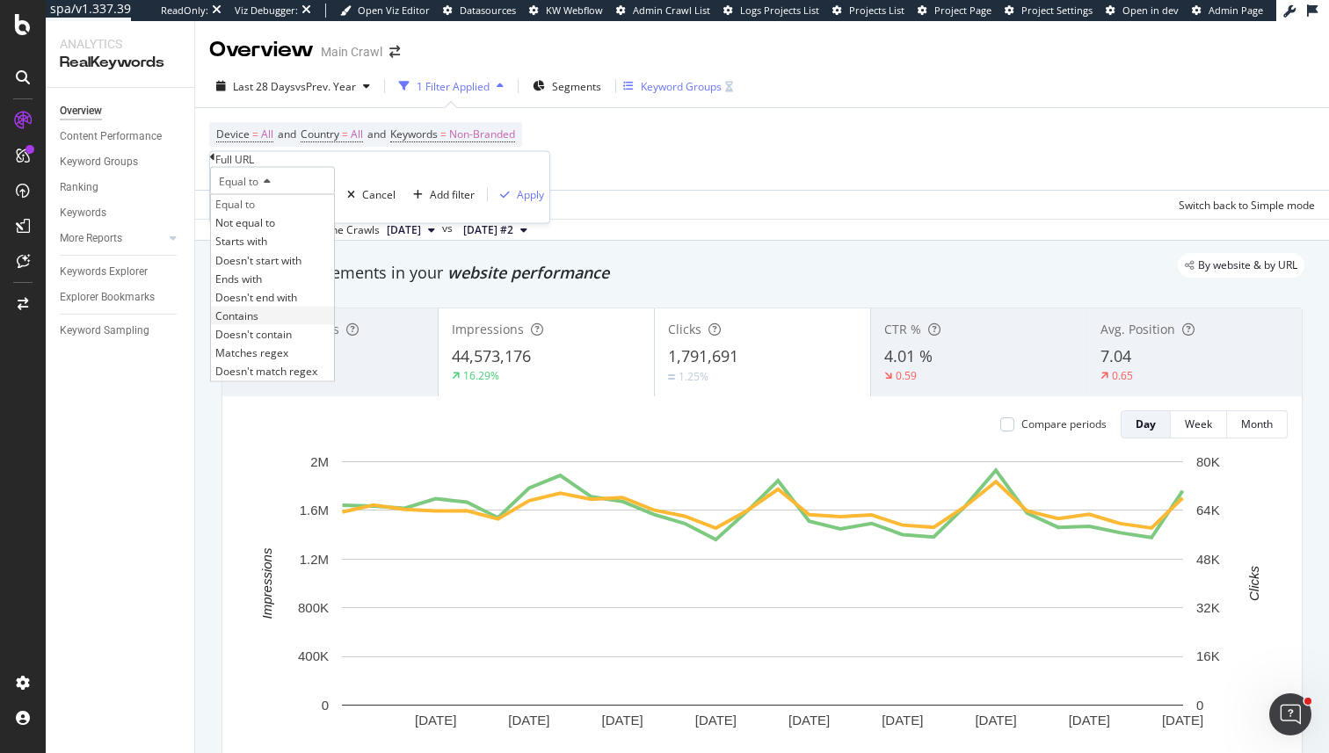
click at [284, 324] on div "Contains" at bounding box center [272, 315] width 123 height 18
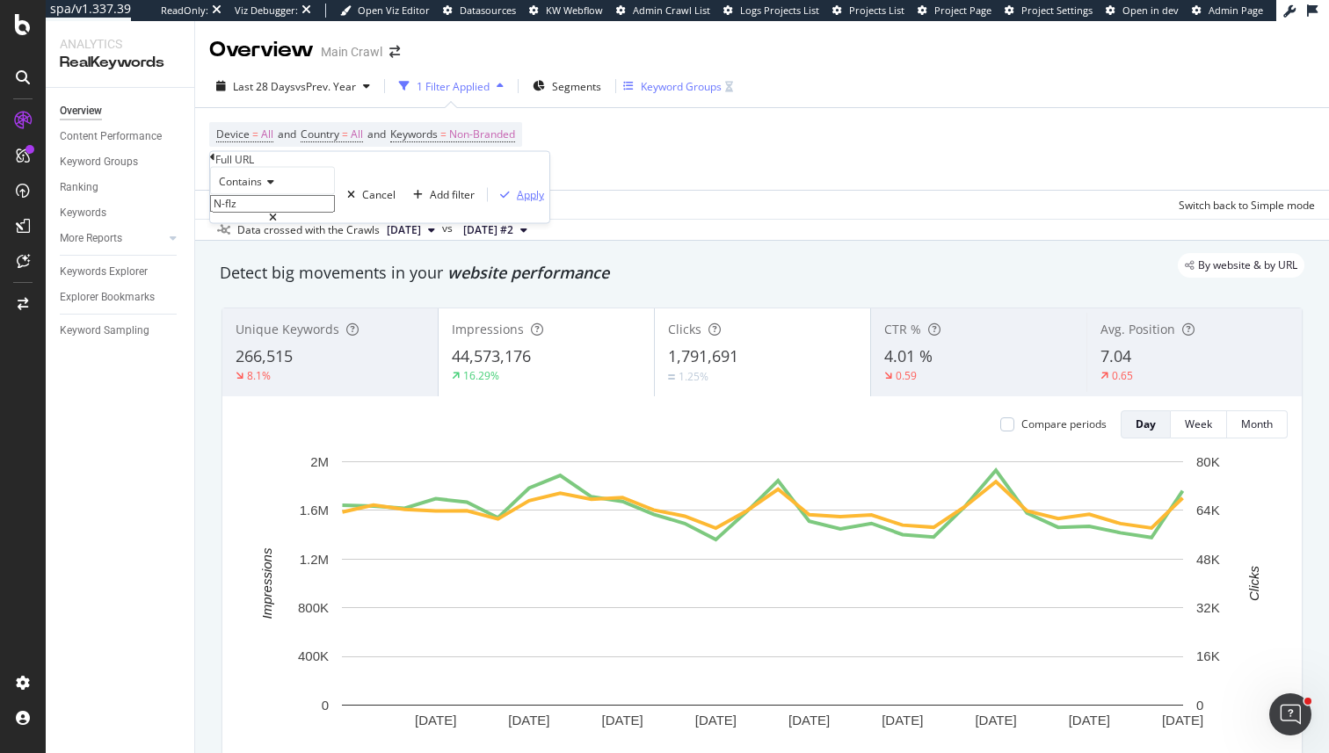
click at [517, 202] on div "Apply" at bounding box center [530, 194] width 27 height 15
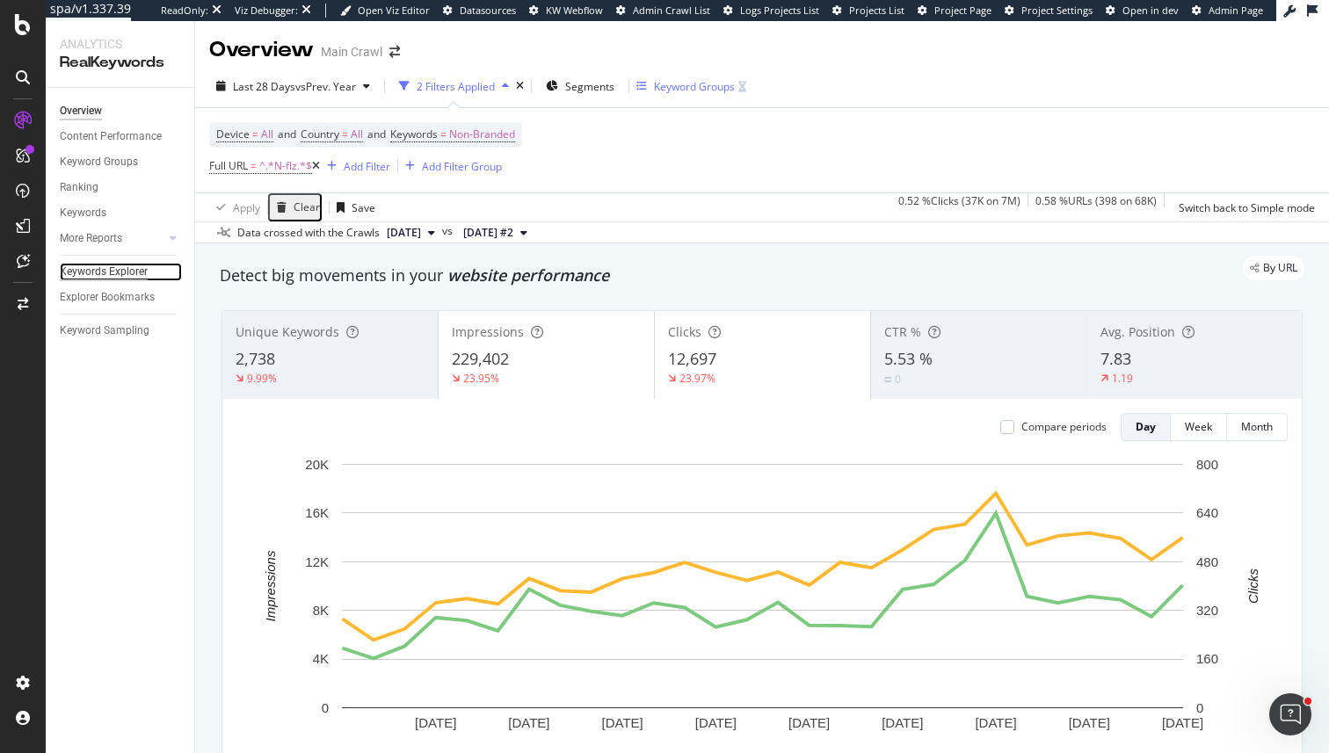
click at [136, 265] on div "Keywords Explorer" at bounding box center [104, 272] width 88 height 18
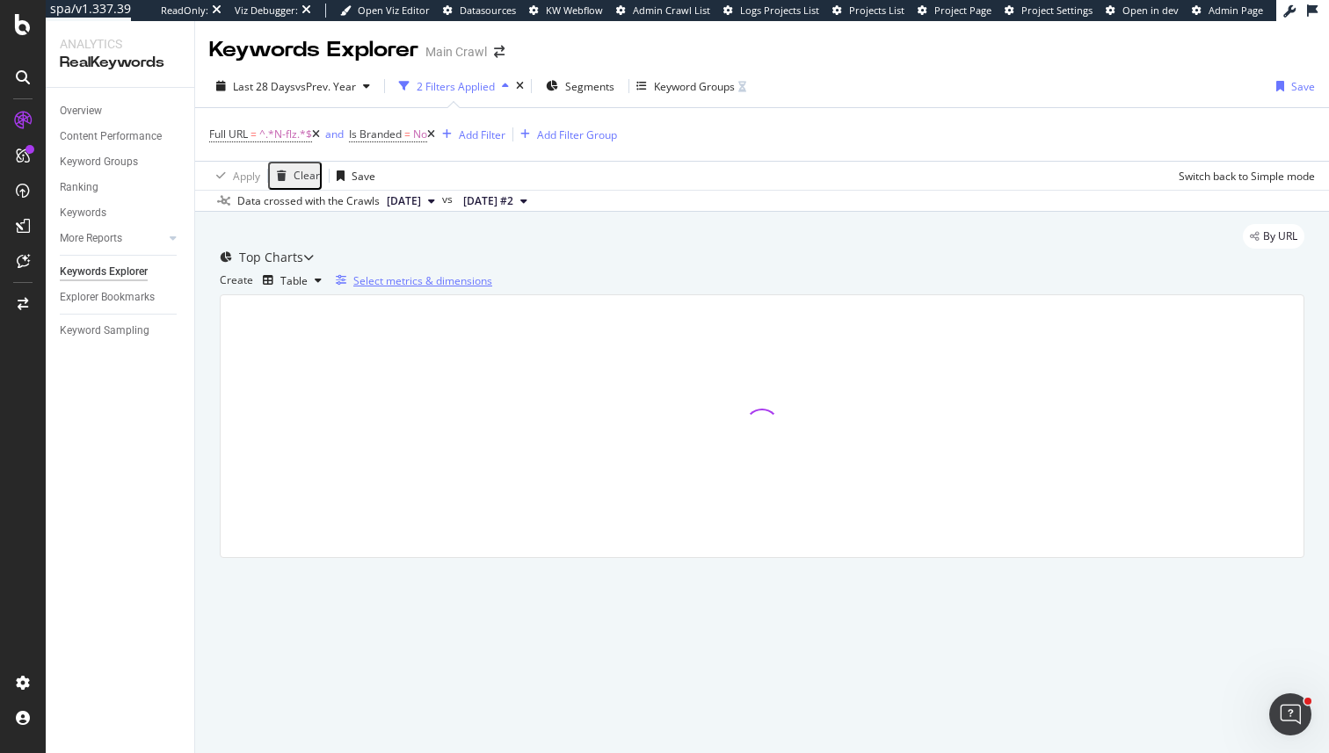
click at [492, 288] on div "Select metrics & dimensions" at bounding box center [422, 280] width 139 height 15
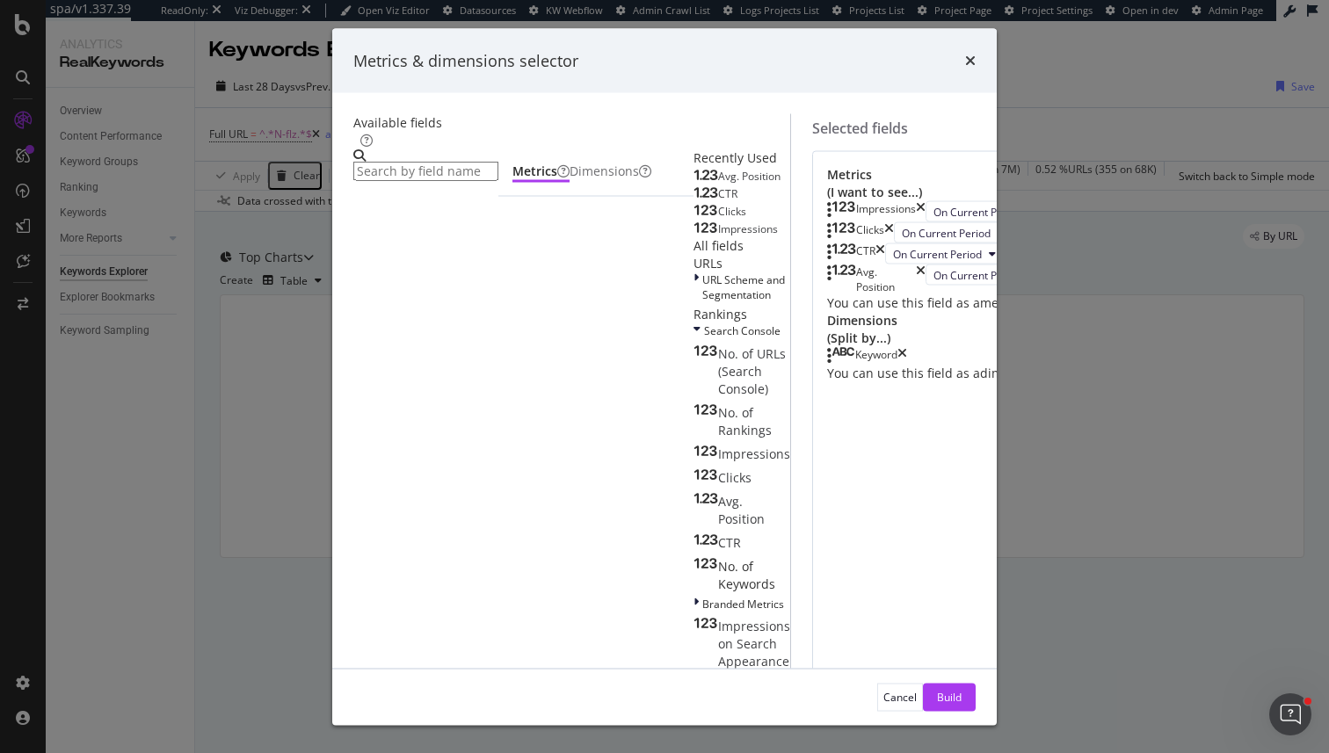
click at [907, 365] on icon "times" at bounding box center [902, 356] width 10 height 18
click at [481, 162] on input "modal" at bounding box center [425, 171] width 145 height 19
type input "l"
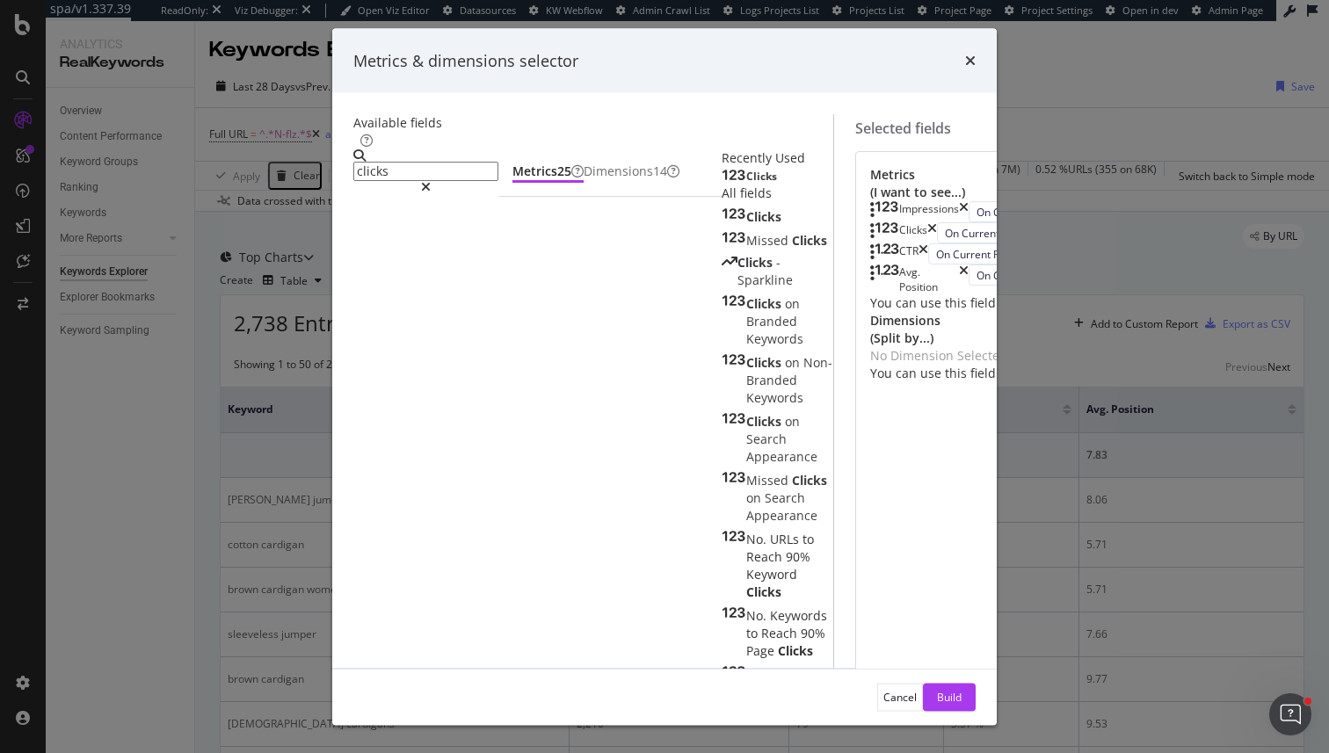
click at [443, 166] on input "clicks" at bounding box center [425, 171] width 145 height 19
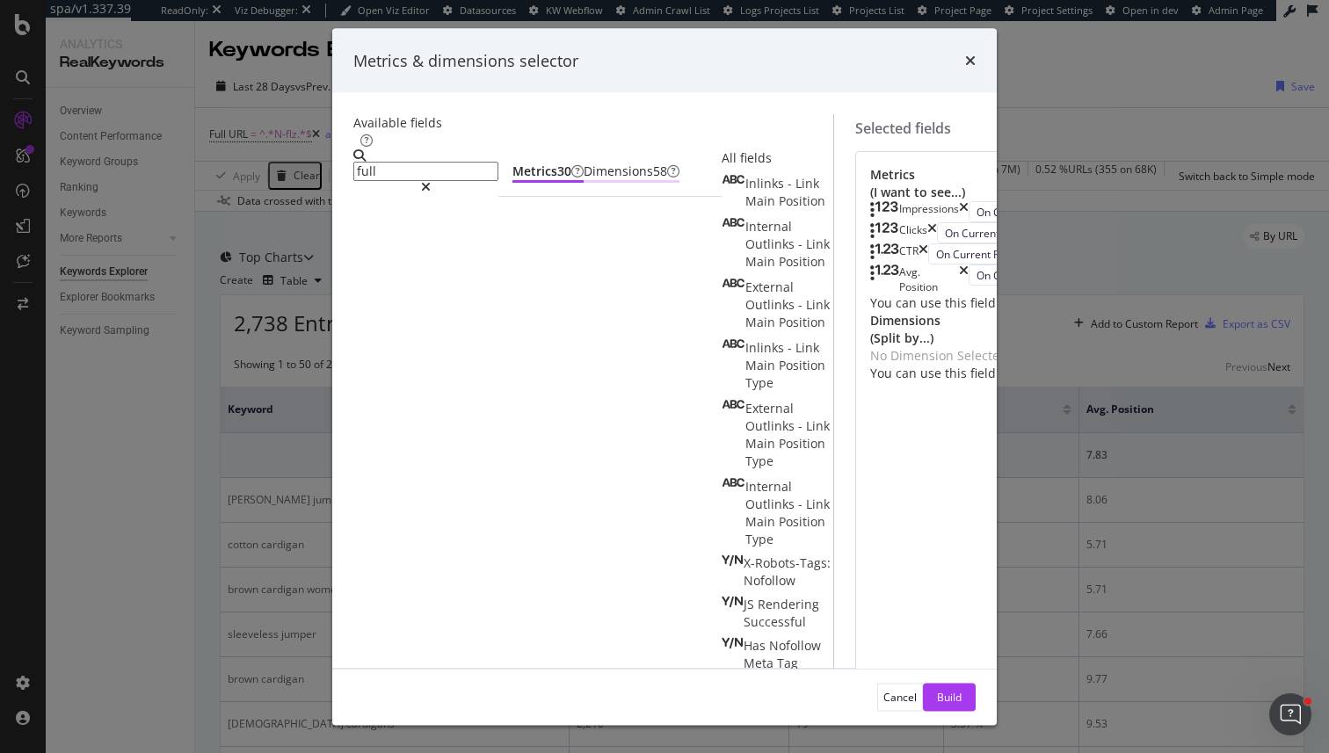
type input "full"
click at [584, 180] on div "Dimensions 58" at bounding box center [632, 172] width 96 height 18
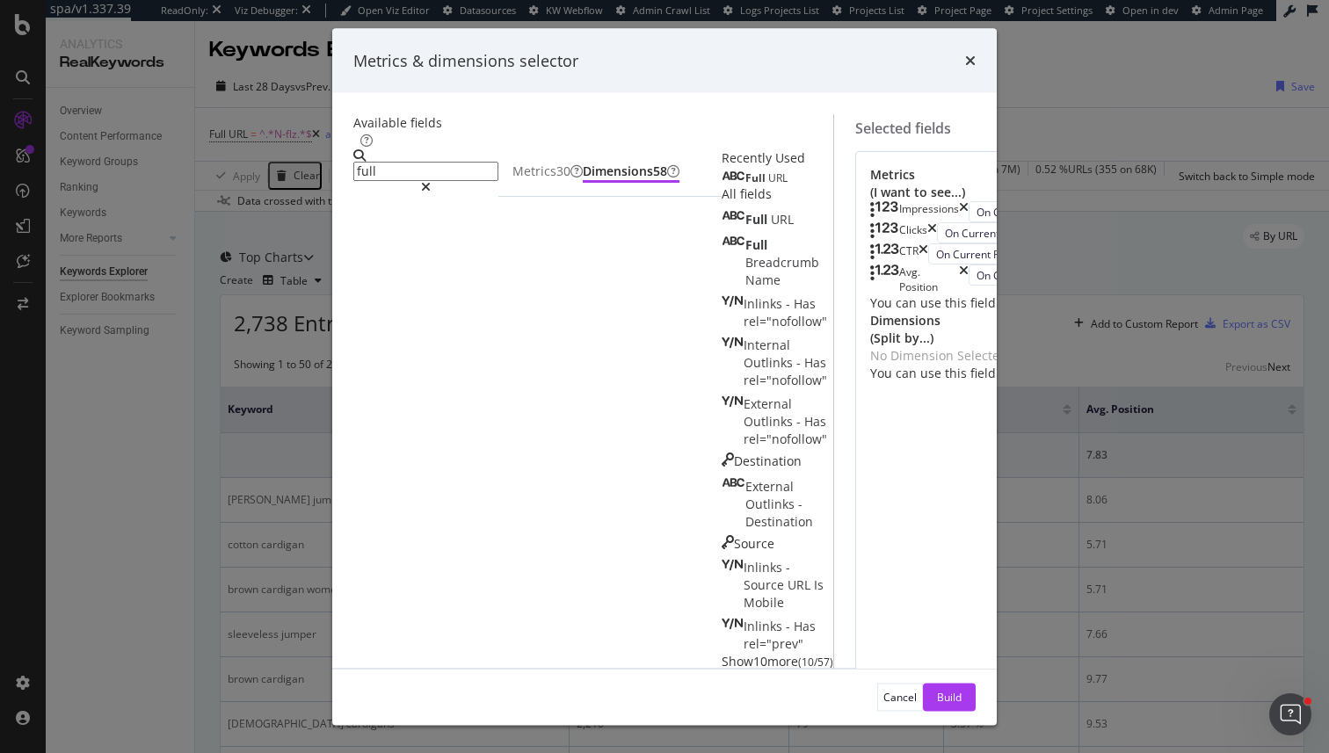
click at [722, 185] on div "Full URL" at bounding box center [778, 176] width 112 height 18
click at [722, 185] on div "Full URL" at bounding box center [755, 178] width 66 height 14
click at [962, 700] on div "Build" at bounding box center [949, 696] width 25 height 15
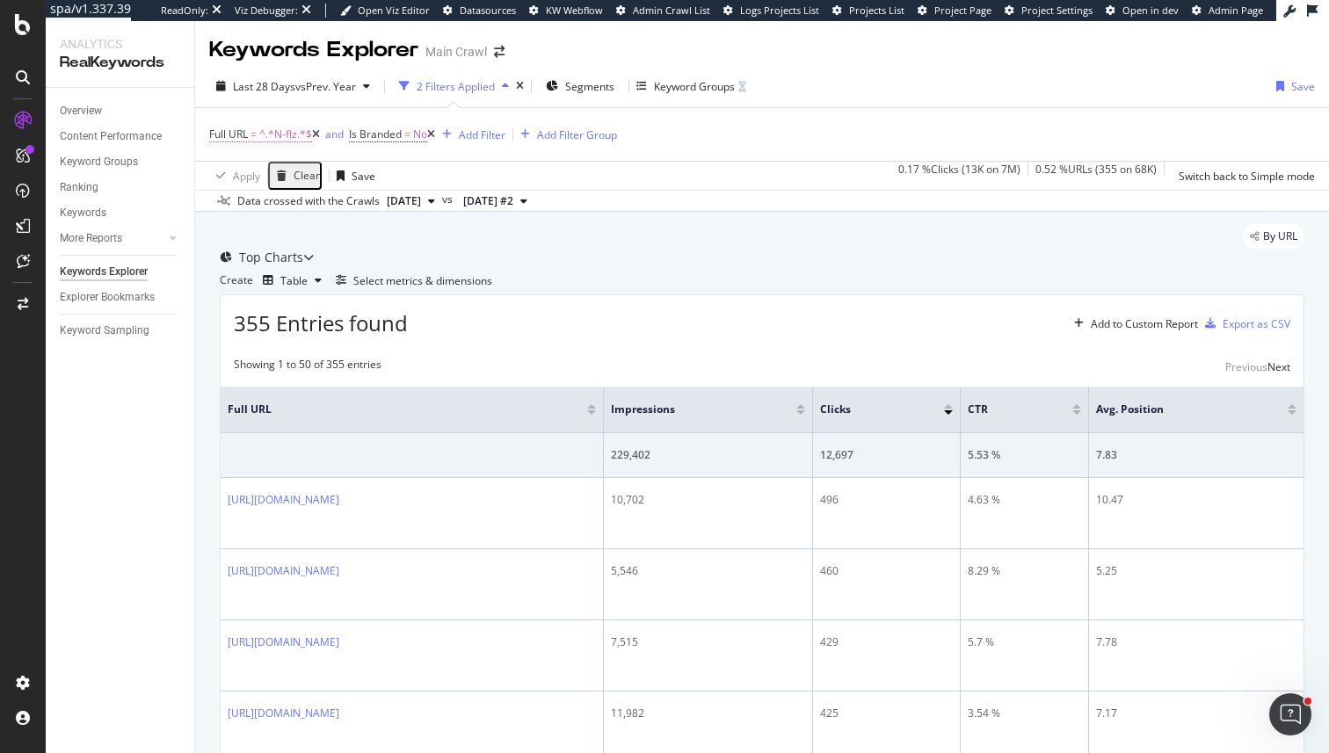
click at [271, 129] on span "^.*N-flz.*$" at bounding box center [285, 134] width 53 height 25
click at [244, 162] on div "Contains" at bounding box center [272, 148] width 125 height 28
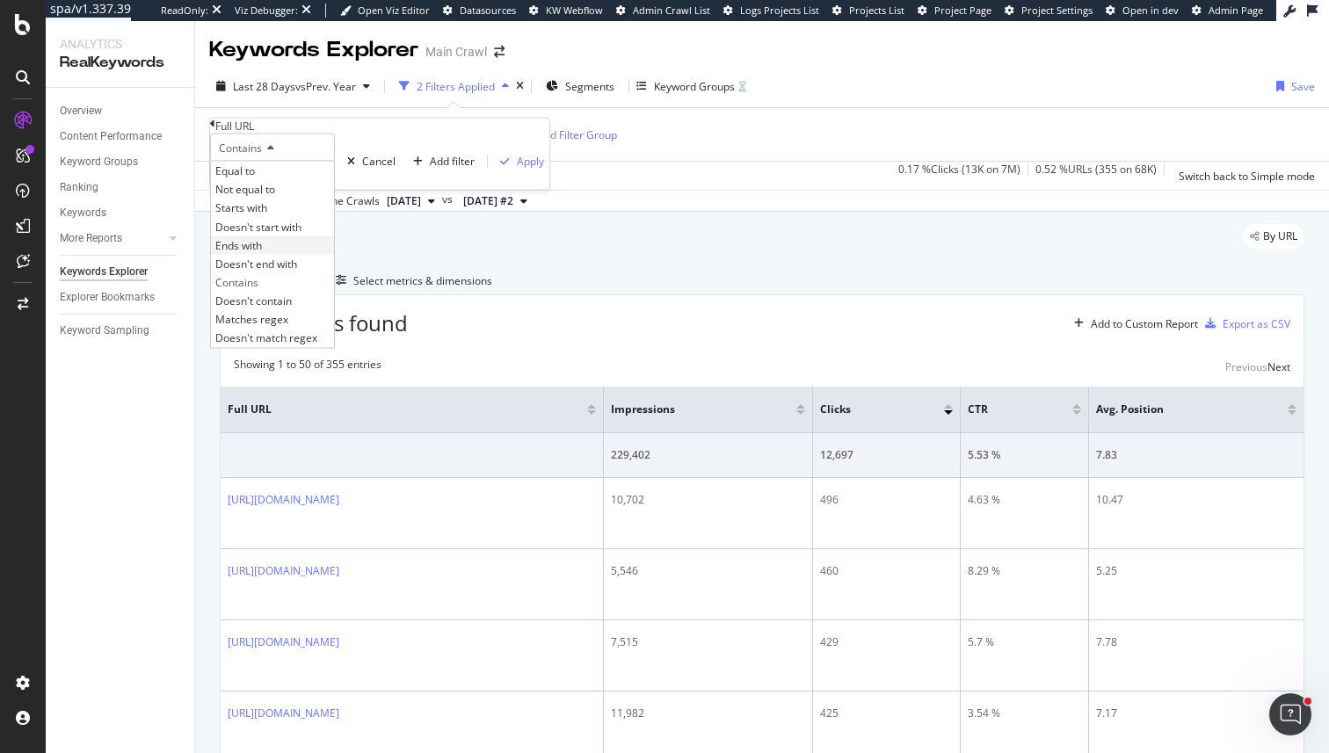
click at [262, 252] on span "Ends with" at bounding box center [238, 244] width 47 height 15
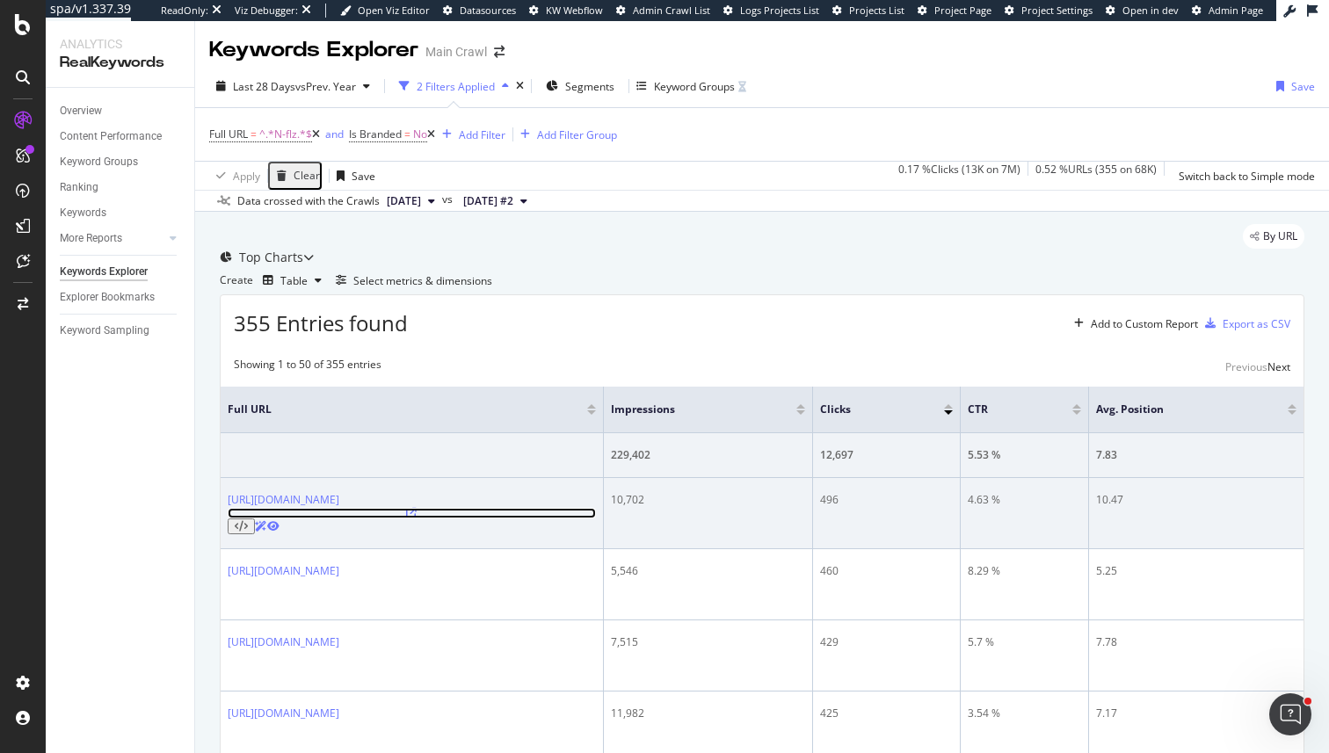
click at [417, 519] on icon at bounding box center [411, 513] width 11 height 11
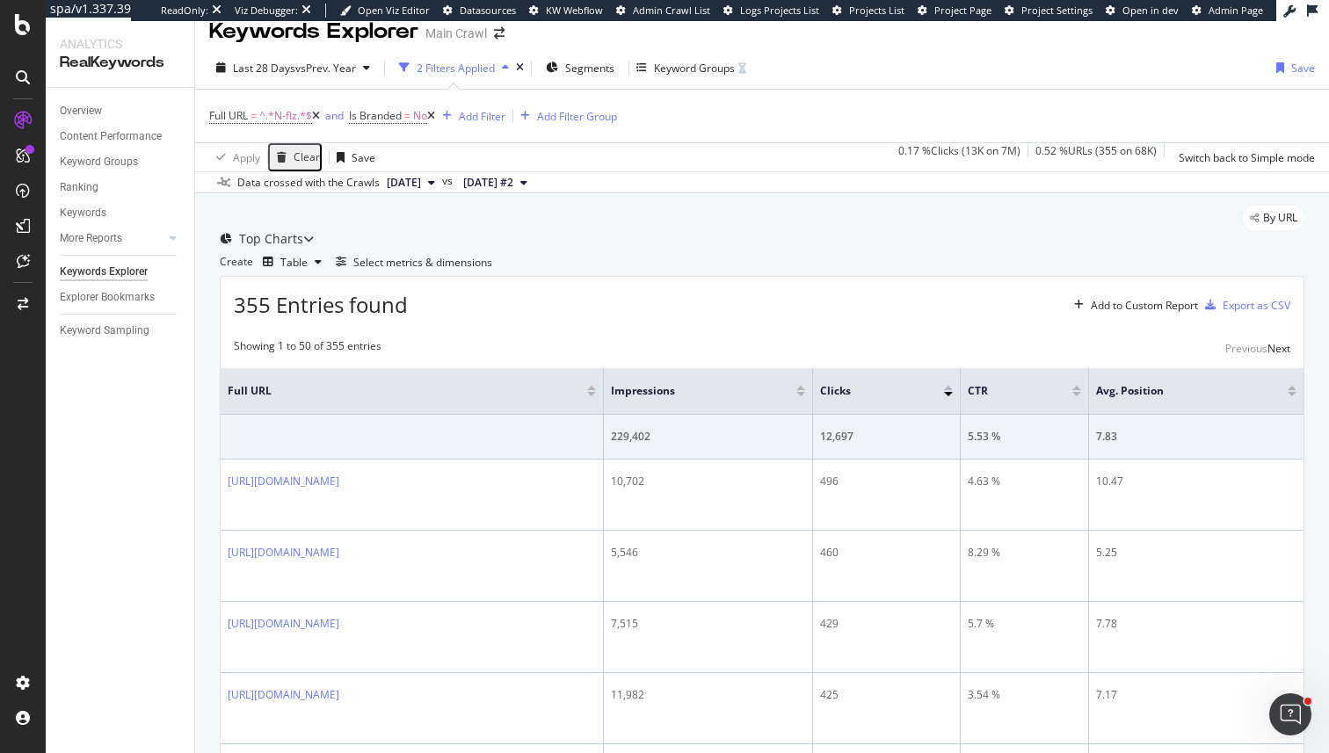
scroll to position [29, 0]
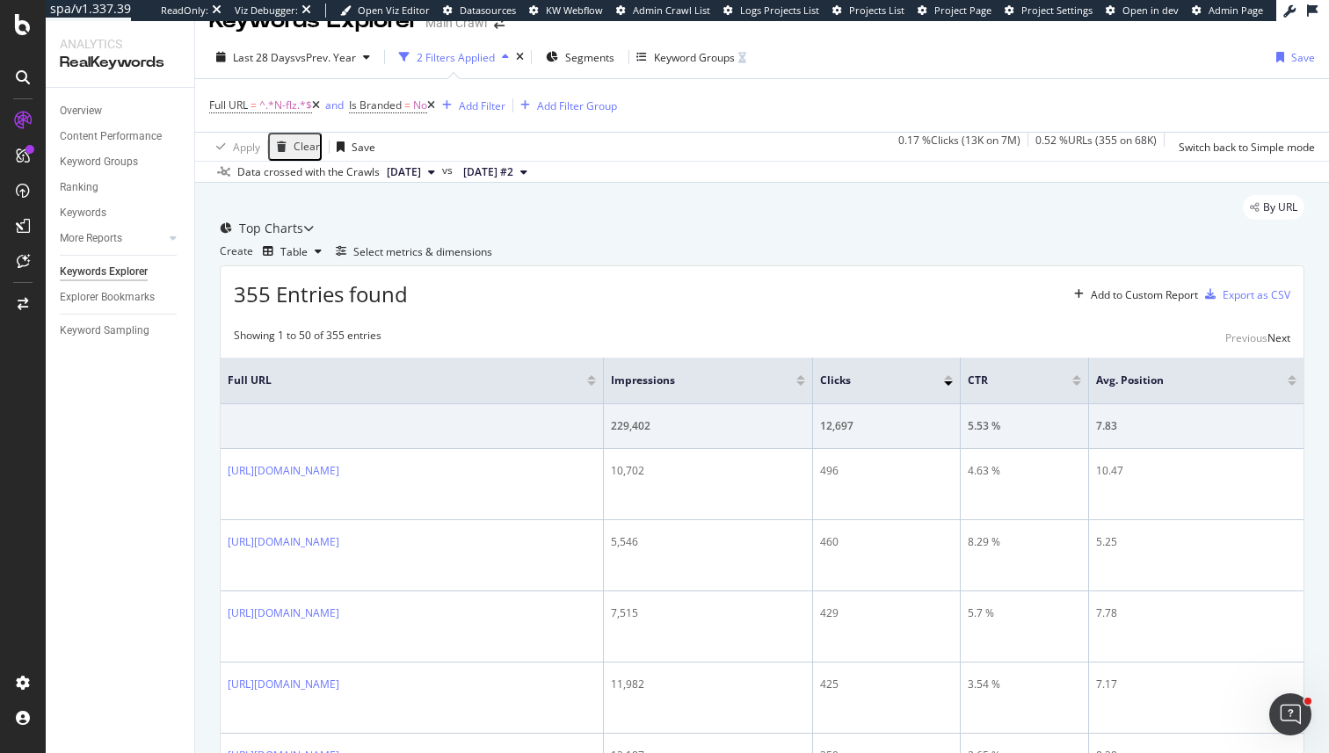
click at [232, 234] on icon at bounding box center [226, 228] width 12 height 11
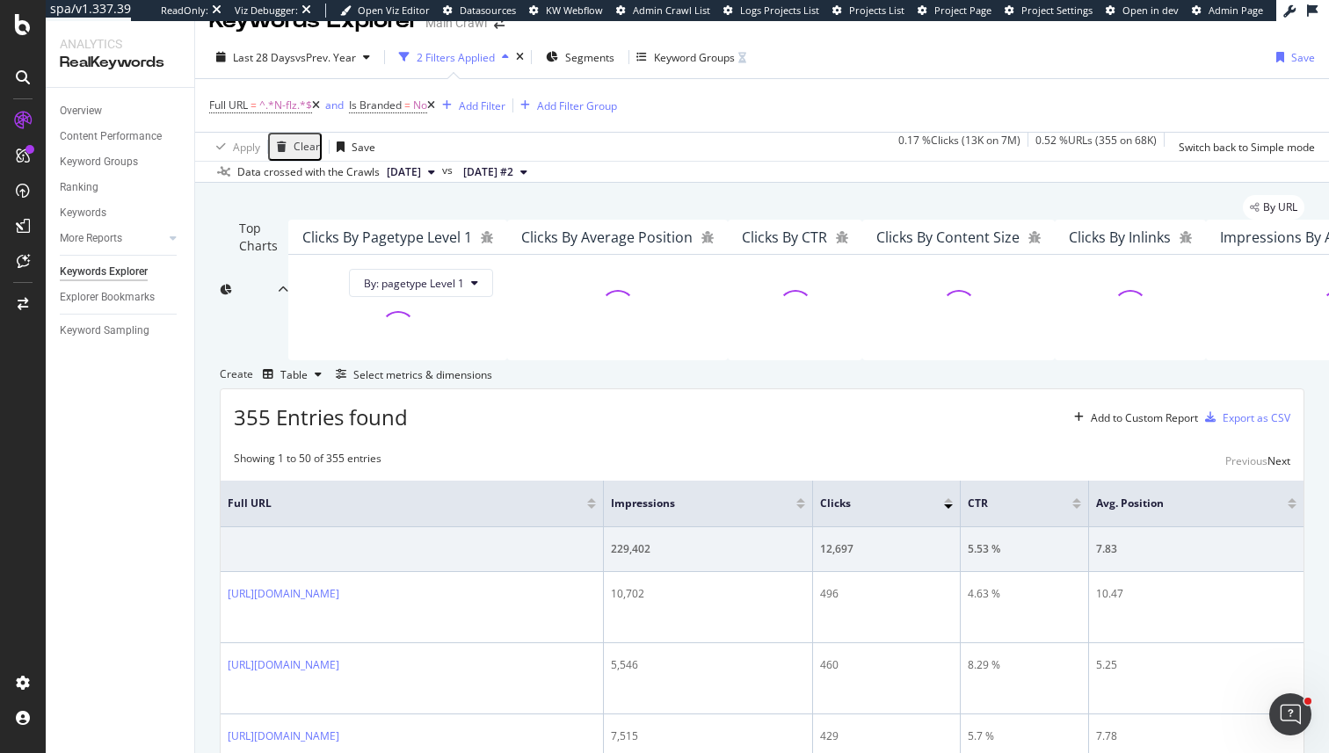
click at [232, 285] on icon at bounding box center [226, 290] width 12 height 11
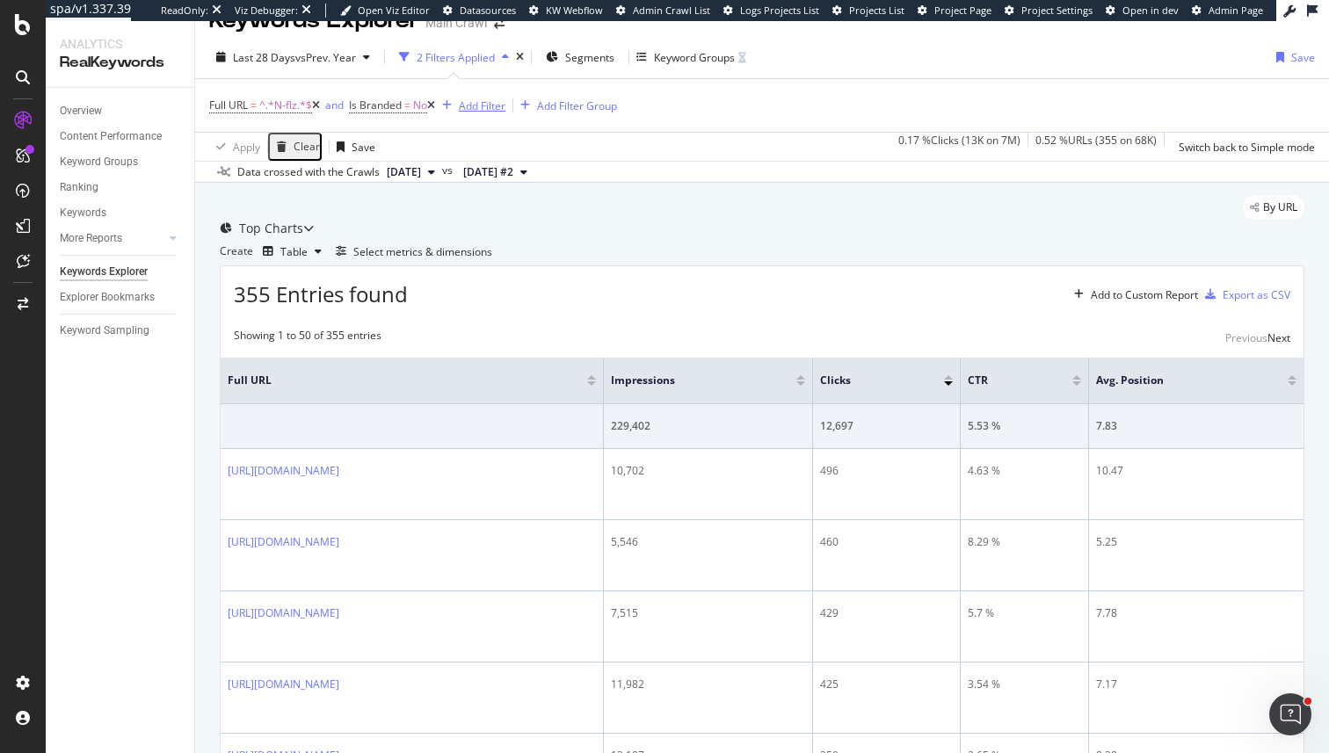
click at [494, 107] on div "Add Filter" at bounding box center [482, 105] width 47 height 15
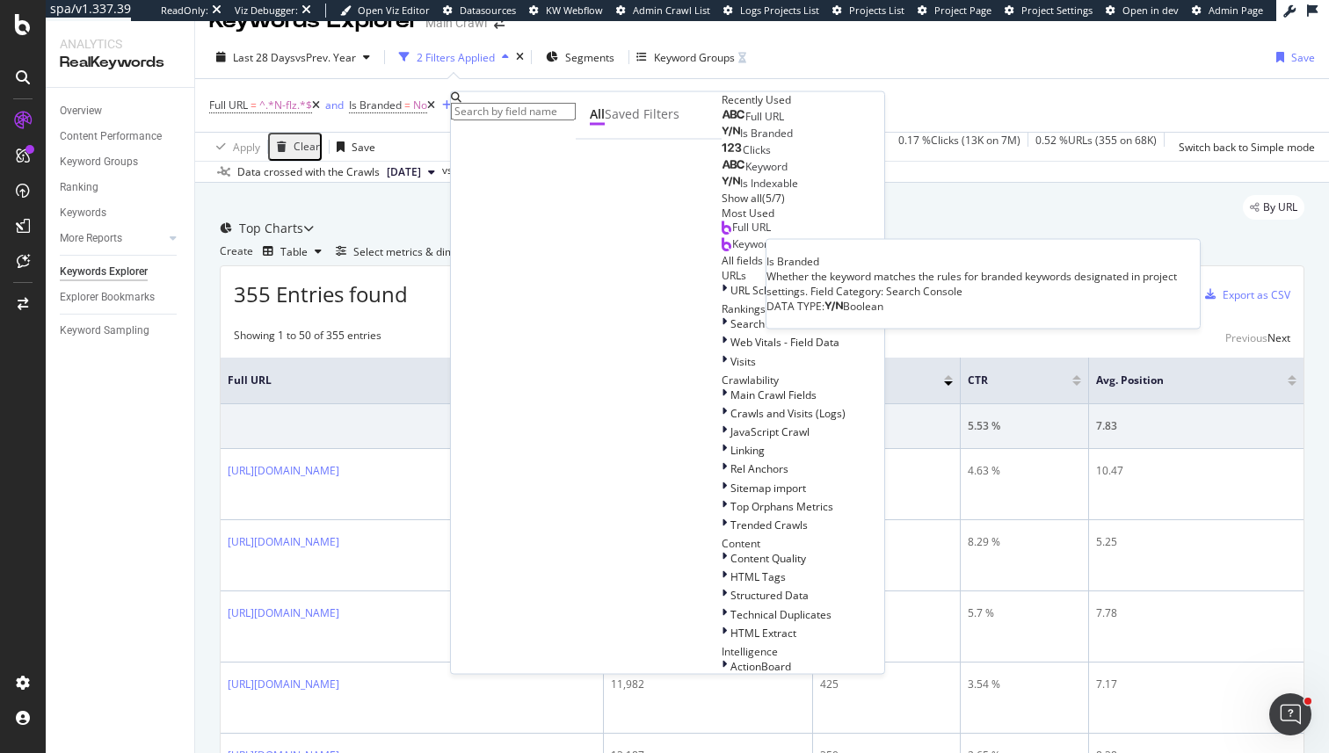
click at [745, 124] on span "Full URL" at bounding box center [764, 116] width 39 height 15
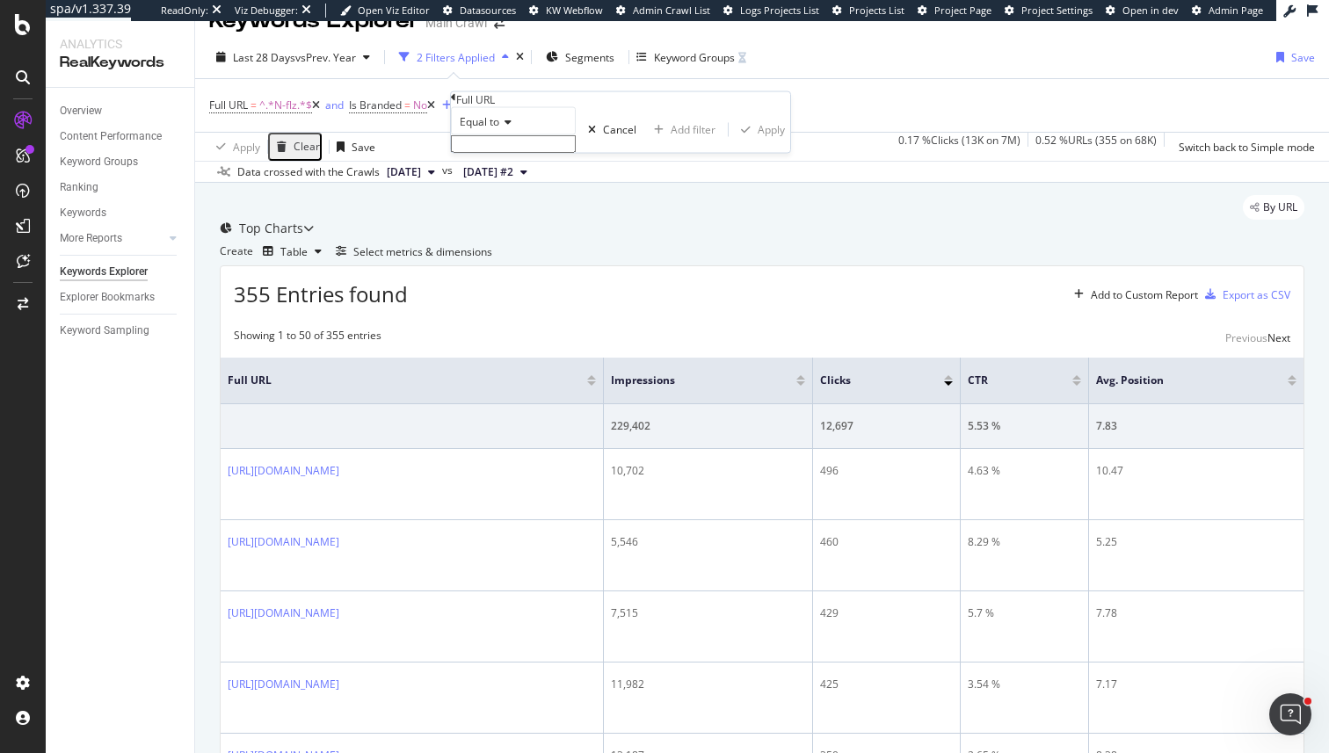
click at [510, 153] on input "text" at bounding box center [513, 144] width 125 height 18
type input "N-pgz6"
click at [480, 129] on span "Equal to" at bounding box center [480, 121] width 40 height 15
click at [499, 263] on span "Contains" at bounding box center [477, 255] width 43 height 15
click at [758, 142] on div "Apply" at bounding box center [771, 134] width 27 height 15
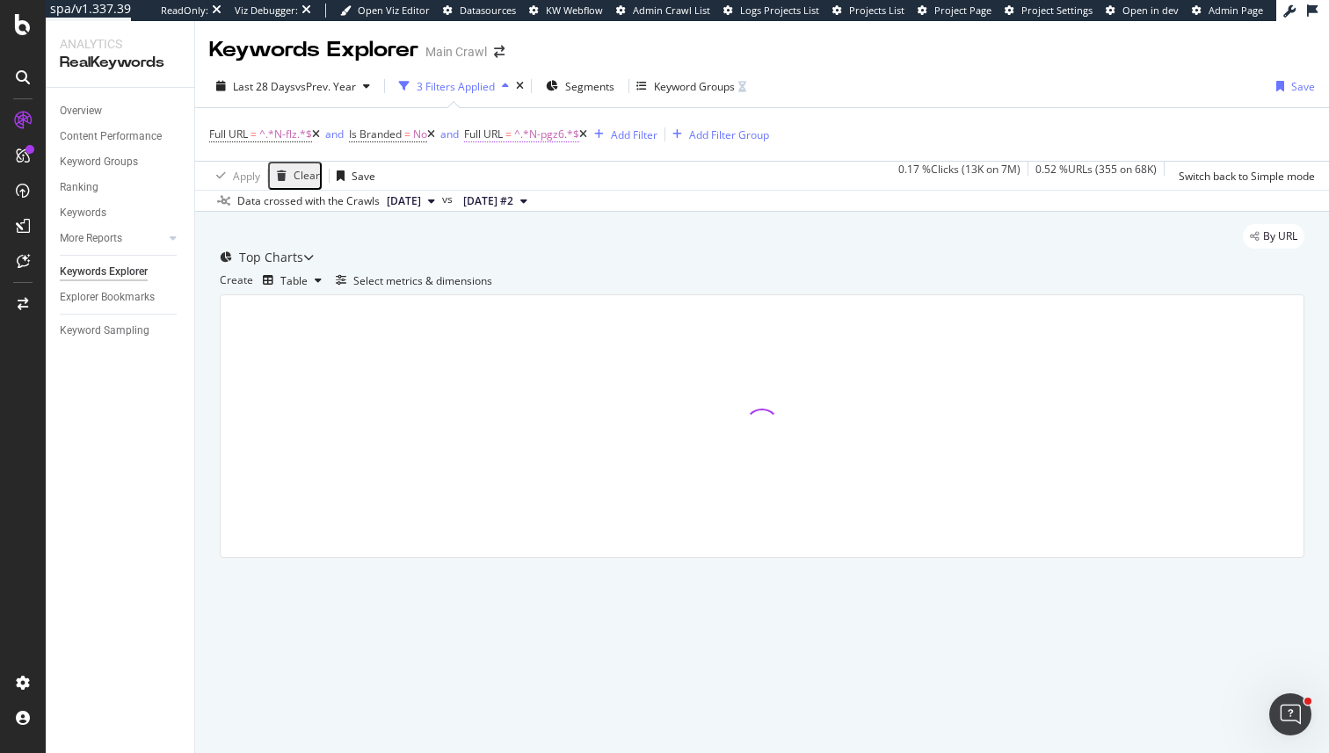
click at [539, 133] on span "^.*N-pgz6.*$" at bounding box center [546, 134] width 65 height 25
click at [533, 179] on input "N-pgz6" at bounding box center [543, 171] width 125 height 18
click at [435, 130] on icon at bounding box center [431, 134] width 8 height 11
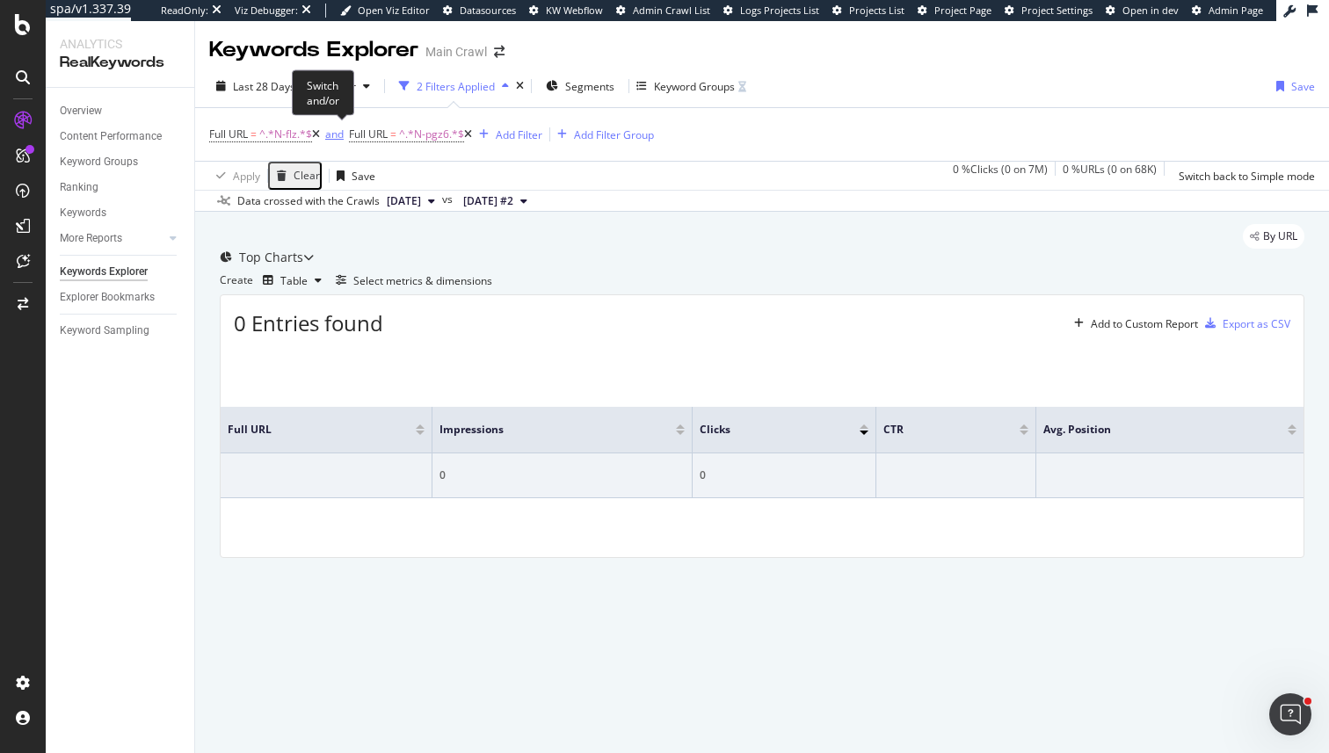
click at [338, 132] on div "and" at bounding box center [334, 134] width 18 height 15
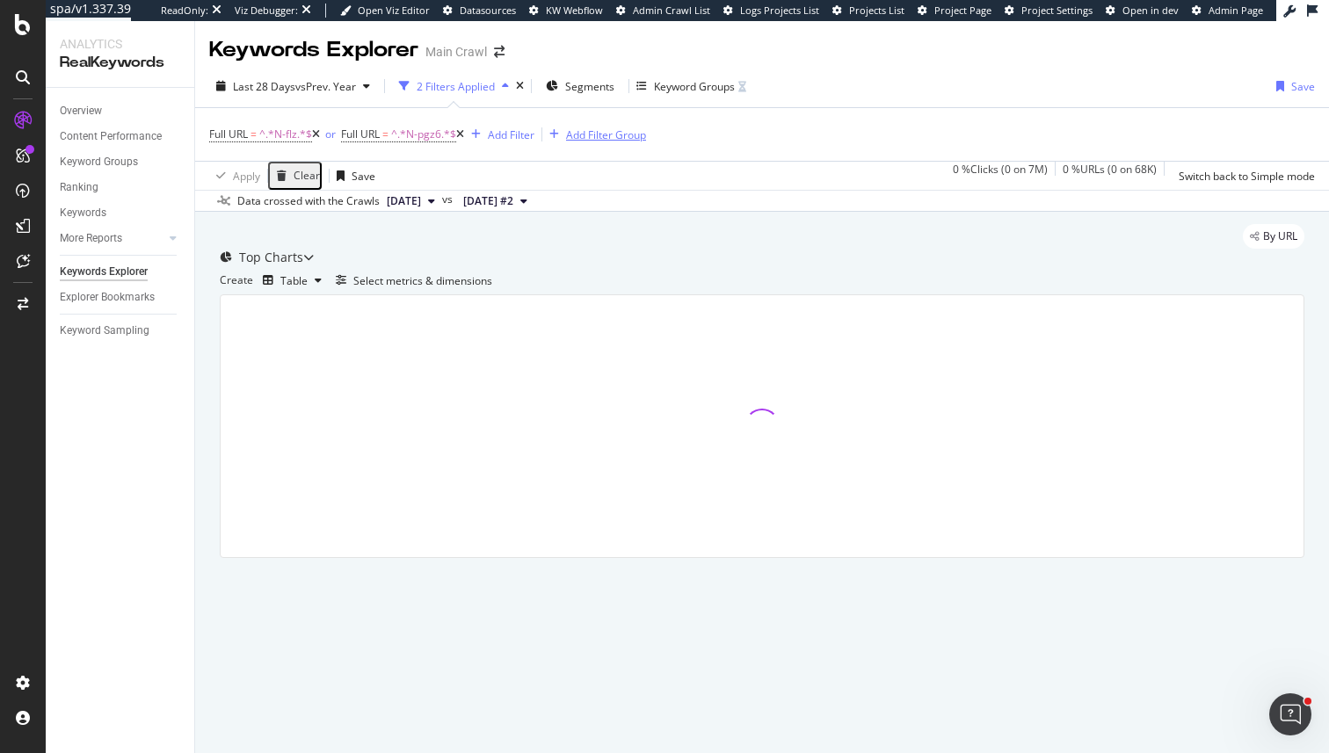
click at [592, 134] on div "Add Filter Group" at bounding box center [606, 134] width 80 height 15
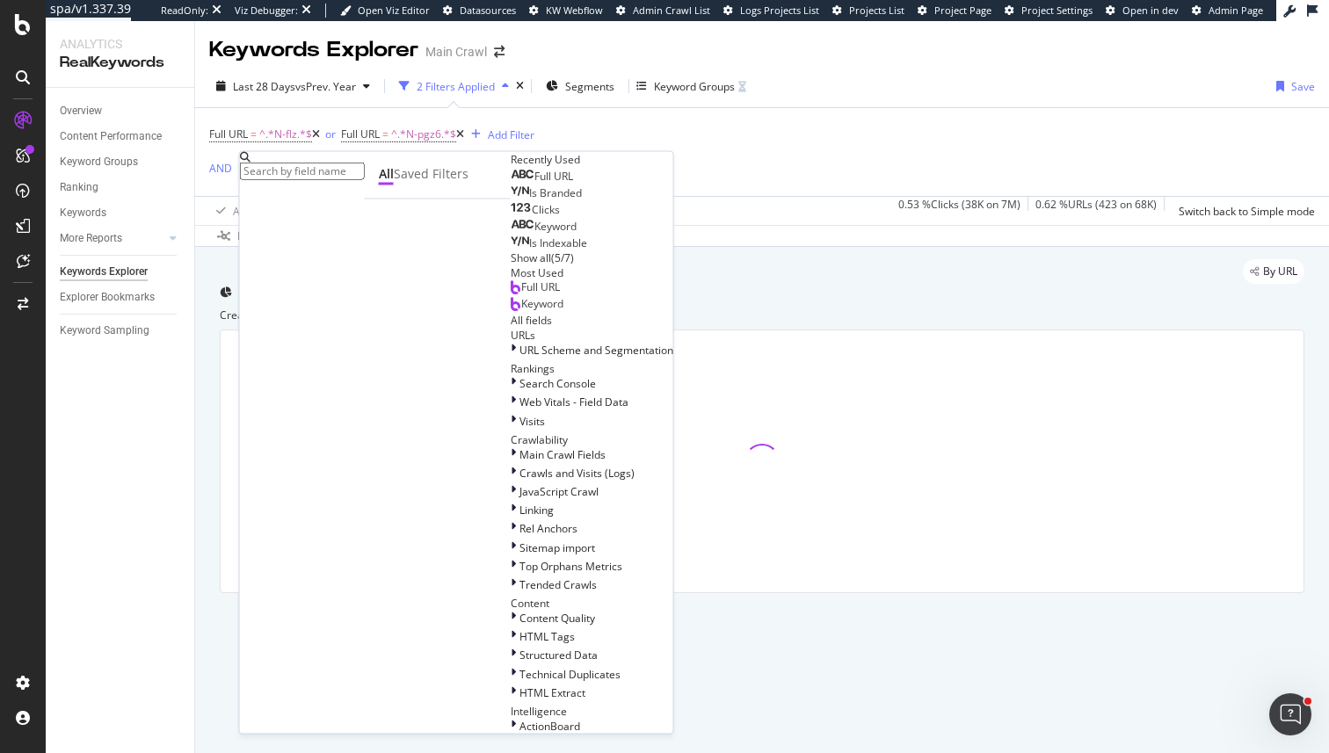
click at [529, 200] on span "Is Branded" at bounding box center [555, 192] width 53 height 15
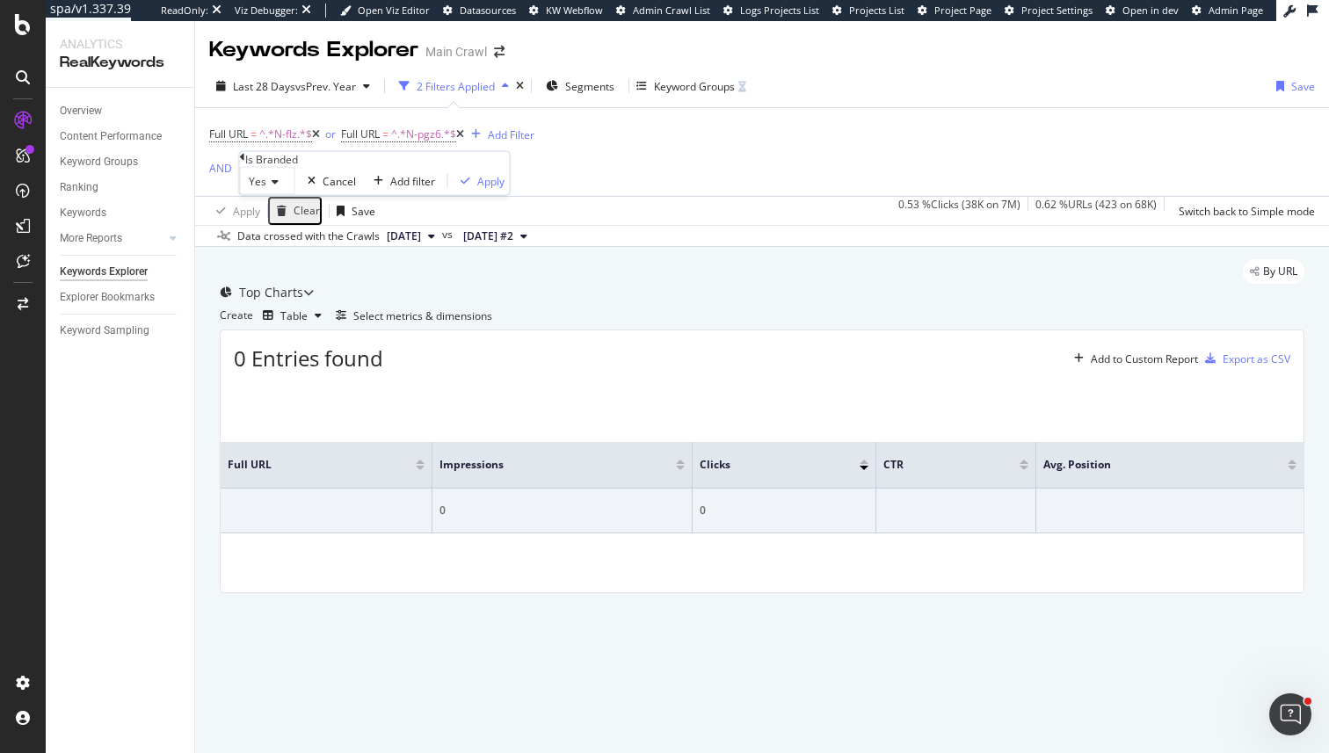
click at [262, 189] on span "Yes" at bounding box center [258, 181] width 18 height 15
click at [285, 232] on div "No" at bounding box center [268, 223] width 54 height 18
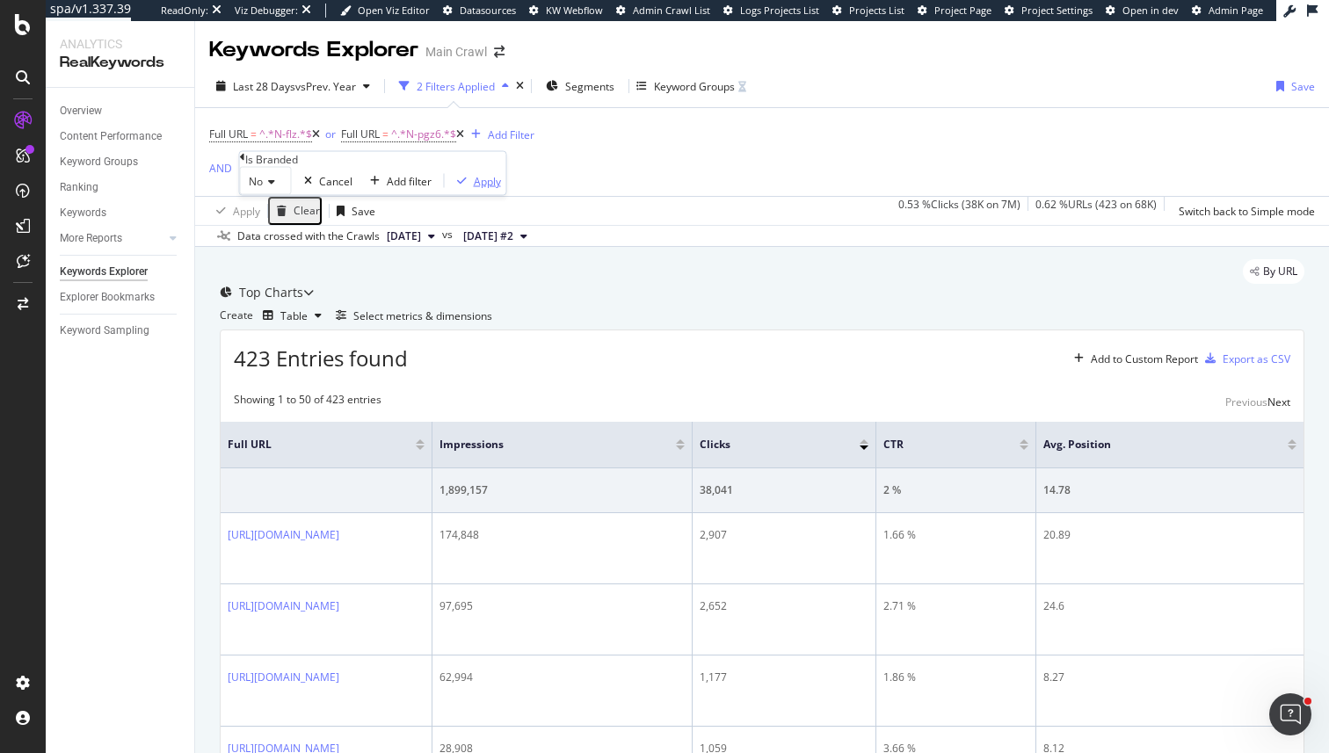
click at [474, 188] on div "Apply" at bounding box center [487, 180] width 27 height 15
click at [464, 136] on icon at bounding box center [460, 134] width 8 height 11
click at [104, 113] on link "Overview" at bounding box center [121, 111] width 122 height 18
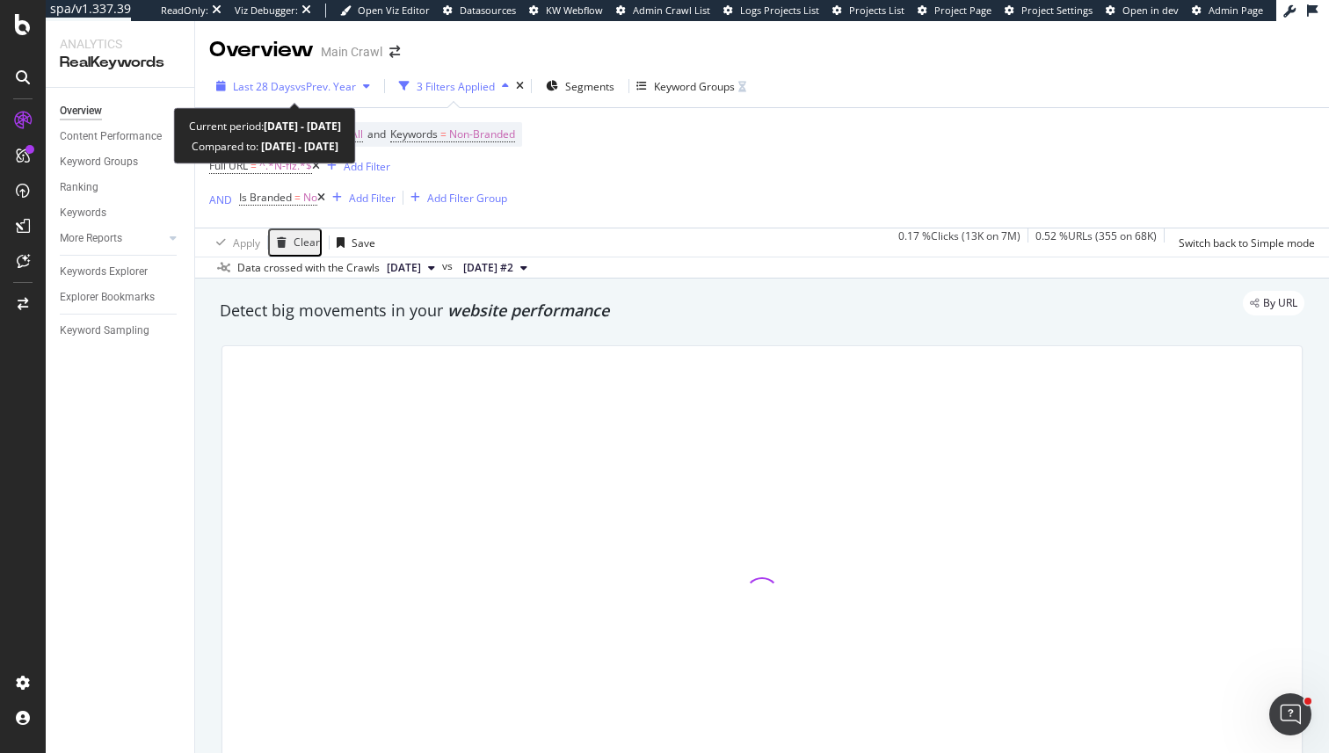
click at [308, 83] on span "vs Prev. Year" at bounding box center [325, 86] width 61 height 15
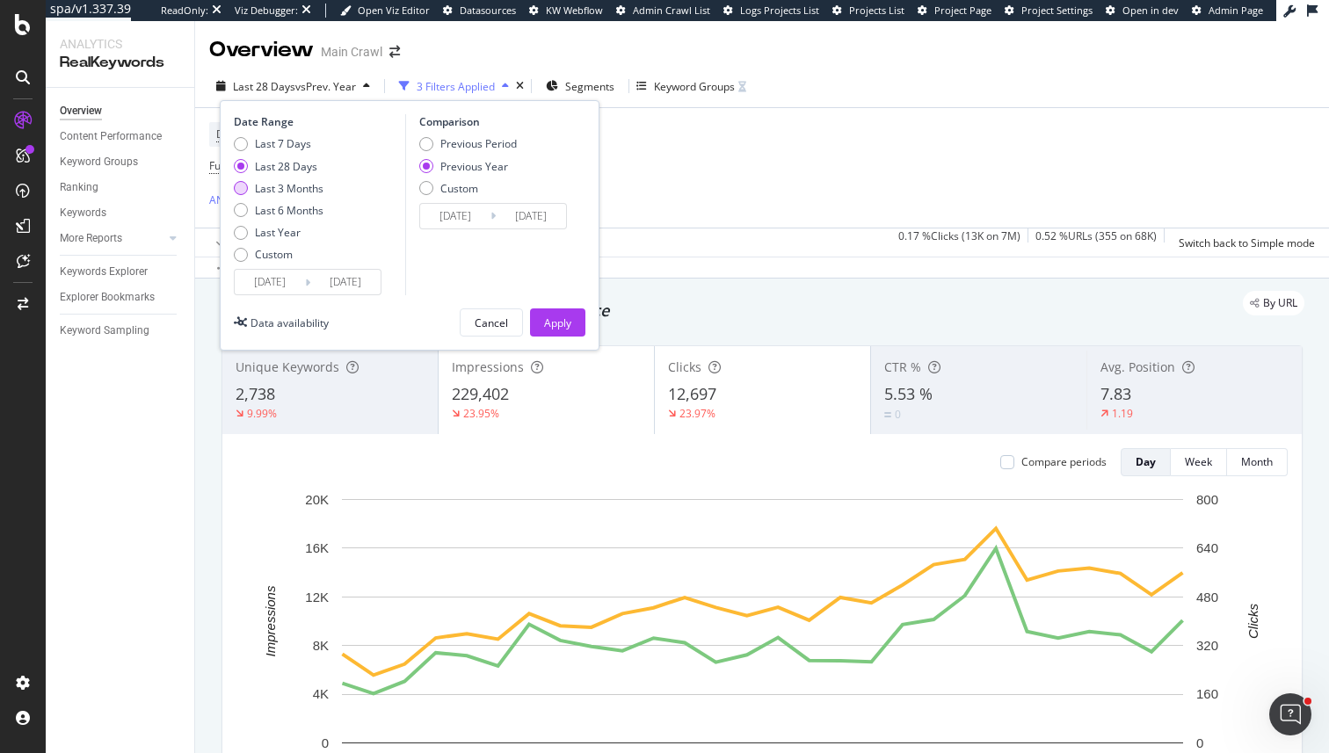
click at [298, 190] on div "Last 3 Months" at bounding box center [289, 188] width 69 height 15
type input "2025/06/21"
type input "2024/06/22"
click at [562, 323] on div "Apply" at bounding box center [557, 323] width 27 height 15
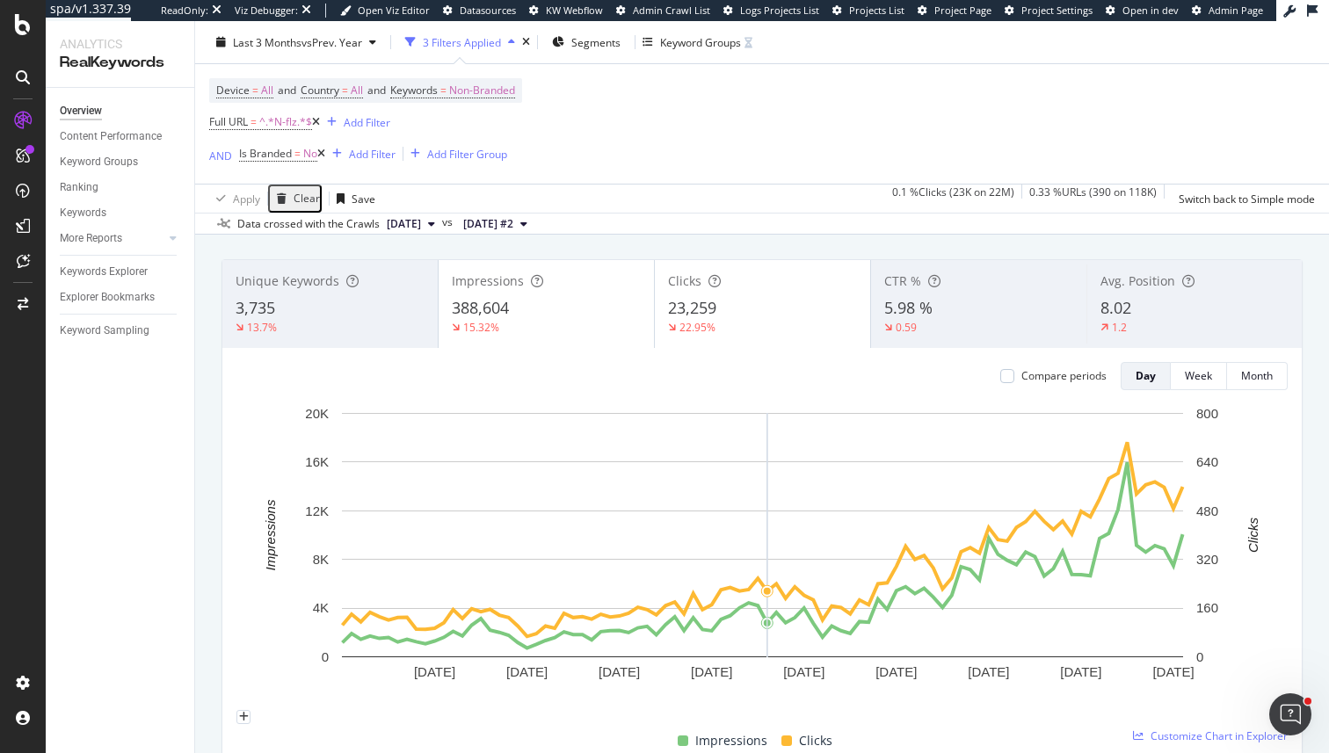
scroll to position [89, 0]
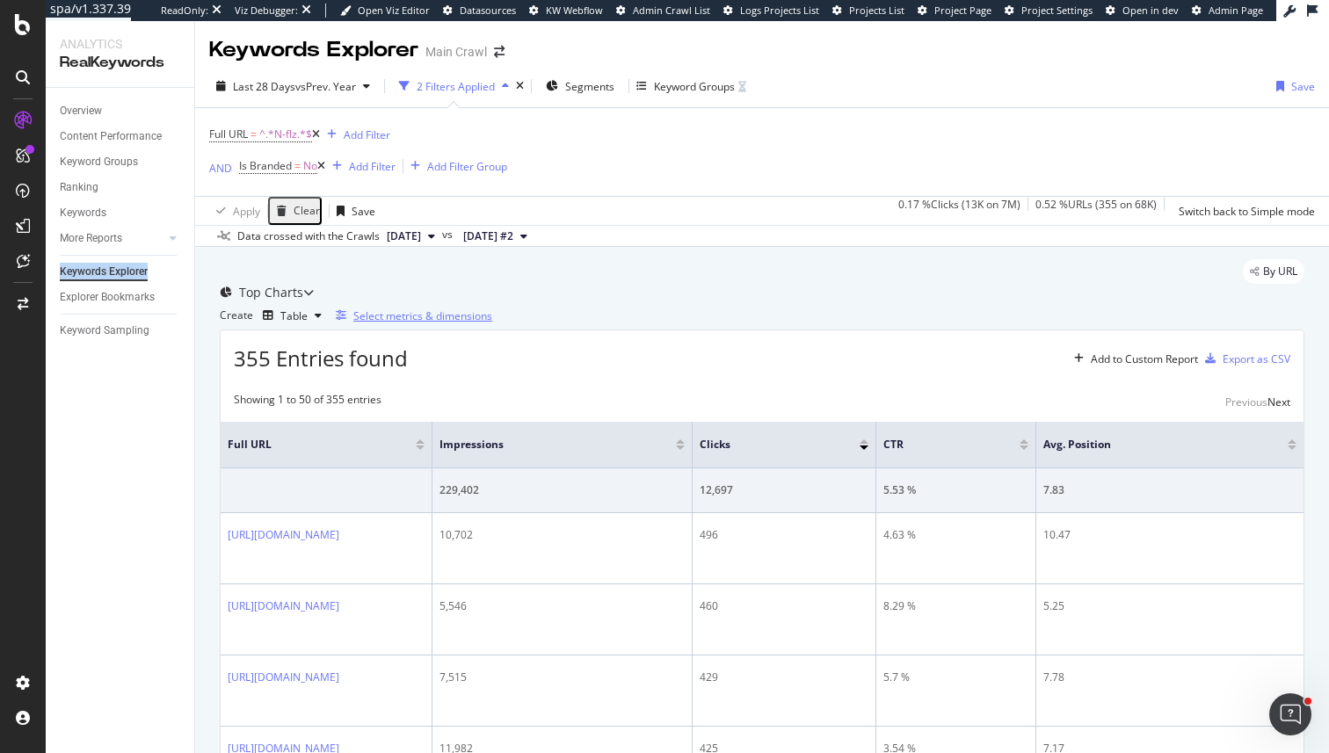
click at [492, 323] on div "Select metrics & dimensions" at bounding box center [422, 316] width 139 height 15
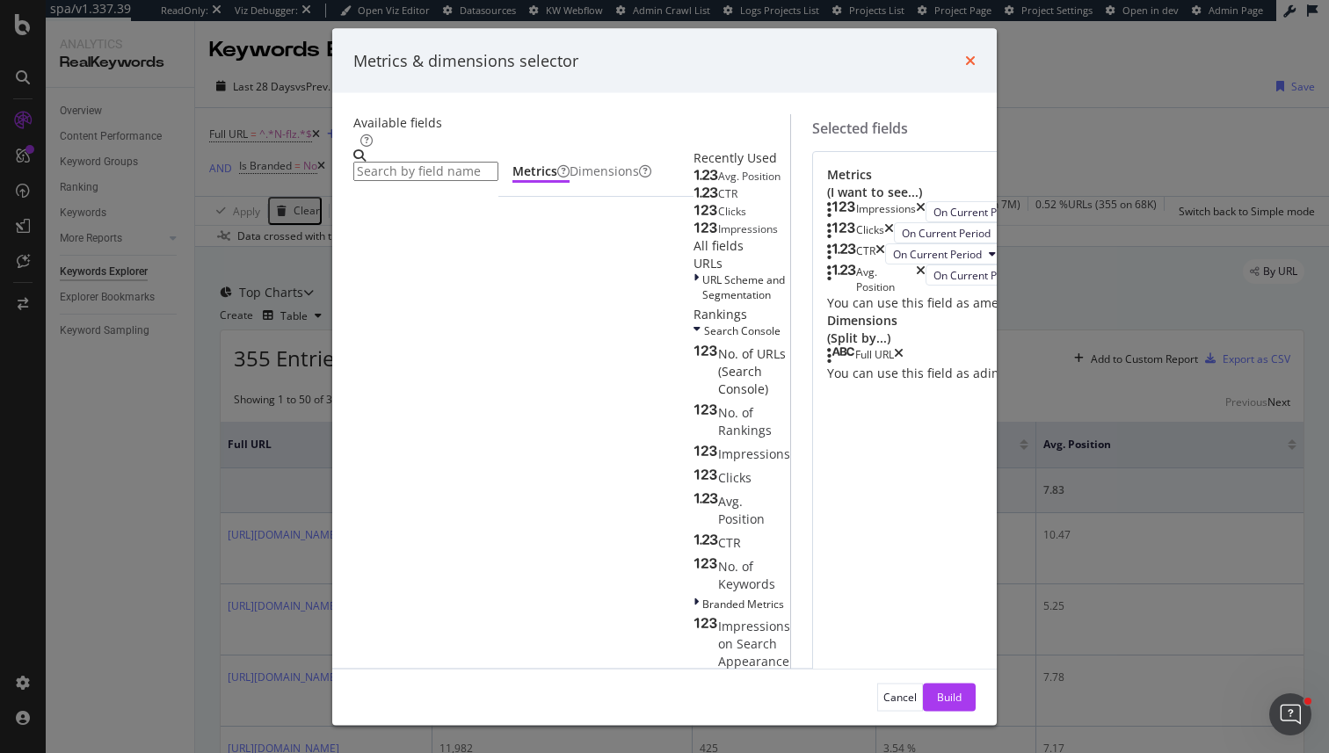
click at [976, 62] on icon "times" at bounding box center [970, 61] width 11 height 14
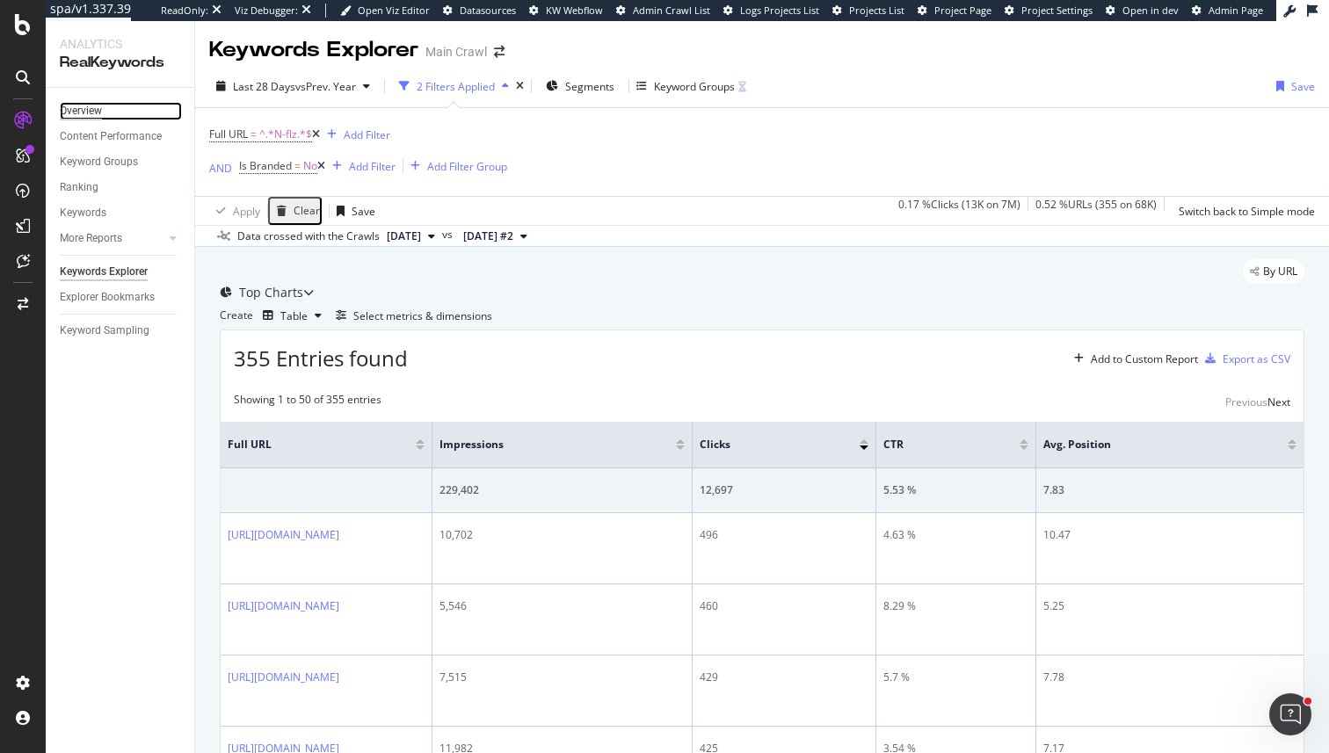
click at [98, 109] on div "Overview" at bounding box center [81, 111] width 42 height 18
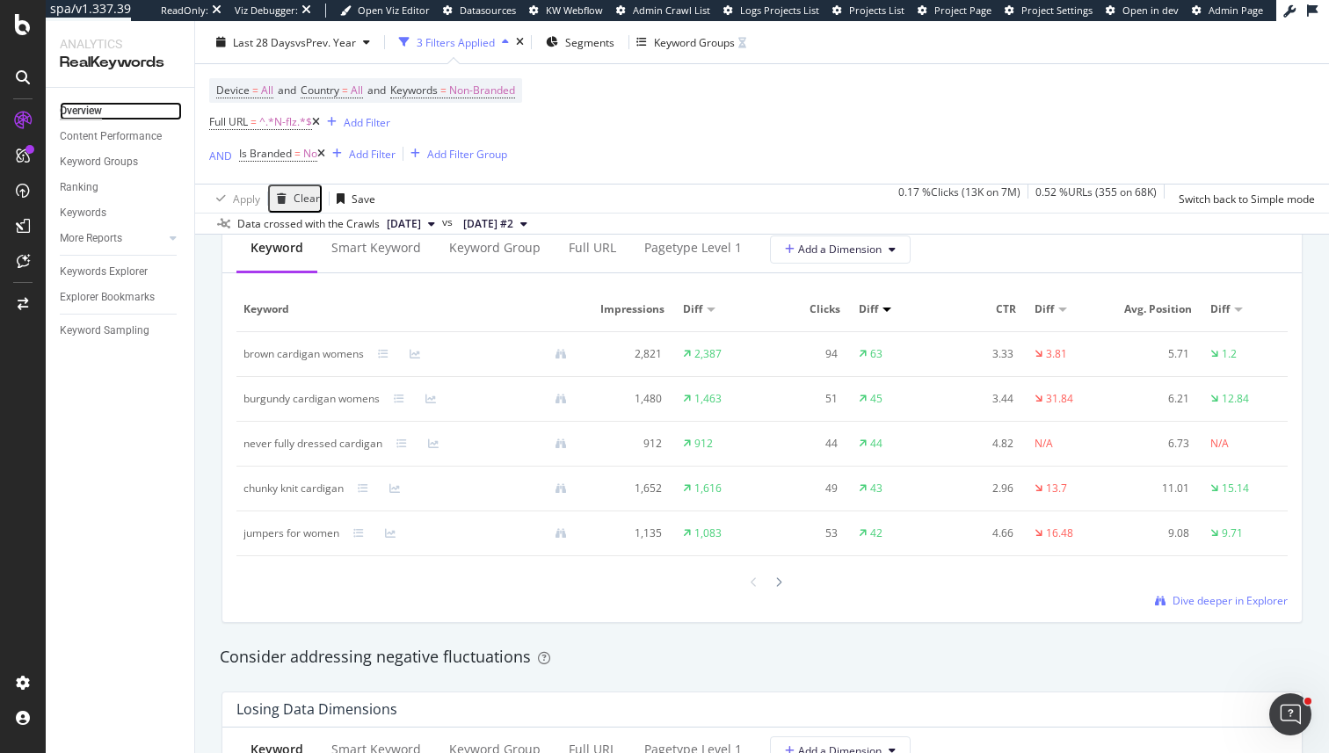
scroll to position [1552, 0]
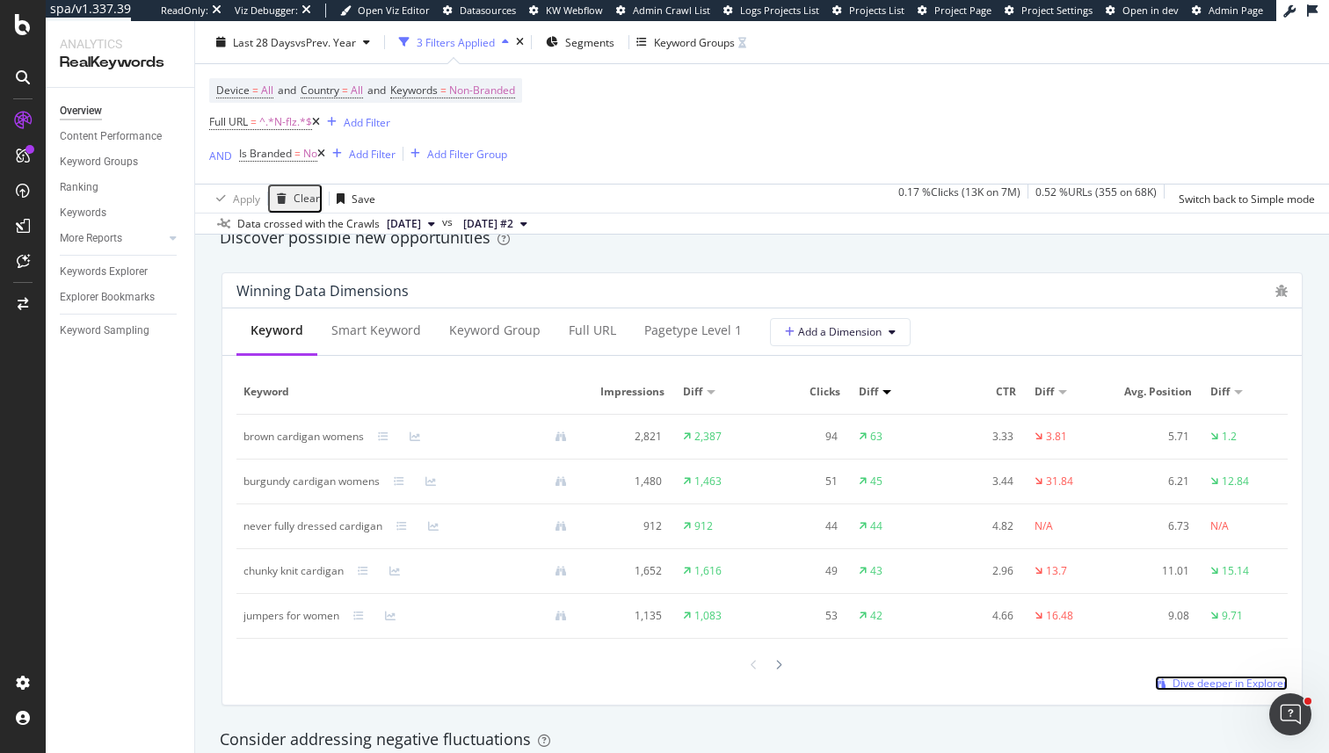
click at [1189, 687] on span "Dive deeper in Explorer" at bounding box center [1229, 683] width 115 height 15
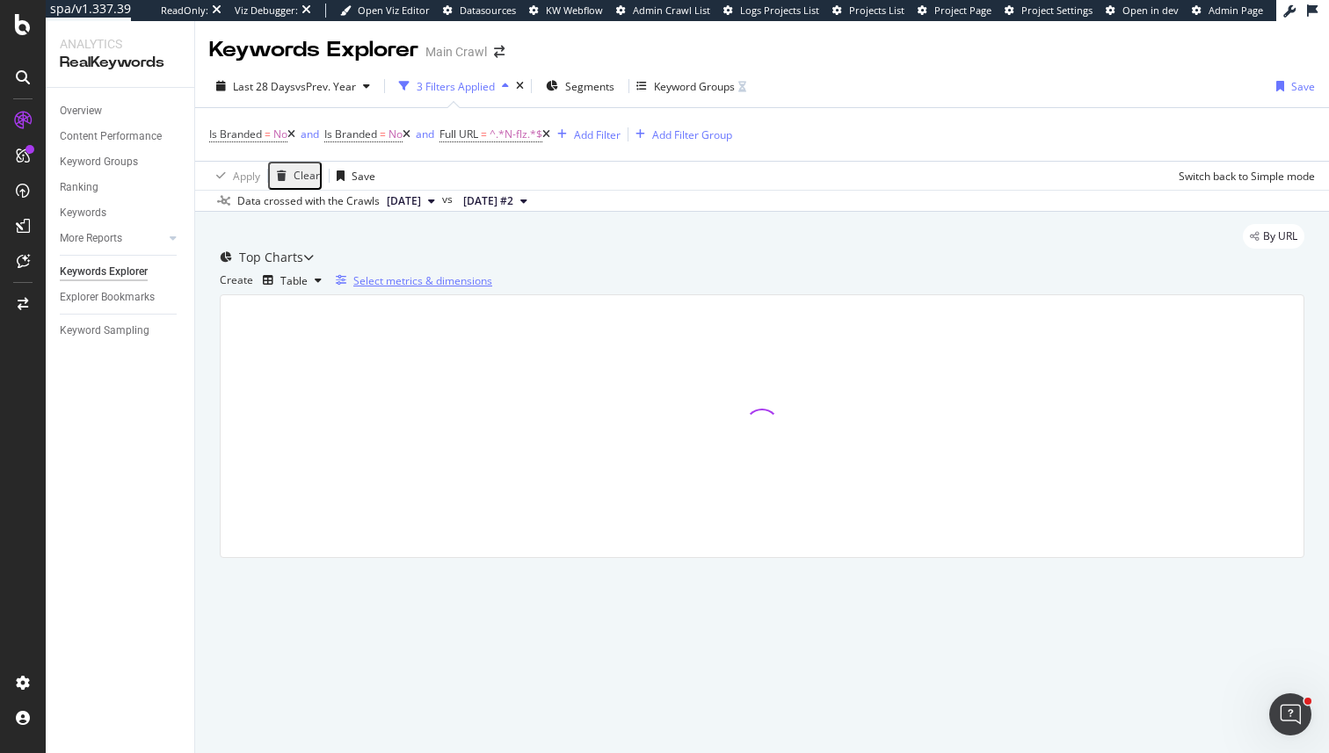
click at [353, 286] on div "button" at bounding box center [341, 280] width 25 height 11
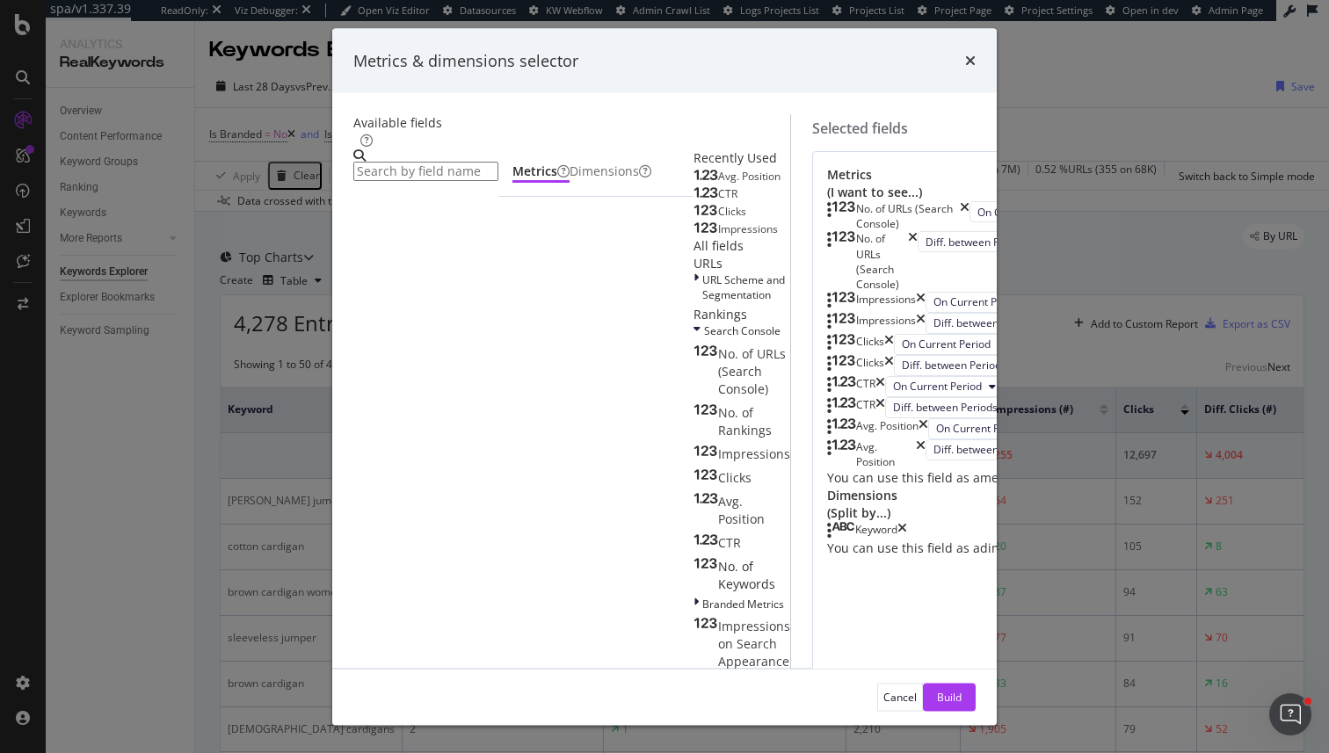
scroll to position [352, 0]
click at [907, 540] on icon "times" at bounding box center [902, 531] width 10 height 18
click at [392, 162] on input "modal" at bounding box center [425, 171] width 145 height 19
click at [570, 183] on div "Dimensions" at bounding box center [611, 173] width 82 height 20
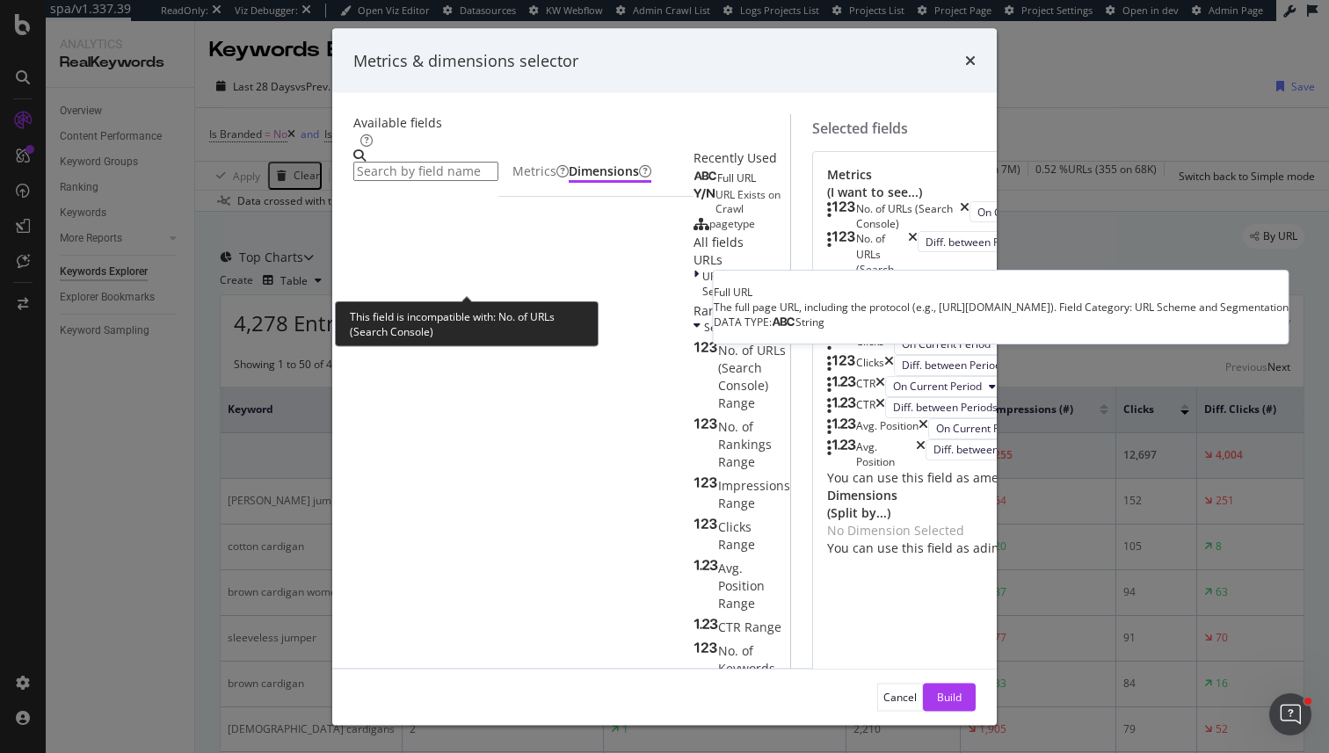
click at [717, 185] on span "Full URL" at bounding box center [736, 178] width 39 height 15
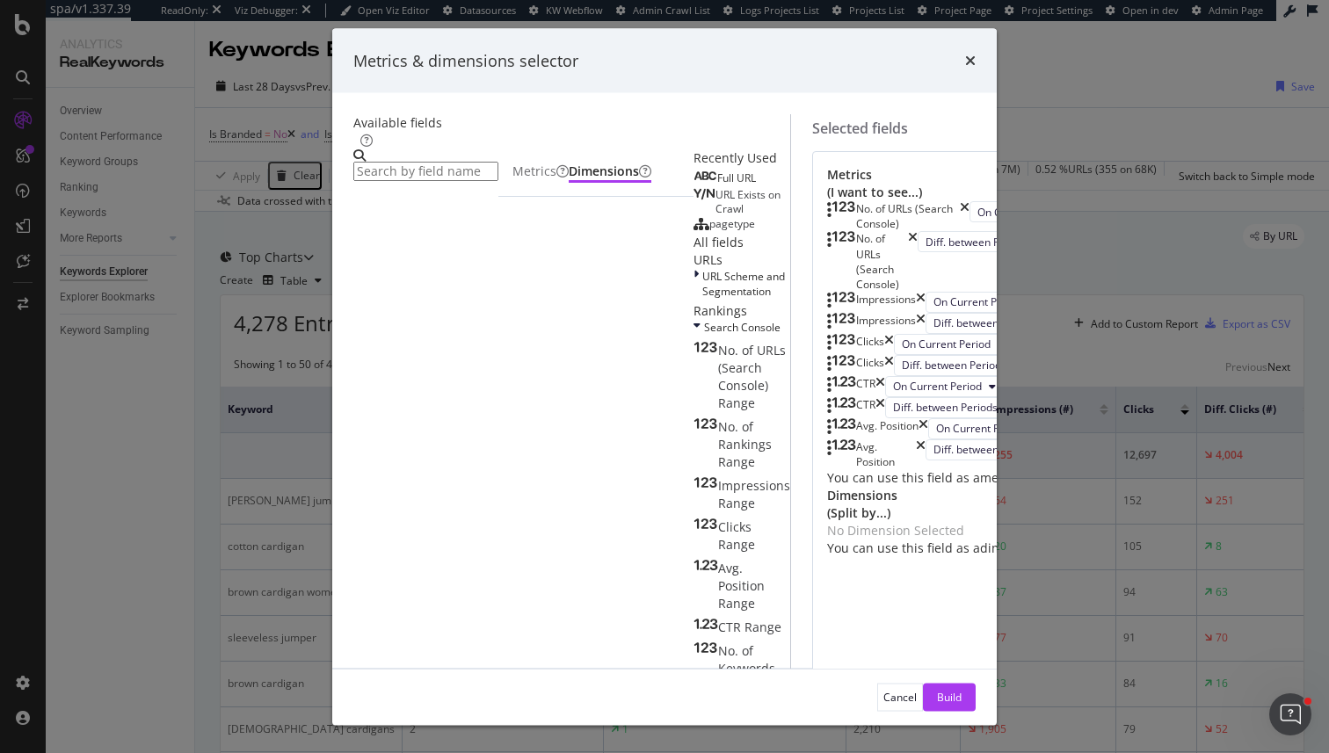
scroll to position [0, 0]
click at [969, 204] on div "No. of URLs (Search Console)" at bounding box center [898, 216] width 142 height 30
click at [969, 201] on icon "times" at bounding box center [965, 216] width 10 height 30
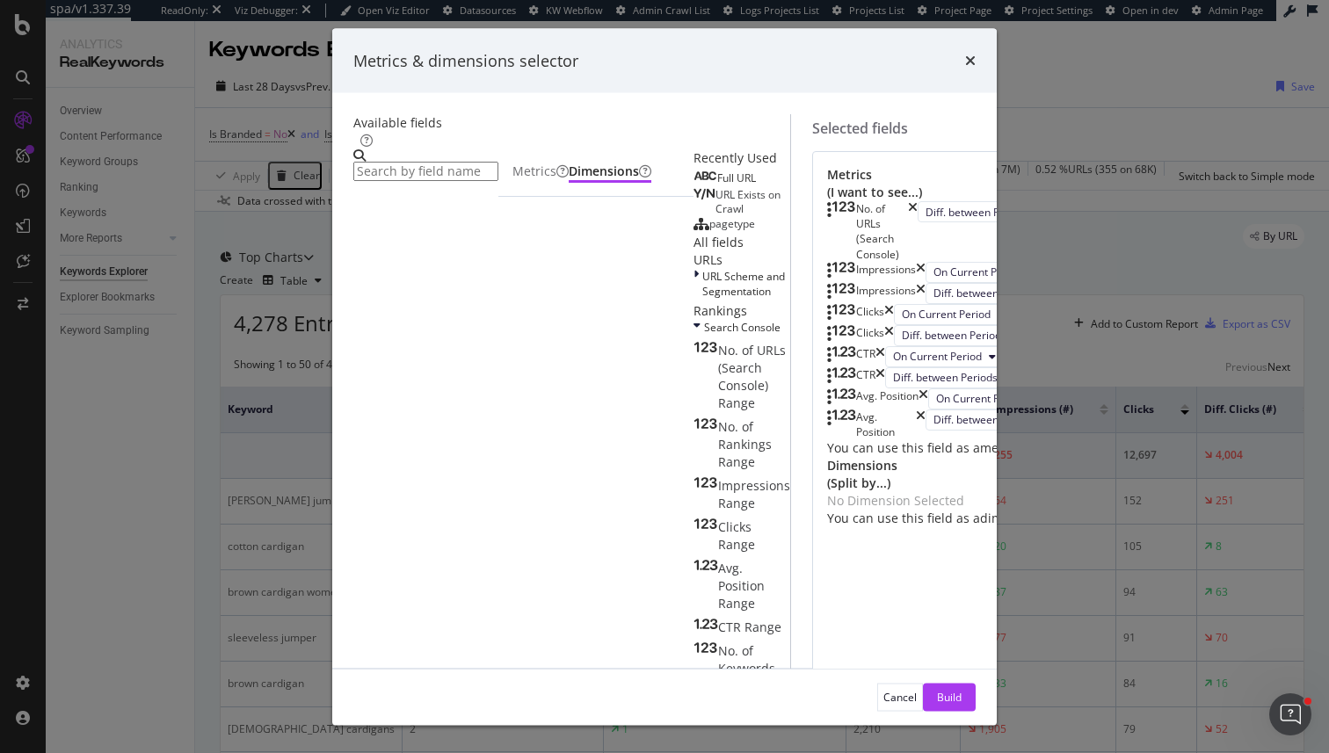
click at [918, 201] on icon "times" at bounding box center [913, 231] width 10 height 61
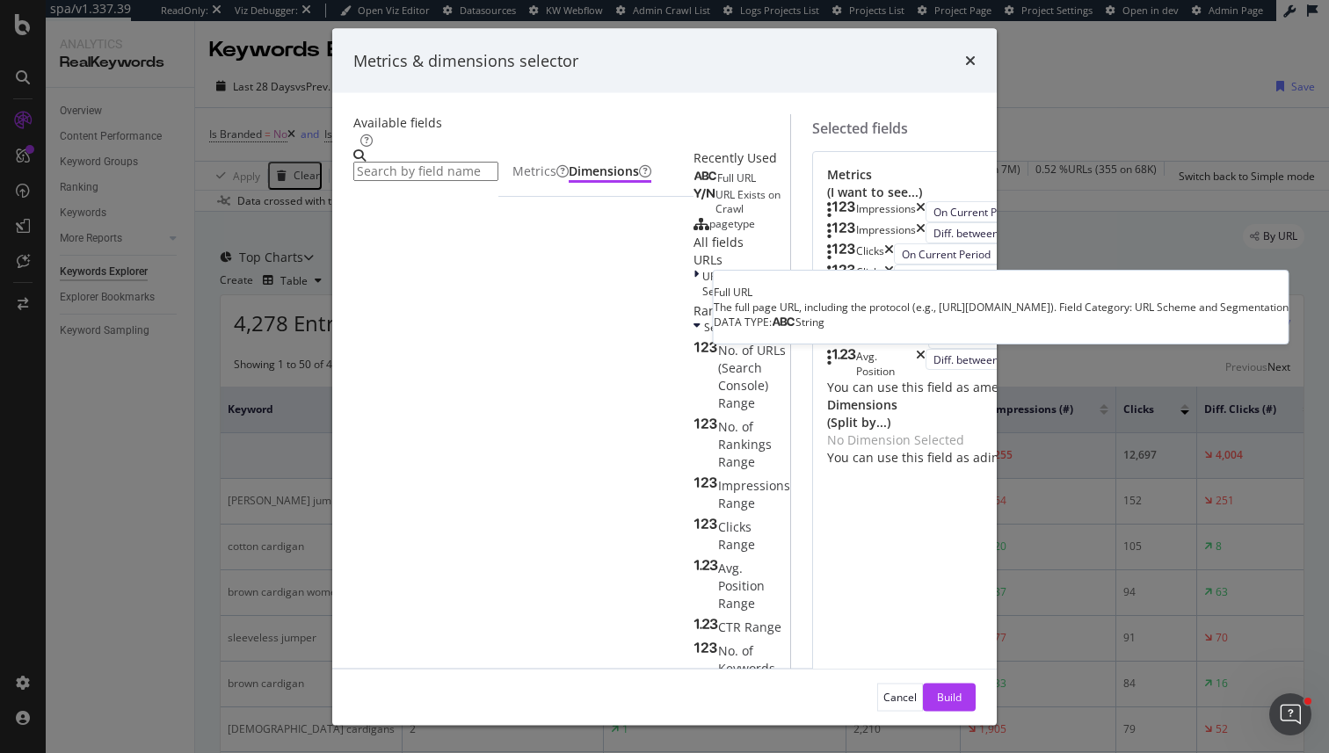
click at [717, 185] on span "Full URL" at bounding box center [736, 178] width 39 height 15
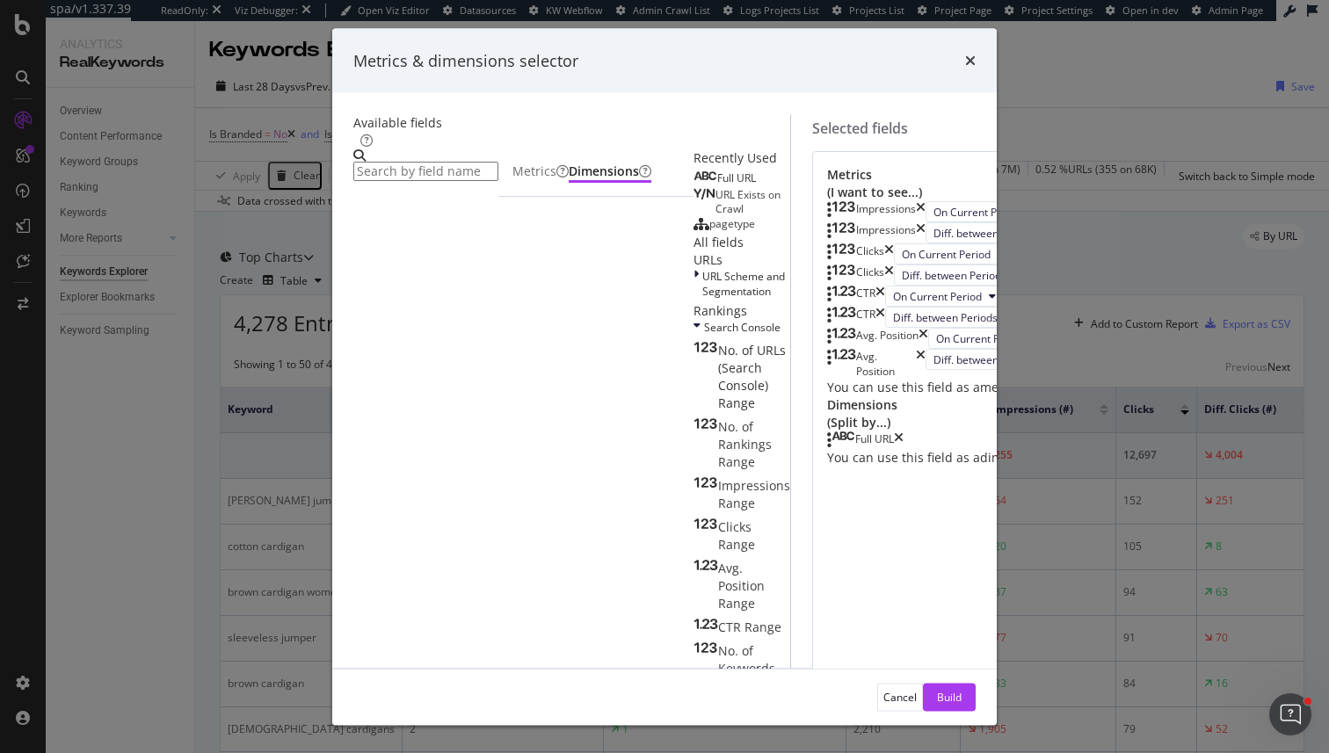
scroll to position [161, 0]
click at [962, 690] on div "Build" at bounding box center [949, 696] width 25 height 15
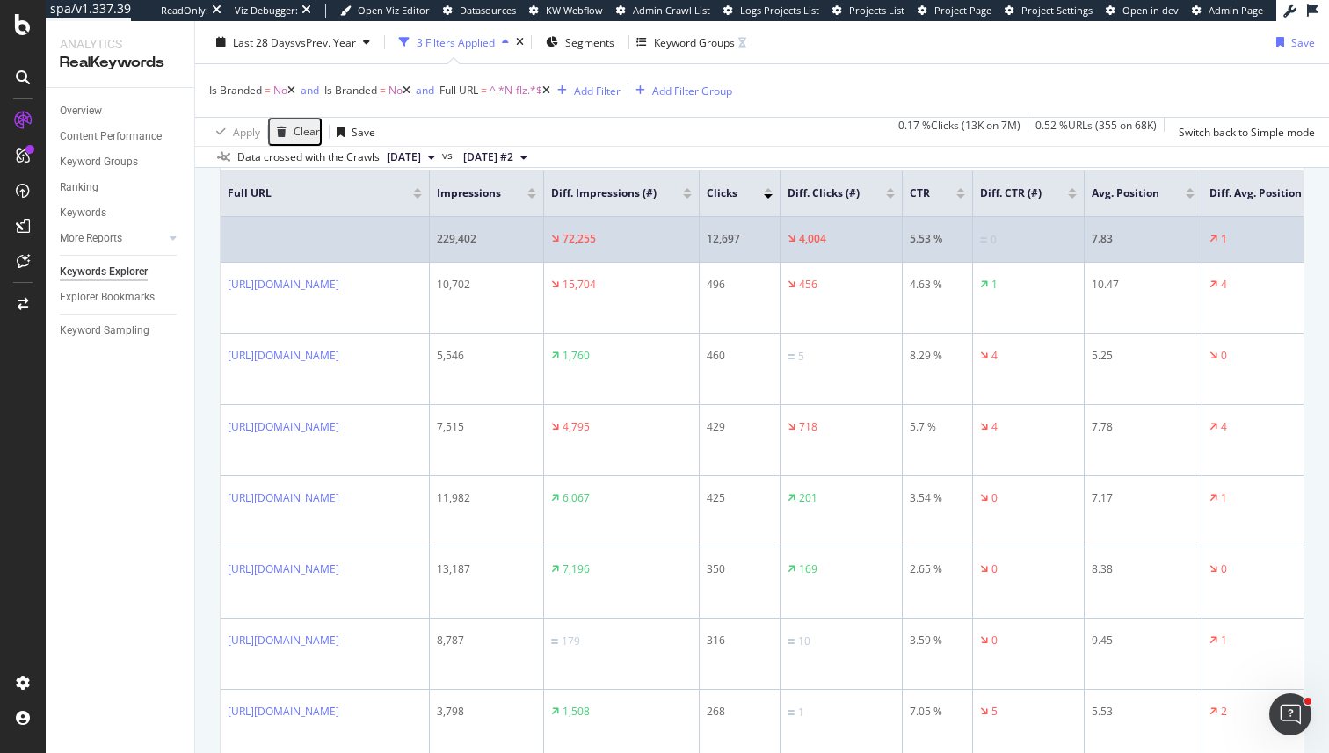
scroll to position [210, 0]
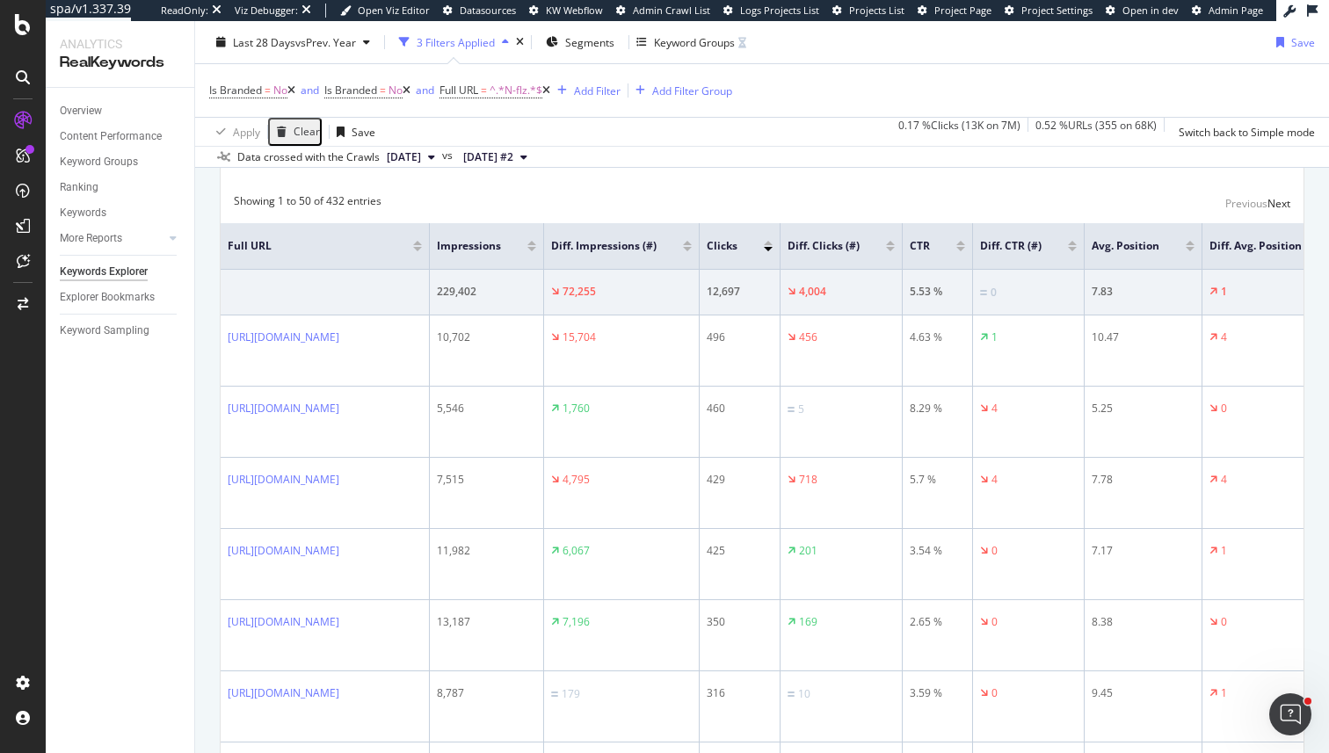
scroll to position [158, 0]
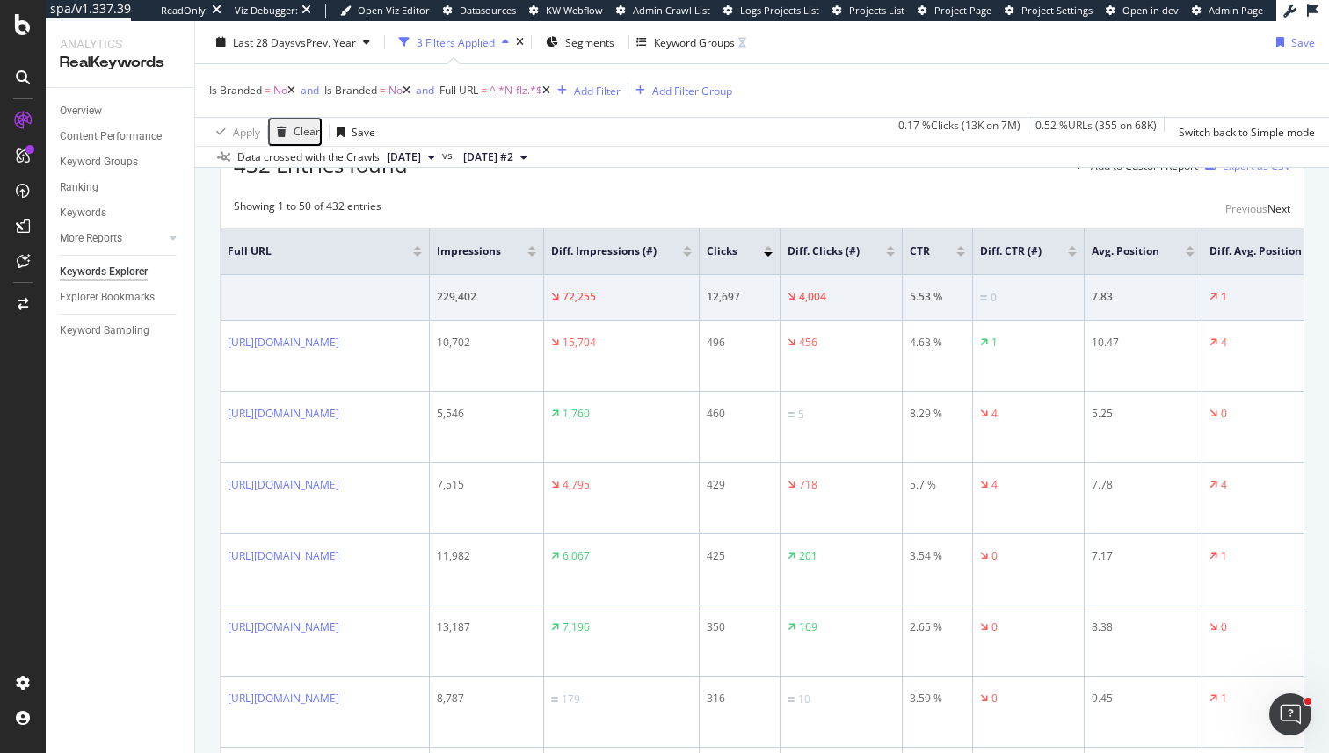
drag, startPoint x: 497, startPoint y: 453, endPoint x: 211, endPoint y: 415, distance: 289.0
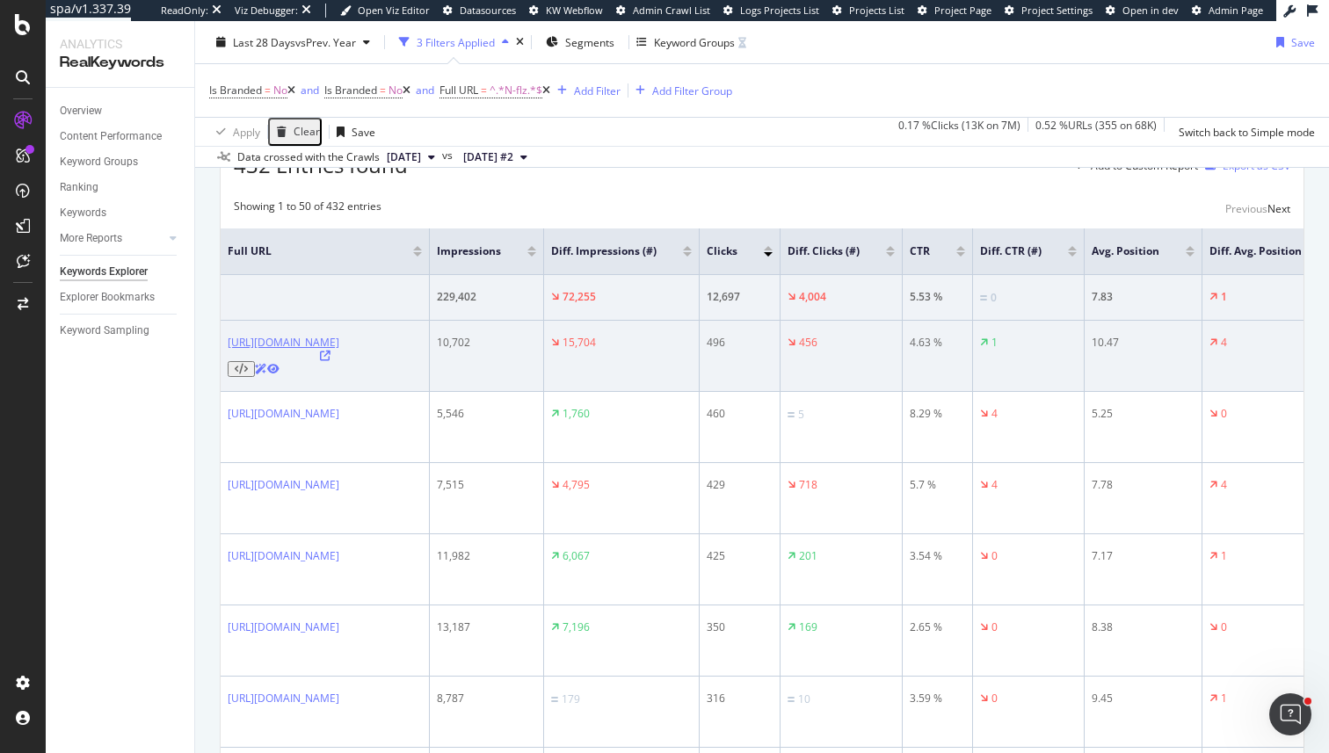
drag, startPoint x: 216, startPoint y: 420, endPoint x: 371, endPoint y: 440, distance: 156.0
click at [339, 350] on link "https://www.johnlewis.com/browse/women/womens-knitwear/cardigans/_/N-flzZ1z0rox6" at bounding box center [284, 342] width 112 height 15
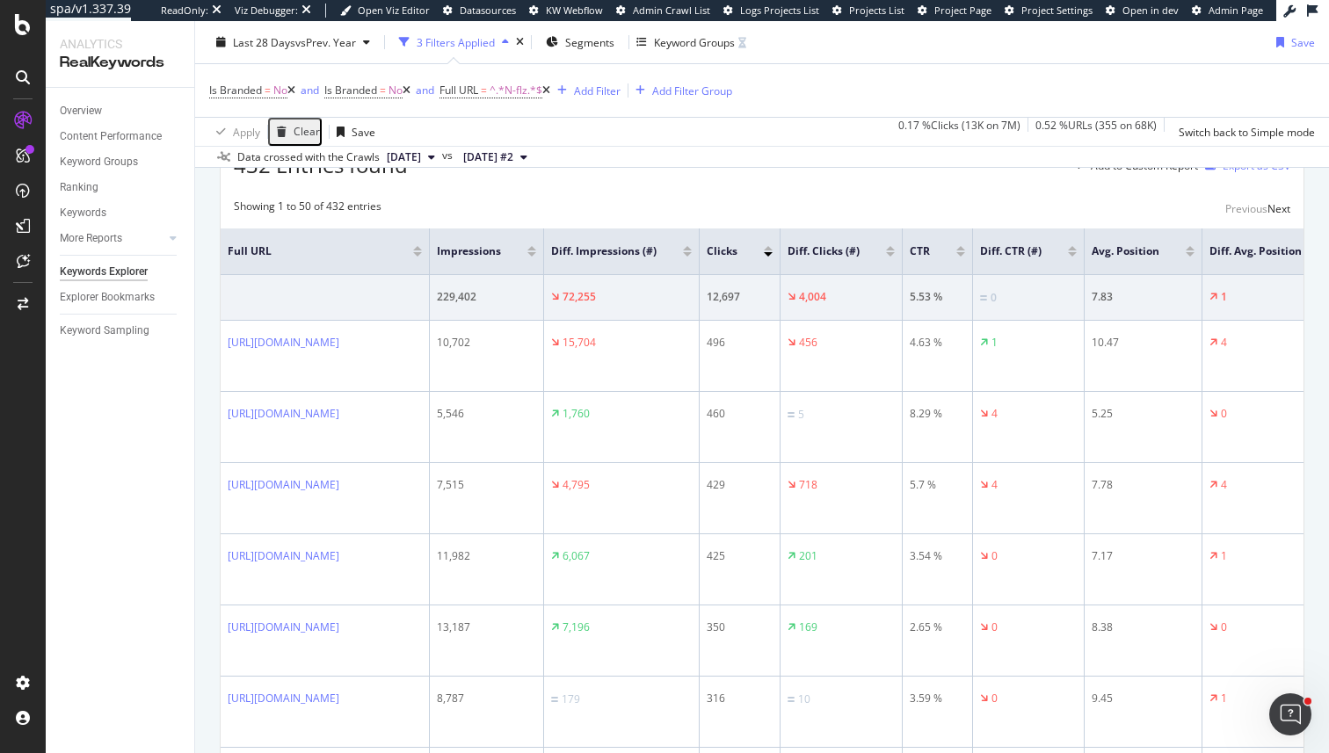
click at [171, 422] on div "Overview Content Performance Keyword Groups Ranking Keywords More Reports Count…" at bounding box center [120, 420] width 149 height 665
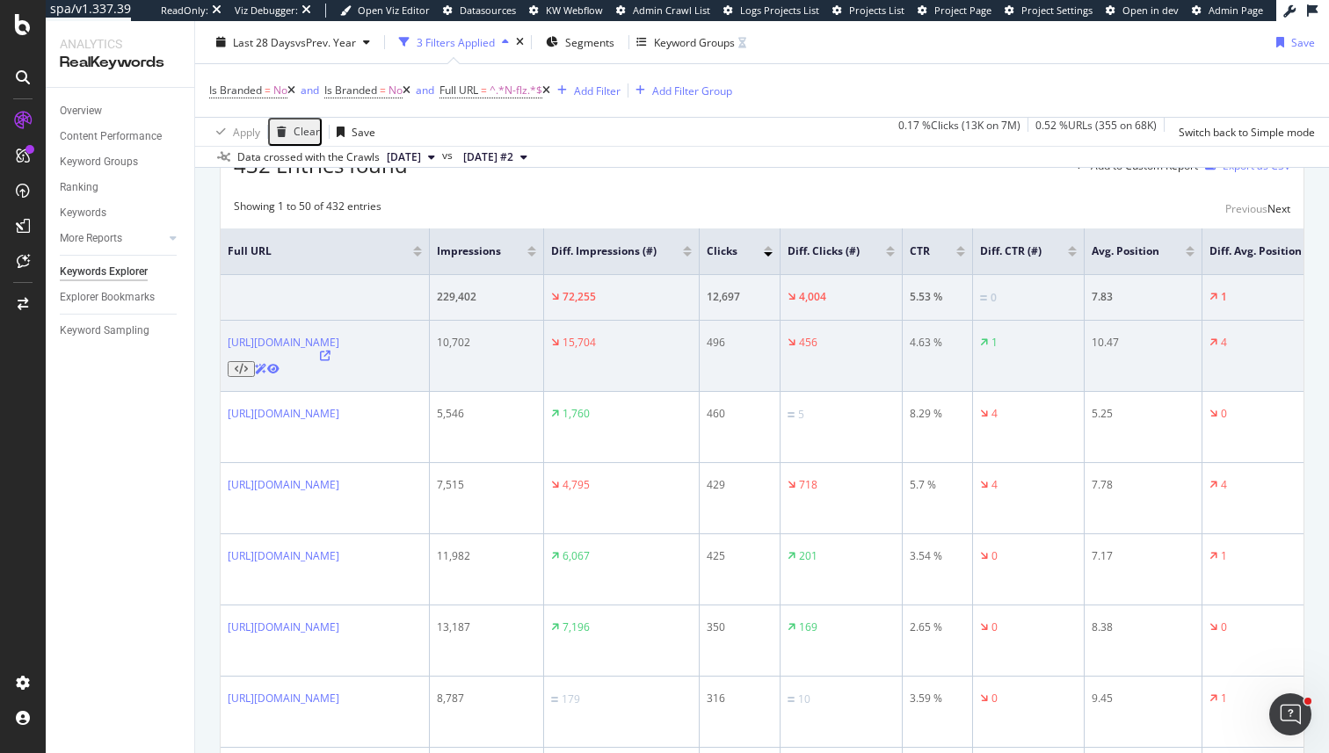
drag, startPoint x: 221, startPoint y: 417, endPoint x: 330, endPoint y: 446, distance: 113.0
click at [330, 392] on td "https://www.johnlewis.com/browse/women/womens-knitwear/cardigans/_/N-flzZ1z0rox6" at bounding box center [325, 356] width 209 height 71
copy link "https://www.johnlewis.com/browse/women/womens-knitwear/cardigans/_/N-flzZ1z0rox6"
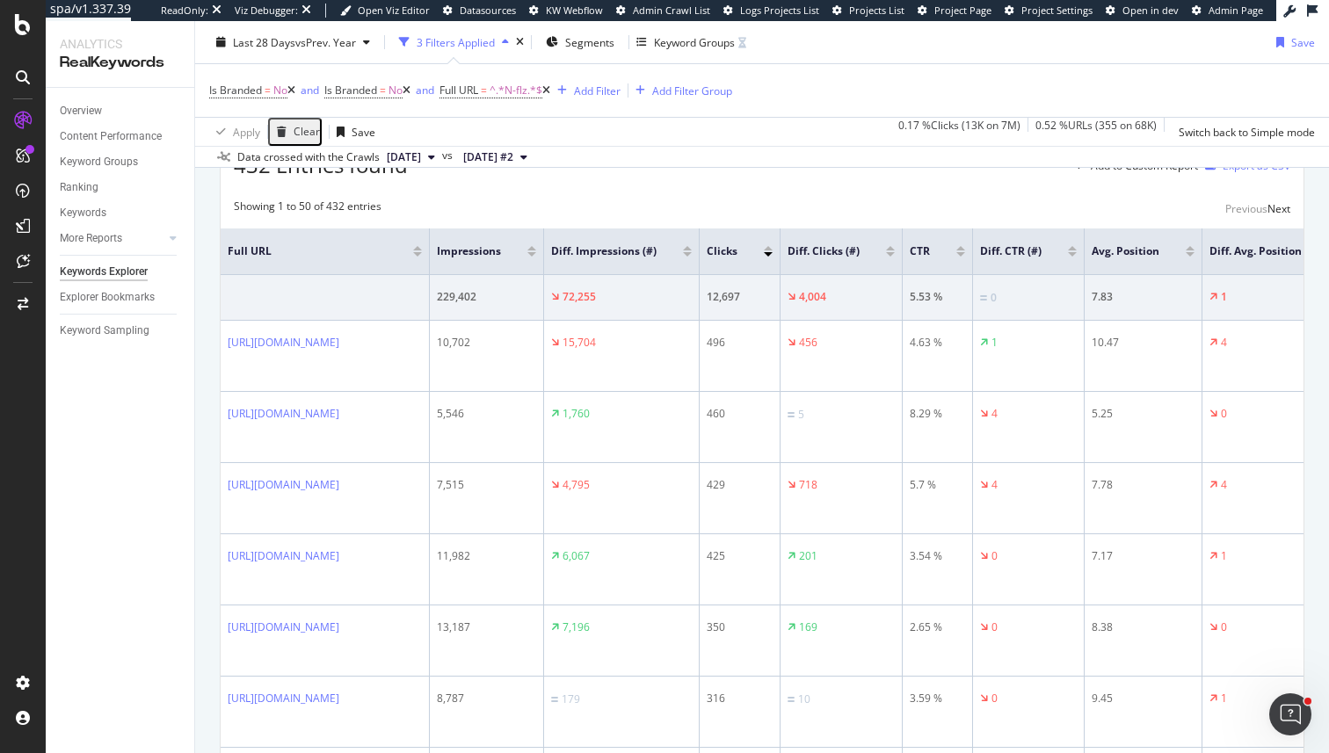
click at [639, 180] on div "432 Entries found Add to Custom Report Export as CSV" at bounding box center [762, 158] width 1083 height 43
click at [919, 136] on div "Create Table Select metrics & dimensions" at bounding box center [762, 122] width 1085 height 28
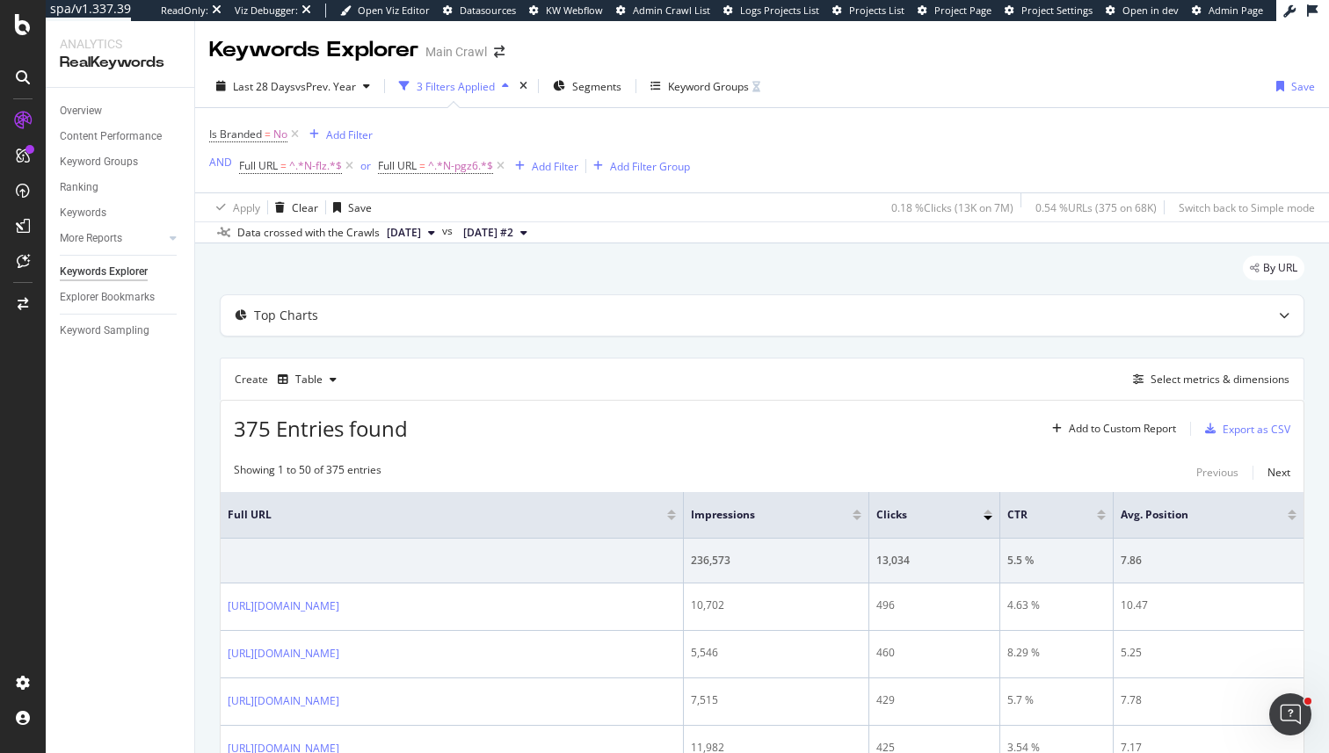
click at [345, 169] on icon at bounding box center [349, 166] width 15 height 18
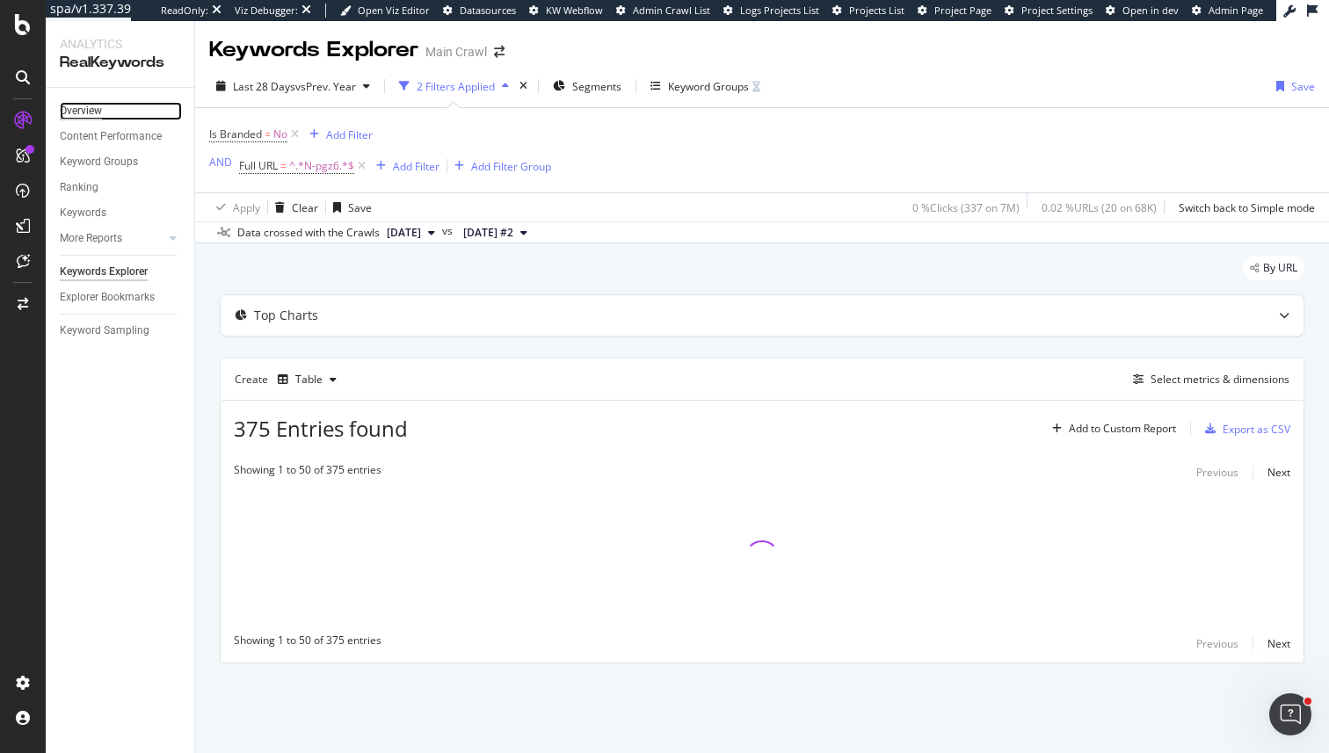
click at [83, 105] on div "Overview" at bounding box center [81, 111] width 42 height 18
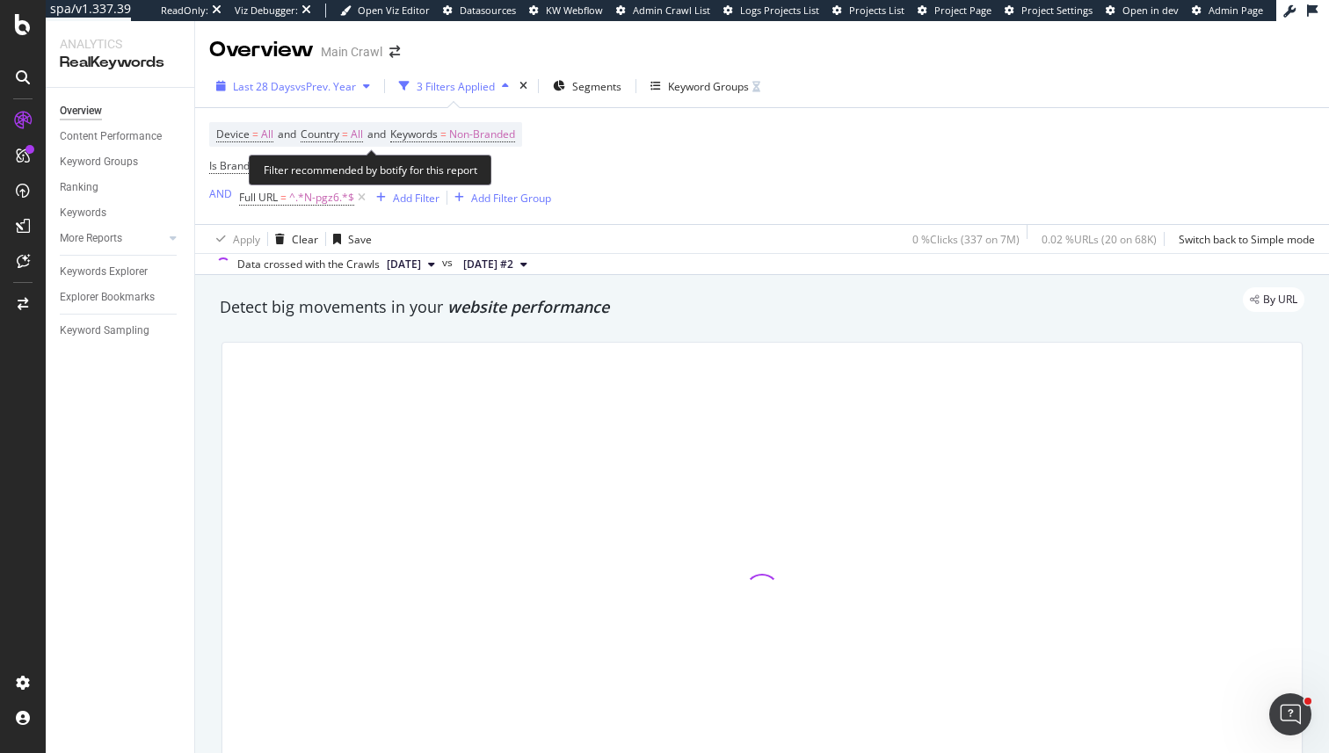
click at [350, 94] on div "Last 28 Days vs Prev. Year" at bounding box center [293, 86] width 168 height 26
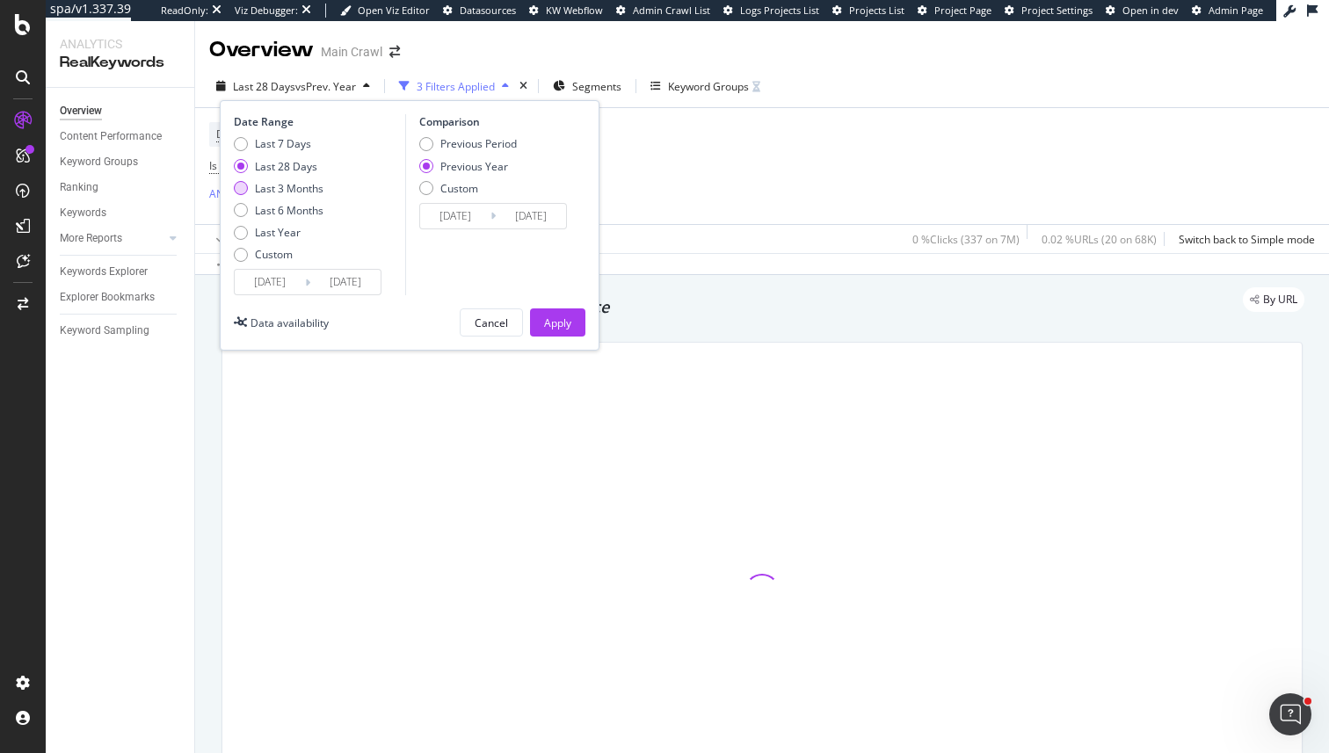
click at [315, 192] on div "Last 3 Months" at bounding box center [289, 188] width 69 height 15
type input "[DATE]"
click at [556, 326] on div "Apply" at bounding box center [557, 323] width 27 height 15
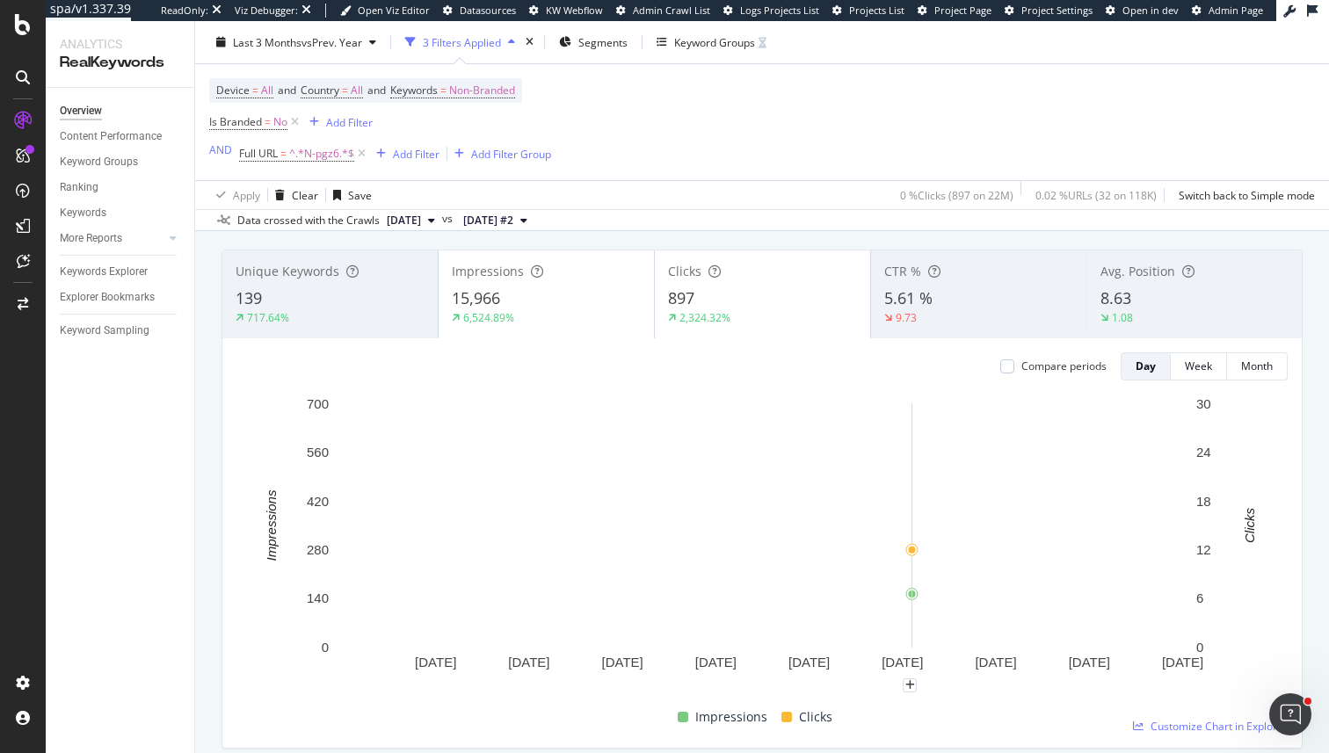
scroll to position [72, 0]
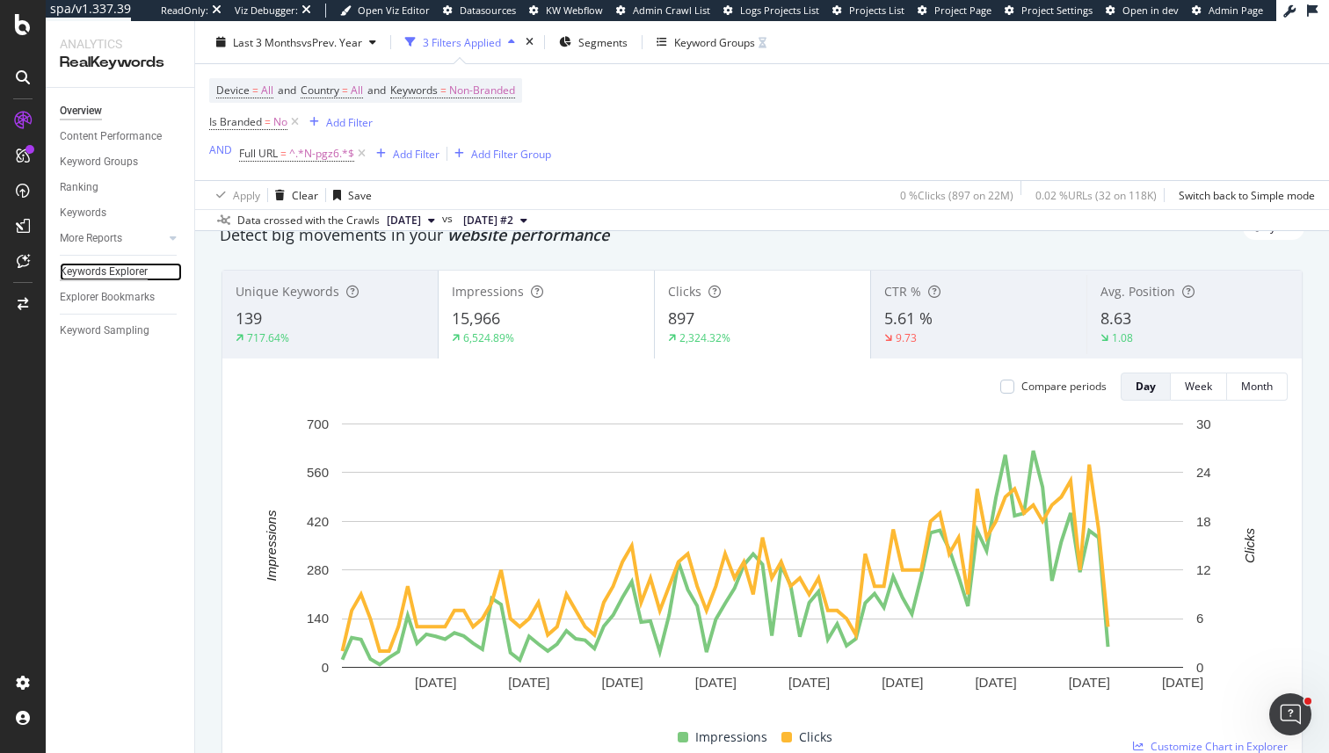
click at [119, 270] on div "Keywords Explorer" at bounding box center [104, 272] width 88 height 18
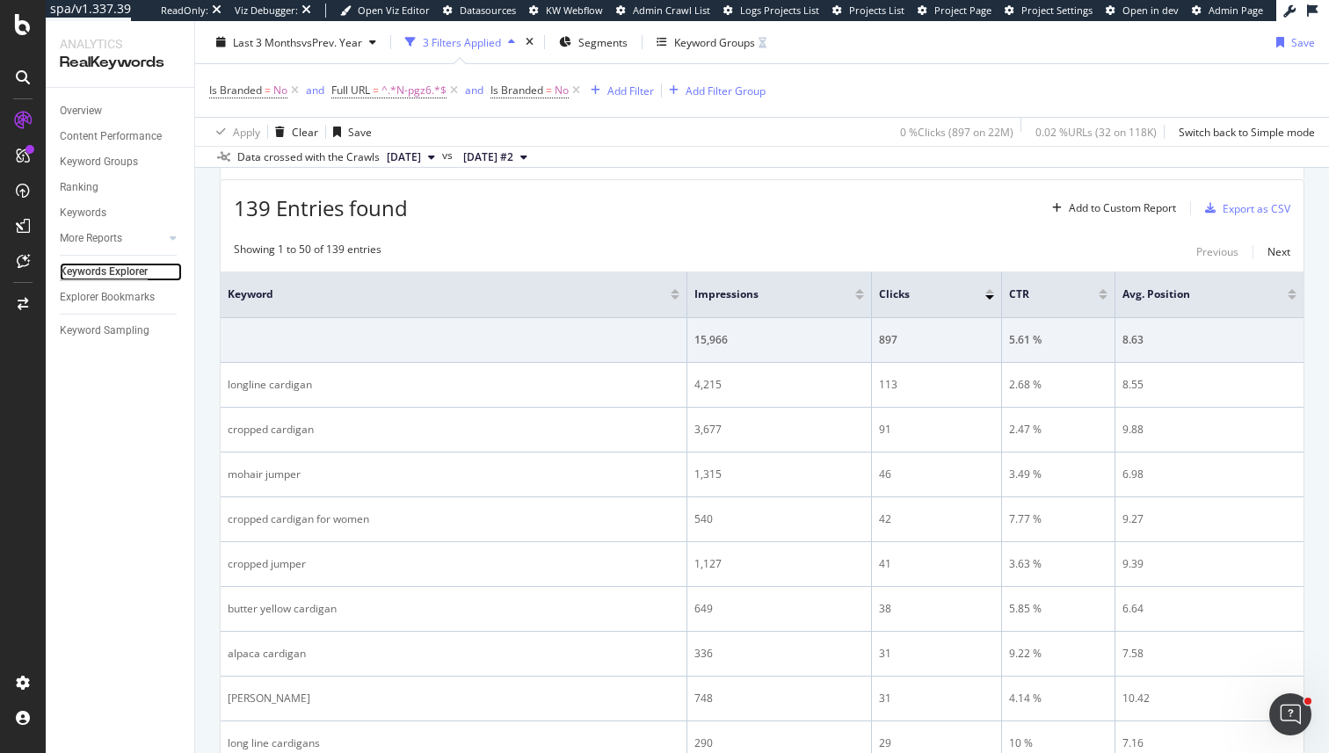
scroll to position [46, 0]
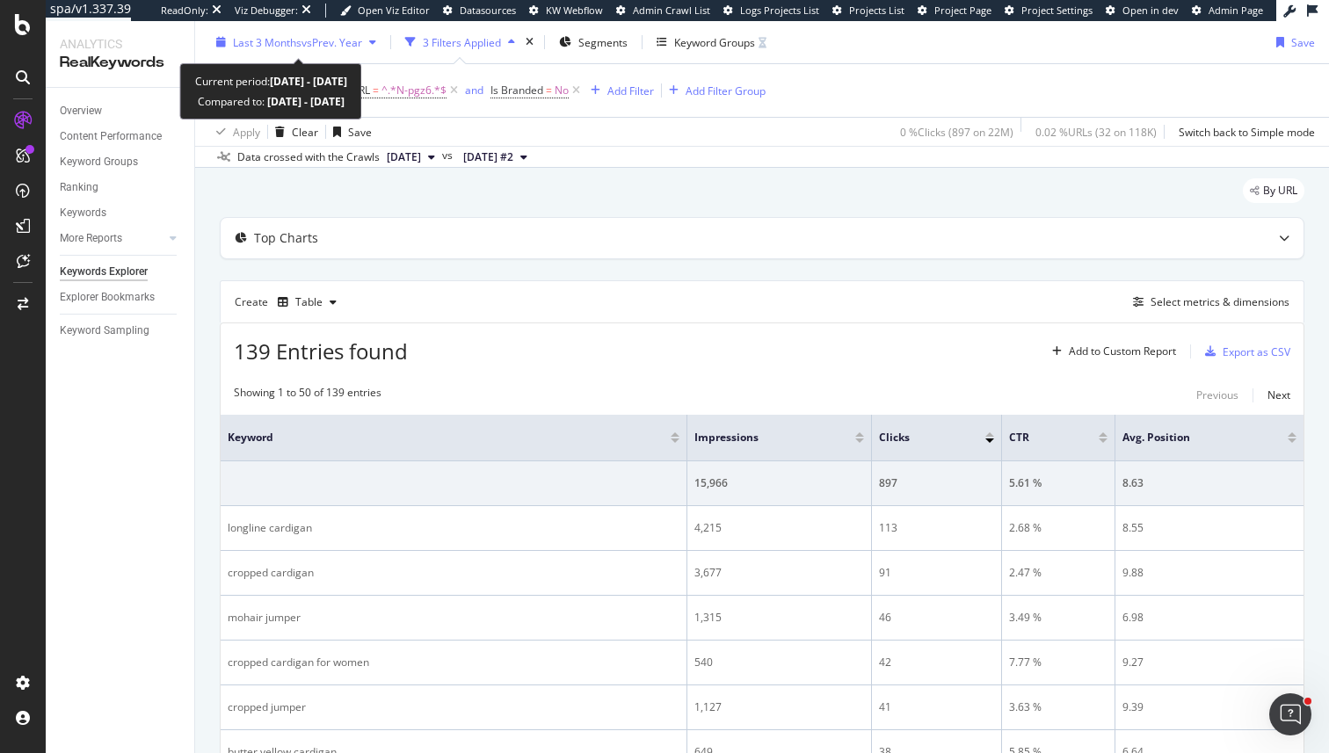
click at [332, 37] on span "vs Prev. Year" at bounding box center [331, 41] width 61 height 15
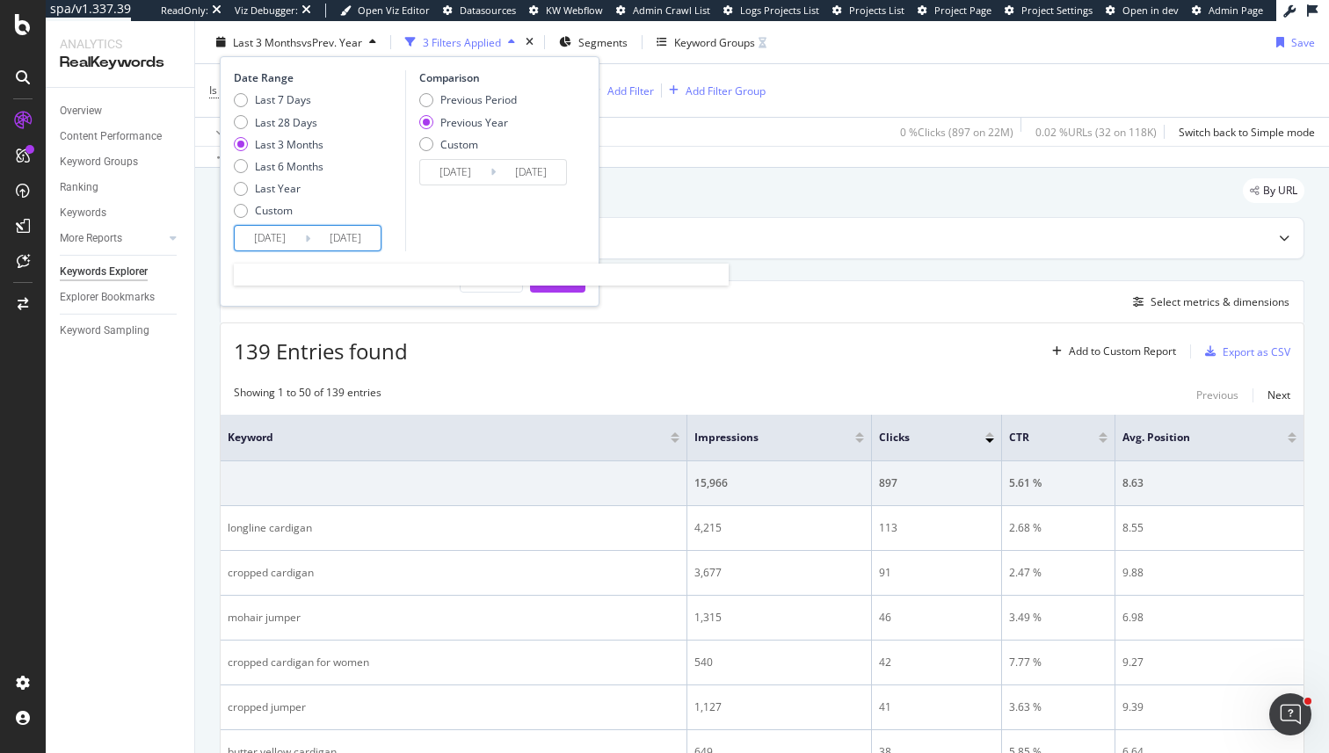
click at [265, 235] on input "[DATE]" at bounding box center [270, 238] width 70 height 25
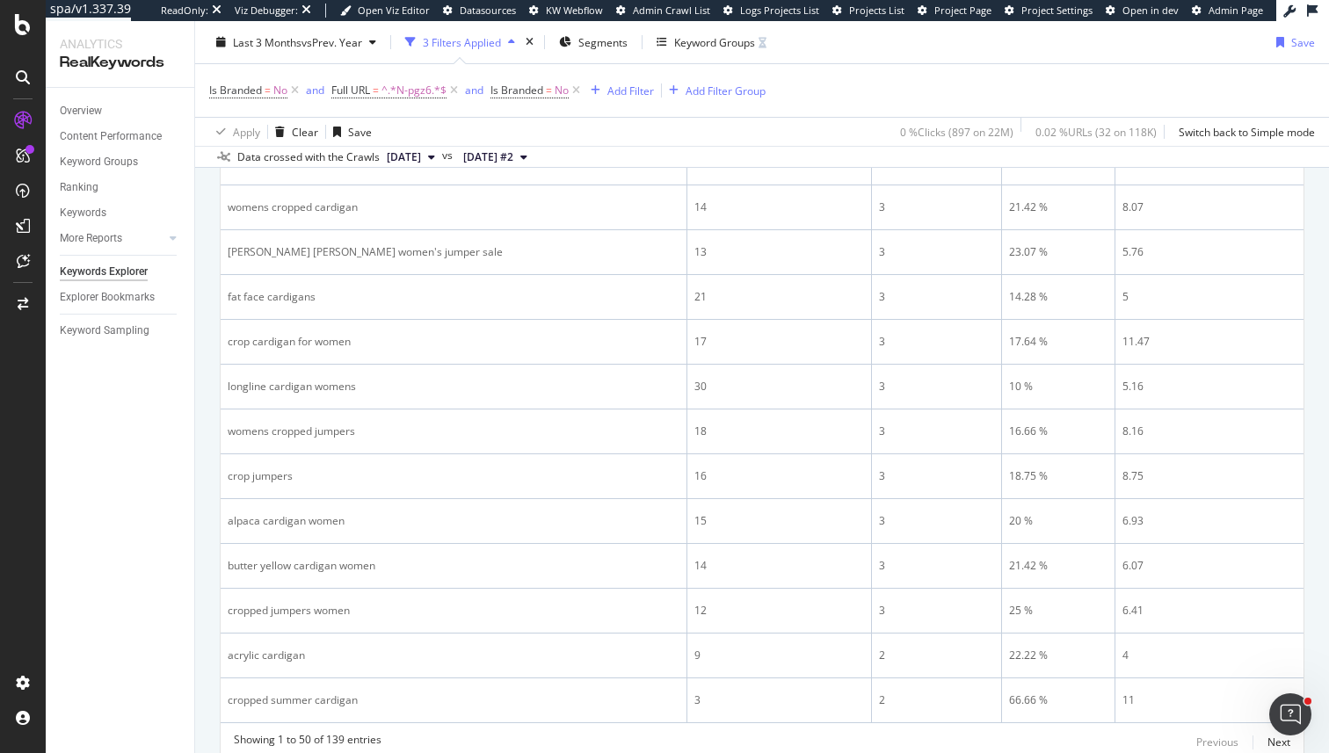
scroll to position [2141, 0]
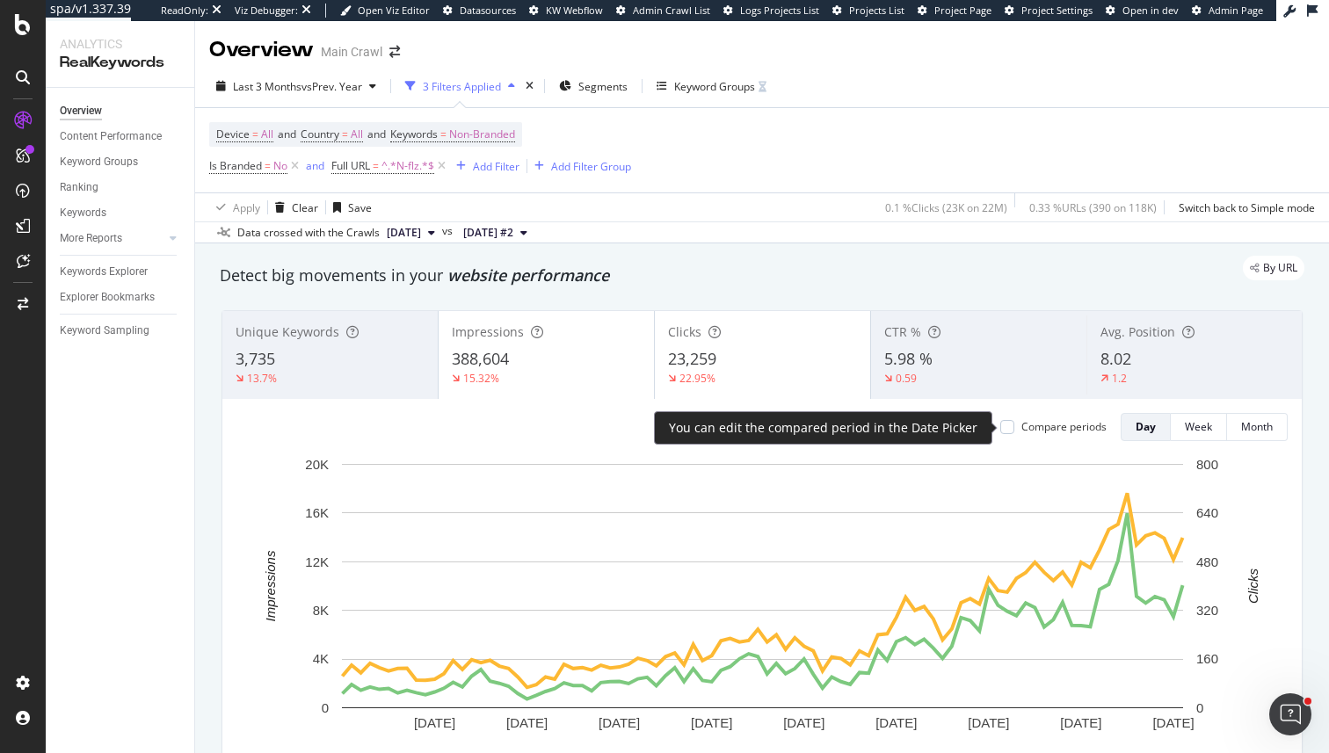
click at [1035, 425] on div "Compare periods" at bounding box center [1063, 426] width 85 height 15
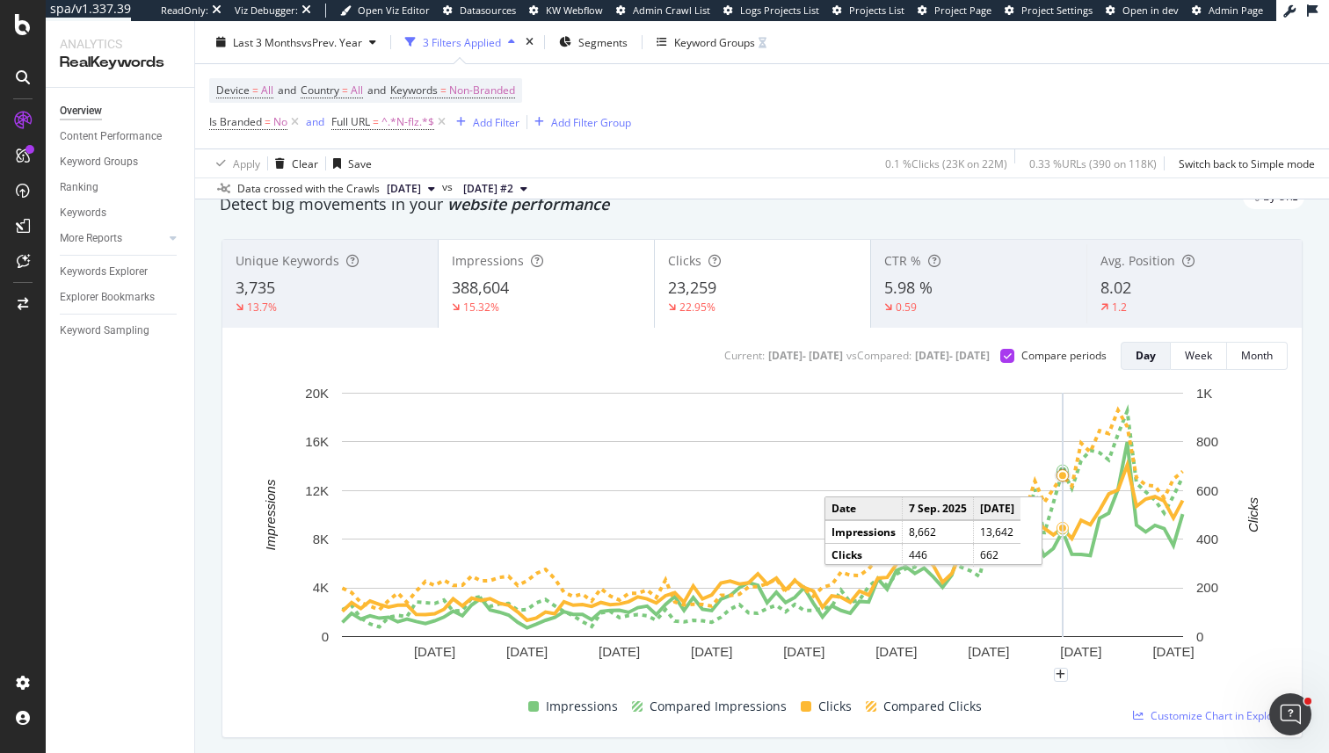
scroll to position [81, 0]
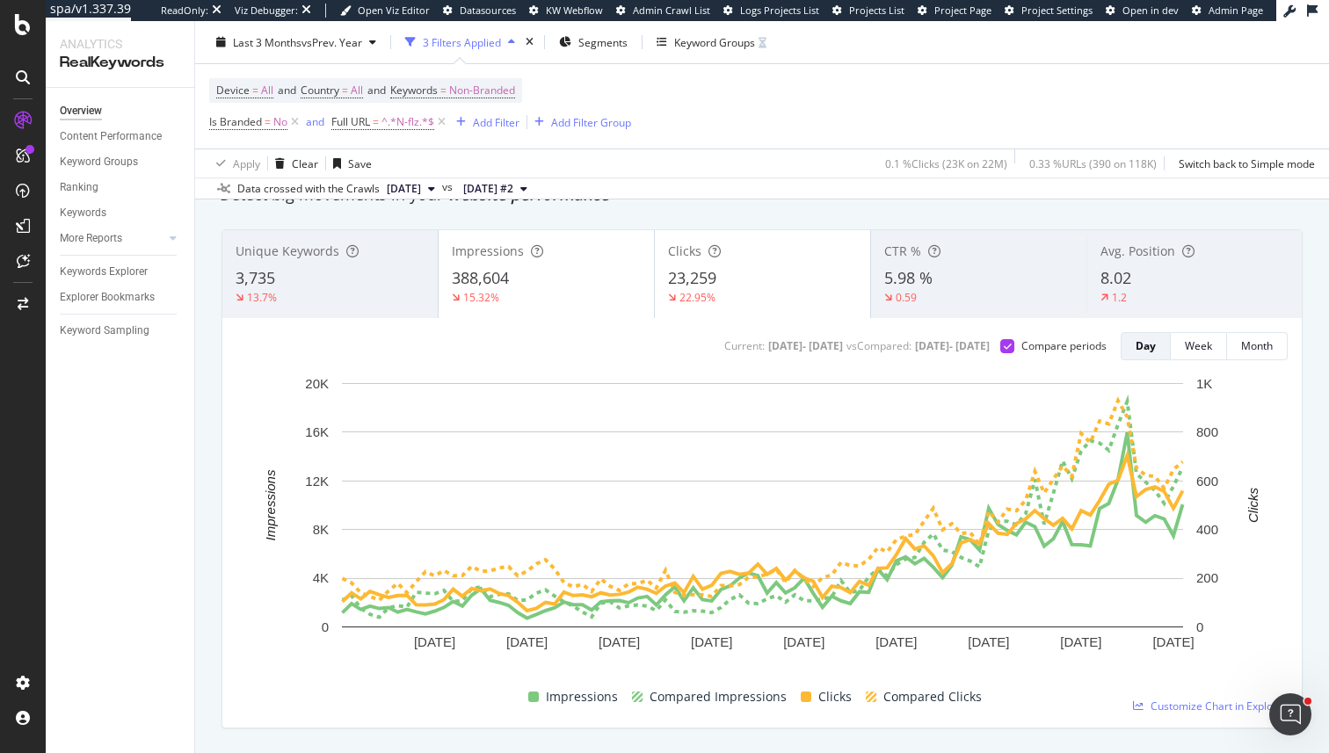
click at [564, 299] on div "15.32%" at bounding box center [546, 298] width 189 height 16
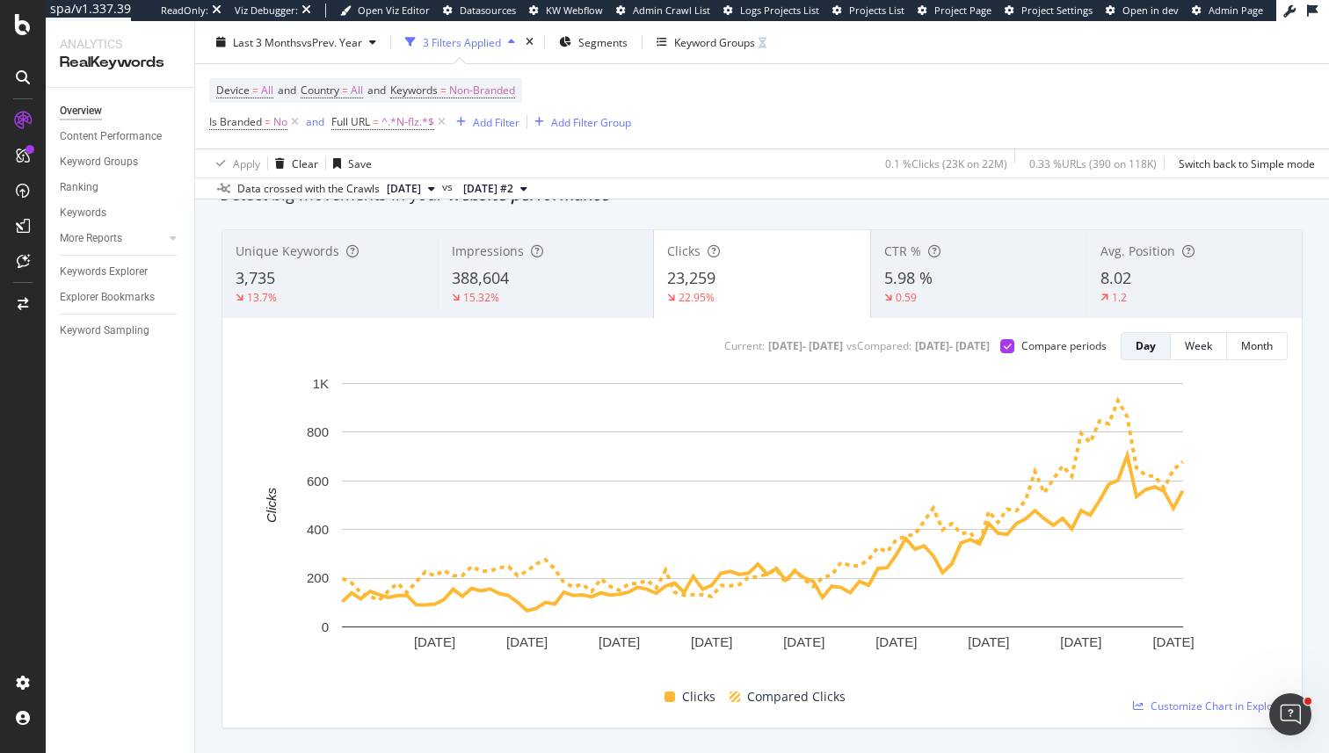
click at [709, 279] on span "23,259" at bounding box center [691, 277] width 48 height 21
click at [520, 273] on div "388,604" at bounding box center [546, 278] width 188 height 23
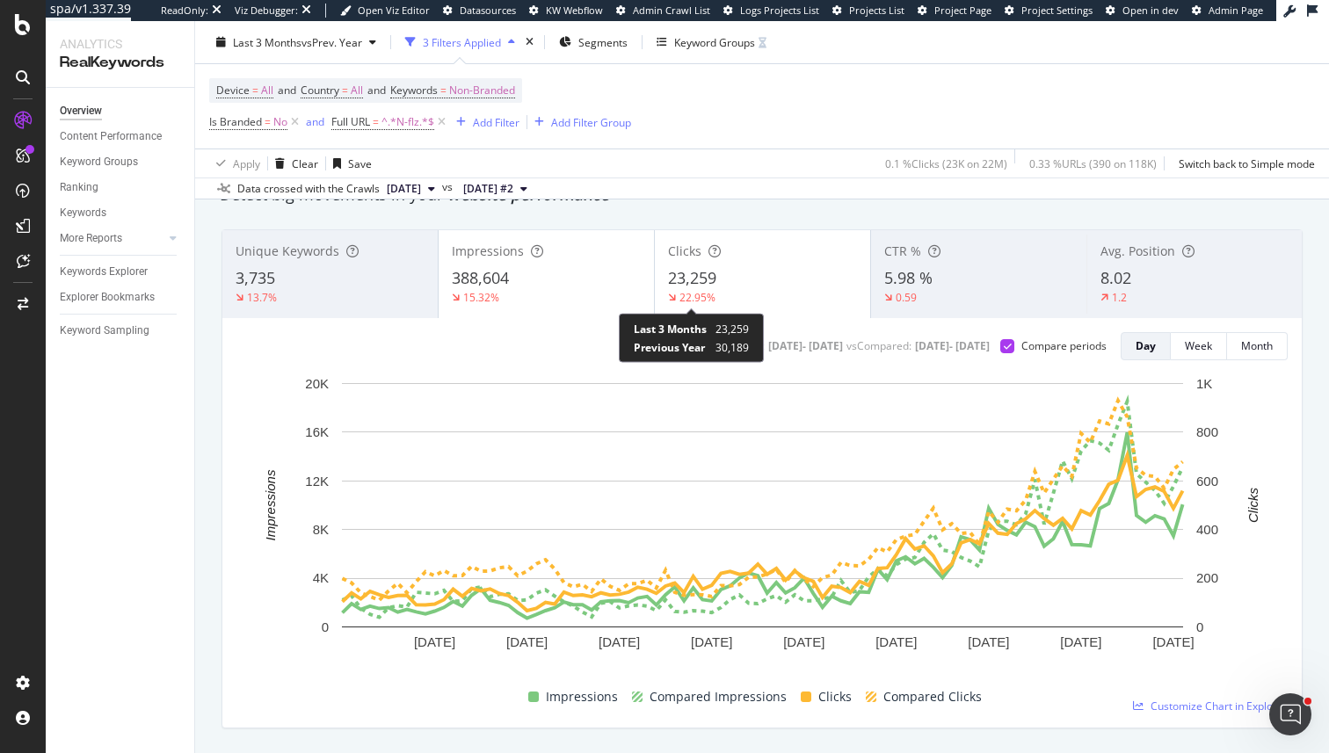
click at [741, 305] on div "22.95%" at bounding box center [762, 298] width 189 height 16
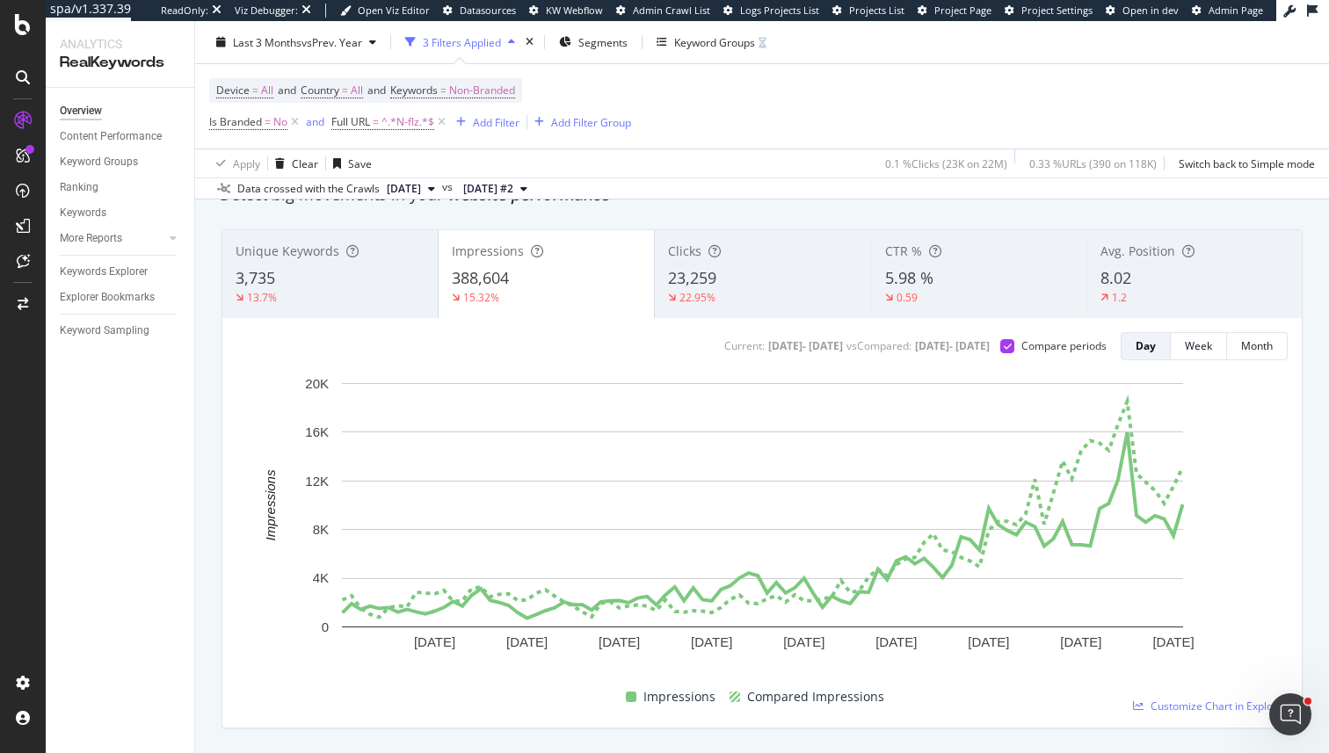
click at [1158, 250] on span "Avg. Position" at bounding box center [1137, 251] width 75 height 17
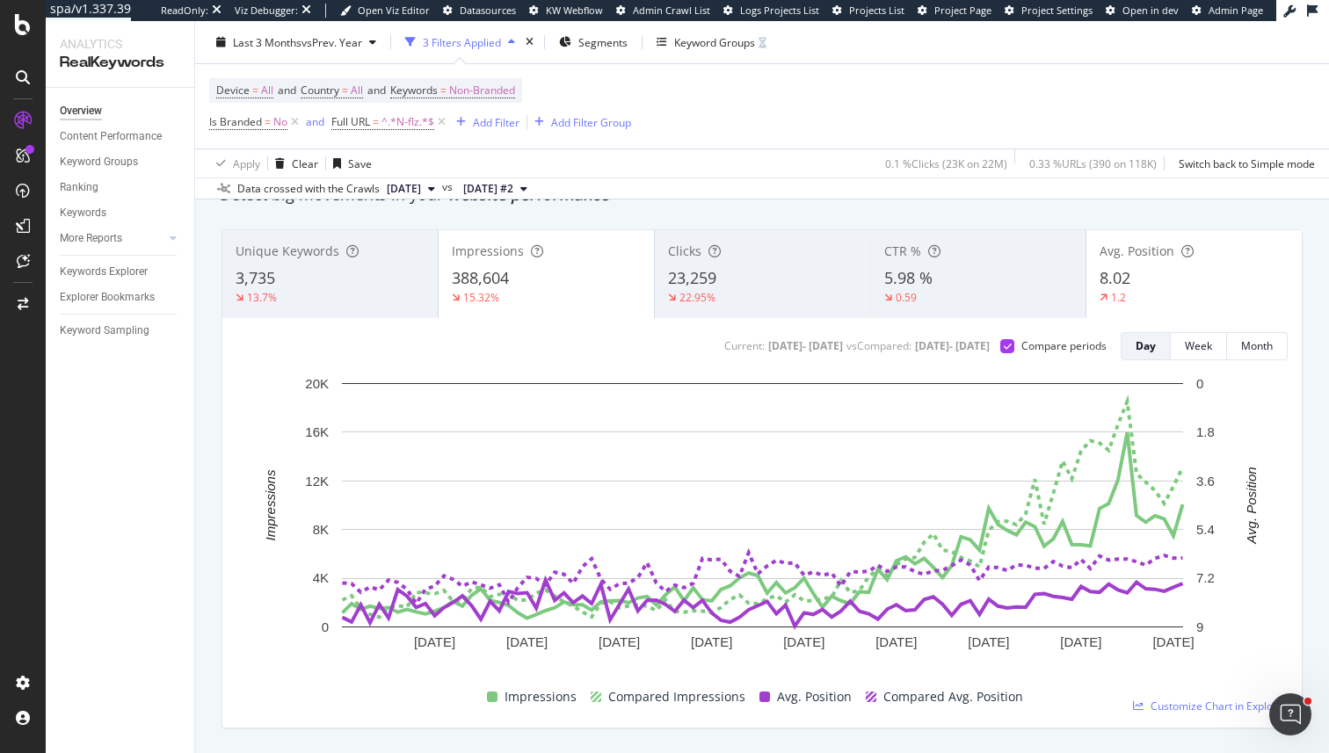
click at [555, 265] on div "Impressions 388,604 15.32%" at bounding box center [546, 274] width 215 height 79
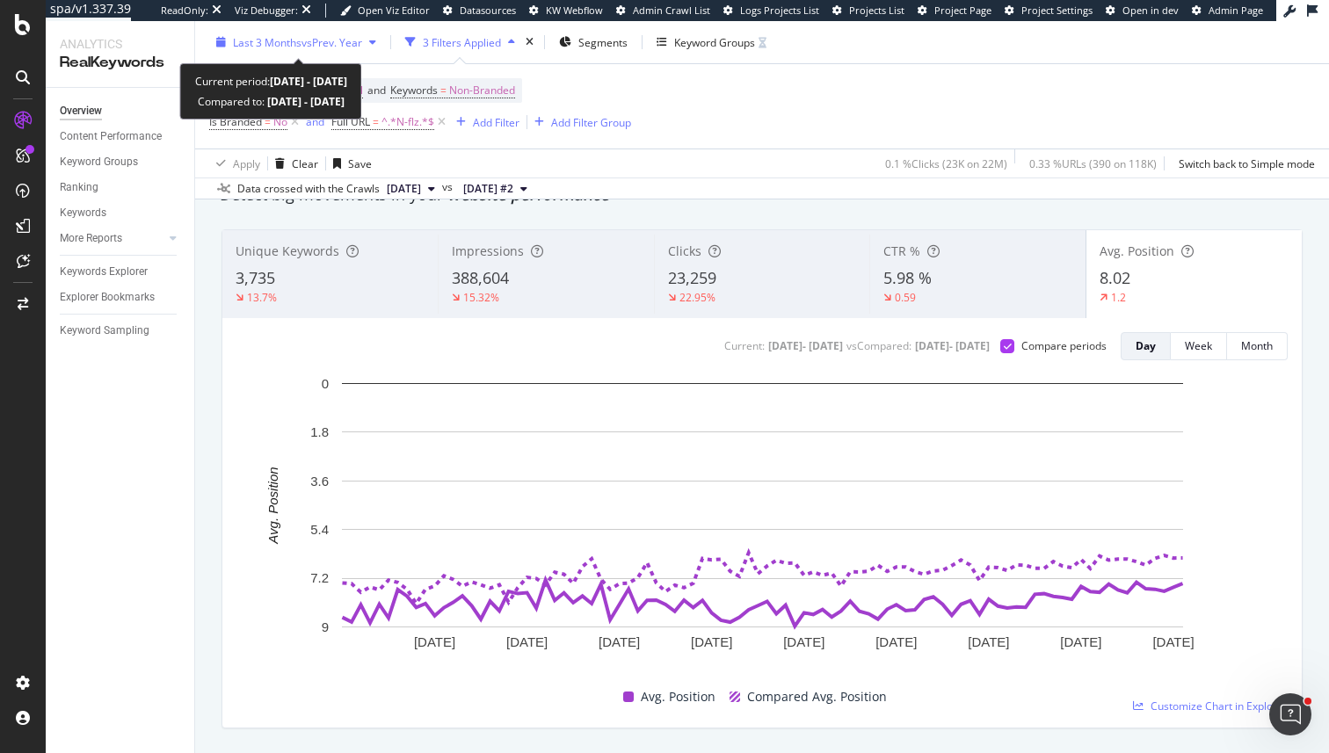
click at [270, 43] on span "Last 3 Months" at bounding box center [267, 41] width 69 height 15
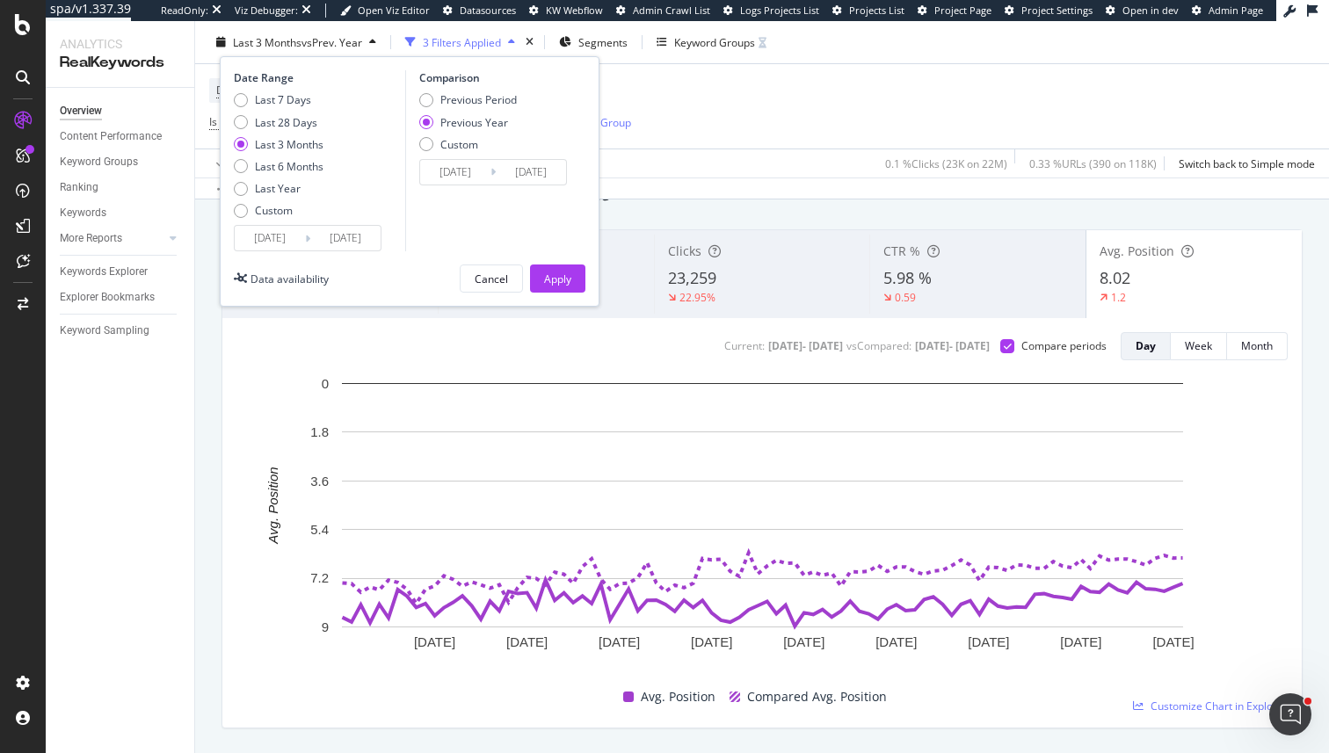
click at [264, 229] on input "2025/06/21" at bounding box center [270, 238] width 70 height 25
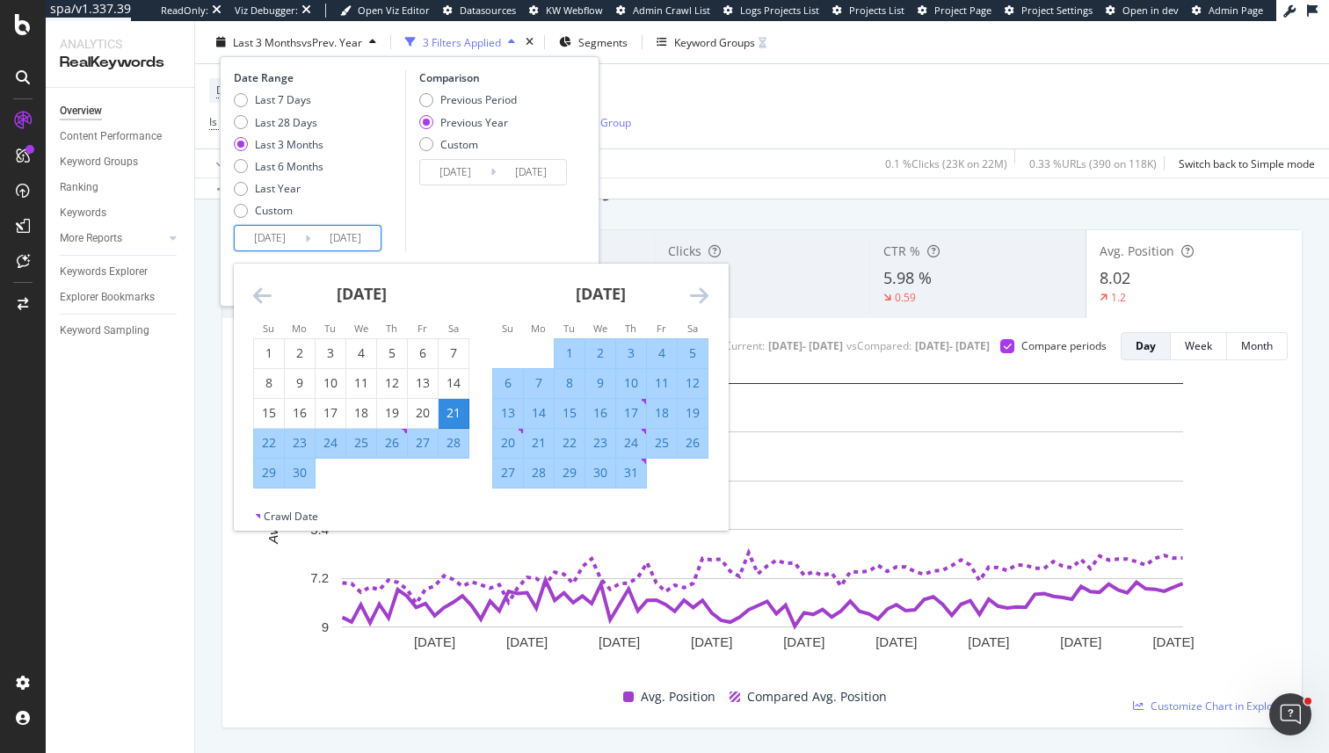
click at [695, 300] on icon "Move forward to switch to the next month." at bounding box center [699, 295] width 18 height 21
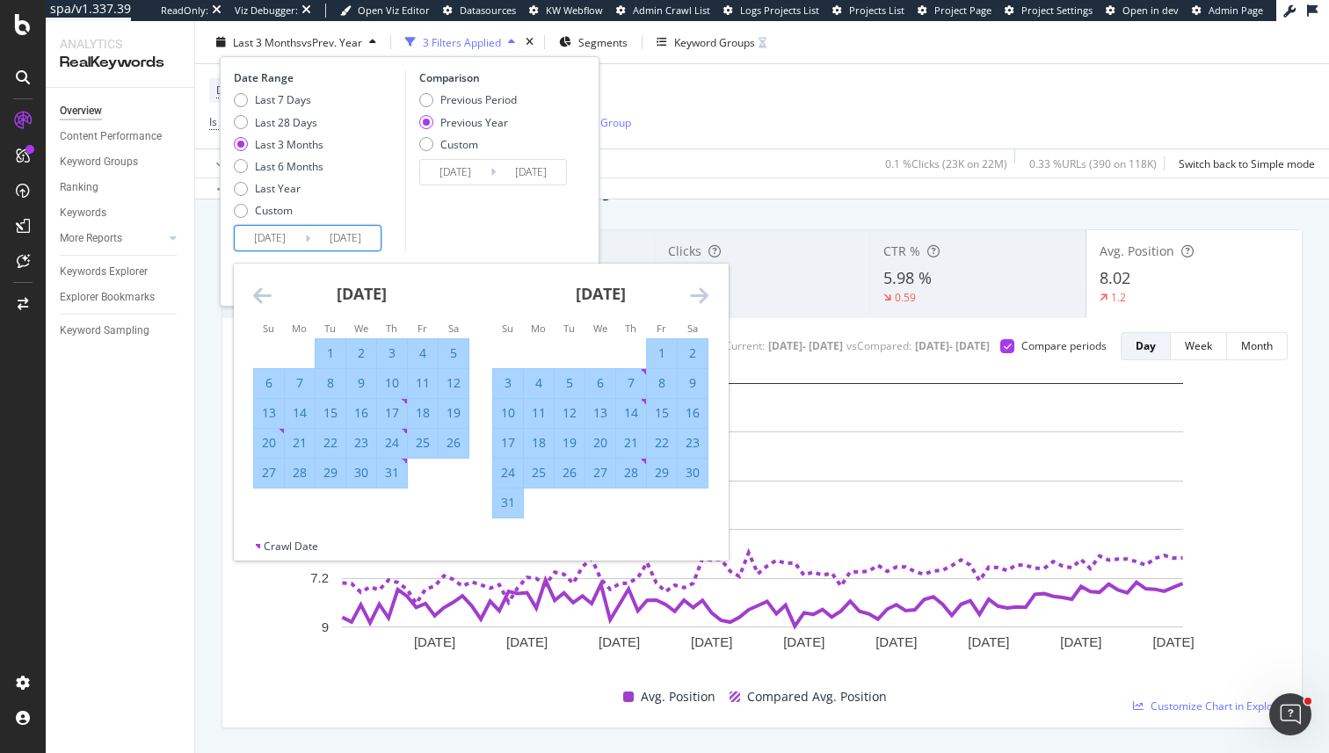
click at [695, 300] on icon "Move forward to switch to the next month." at bounding box center [699, 295] width 18 height 21
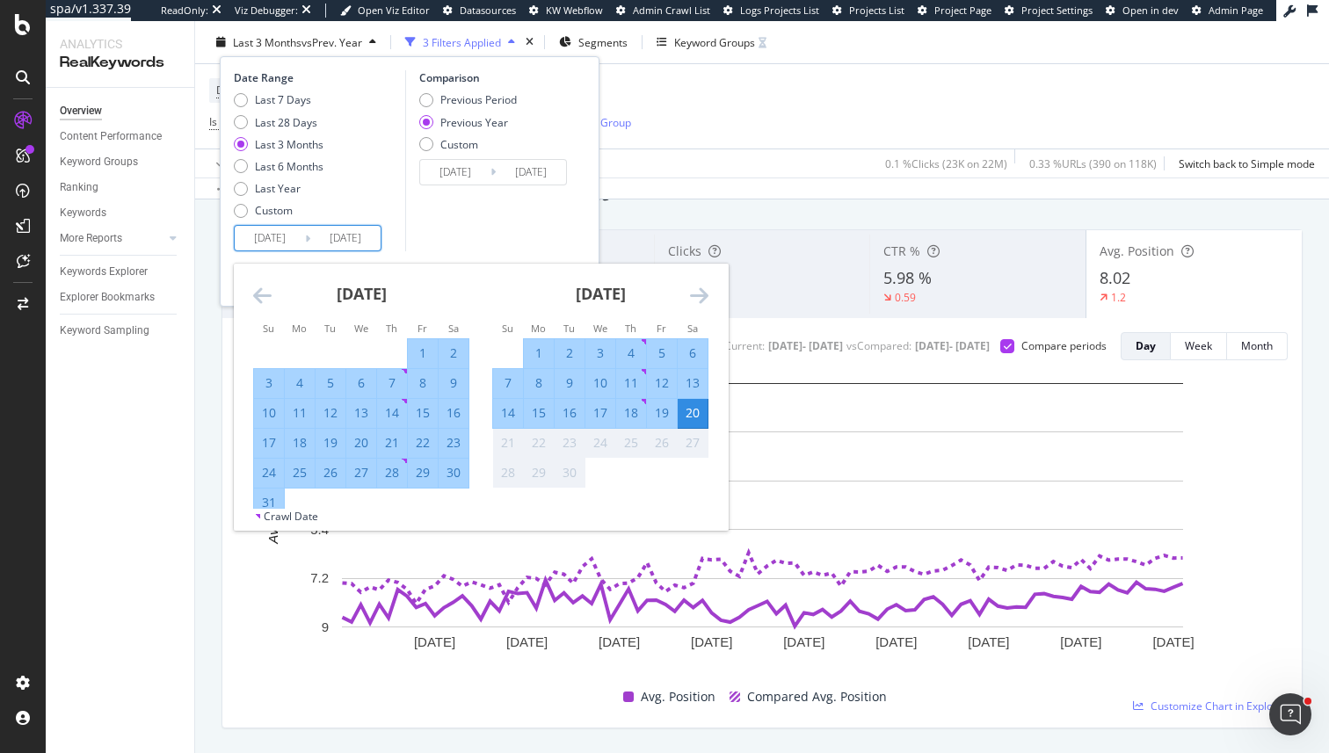
click at [657, 382] on div "12" at bounding box center [662, 383] width 30 height 18
type input "2025/09/12"
type input "2024/09/13"
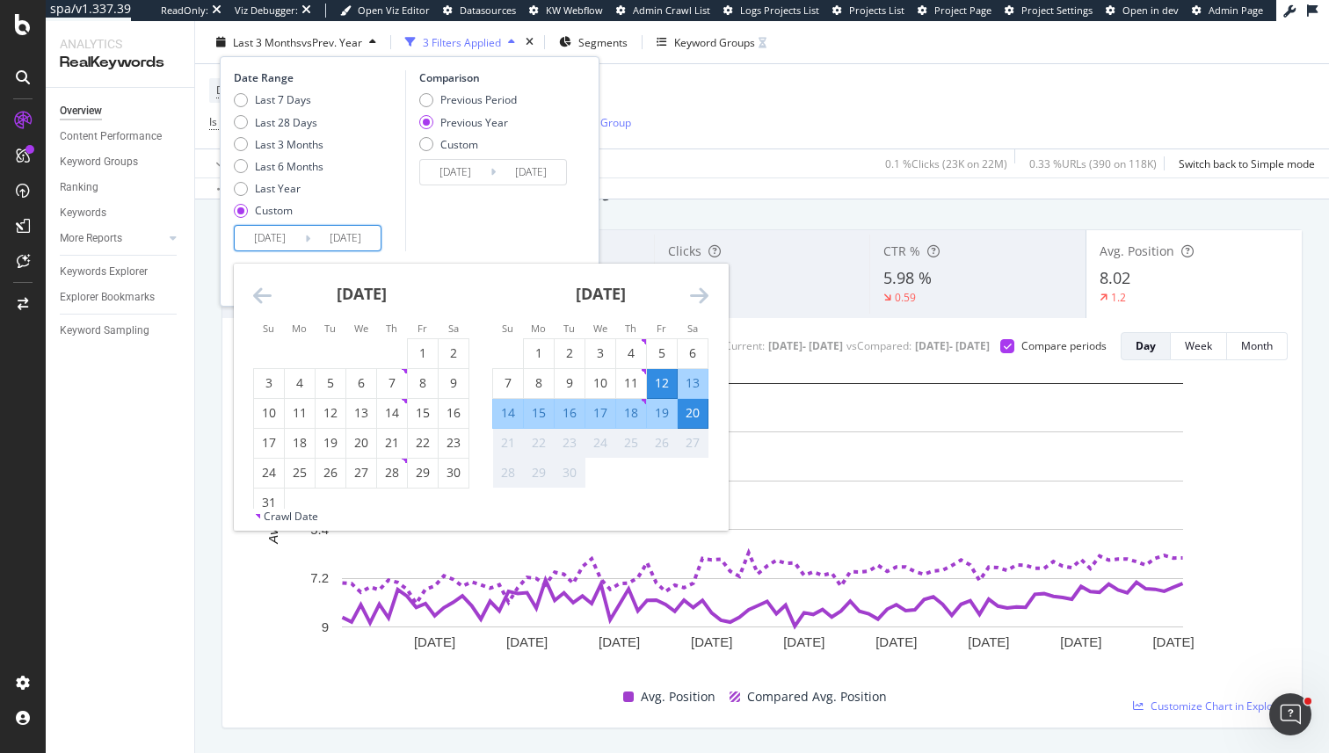
click at [454, 257] on div "Date Range Last 7 Days Last 28 Days Last 3 Months Last 6 Months Last Year Custo…" at bounding box center [410, 181] width 380 height 250
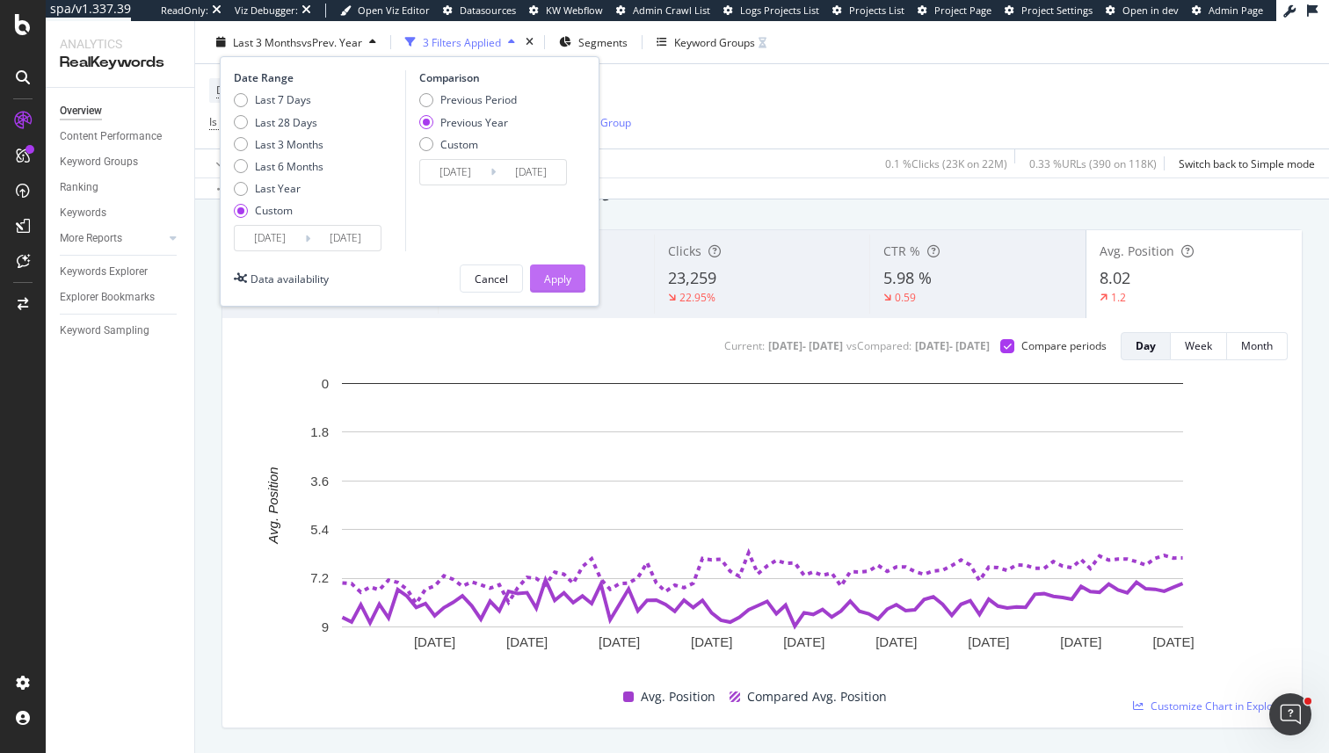
click at [572, 284] on button "Apply" at bounding box center [557, 279] width 55 height 28
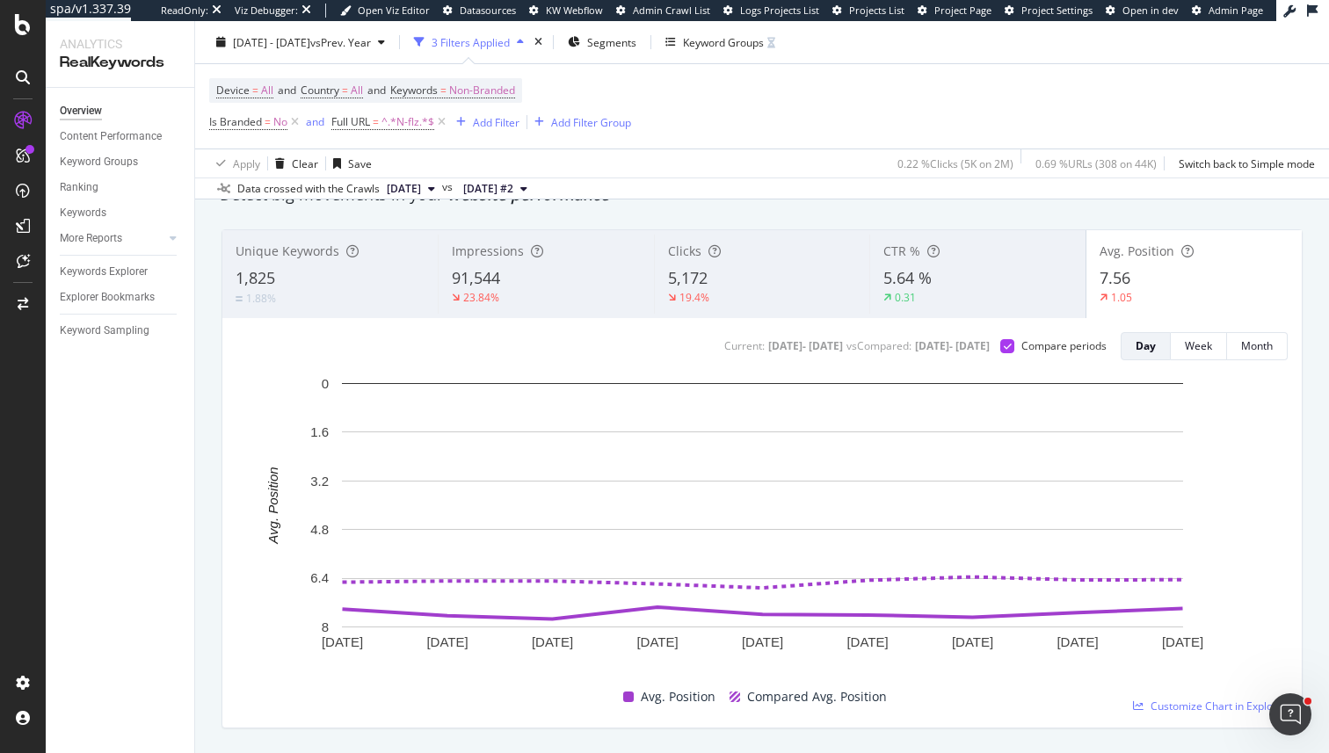
click at [531, 294] on div "23.84%" at bounding box center [546, 298] width 188 height 16
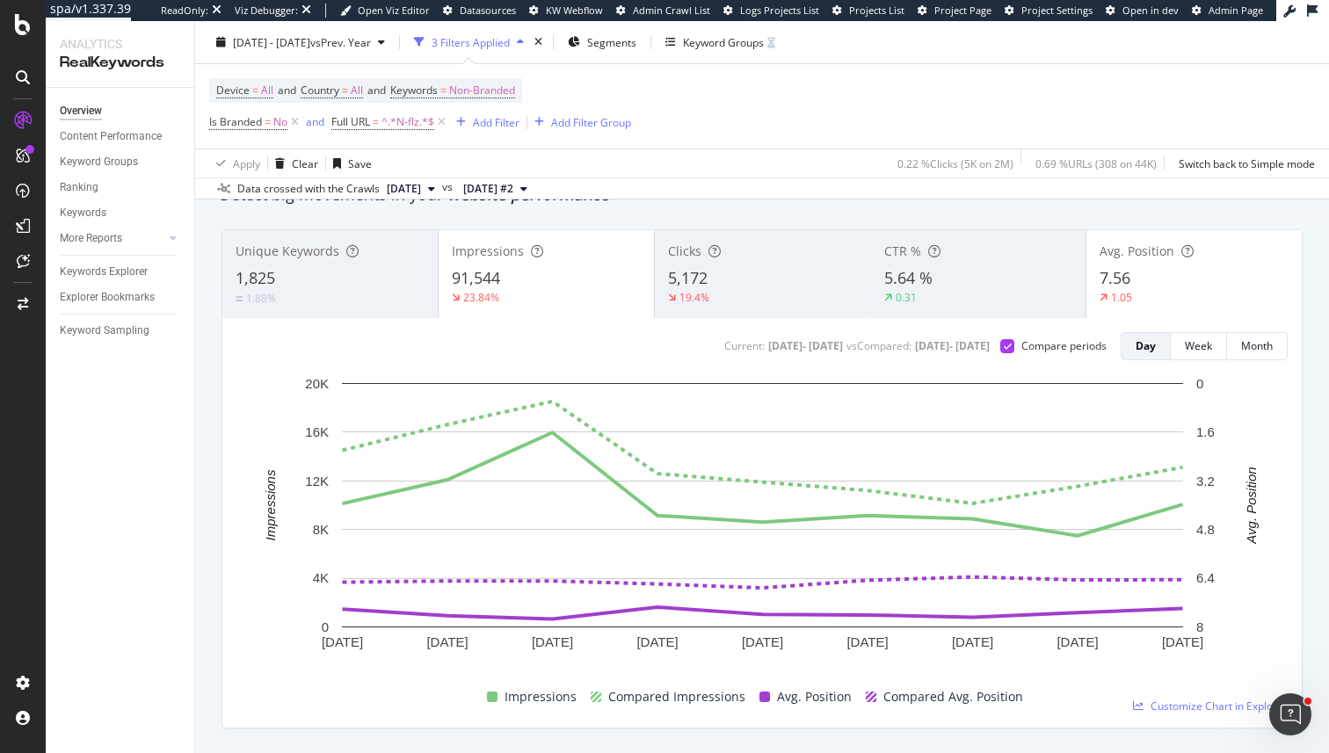
click at [681, 281] on span "5,172" at bounding box center [688, 277] width 40 height 21
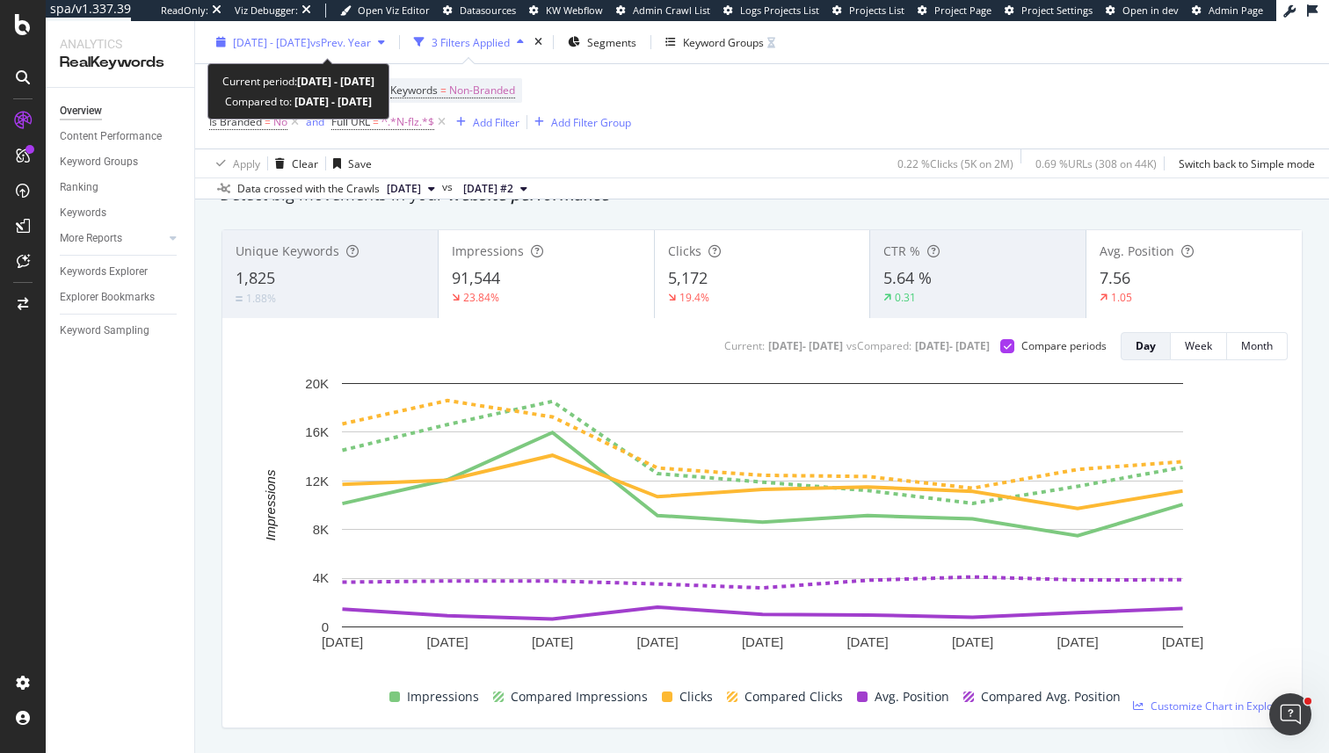
click at [282, 55] on button "2025 Sep. 12th - Sep. 20th vs Prev. Year" at bounding box center [300, 42] width 183 height 28
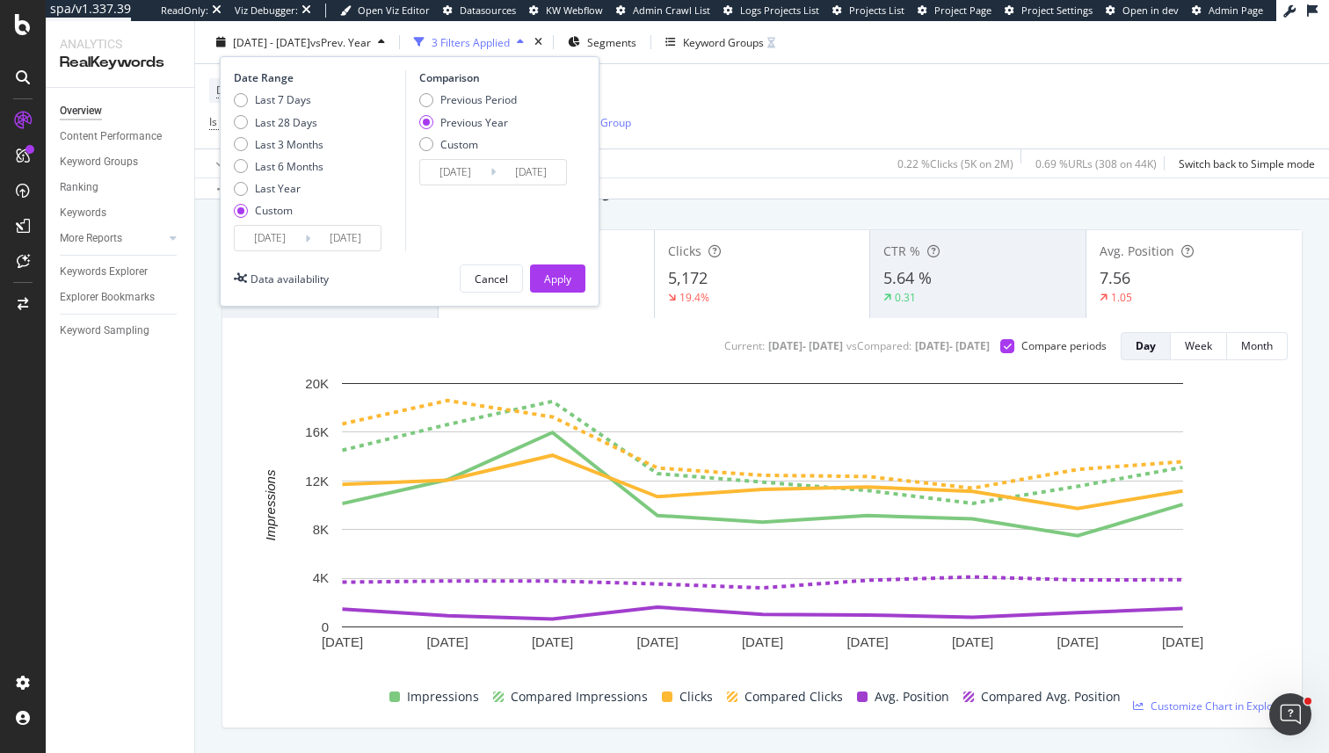
click at [297, 230] on input "2025/09/12" at bounding box center [270, 238] width 70 height 25
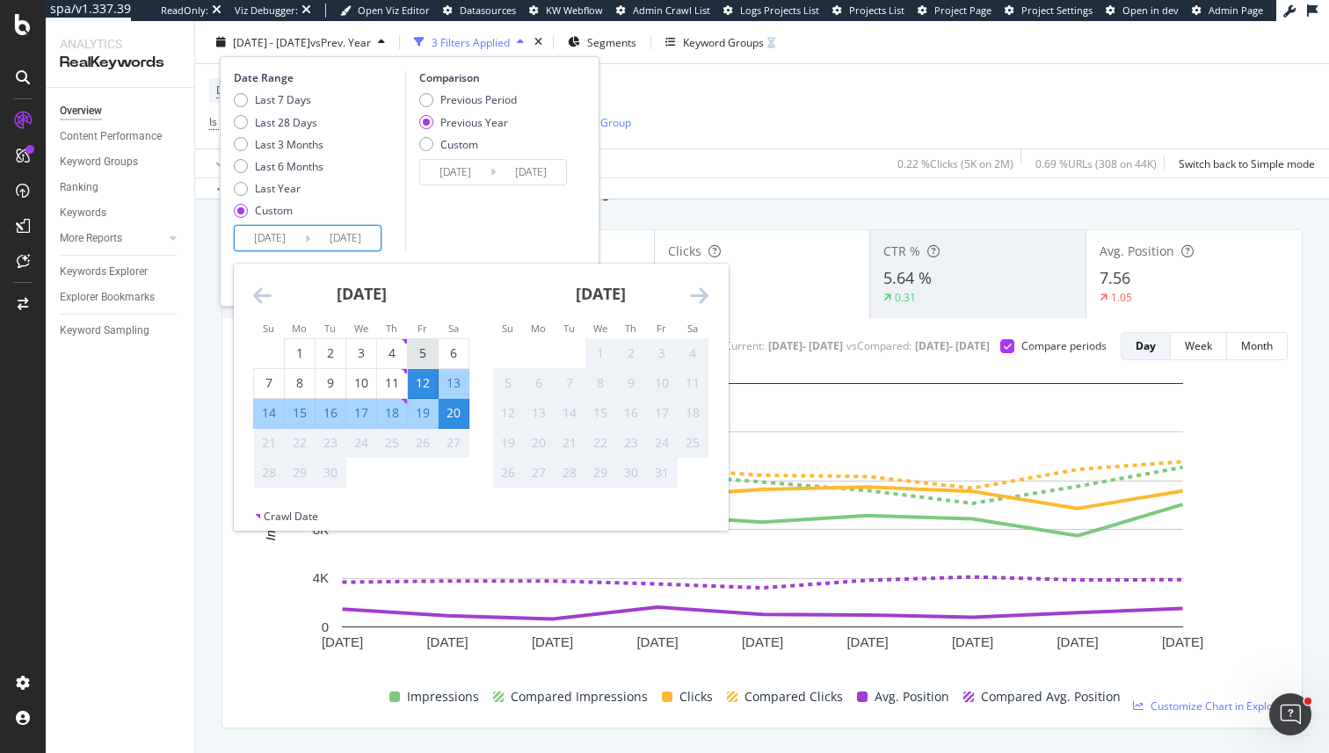
click at [419, 346] on div "5" at bounding box center [423, 354] width 30 height 18
type input "2025/09/05"
type input "2024/09/06"
click at [389, 381] on div "11" at bounding box center [392, 383] width 30 height 18
type input "2025/09/11"
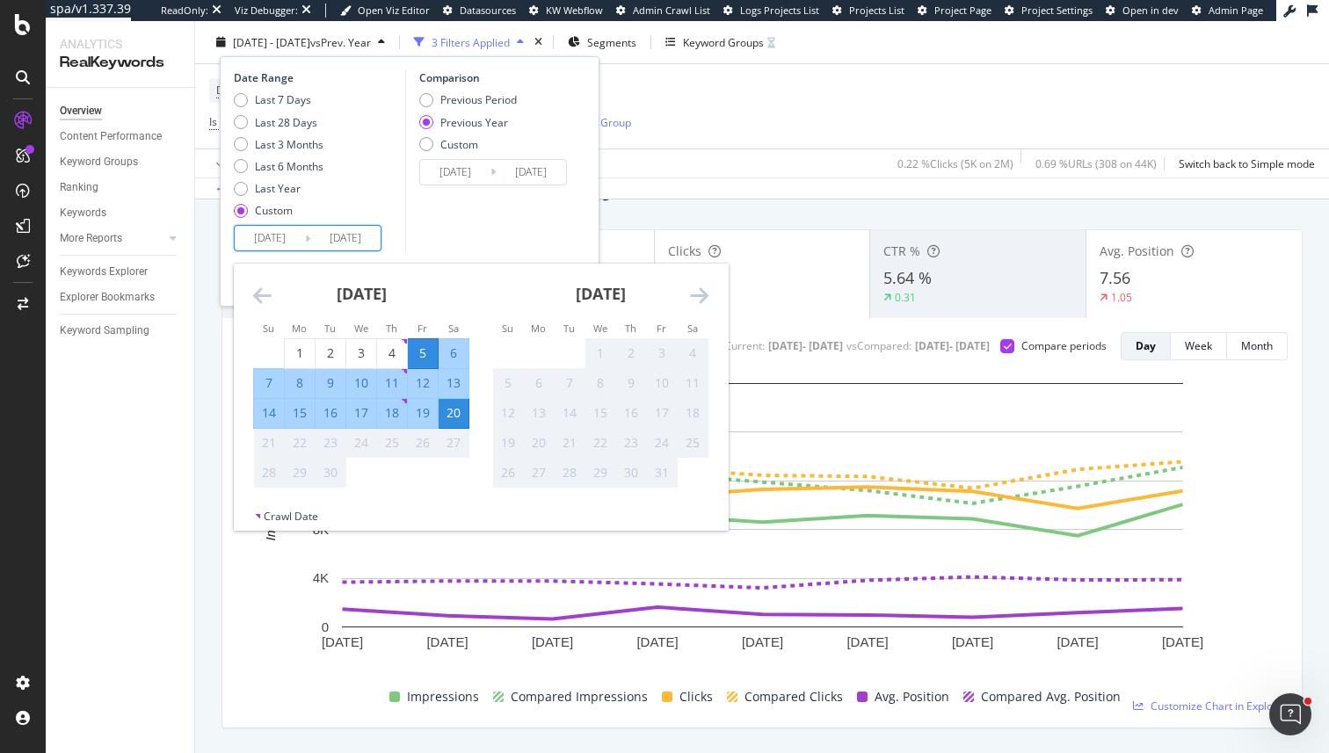
type input "2024/09/12"
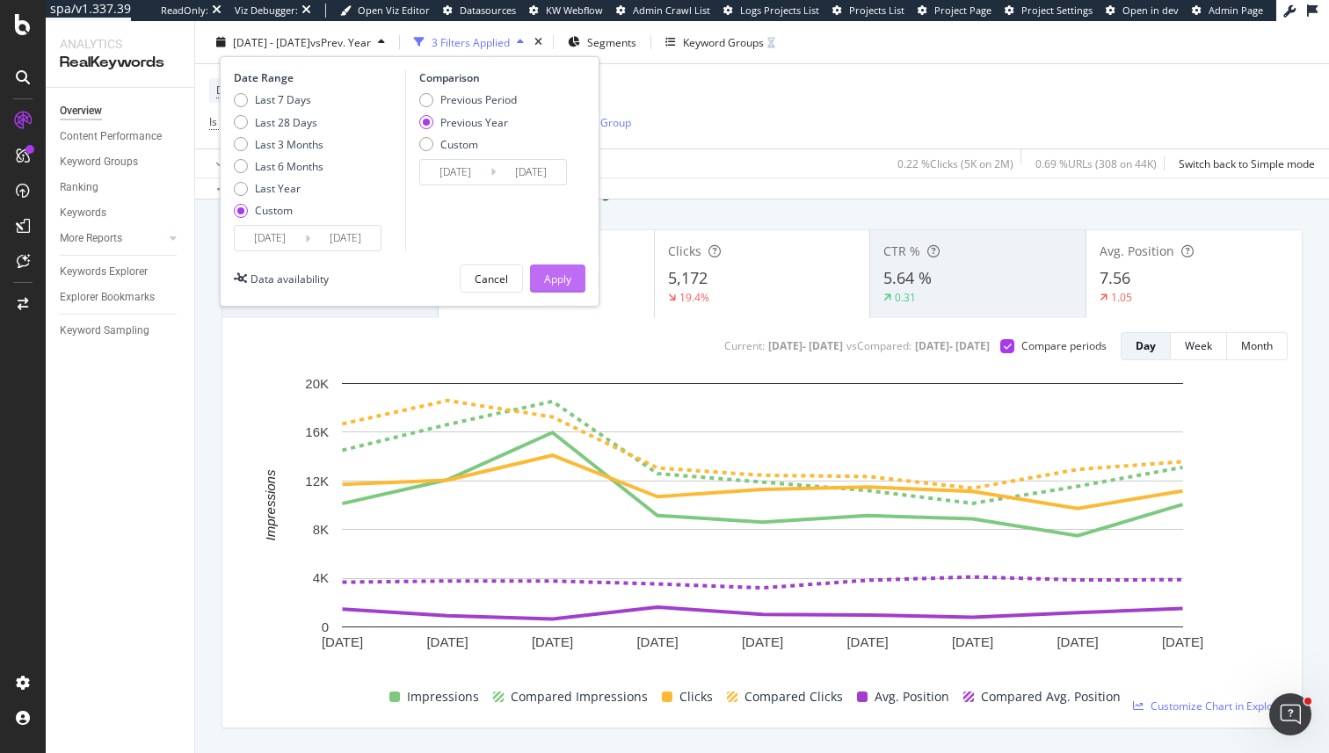
click at [564, 285] on div "Apply" at bounding box center [557, 278] width 27 height 15
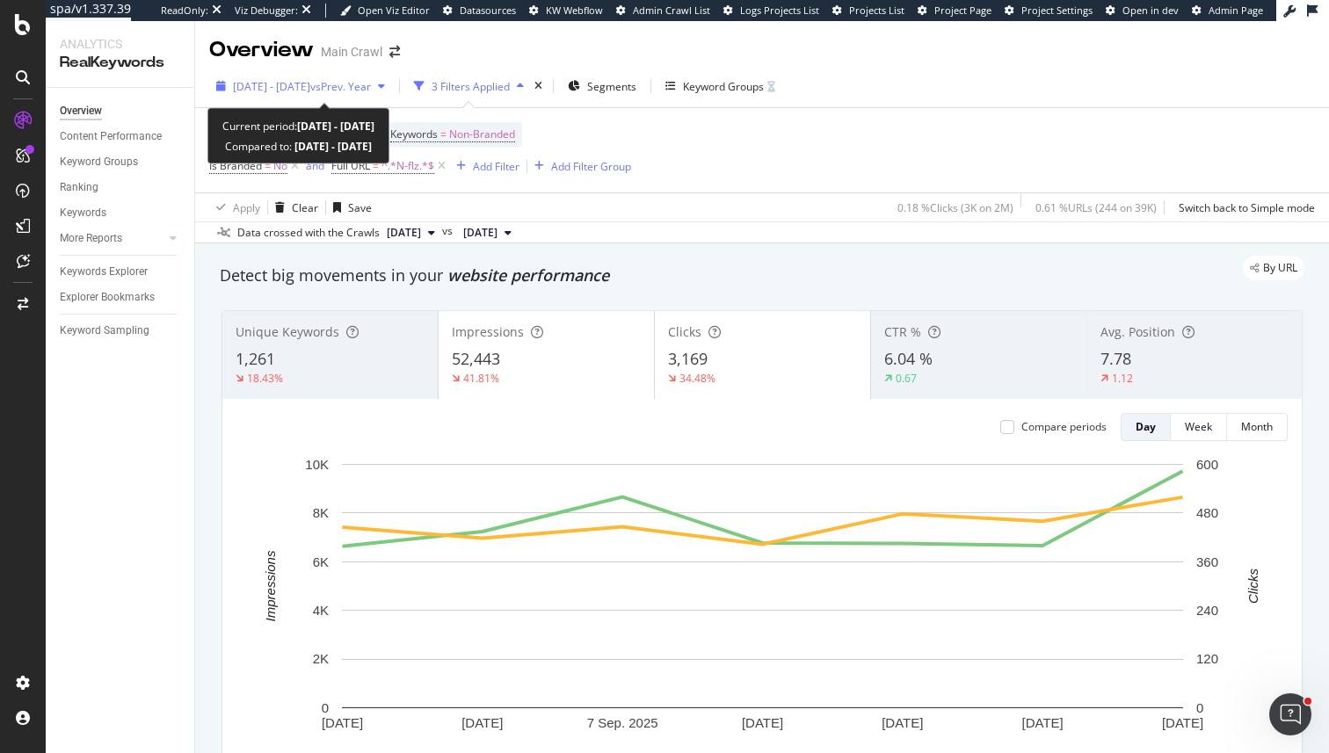
click at [308, 83] on span "2025 Sep. 5th - Sep. 11th" at bounding box center [271, 86] width 77 height 15
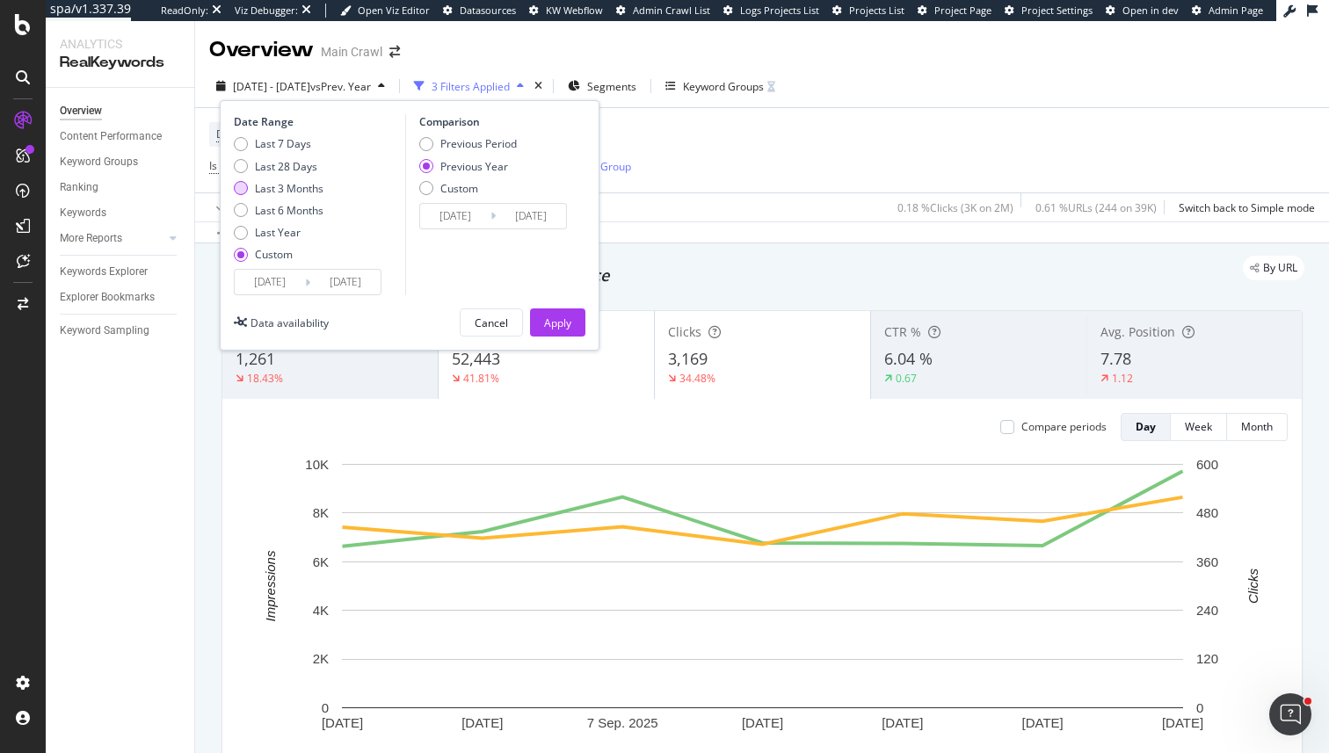
click at [301, 186] on div "Last 3 Months" at bounding box center [289, 188] width 69 height 15
type input "2025/06/21"
type input "2025/09/20"
type input "2024/06/22"
type input "2024/09/21"
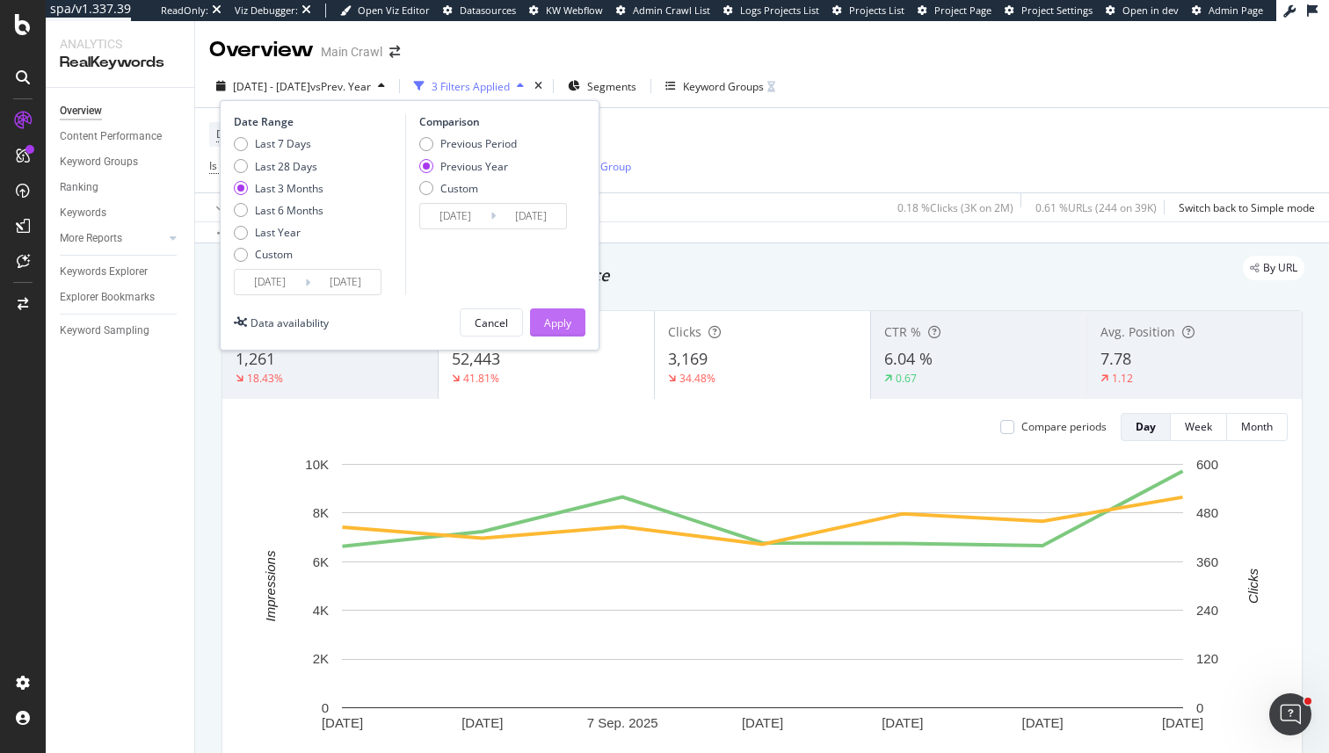
click at [565, 326] on div "Apply" at bounding box center [557, 323] width 27 height 15
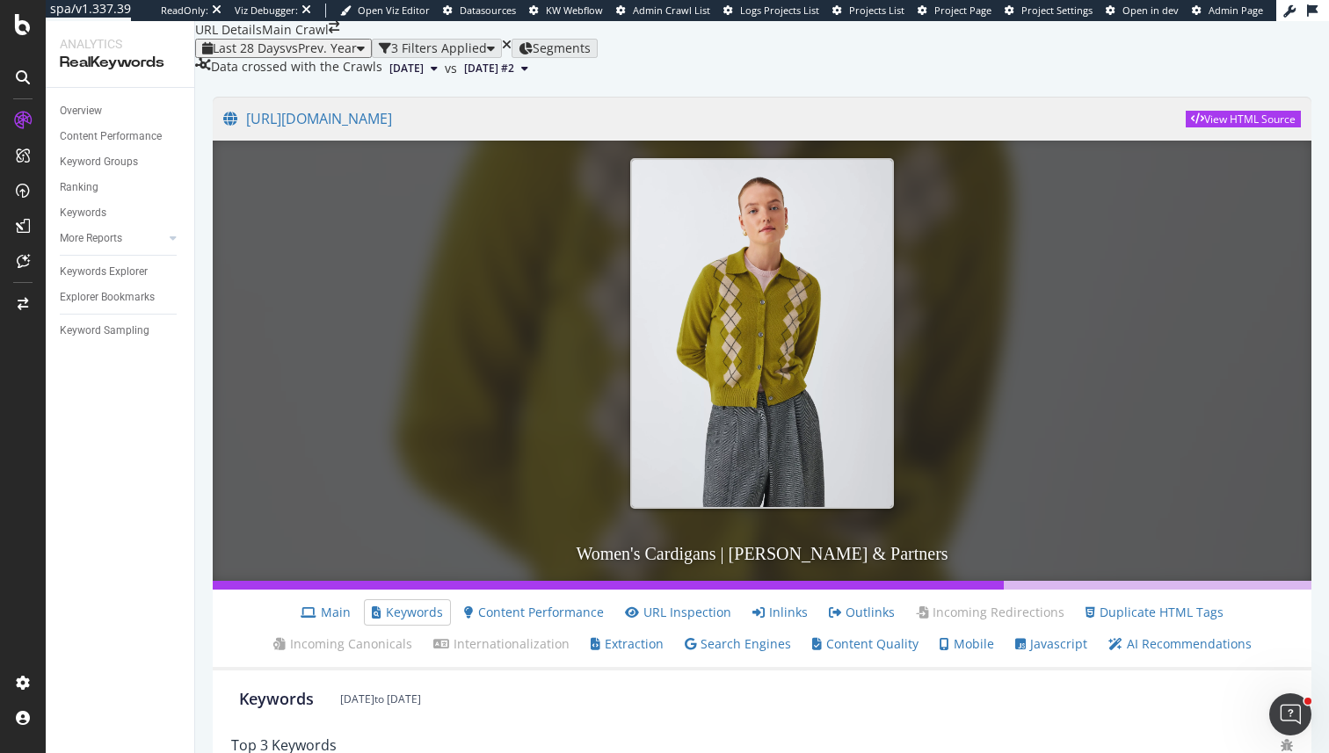
scroll to position [537, 0]
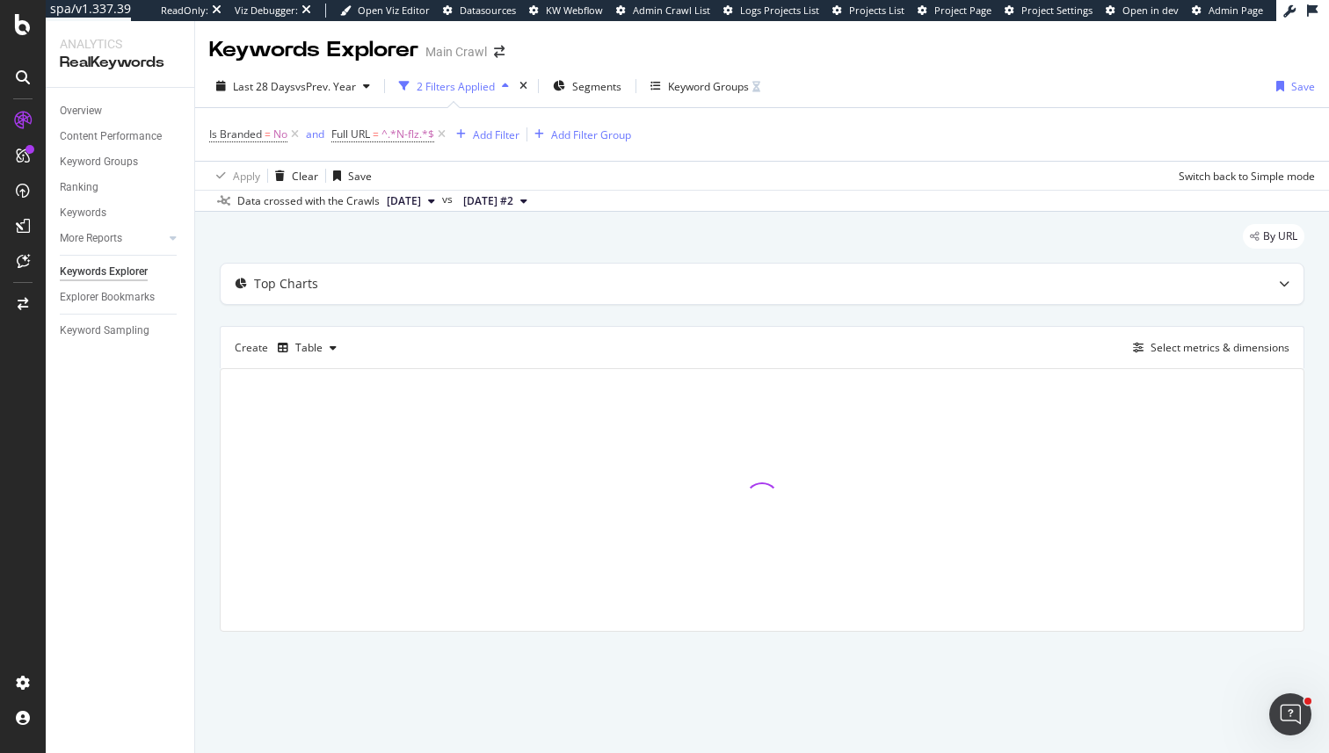
click at [1170, 330] on div "Create Table Select metrics & dimensions" at bounding box center [762, 347] width 1085 height 42
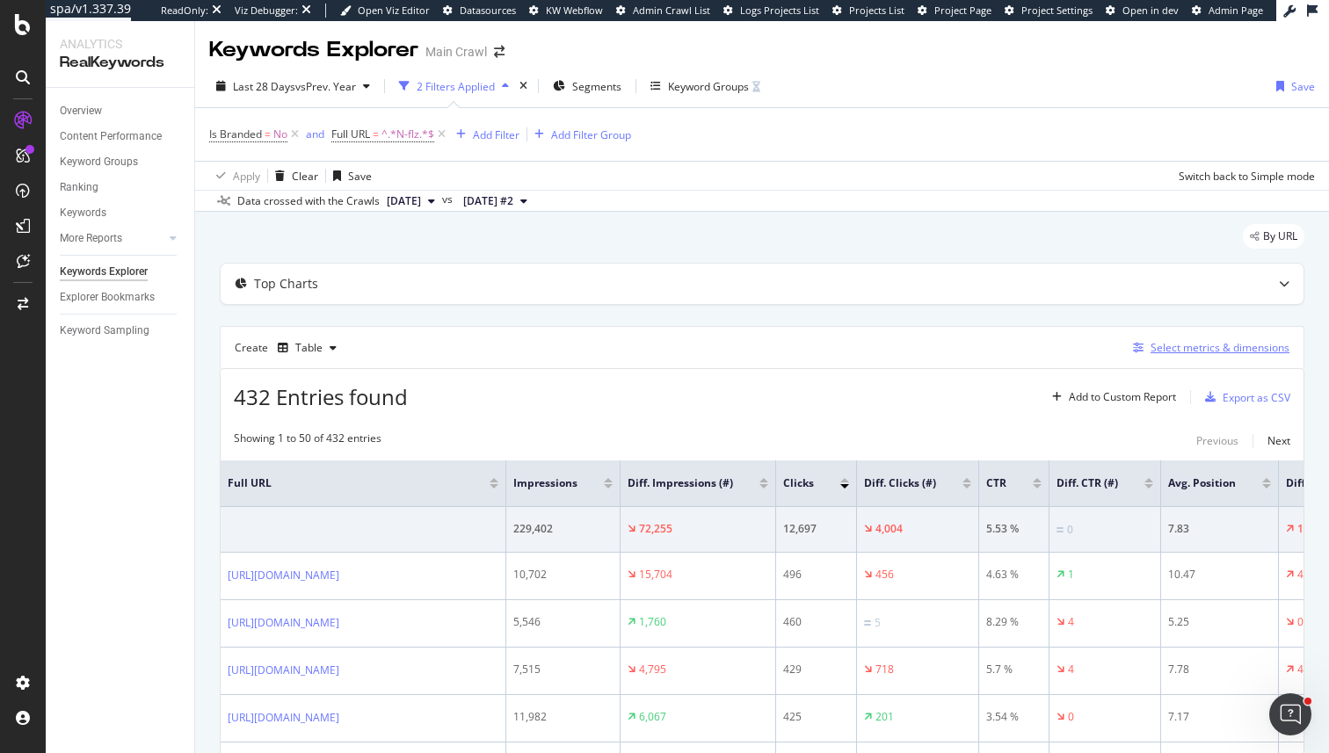
click at [1170, 350] on div "Select metrics & dimensions" at bounding box center [1220, 347] width 139 height 15
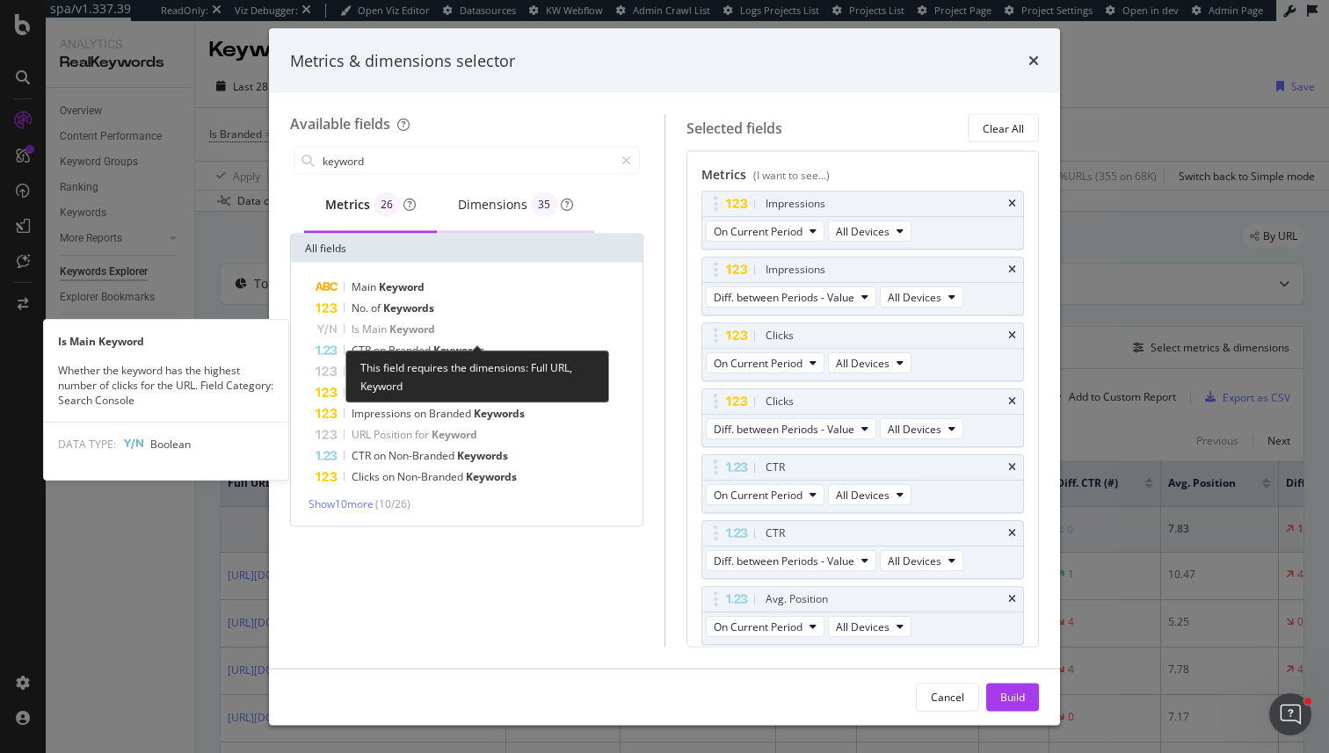
type input "keyword"
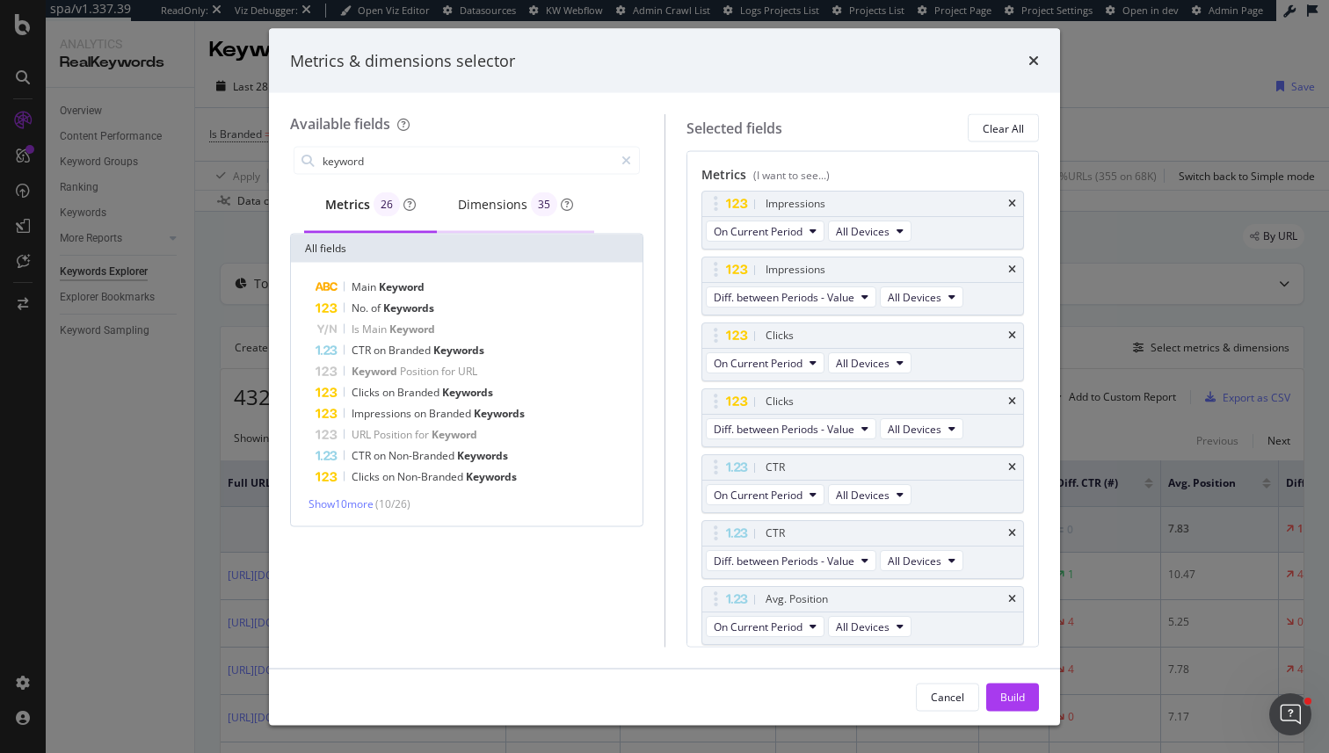
click at [526, 201] on div "Dimensions 35" at bounding box center [515, 204] width 115 height 25
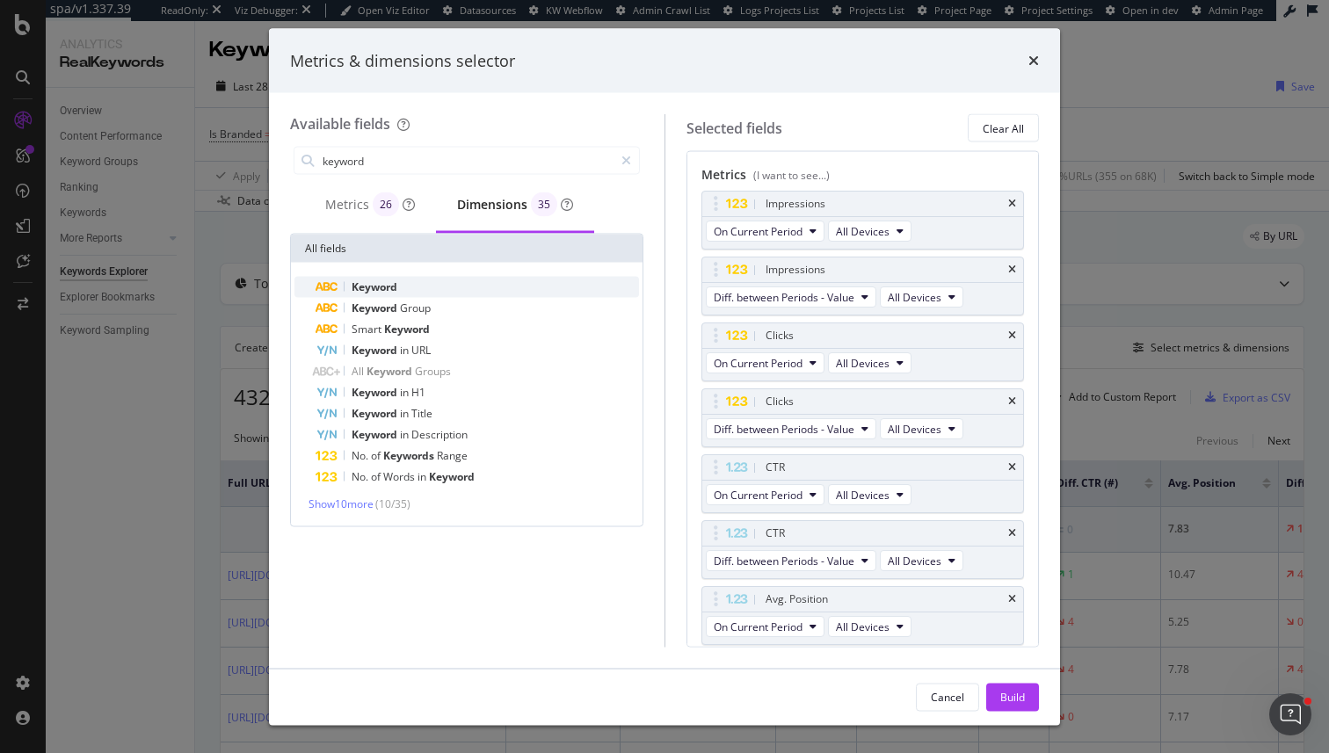
click at [385, 285] on span "Keyword" at bounding box center [375, 286] width 46 height 15
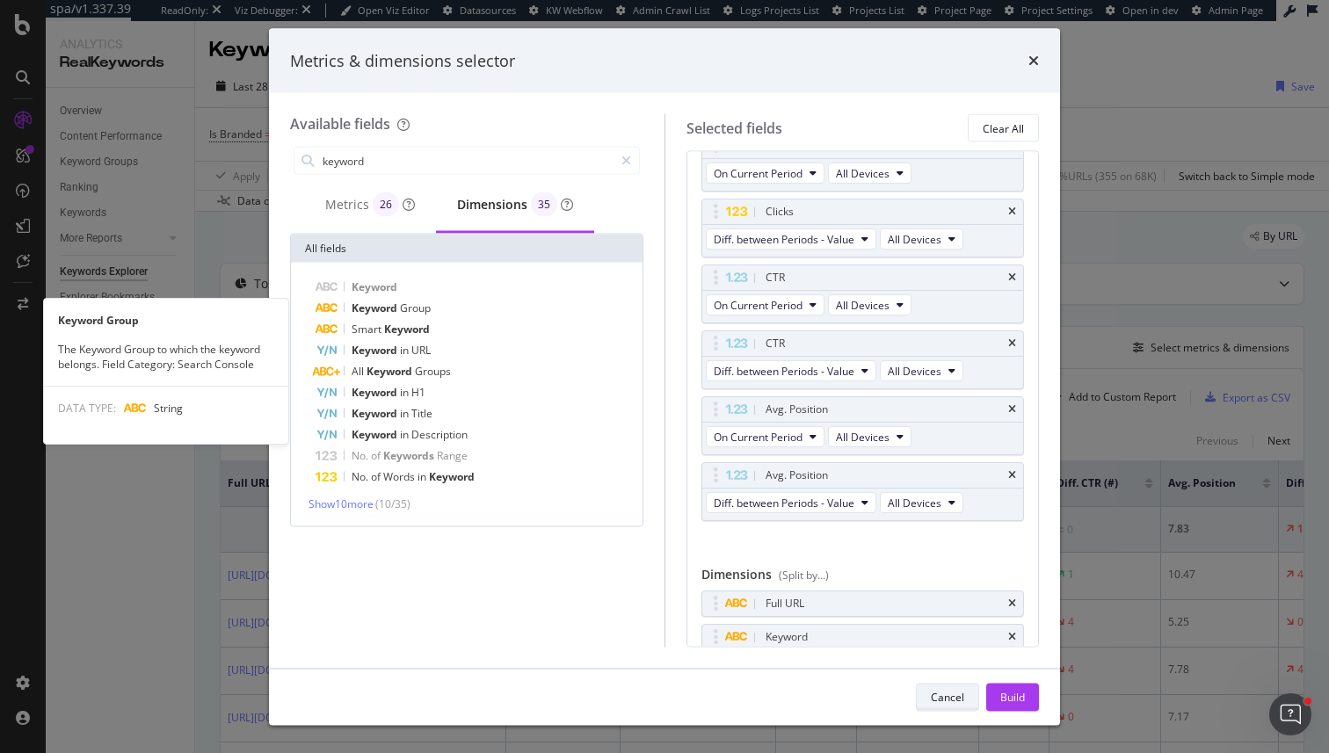
scroll to position [194, 0]
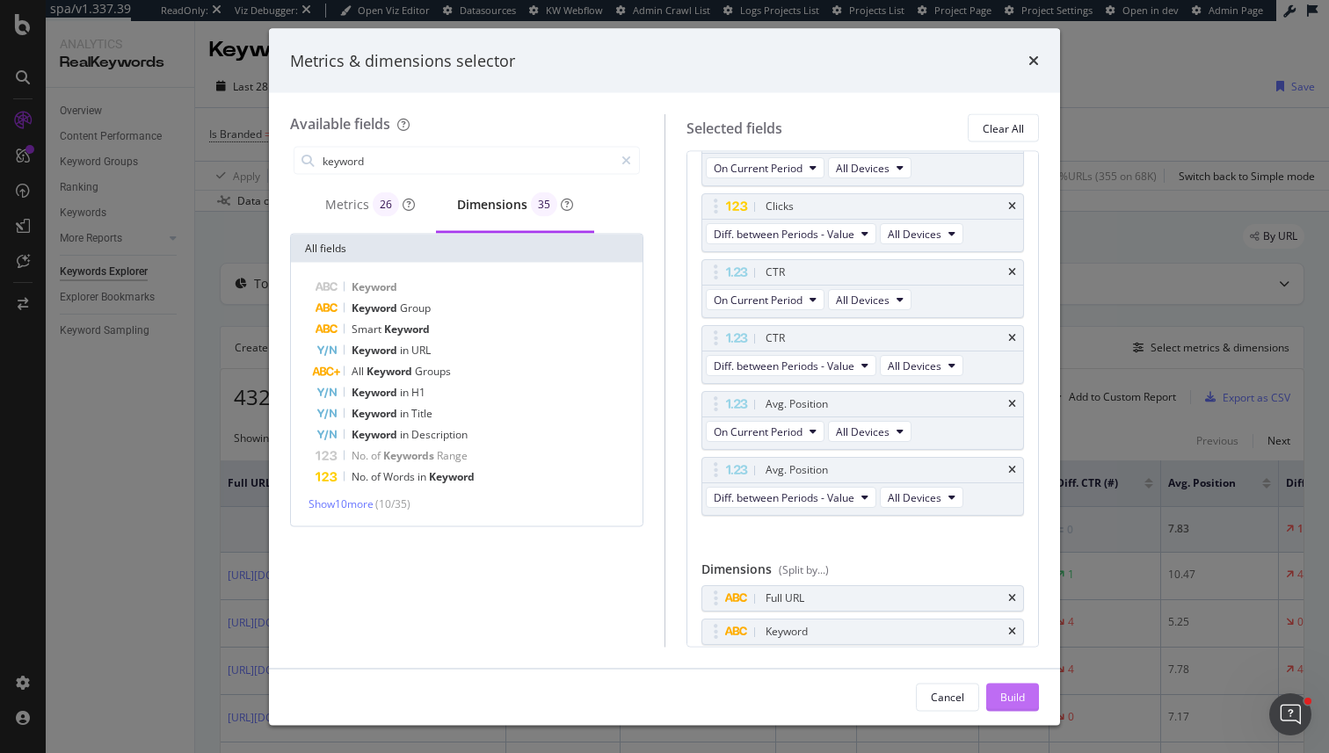
click at [1007, 691] on div "Build" at bounding box center [1012, 696] width 25 height 15
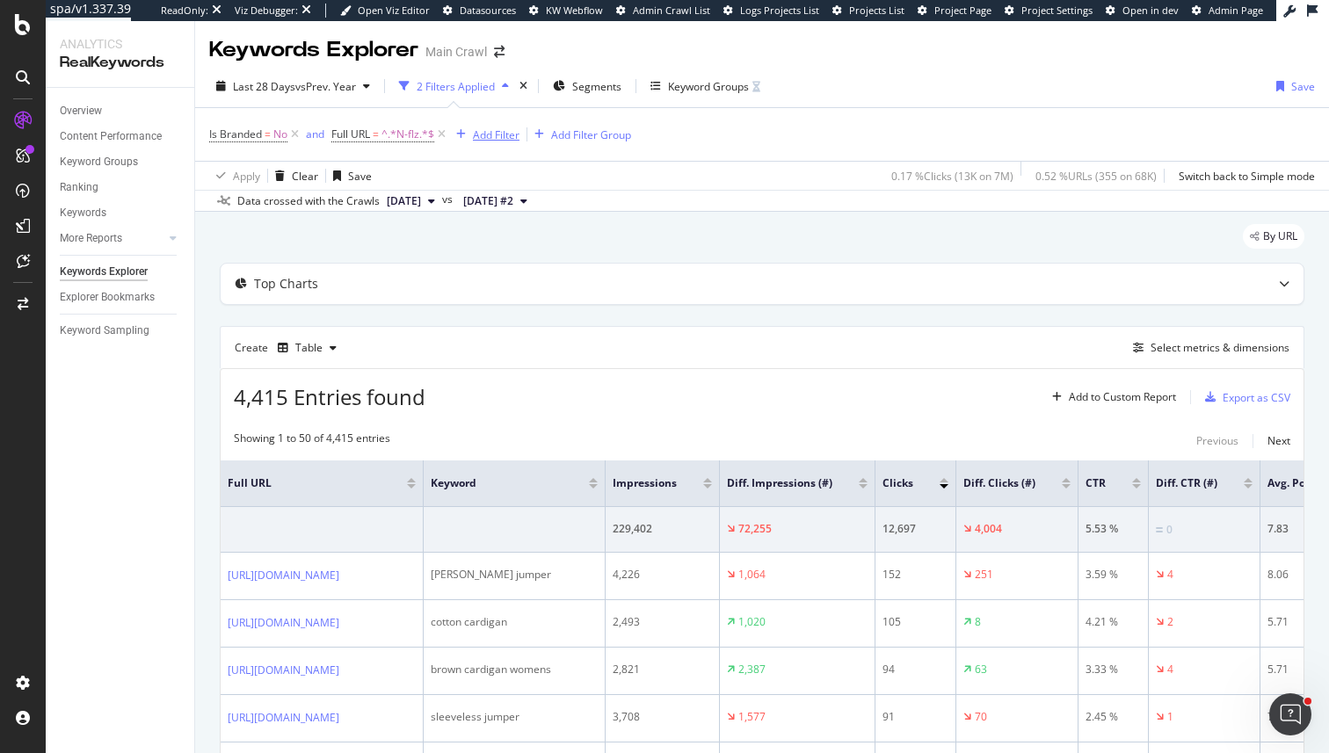
click at [496, 136] on div "Add Filter" at bounding box center [496, 134] width 47 height 15
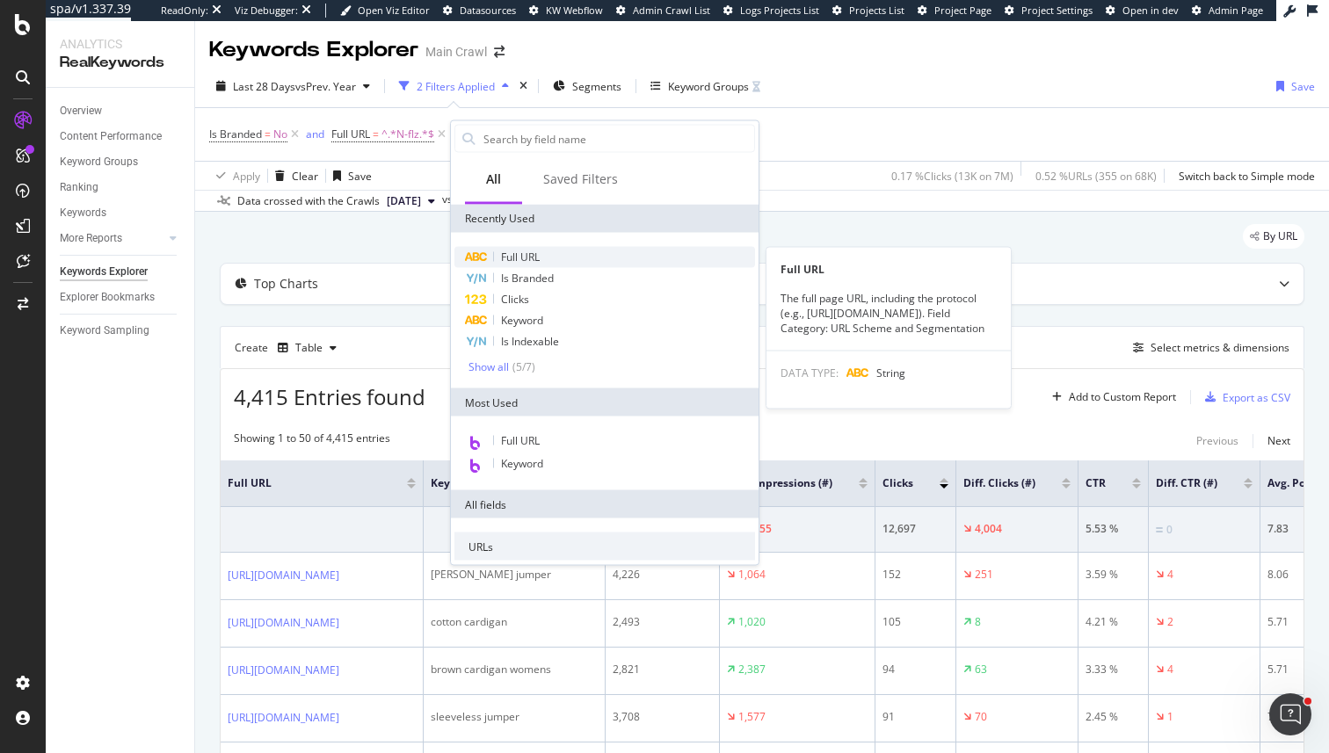
click at [511, 260] on span "Full URL" at bounding box center [520, 257] width 39 height 15
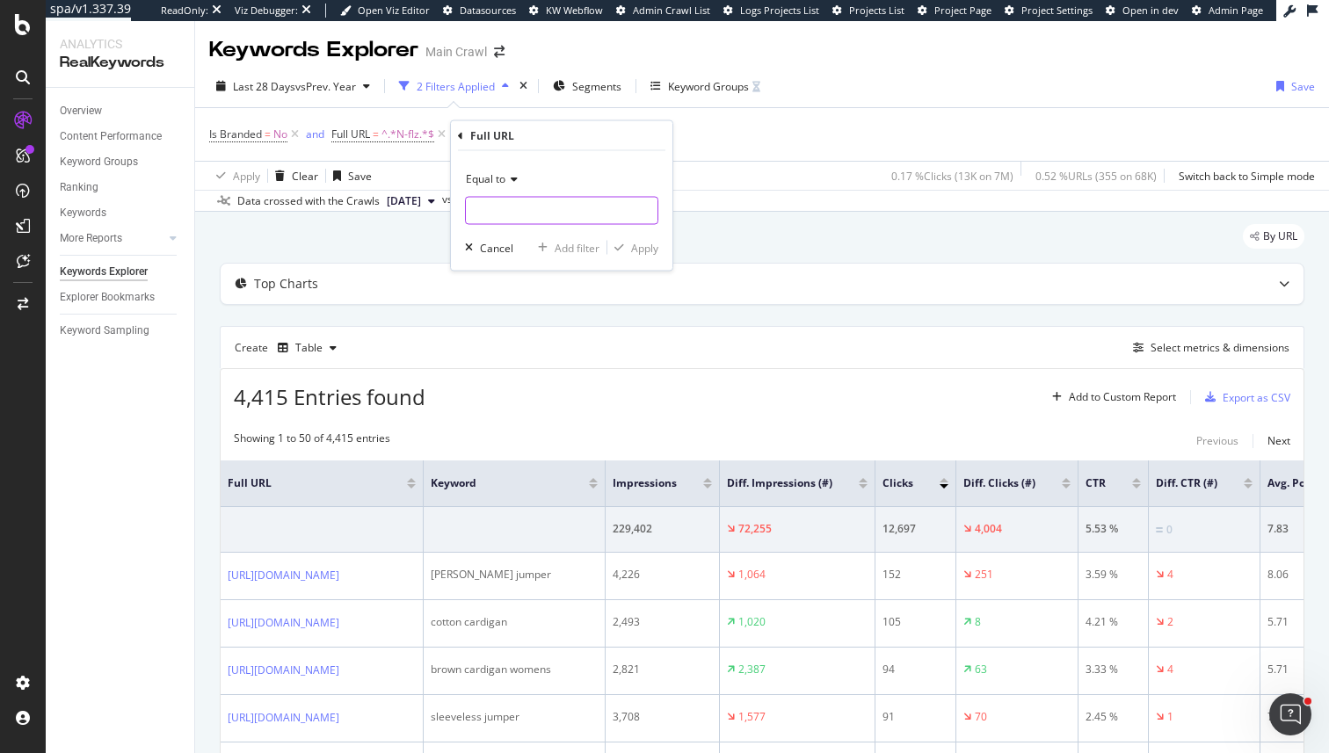
click at [511, 207] on input "text" at bounding box center [562, 211] width 192 height 28
paste input "https://www.johnlewis.com/browse/women/womens-knitwear/cardigans/_/N-flzZ1z0rox6"
type input "https://www.johnlewis.com/browse/women/womens-knitwear/cardigans/_/N-flzZ1z0rox6"
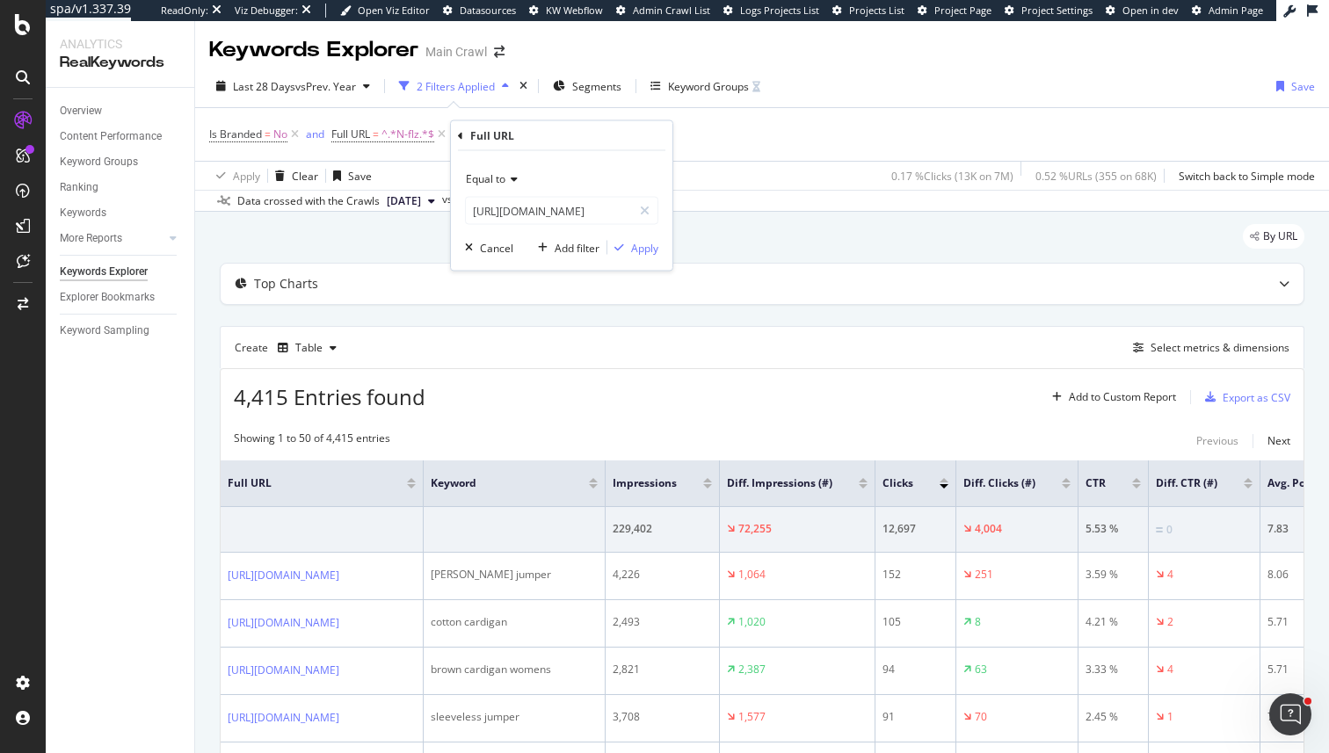
click at [664, 250] on div "Equal to https://www.johnlewis.com/browse/women/womens-knitwear/cardigans/_/N-f…" at bounding box center [561, 211] width 221 height 120
click at [654, 253] on div "Apply" at bounding box center [644, 247] width 27 height 15
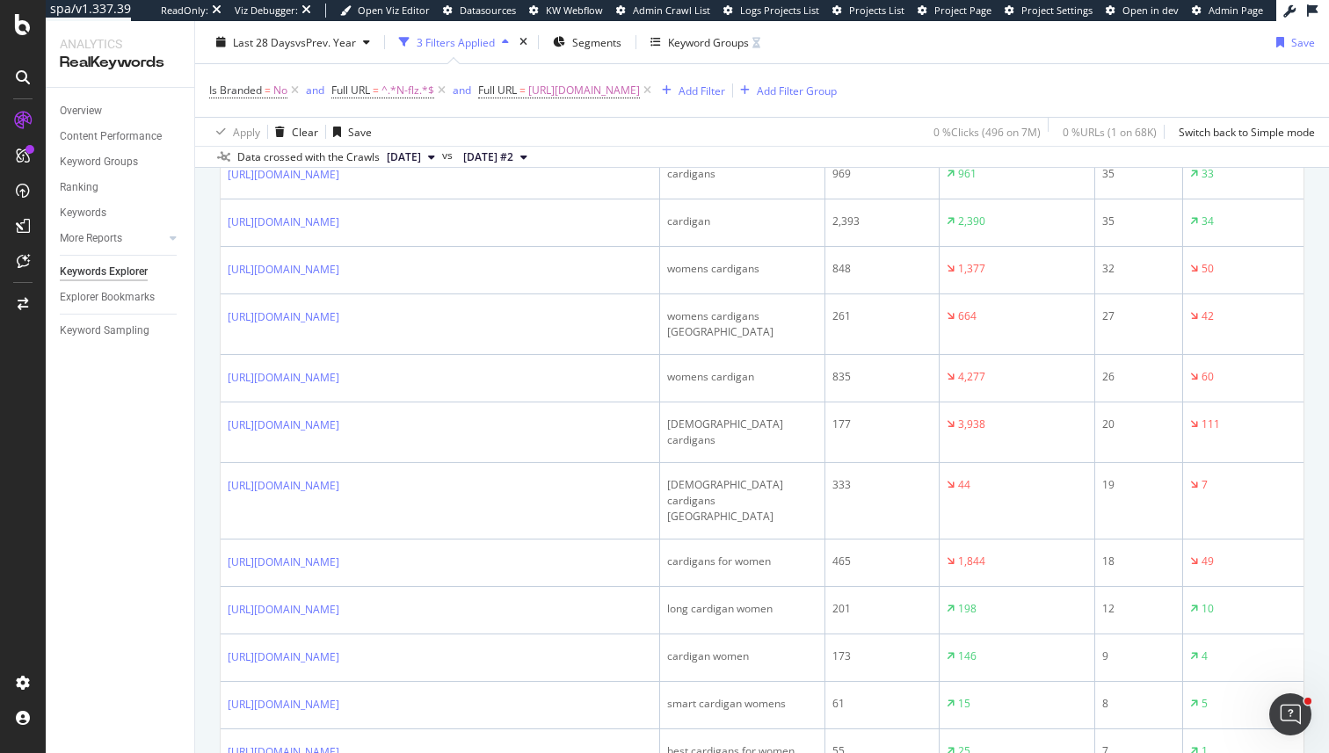
scroll to position [1053, 0]
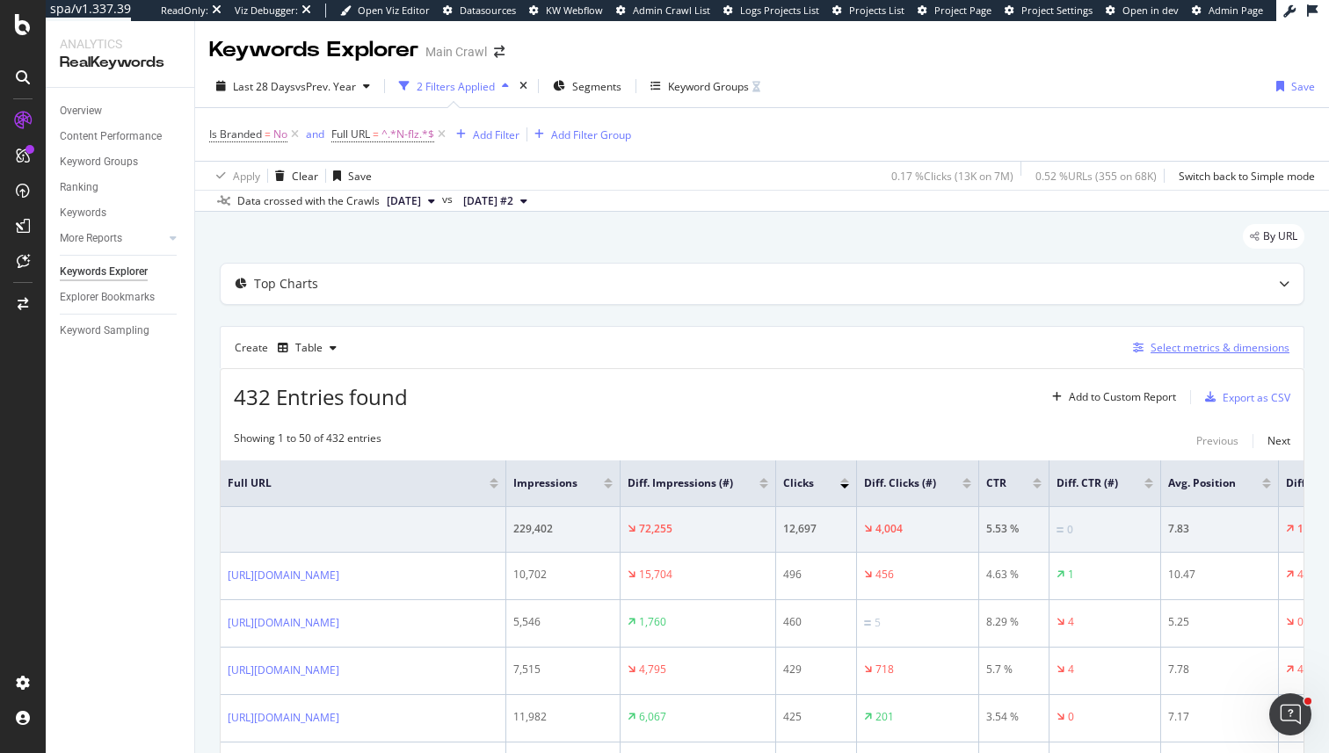
click at [1196, 347] on div "Select metrics & dimensions" at bounding box center [1220, 347] width 139 height 15
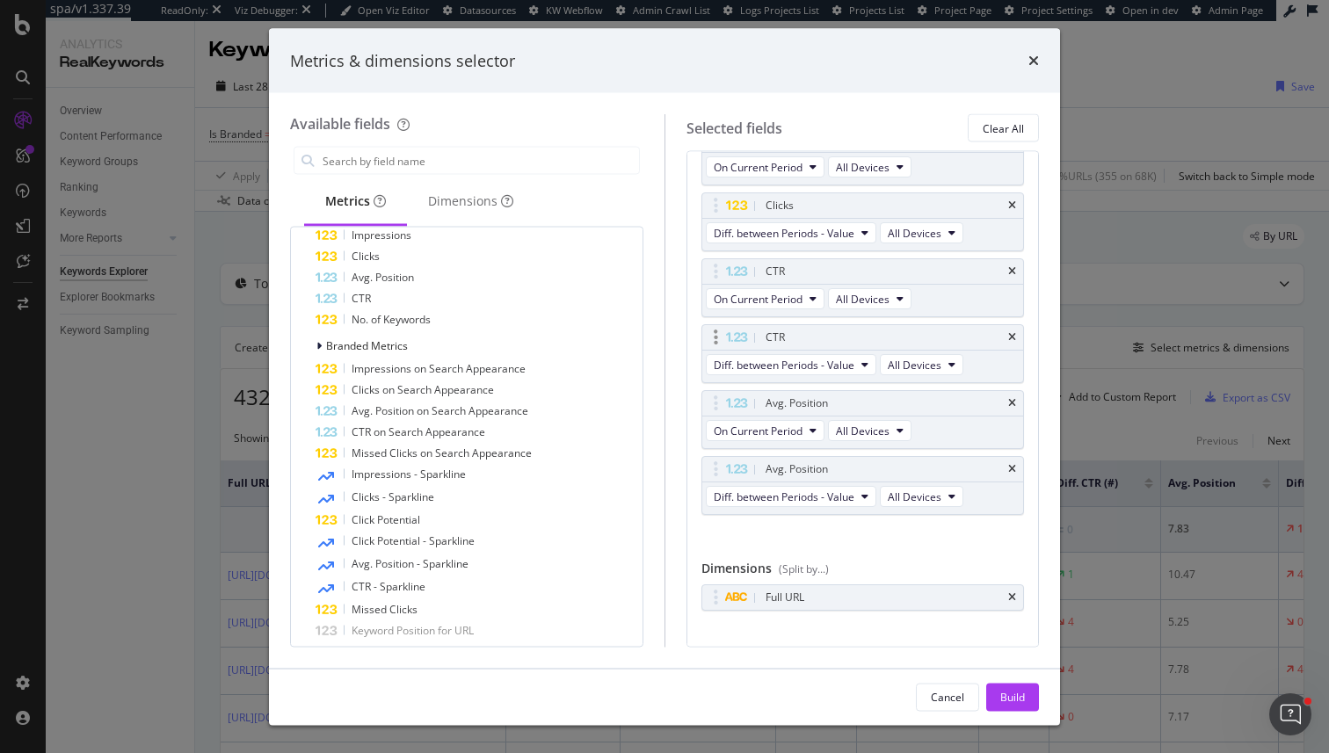
scroll to position [220, 0]
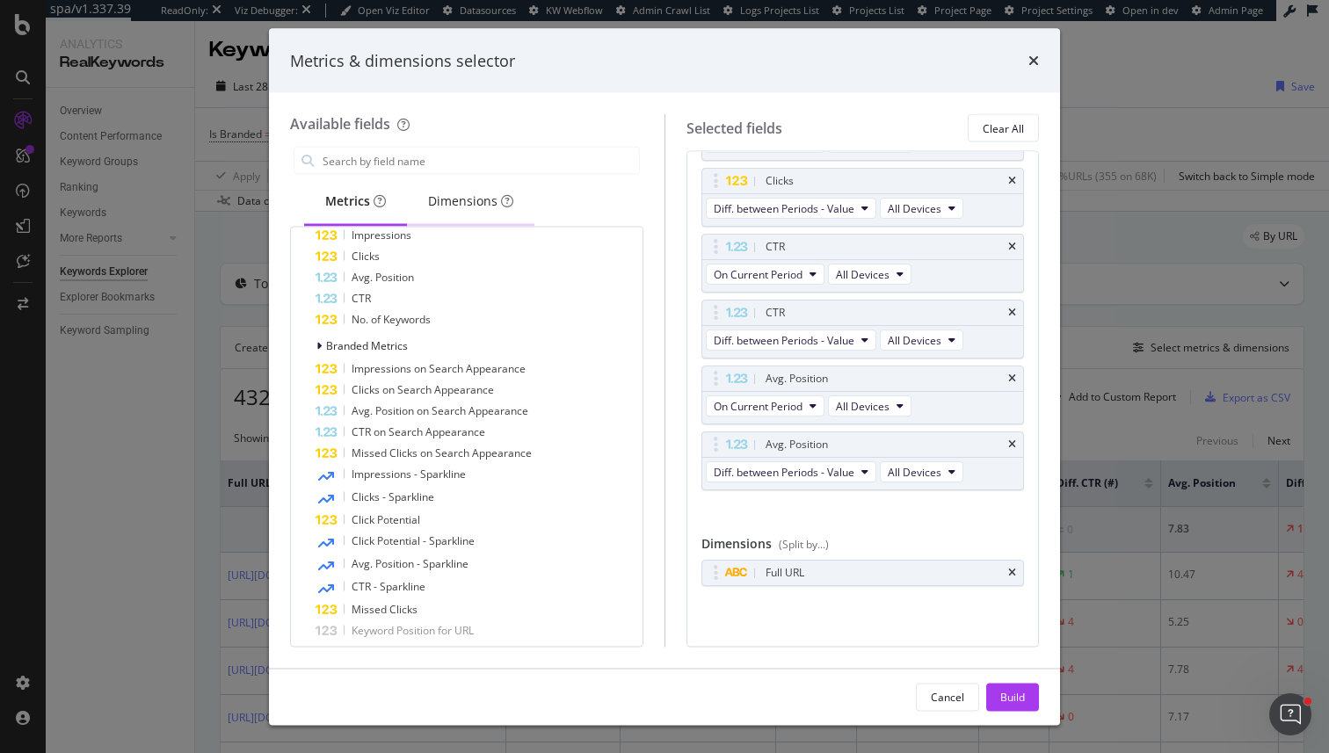
click at [502, 215] on div "Dimensions" at bounding box center [470, 202] width 127 height 48
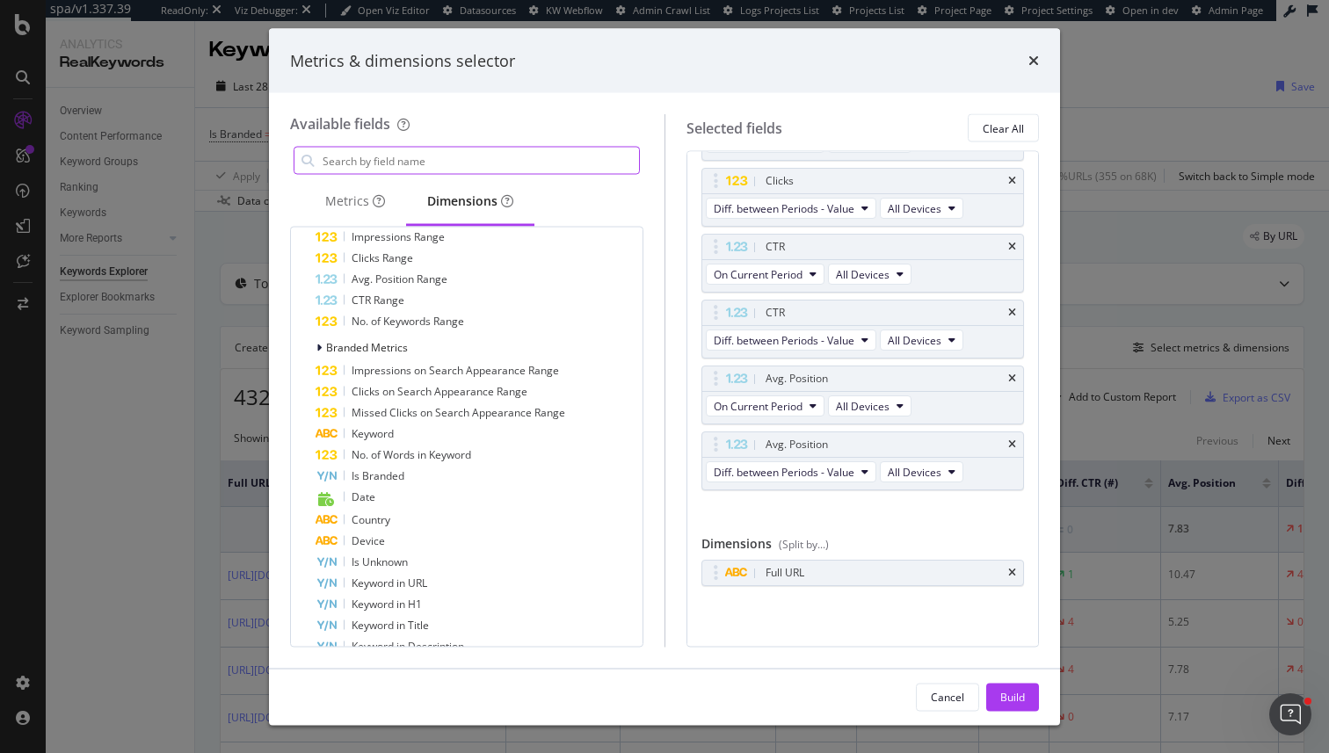
click at [482, 158] on input "modal" at bounding box center [480, 161] width 318 height 26
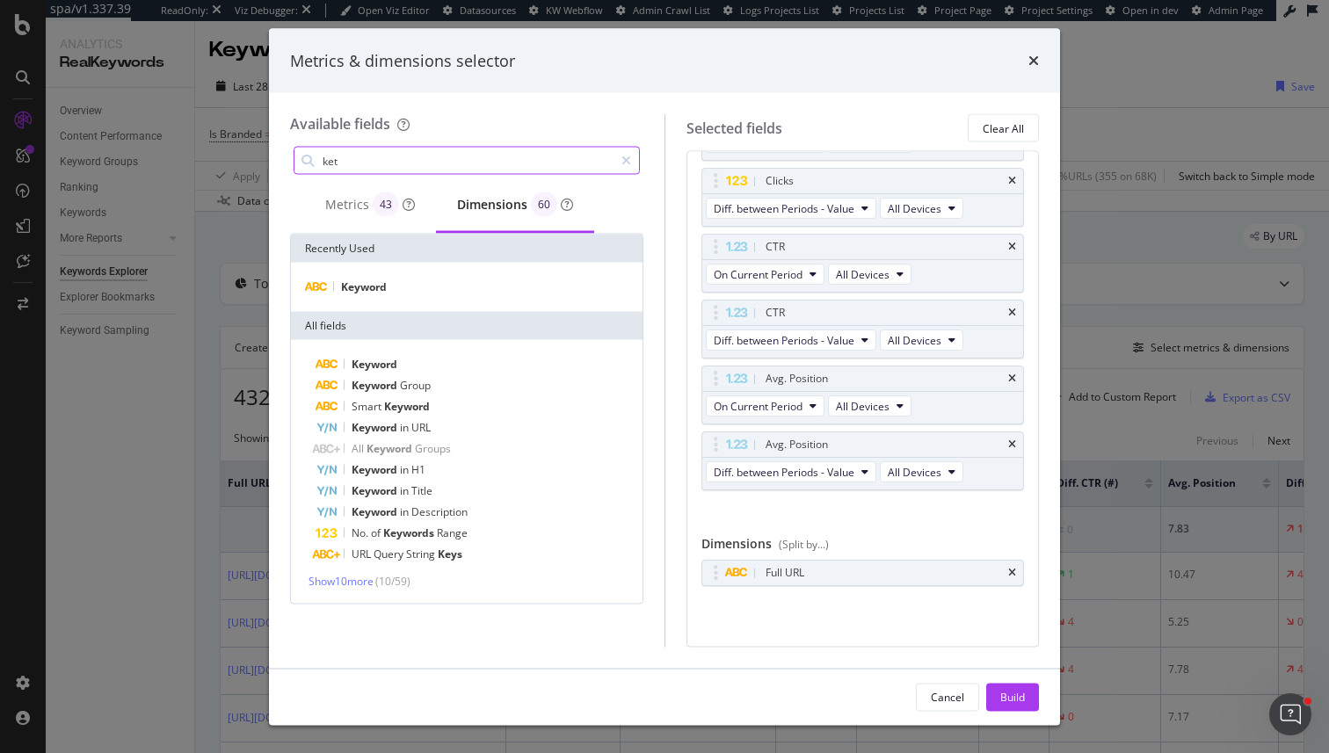
scroll to position [0, 0]
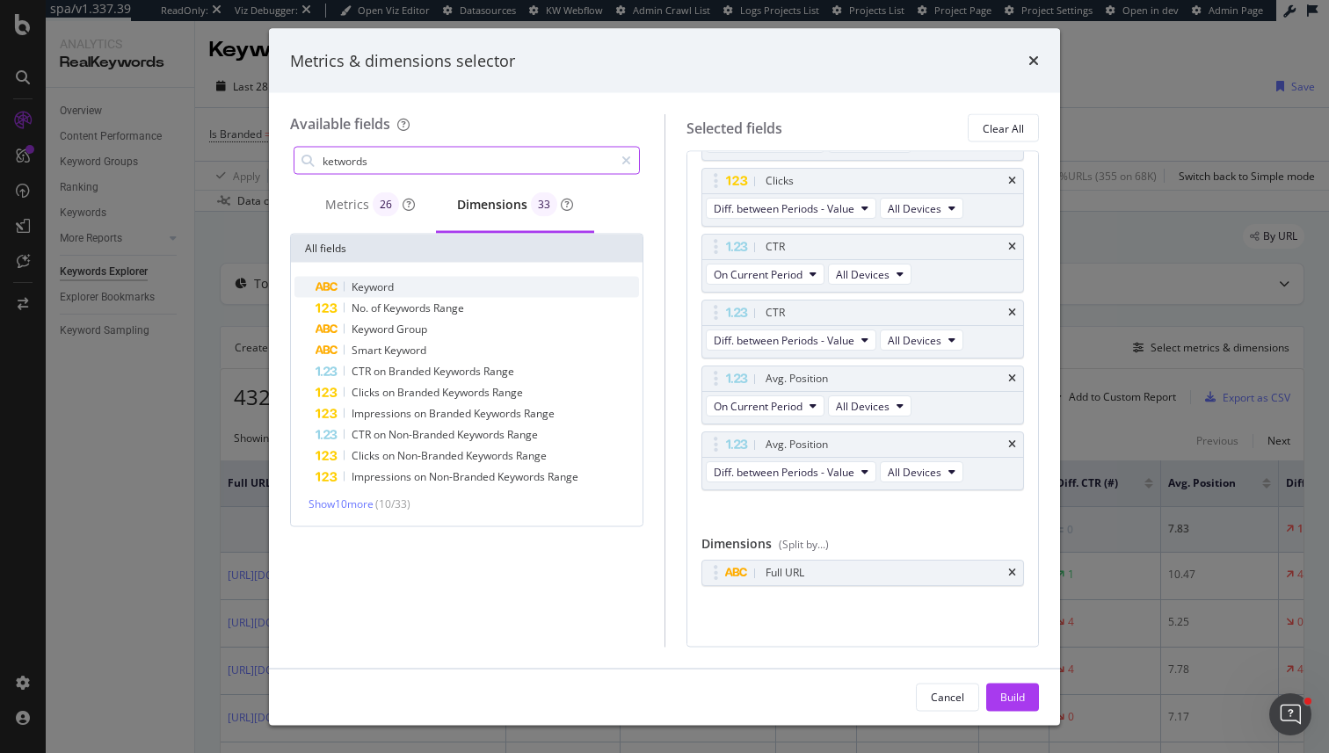
type input "ketwords"
click at [431, 287] on div "Keyword" at bounding box center [477, 287] width 323 height 21
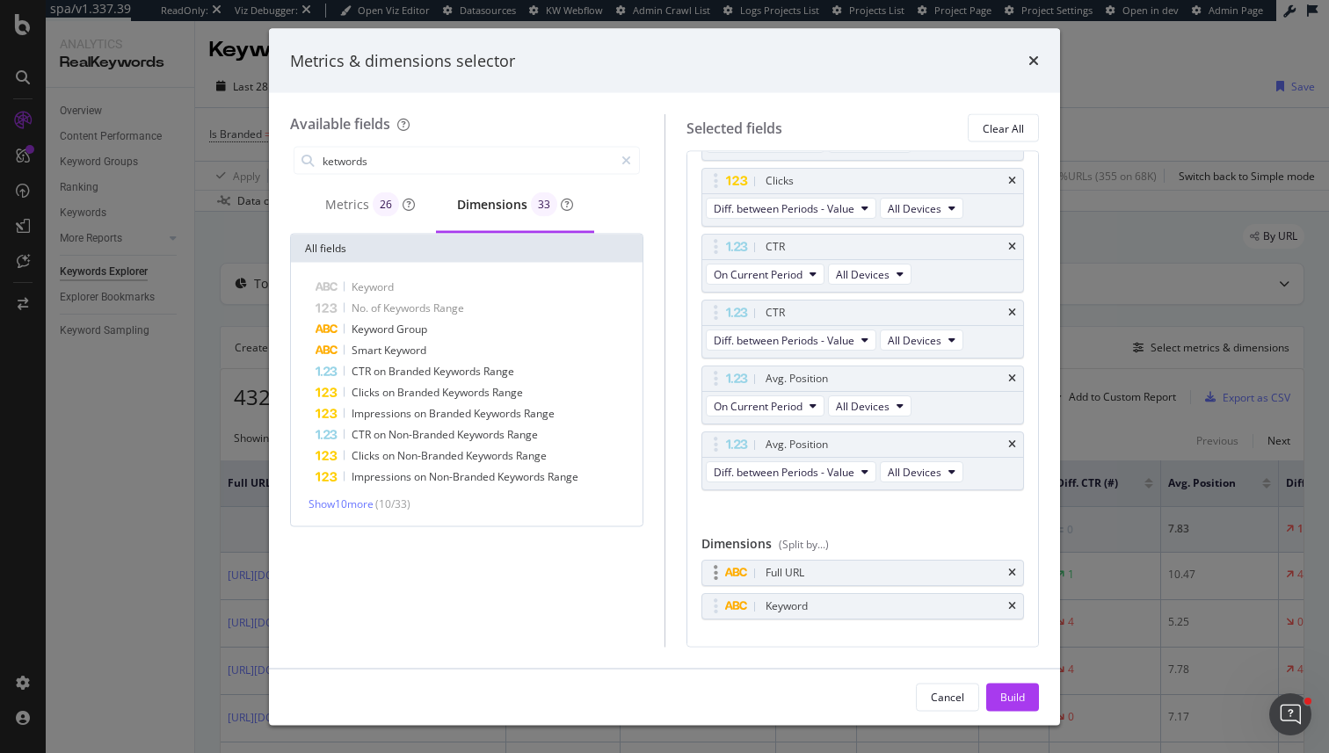
click at [1013, 579] on div "Full URL" at bounding box center [863, 574] width 322 height 25
click at [1010, 575] on icon "times" at bounding box center [1012, 574] width 8 height 11
click at [1013, 695] on div "Build" at bounding box center [1012, 696] width 25 height 15
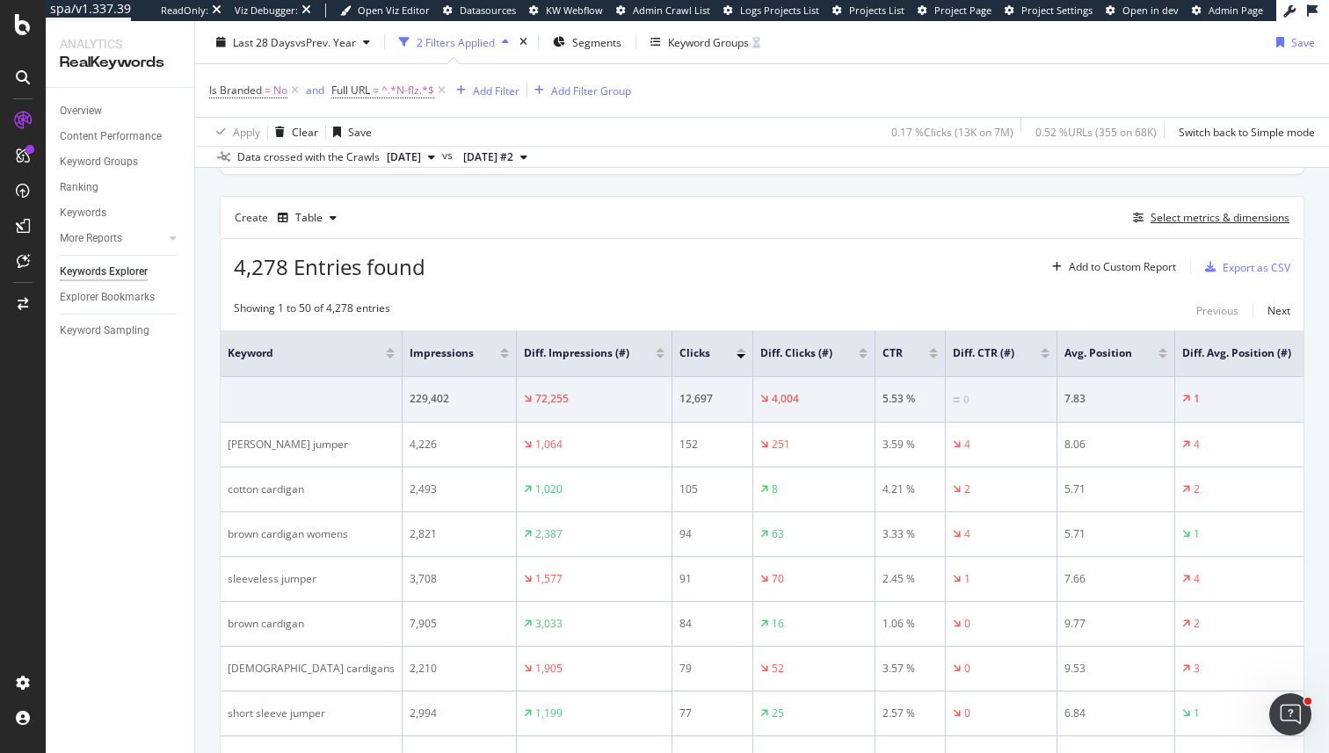
scroll to position [88, 0]
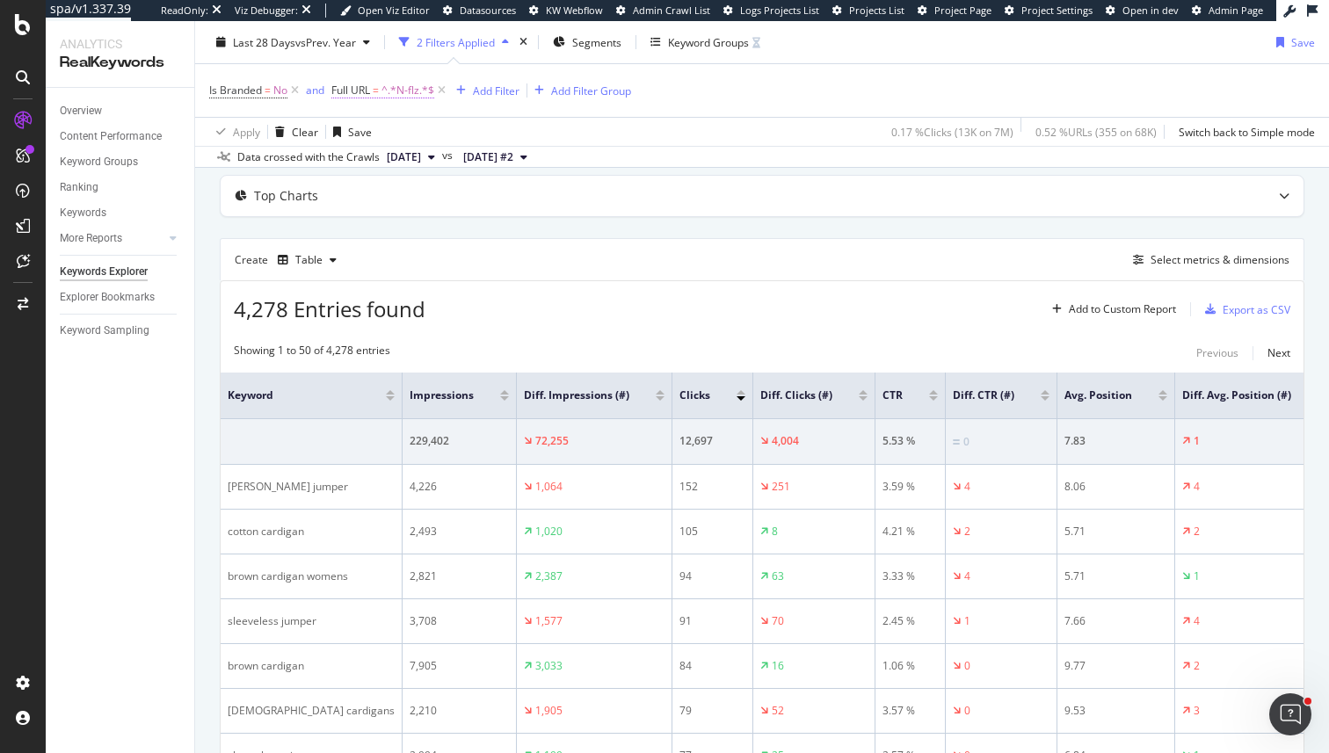
click at [392, 93] on span "^.*N-flz.*$" at bounding box center [407, 90] width 53 height 25
click at [760, 250] on div "Create Table Select metrics & dimensions" at bounding box center [762, 259] width 1085 height 42
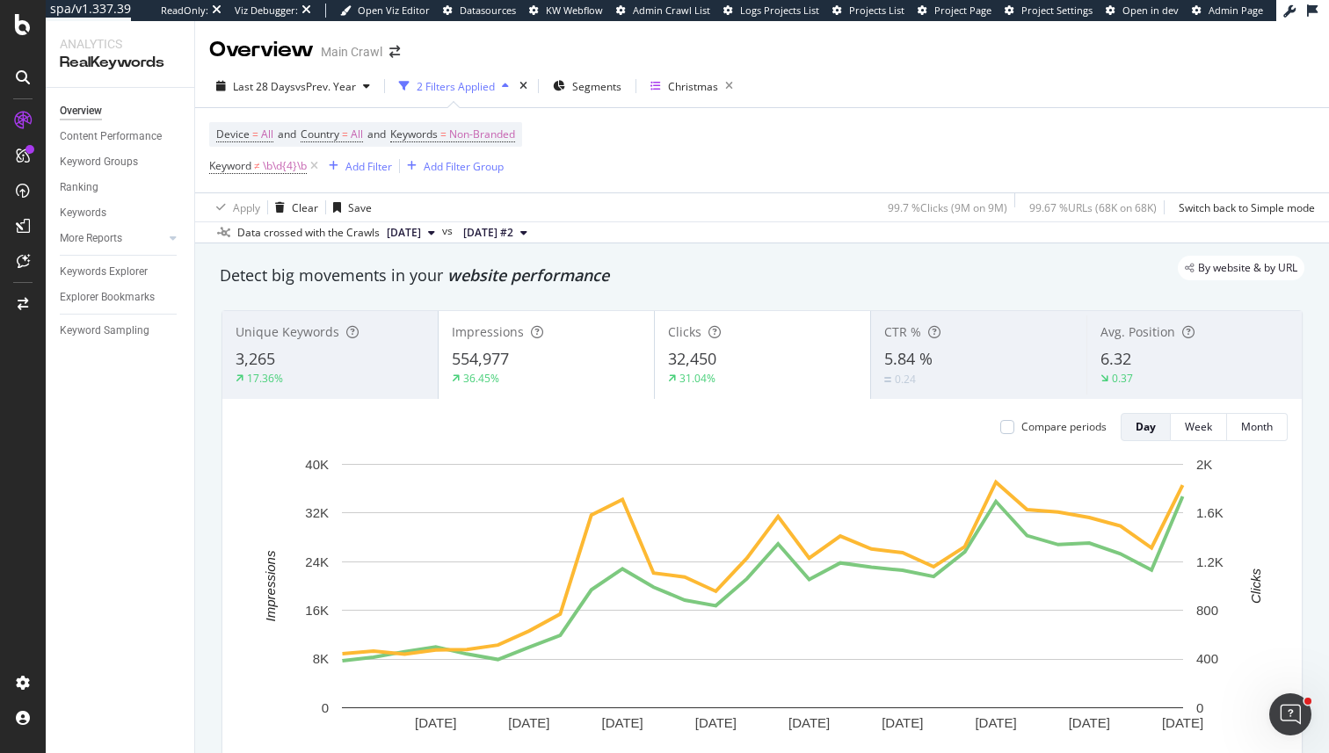
scroll to position [1649, 0]
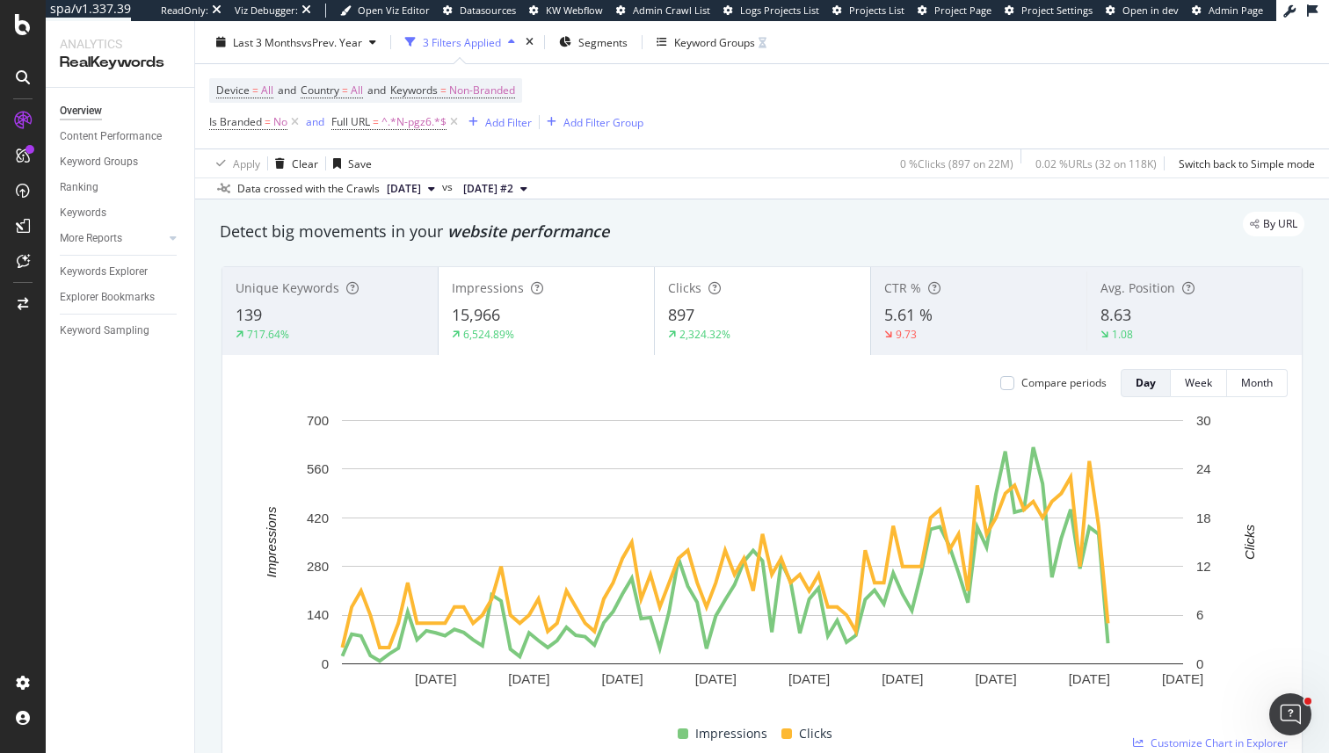
scroll to position [28, 0]
